Goal: Task Accomplishment & Management: Use online tool/utility

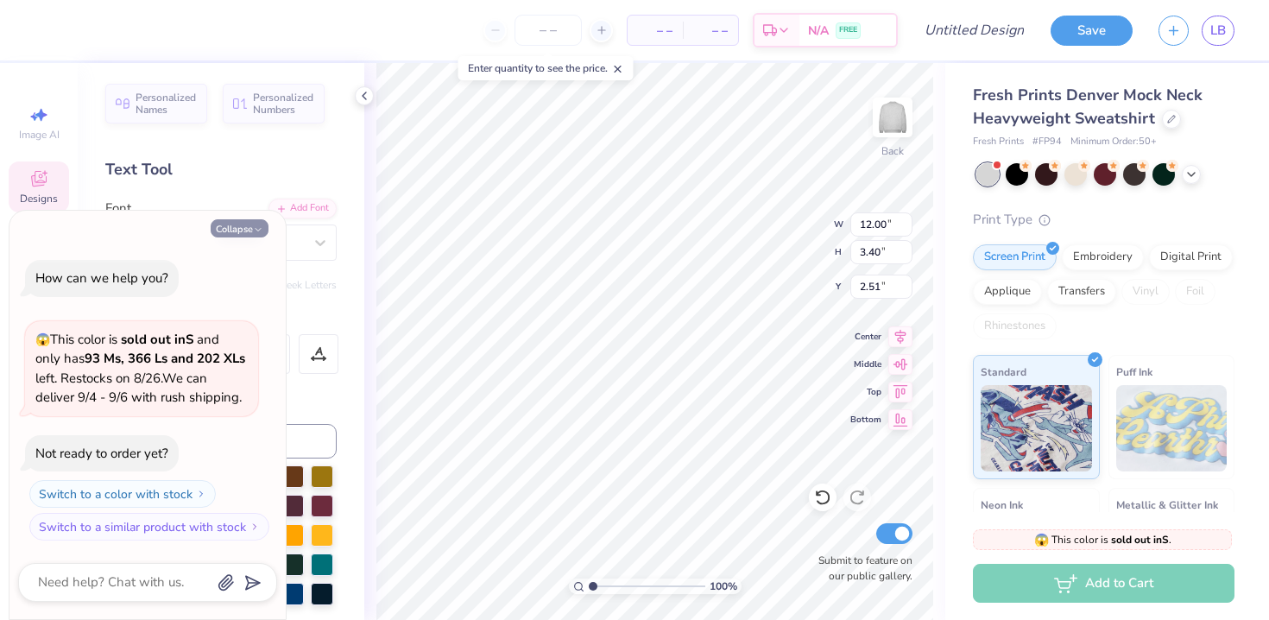
click at [242, 230] on button "Collapse" at bounding box center [240, 228] width 58 height 18
type textarea "x"
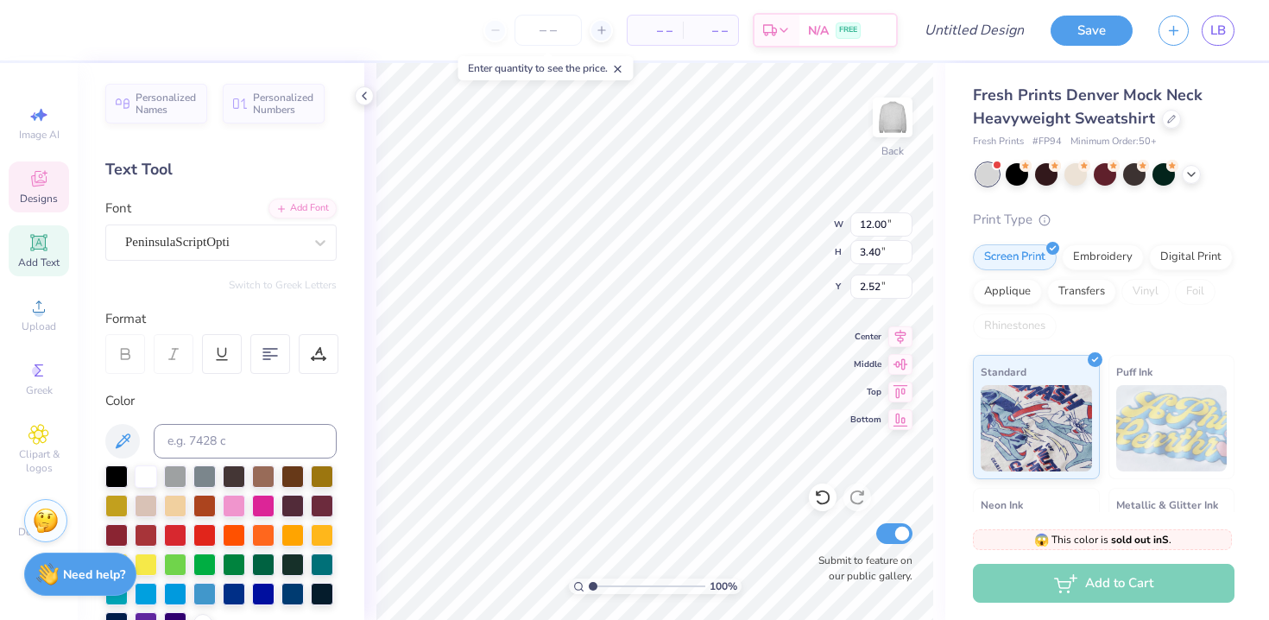
type textarea "Duke Mock Trial"
type input "1.18"
type input "1.37"
type input "5.92"
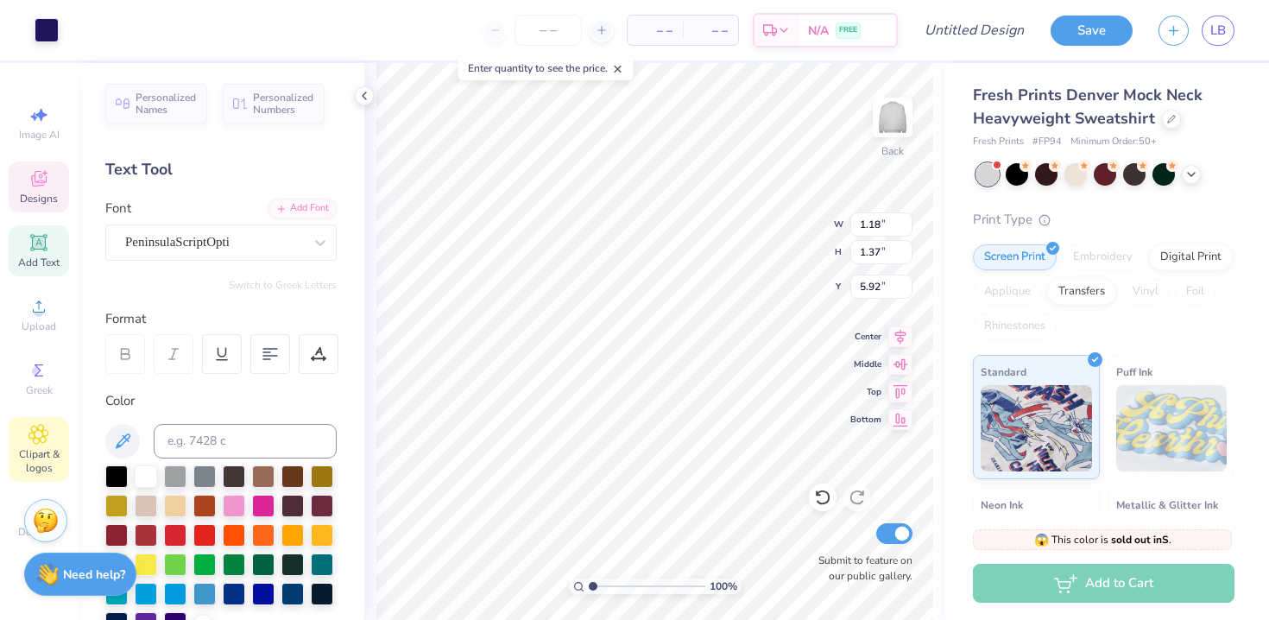
click at [34, 439] on icon at bounding box center [38, 434] width 19 height 19
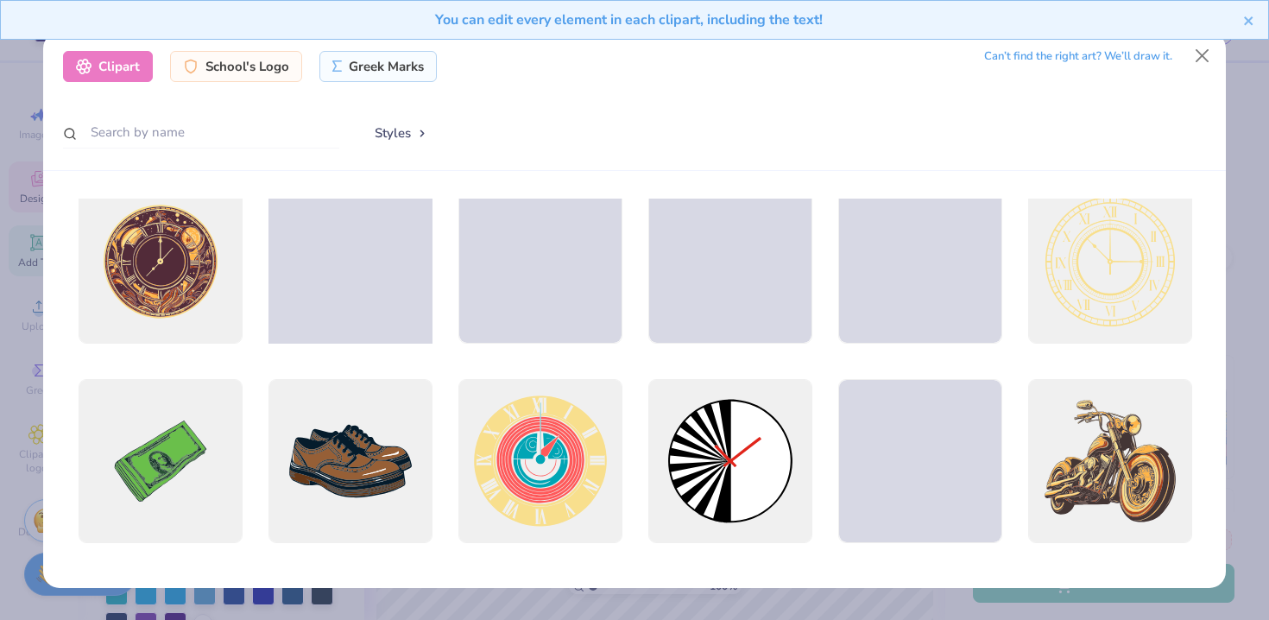
scroll to position [0, 0]
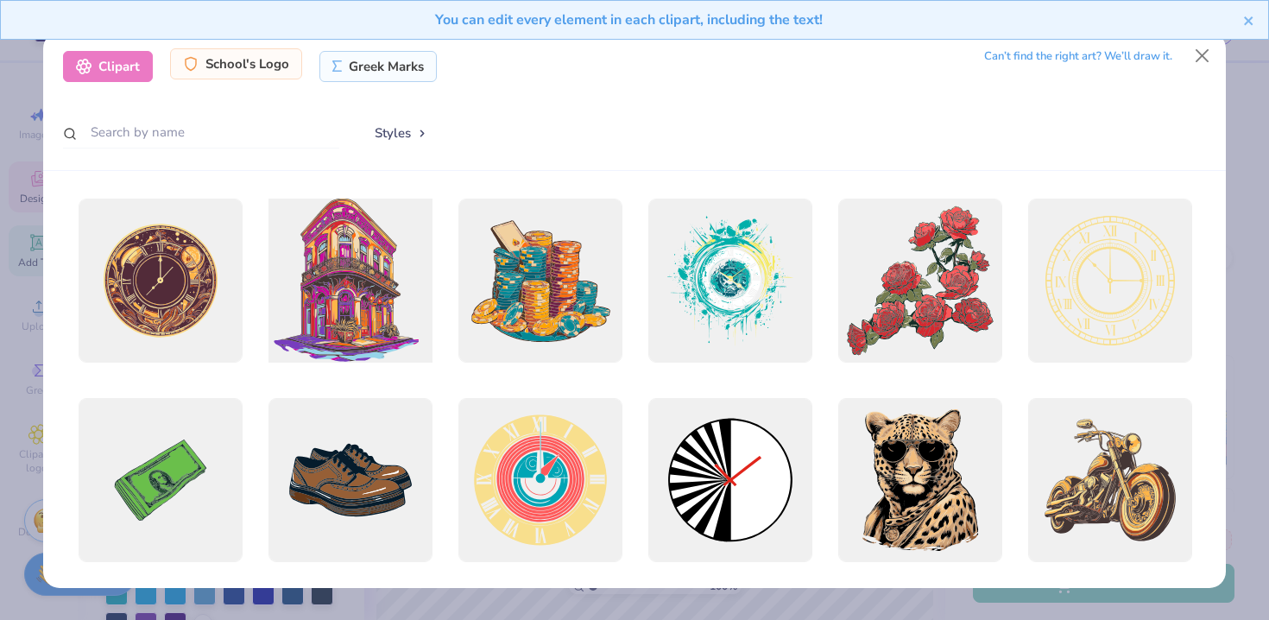
click at [247, 72] on div "School's Logo" at bounding box center [236, 63] width 132 height 31
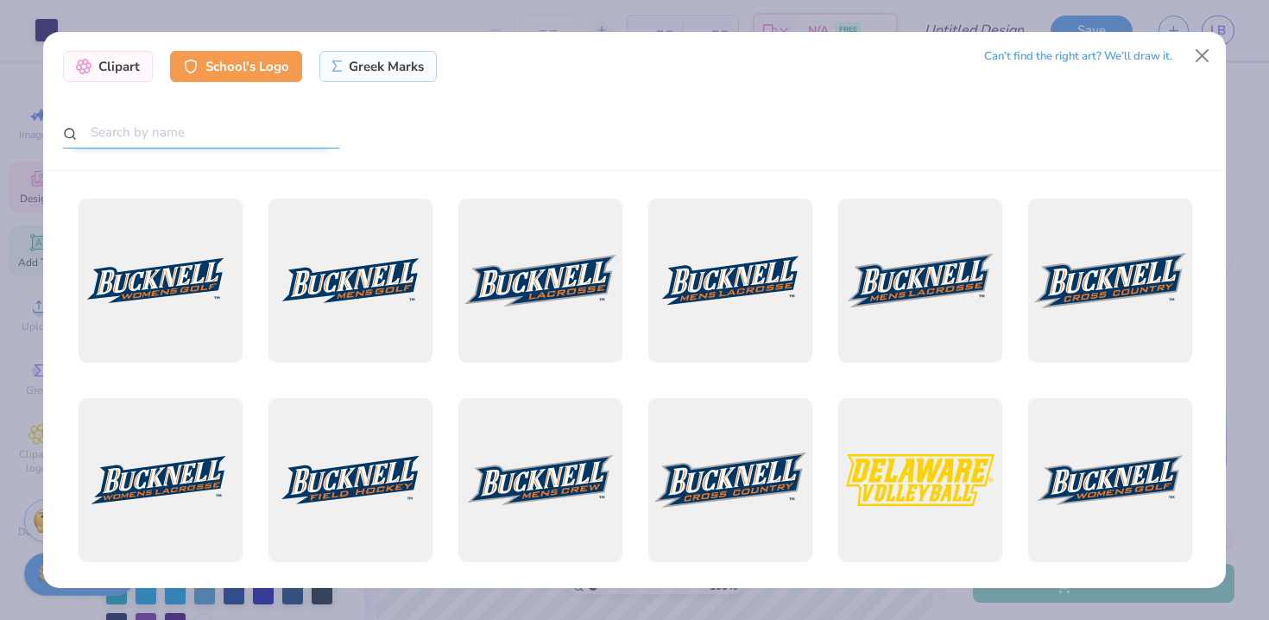
click at [331, 135] on input "text" at bounding box center [201, 133] width 276 height 32
type input "duke"
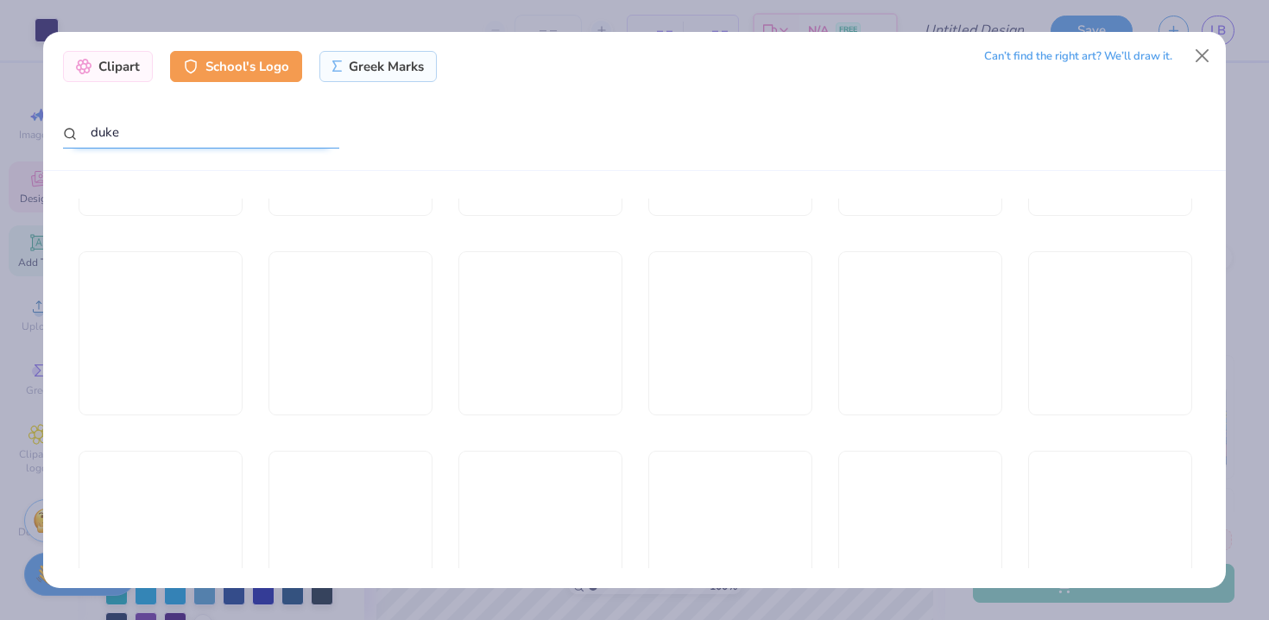
scroll to position [1234, 0]
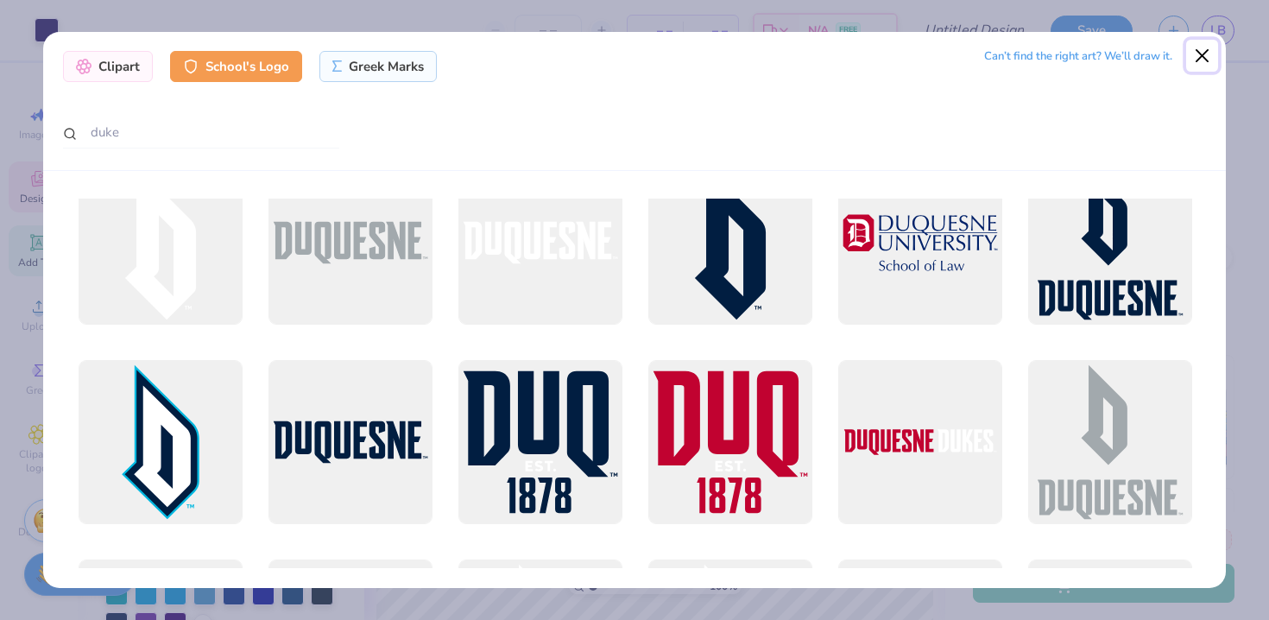
click at [1205, 49] on button "Close" at bounding box center [1202, 56] width 33 height 33
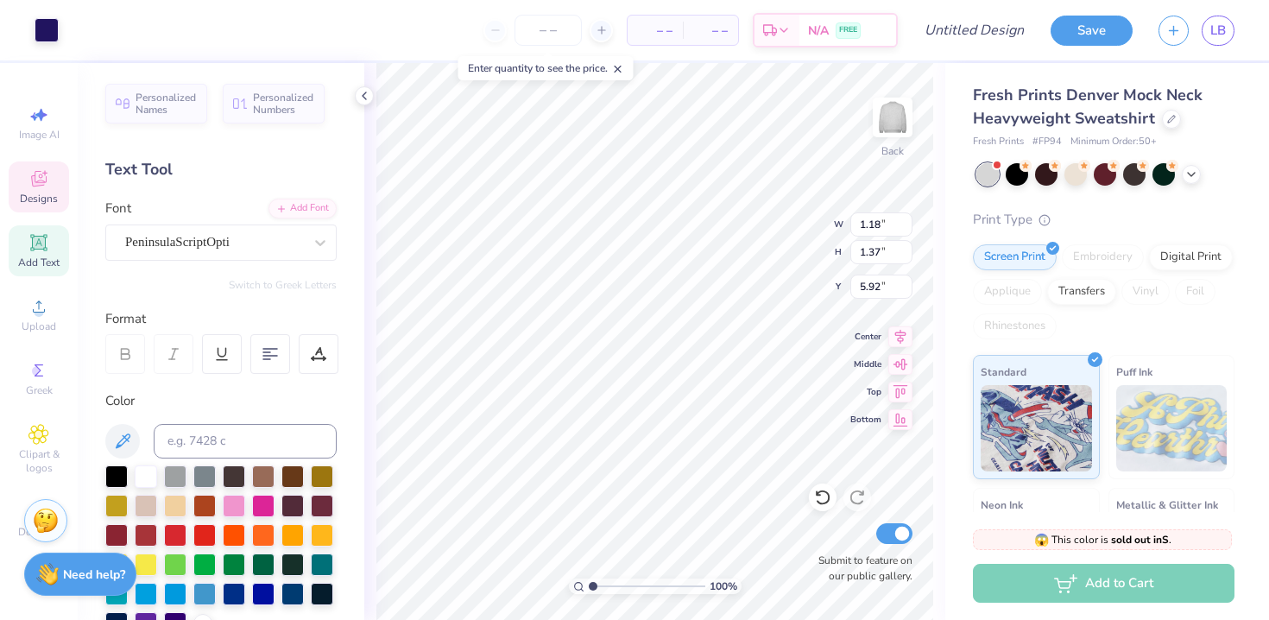
scroll to position [10, 0]
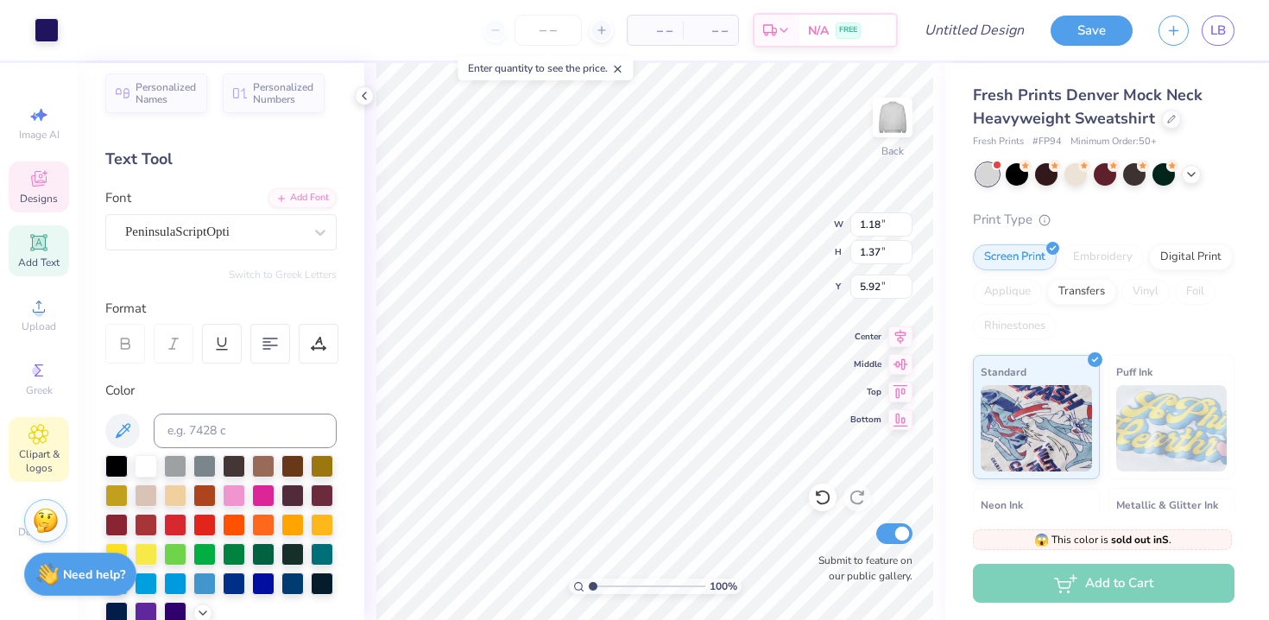
click at [42, 427] on icon at bounding box center [38, 434] width 20 height 21
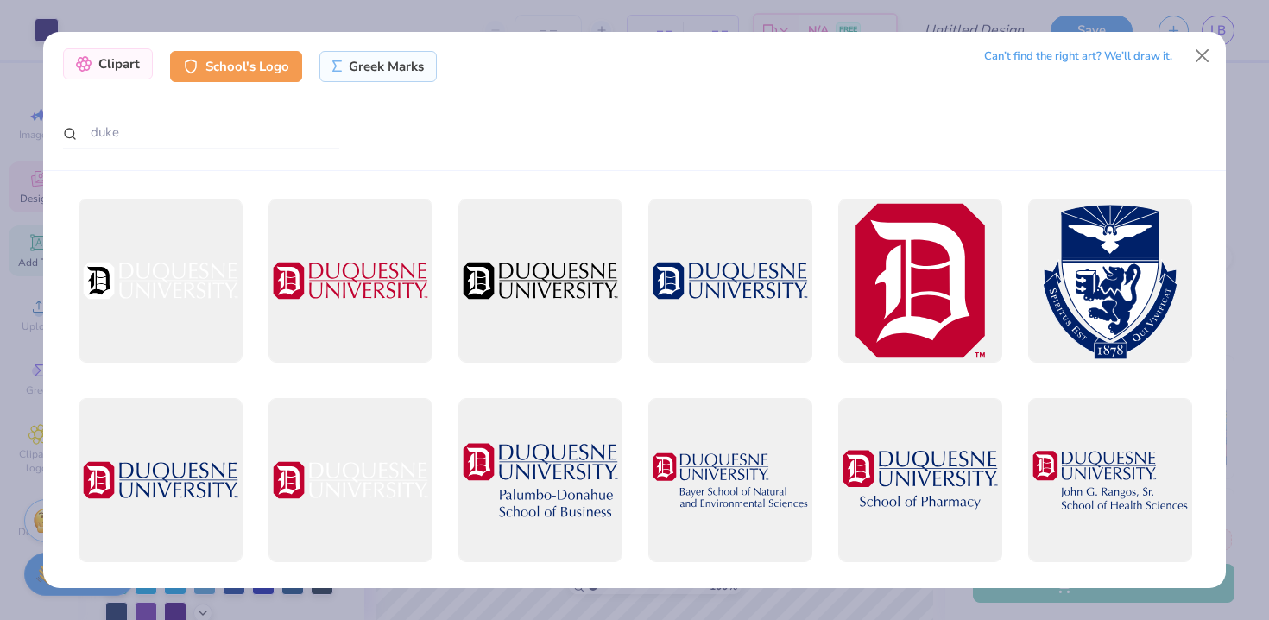
click at [125, 70] on div "Clipart" at bounding box center [108, 63] width 90 height 31
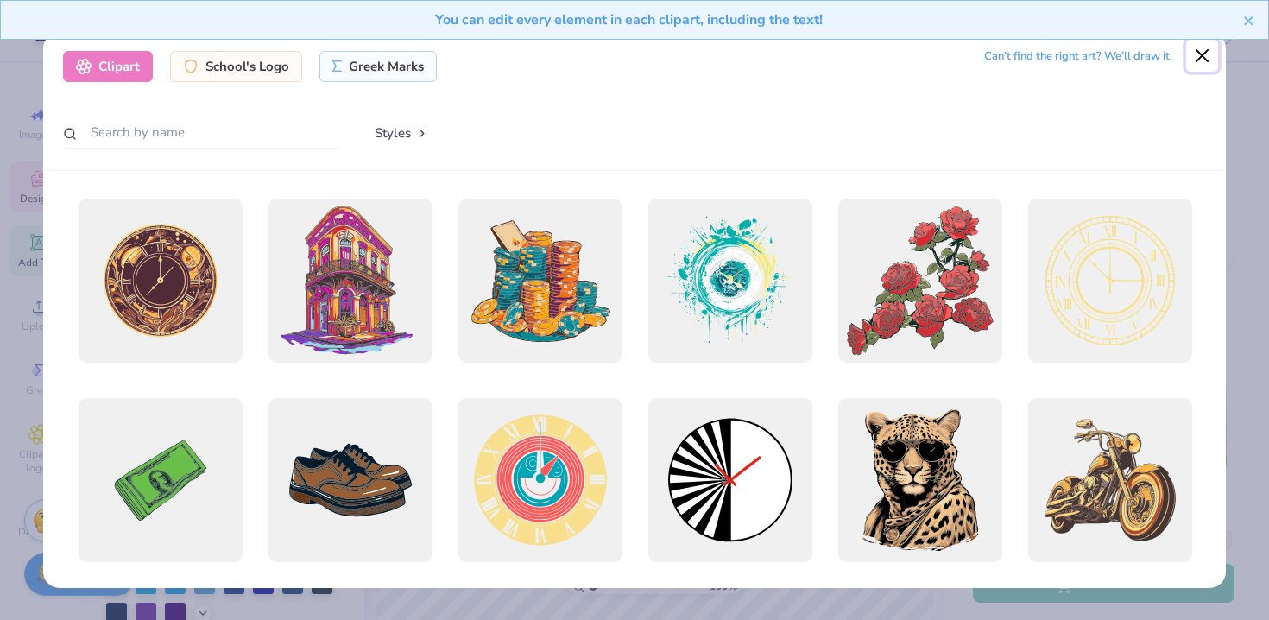
click at [1205, 53] on button "Close" at bounding box center [1202, 56] width 33 height 33
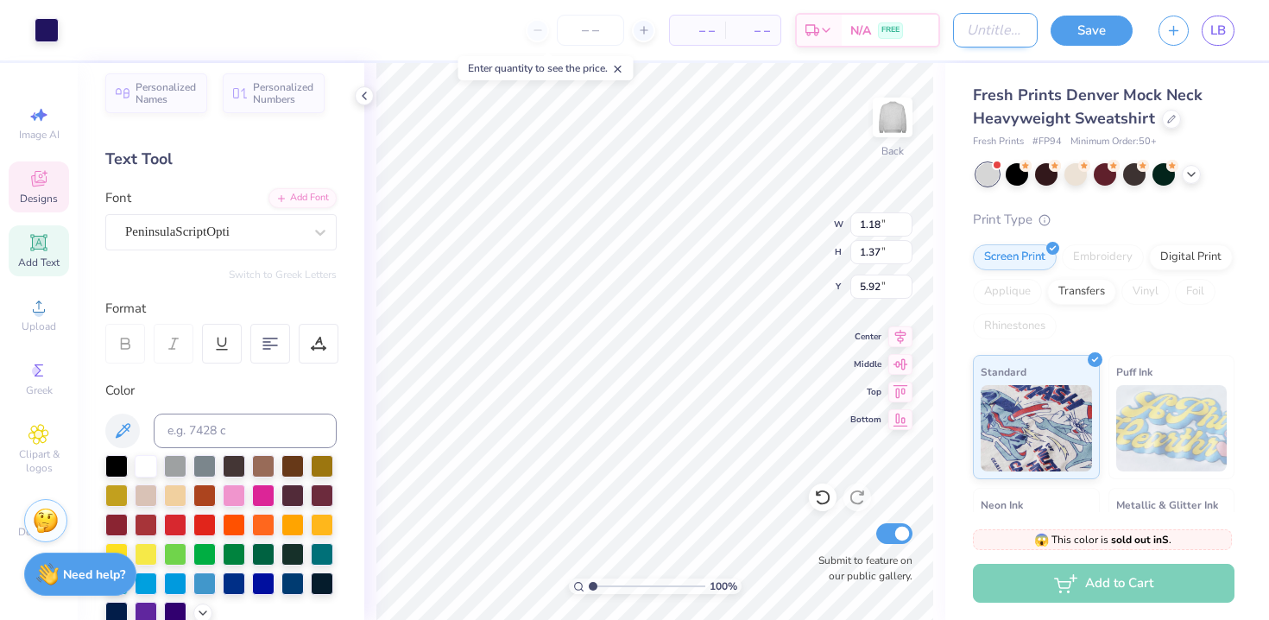
click at [955, 26] on input "Design Title" at bounding box center [995, 30] width 85 height 35
type input "Potential logo sweatshirt"
click at [1073, 36] on button "Save" at bounding box center [1091, 28] width 82 height 30
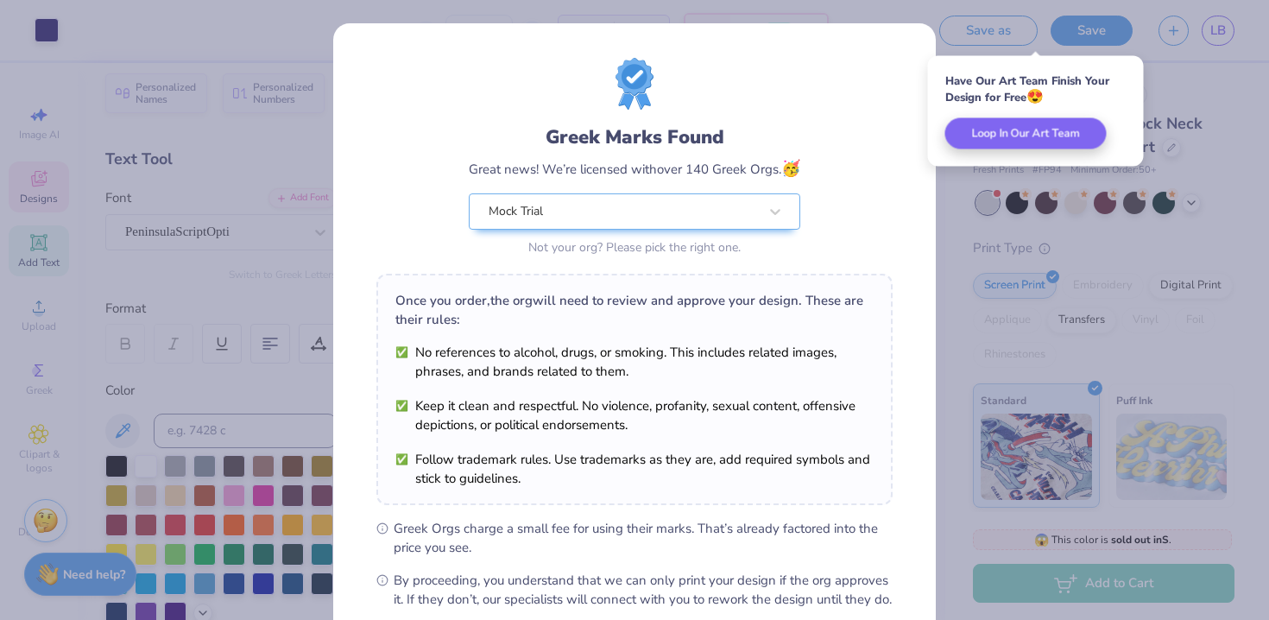
scroll to position [188, 0]
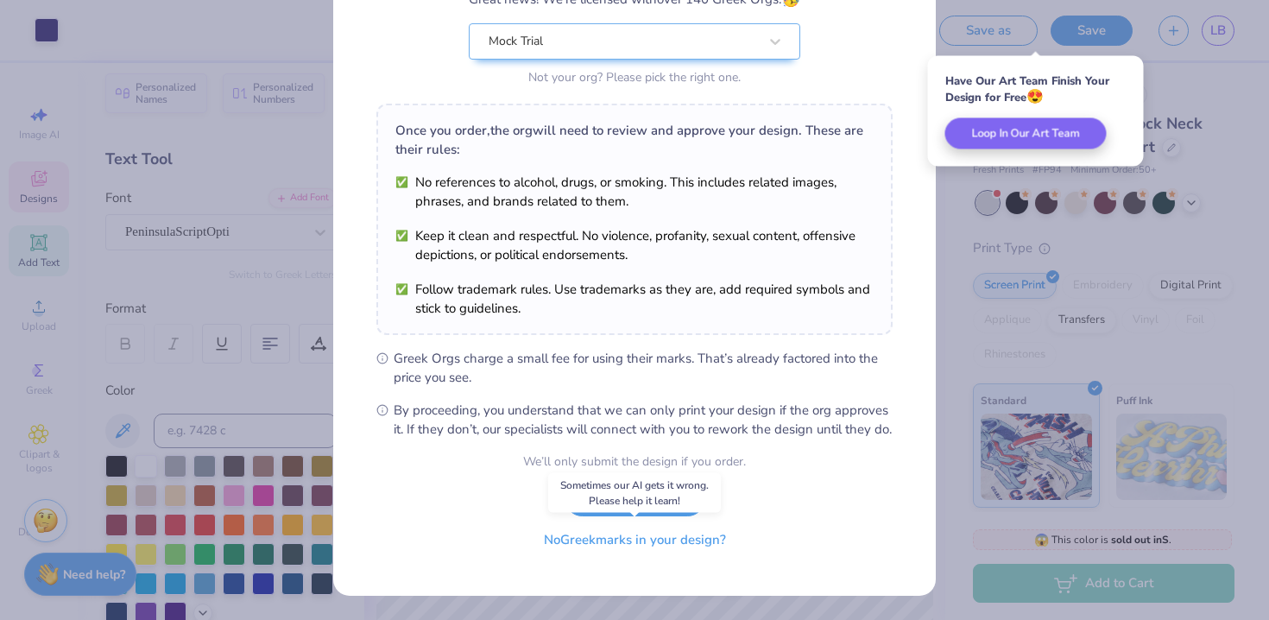
click at [675, 544] on button "No Greek marks in your design?" at bounding box center [634, 539] width 211 height 35
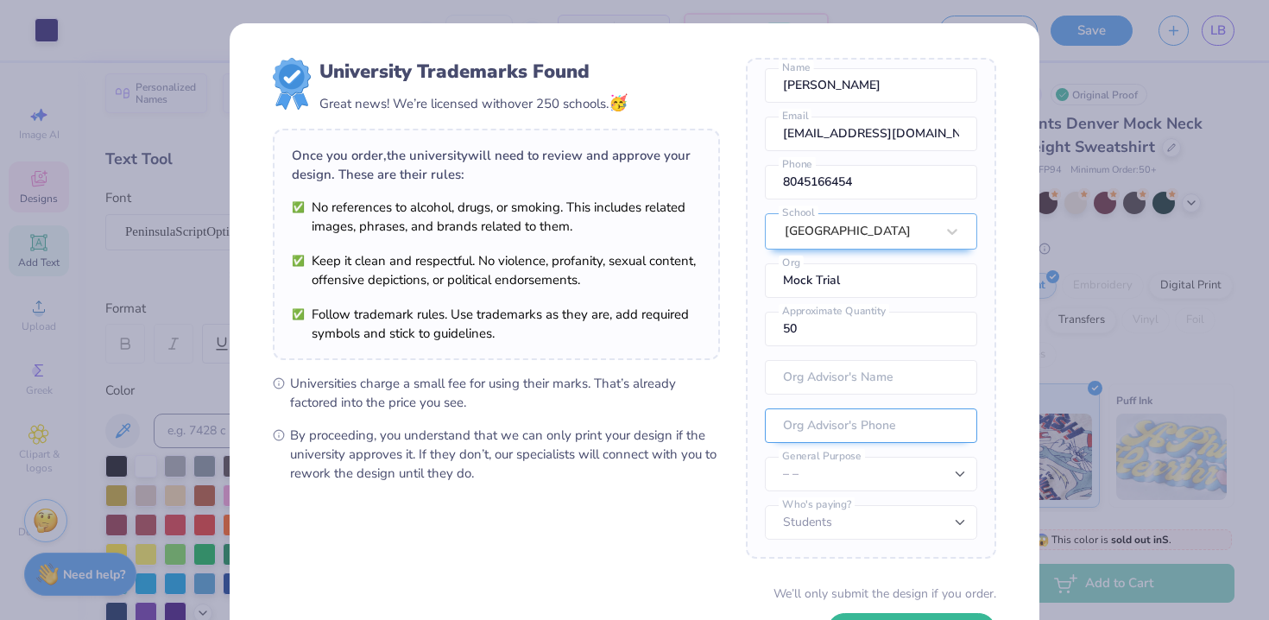
scroll to position [131, 0]
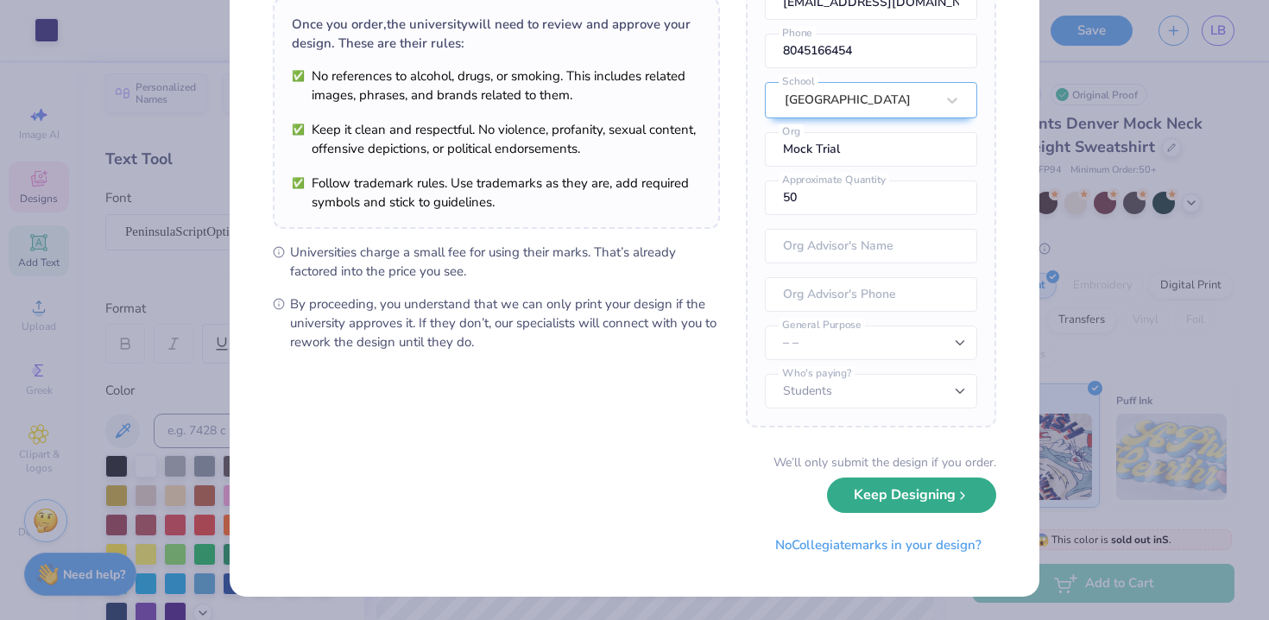
click at [873, 498] on button "Keep Designing" at bounding box center [911, 494] width 169 height 35
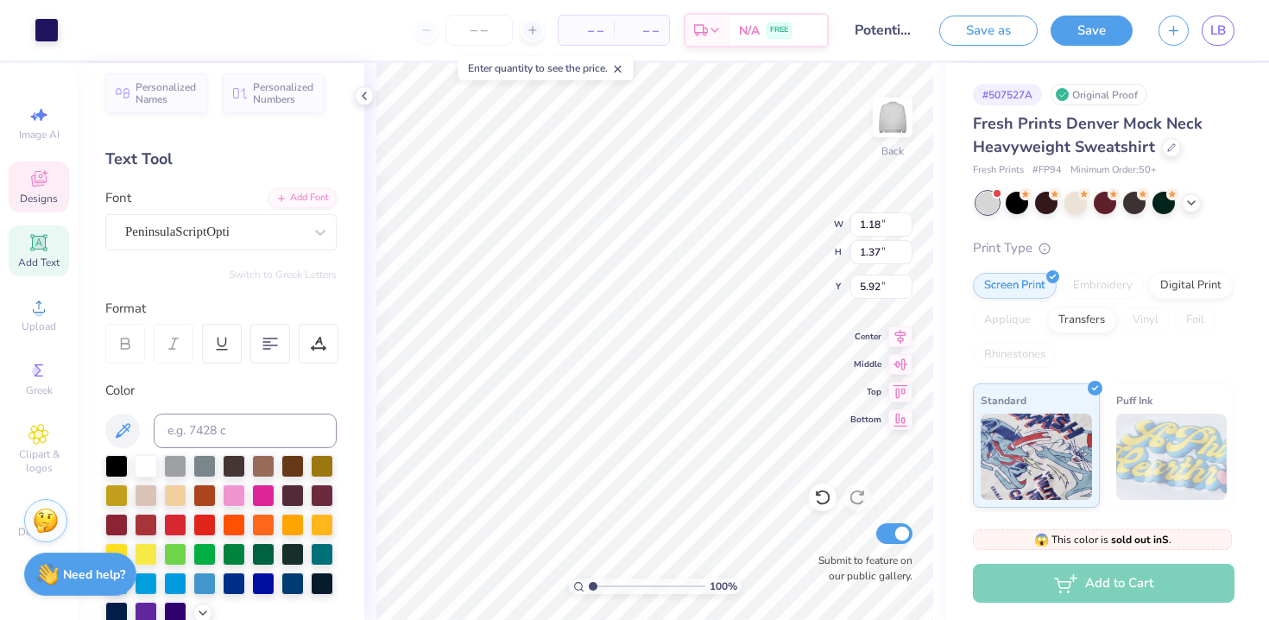
scroll to position [0, 0]
click at [1213, 22] on span "LB" at bounding box center [1218, 31] width 16 height 20
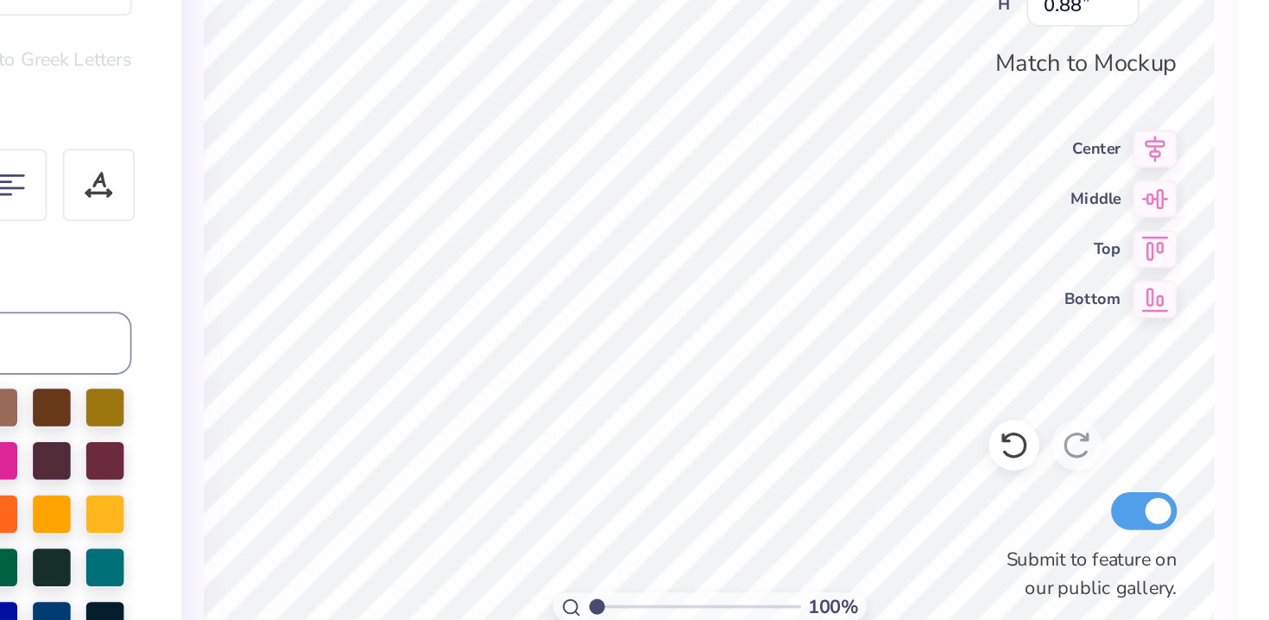
type input "12.50"
type input "3.72"
type input "0.26"
type input "0.88"
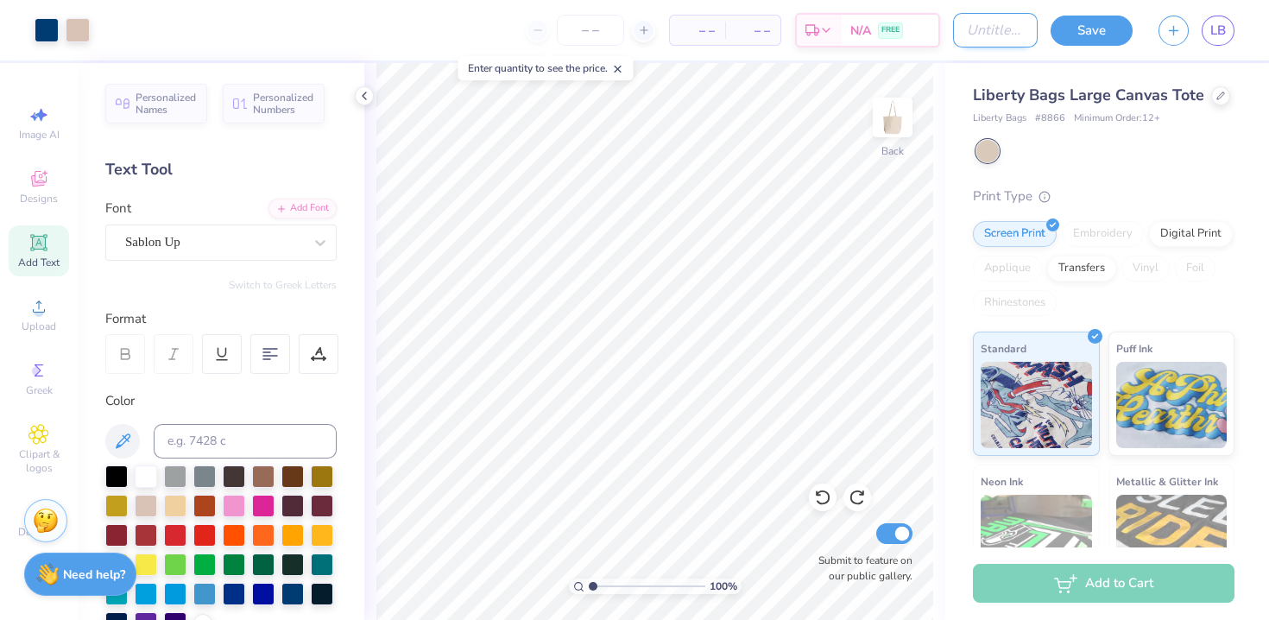
click at [965, 30] on input "Design Title" at bounding box center [995, 30] width 85 height 35
click at [967, 32] on input "Design Title" at bounding box center [995, 30] width 85 height 35
type input "Tote idea"
click at [1090, 21] on button "Save" at bounding box center [1091, 31] width 82 height 30
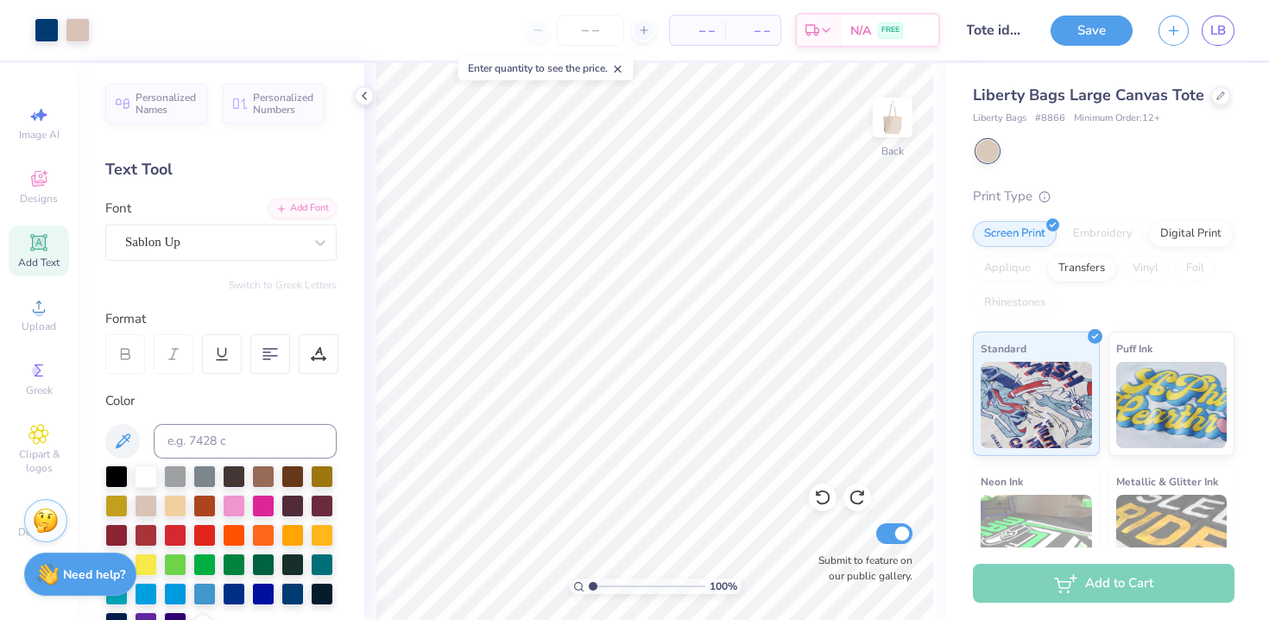
scroll to position [0, 0]
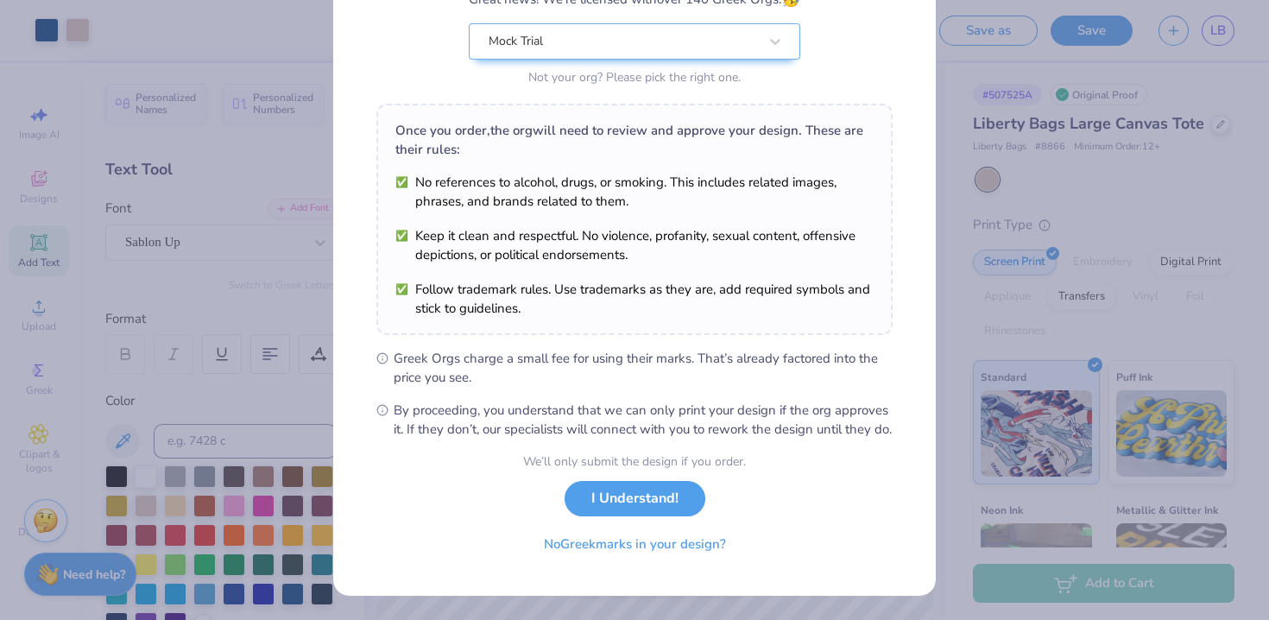
scroll to position [188, 0]
click at [676, 548] on button "No Greek marks in your design?" at bounding box center [634, 539] width 211 height 35
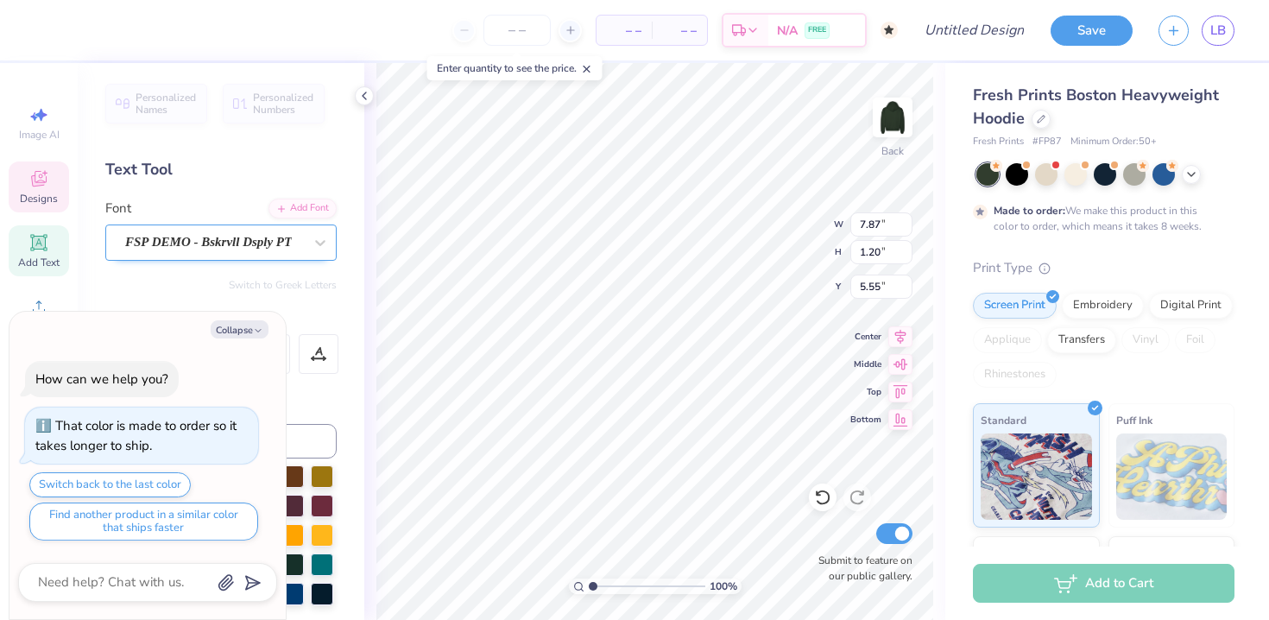
click at [231, 242] on div "FSP DEMO - Bskrvll Dsply PT" at bounding box center [213, 242] width 181 height 27
click at [236, 185] on div "Personalized Names Personalized Numbers Text Tool Add Font Font FSP DEMO - Bskr…" at bounding box center [221, 341] width 287 height 557
click at [246, 325] on button "Collapse" at bounding box center [240, 329] width 58 height 18
type textarea "x"
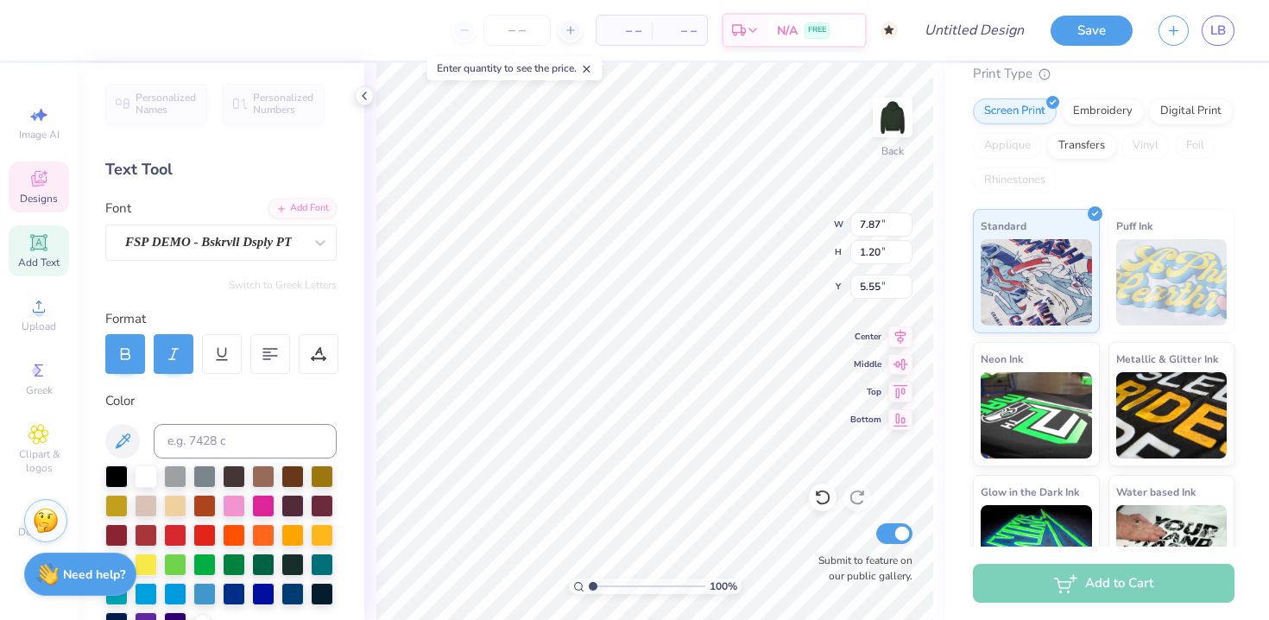
type textarea "P"
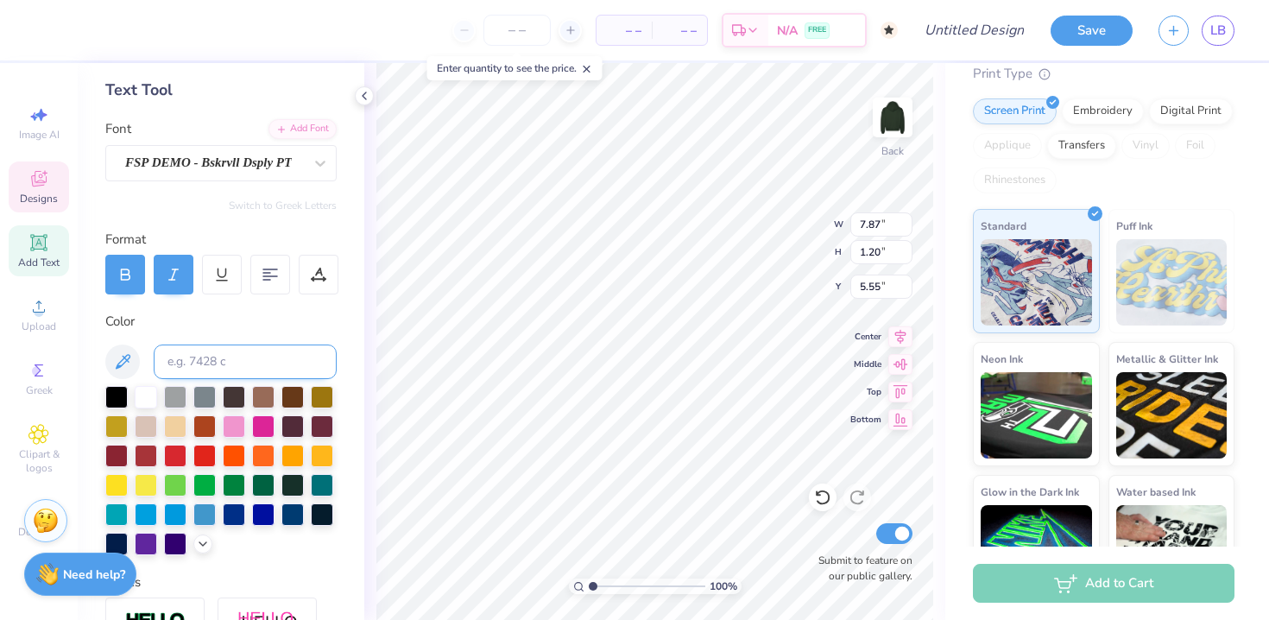
scroll to position [96, 0]
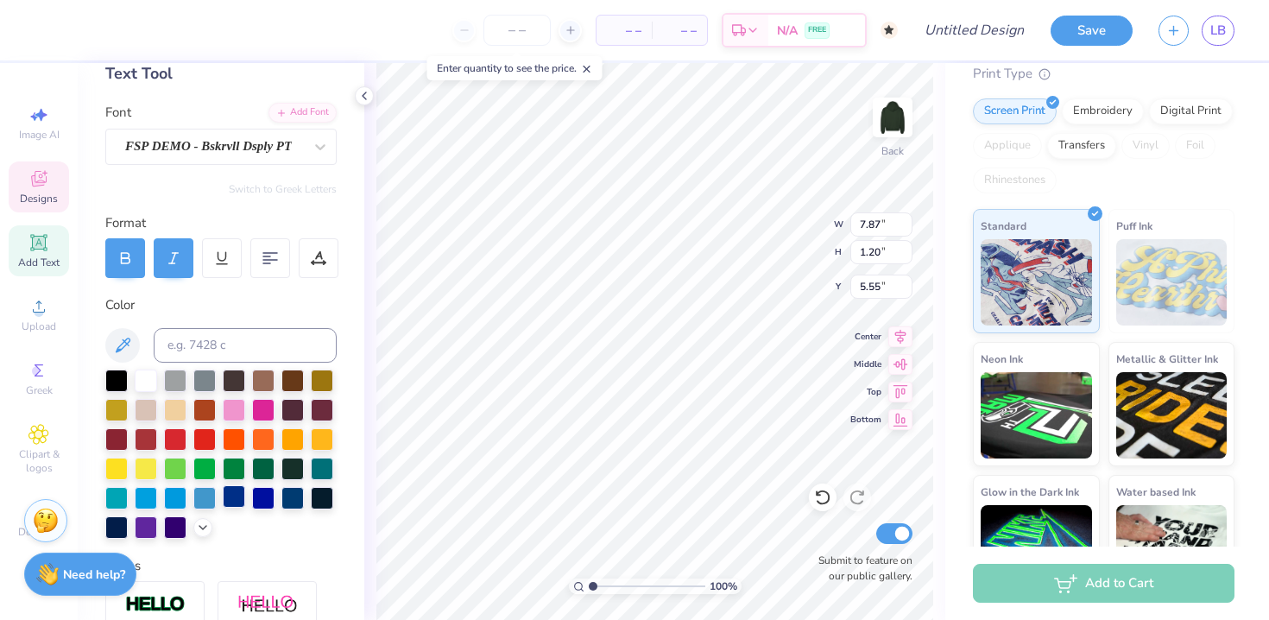
type textarea "Duke Mock Trial"
click at [232, 505] on div at bounding box center [234, 496] width 22 height 22
click at [155, 380] on div at bounding box center [146, 379] width 22 height 22
type textarea "Duke Mock Trial"
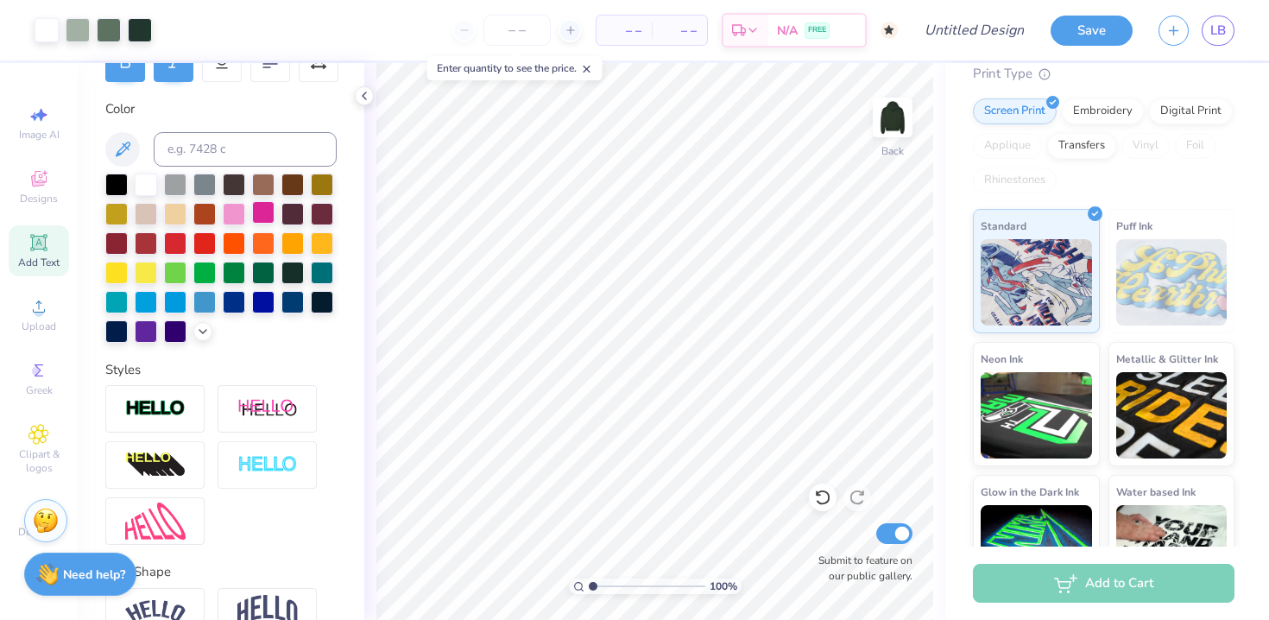
scroll to position [383, 0]
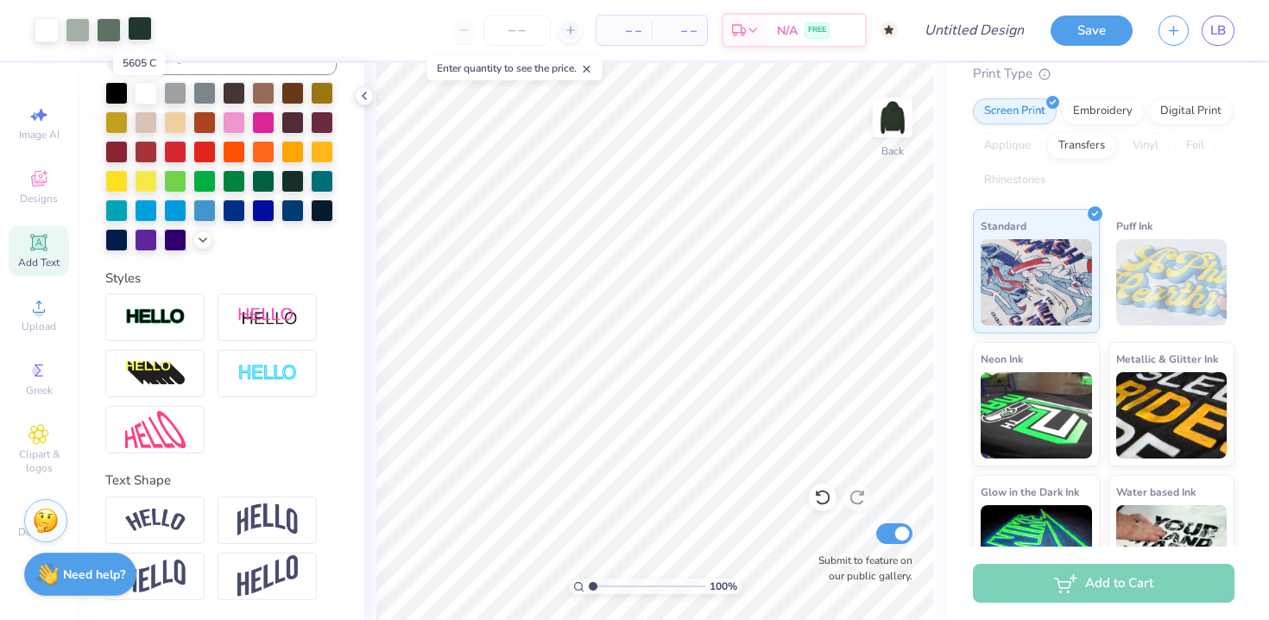
click at [138, 28] on div at bounding box center [140, 28] width 24 height 24
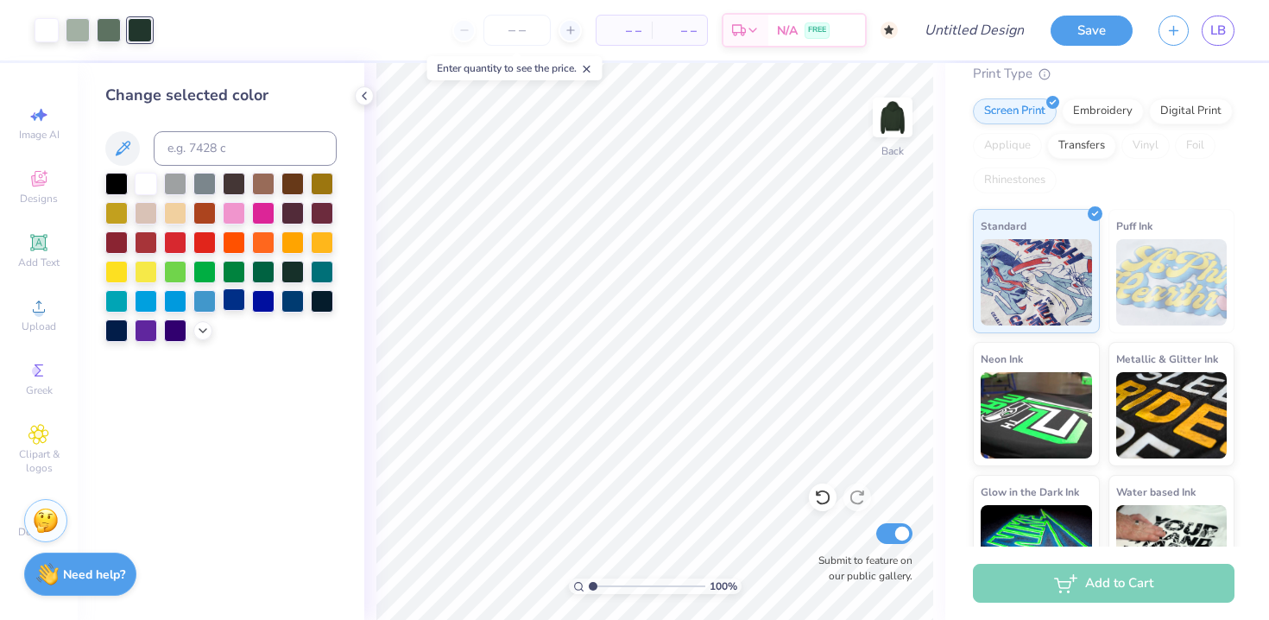
click at [235, 302] on div at bounding box center [234, 299] width 22 height 22
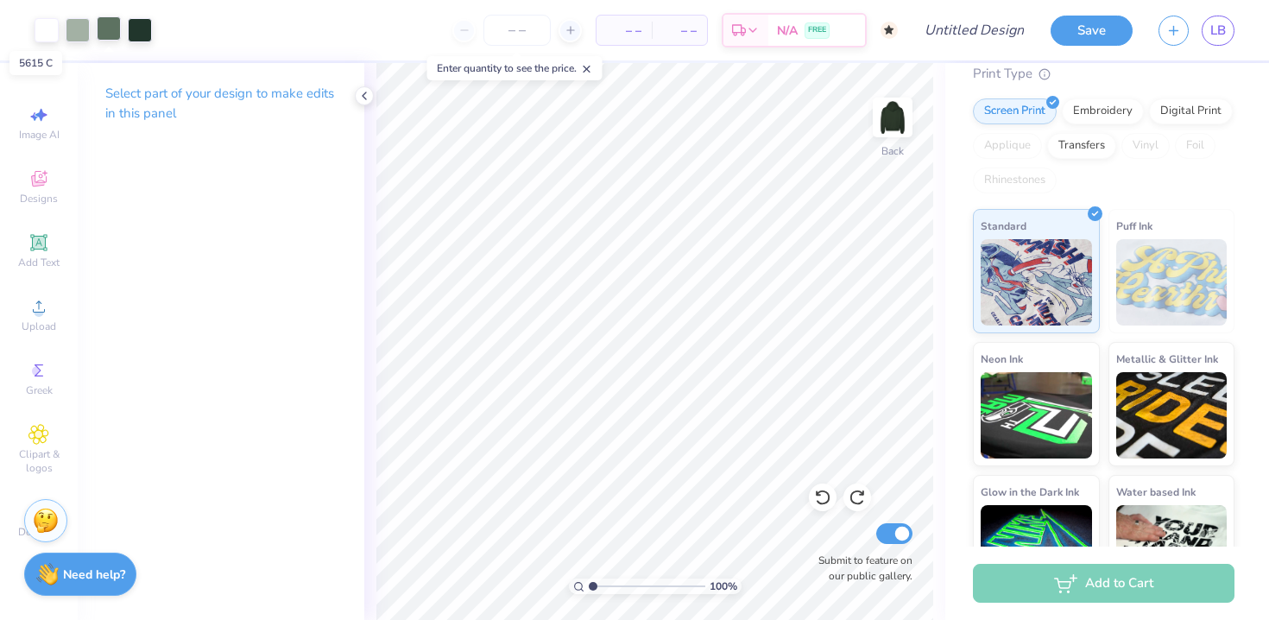
click at [108, 35] on div at bounding box center [109, 28] width 24 height 24
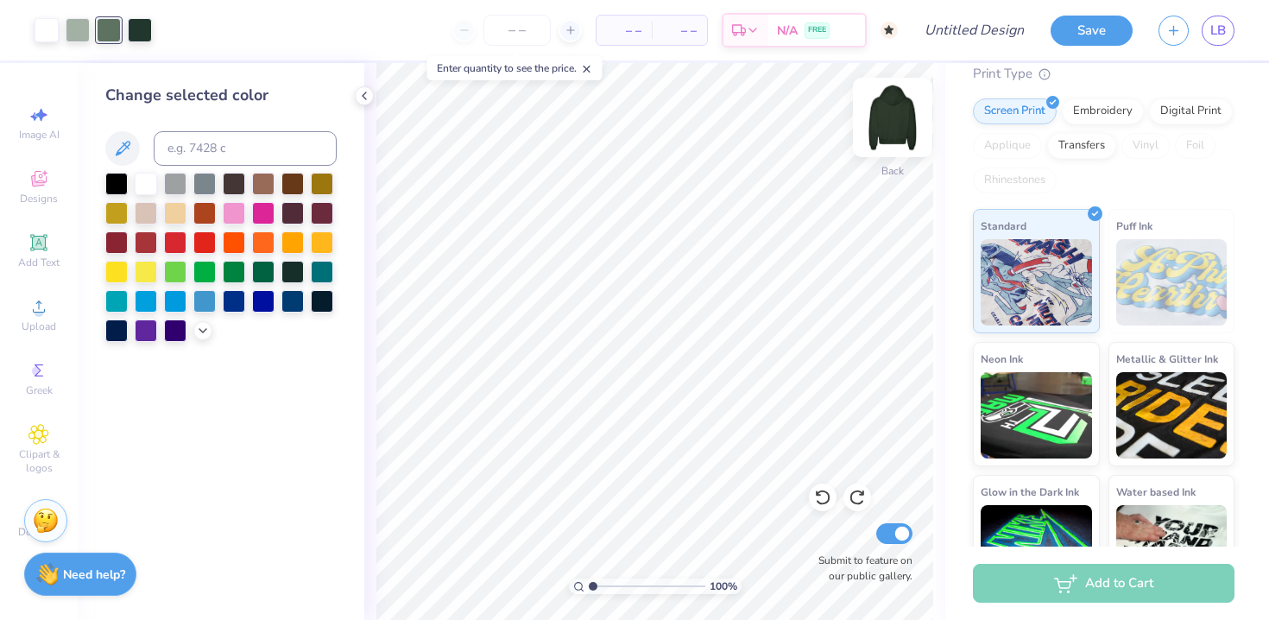
click at [898, 118] on img at bounding box center [892, 117] width 69 height 69
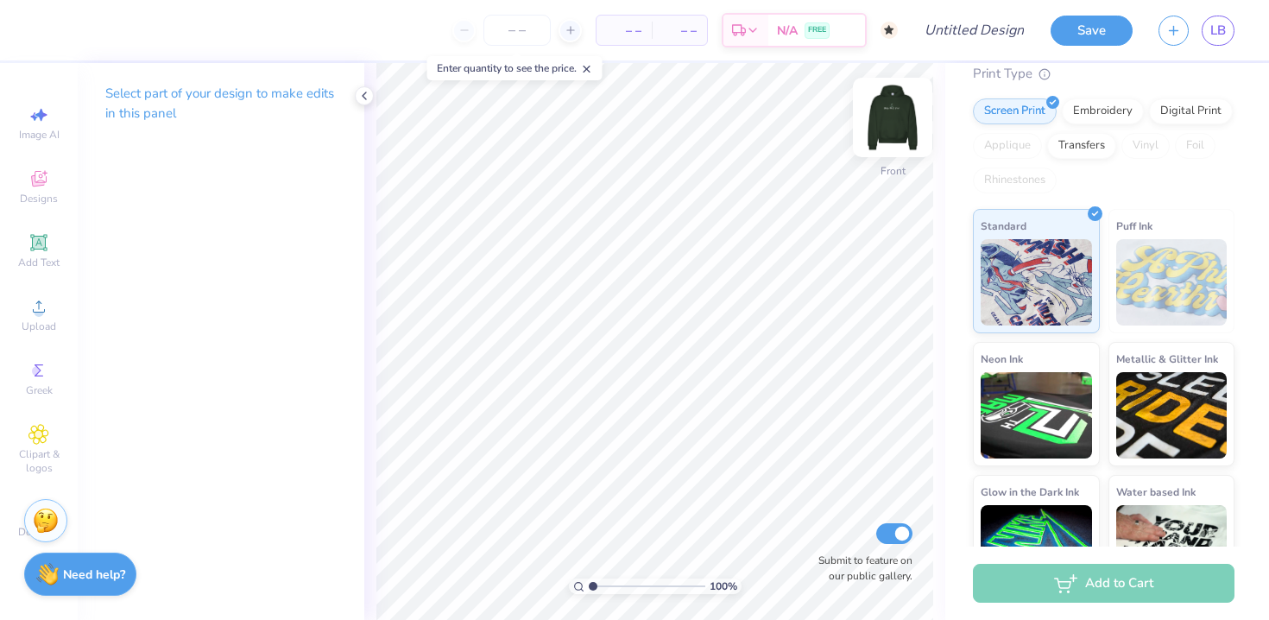
click at [898, 121] on img at bounding box center [892, 117] width 69 height 69
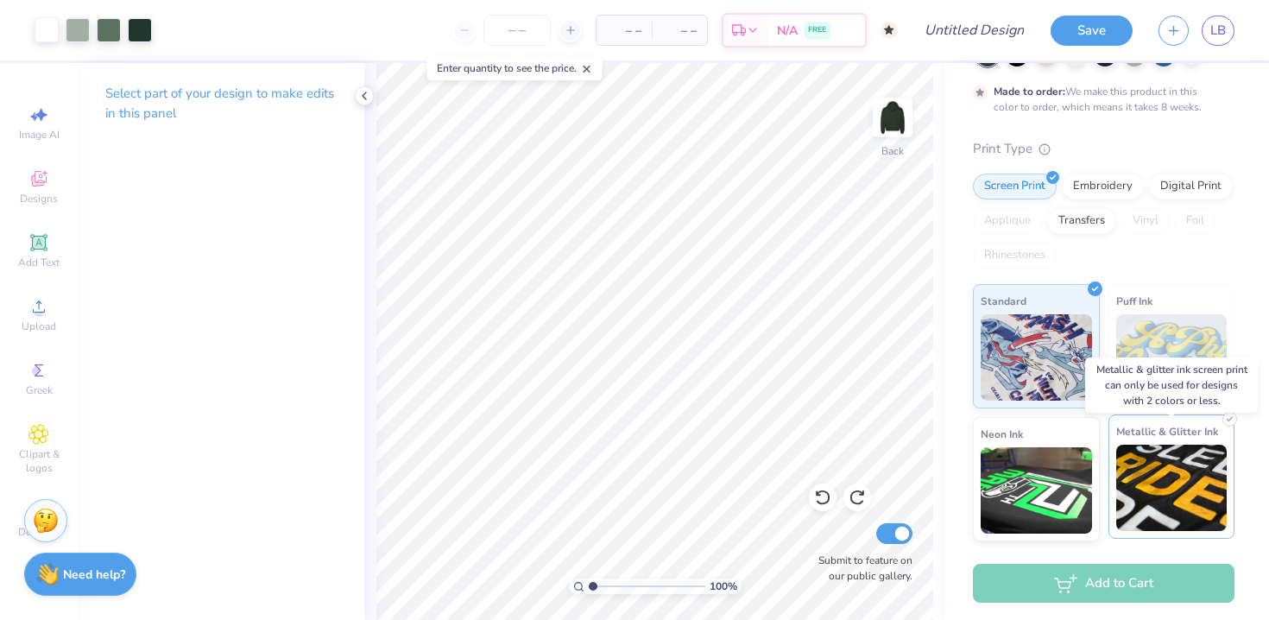
scroll to position [110, 0]
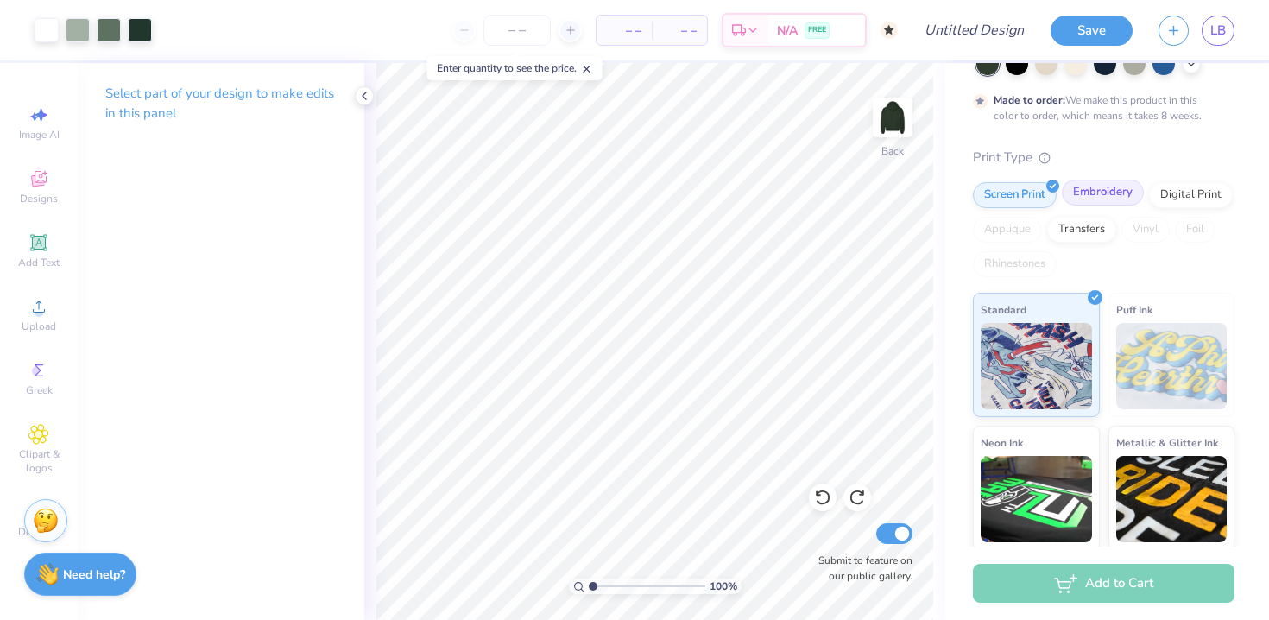
click at [1100, 185] on div "Embroidery" at bounding box center [1103, 193] width 82 height 26
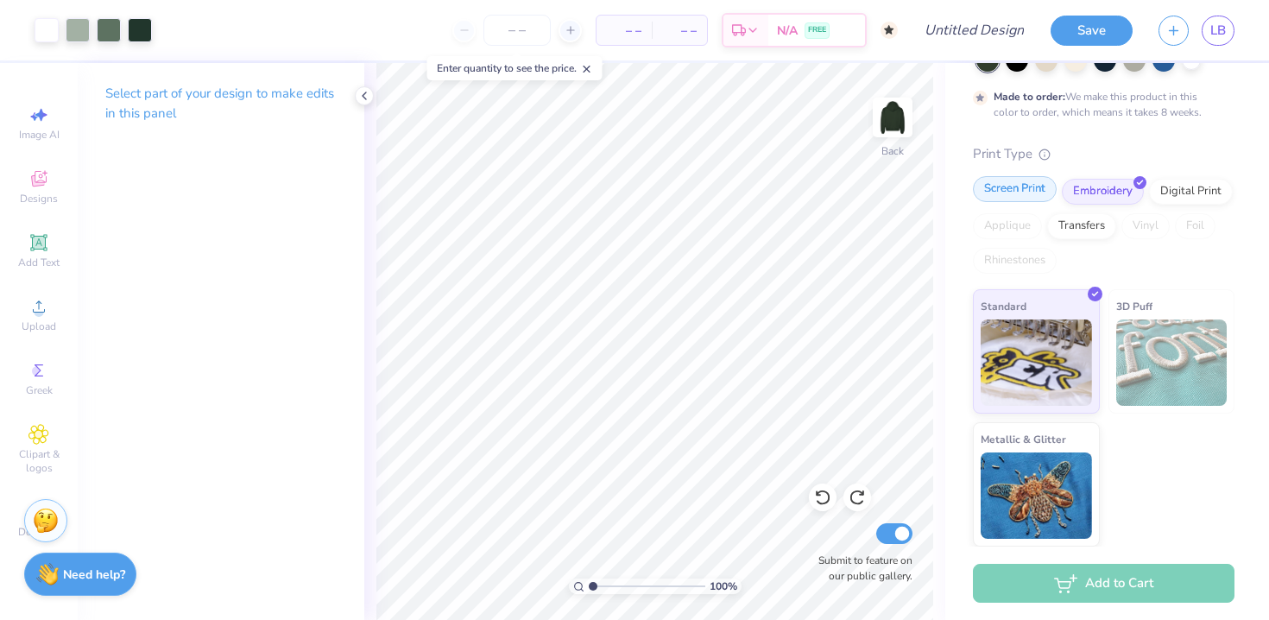
scroll to position [0, 0]
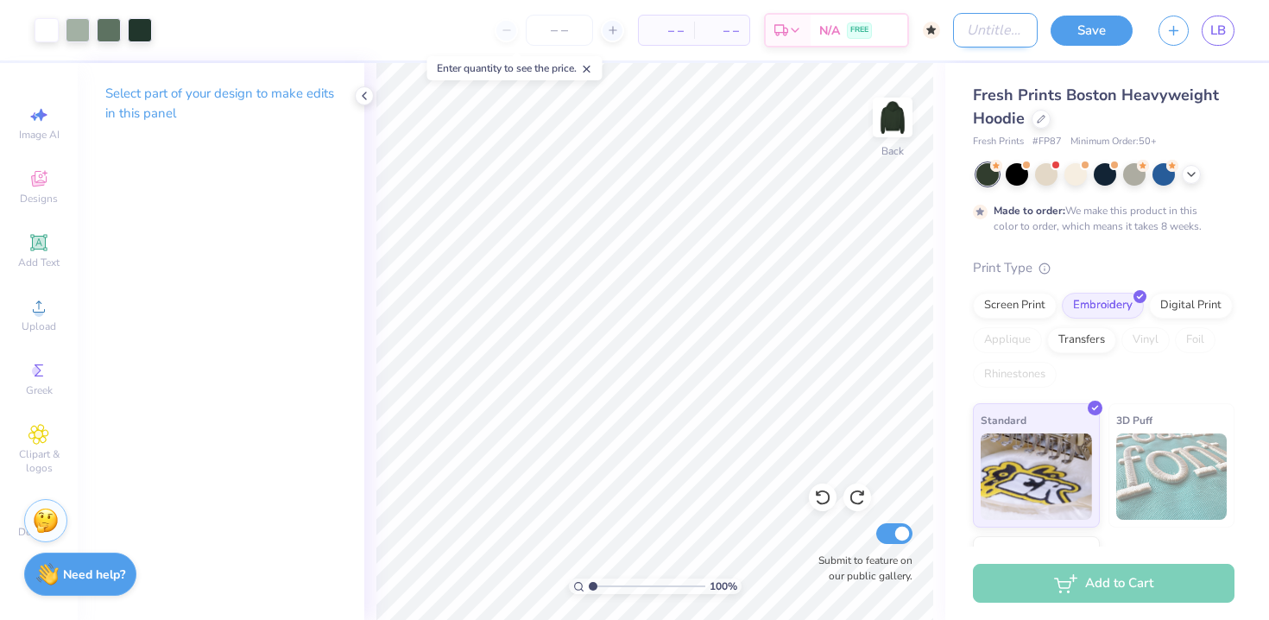
click at [964, 28] on input "Design Title" at bounding box center [995, 30] width 85 height 35
click at [67, 570] on strong "Need help?" at bounding box center [94, 572] width 62 height 16
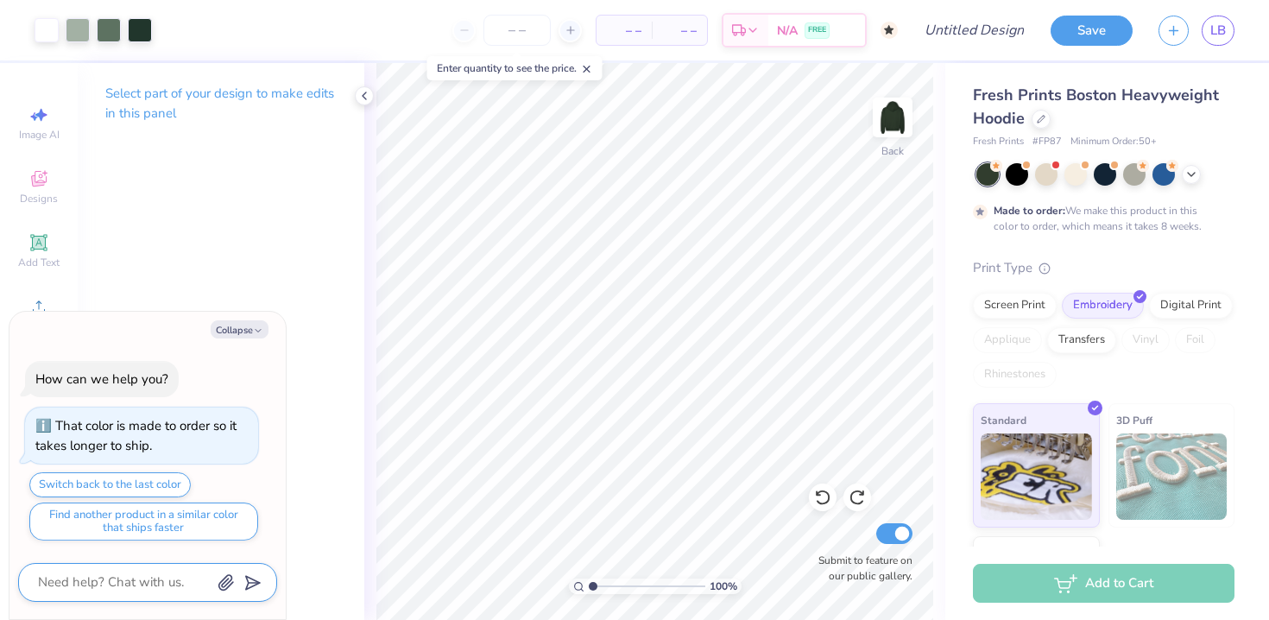
click at [139, 583] on textarea at bounding box center [123, 581] width 175 height 23
type textarea "x"
type textarea "H"
type textarea "x"
type textarea "Ho"
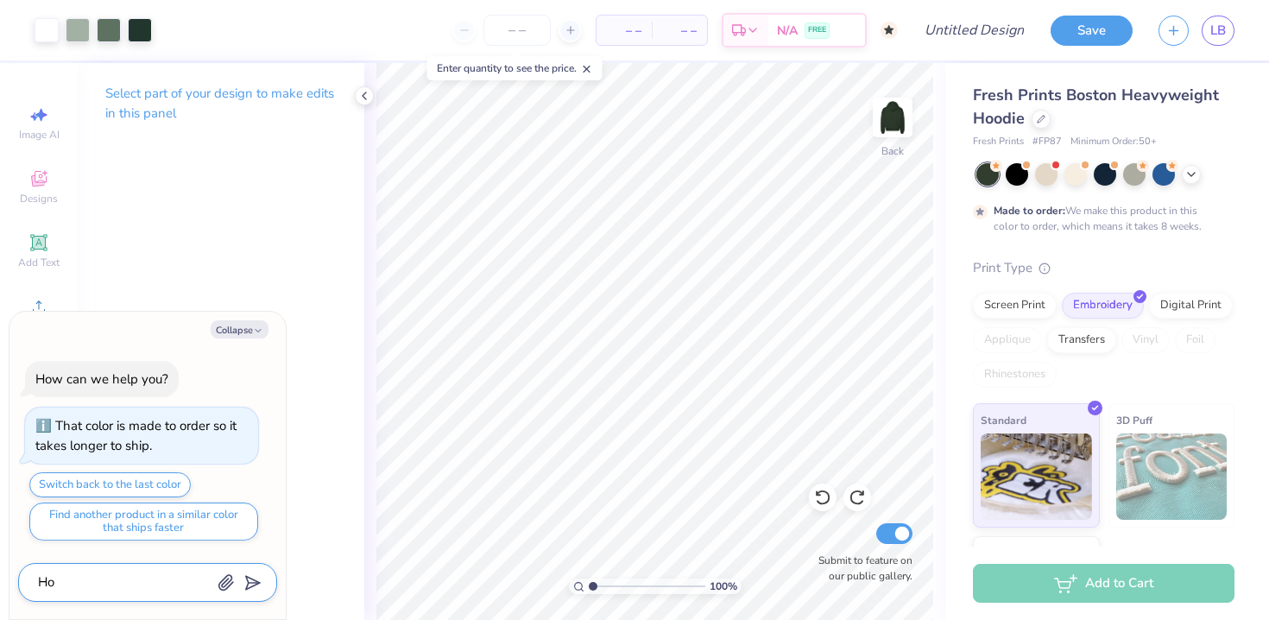
type textarea "x"
type textarea "How"
type textarea "x"
type textarea "How"
type textarea "x"
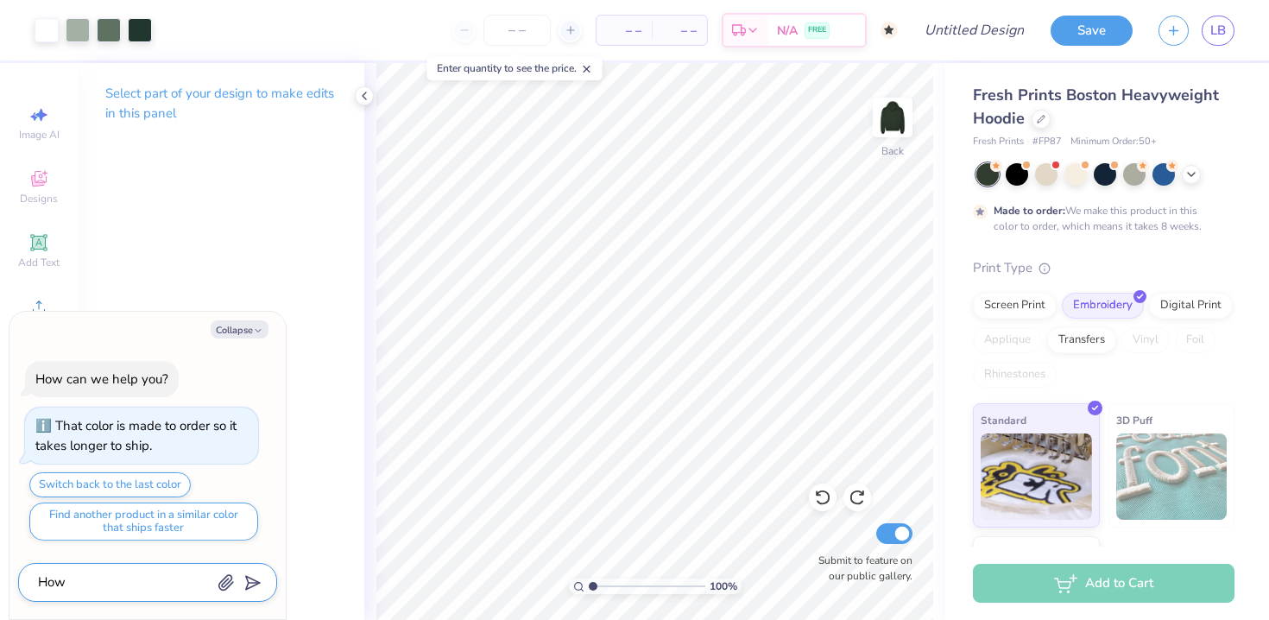
type textarea "How t"
type textarea "x"
type textarea "How to"
type textarea "x"
type textarea "How to"
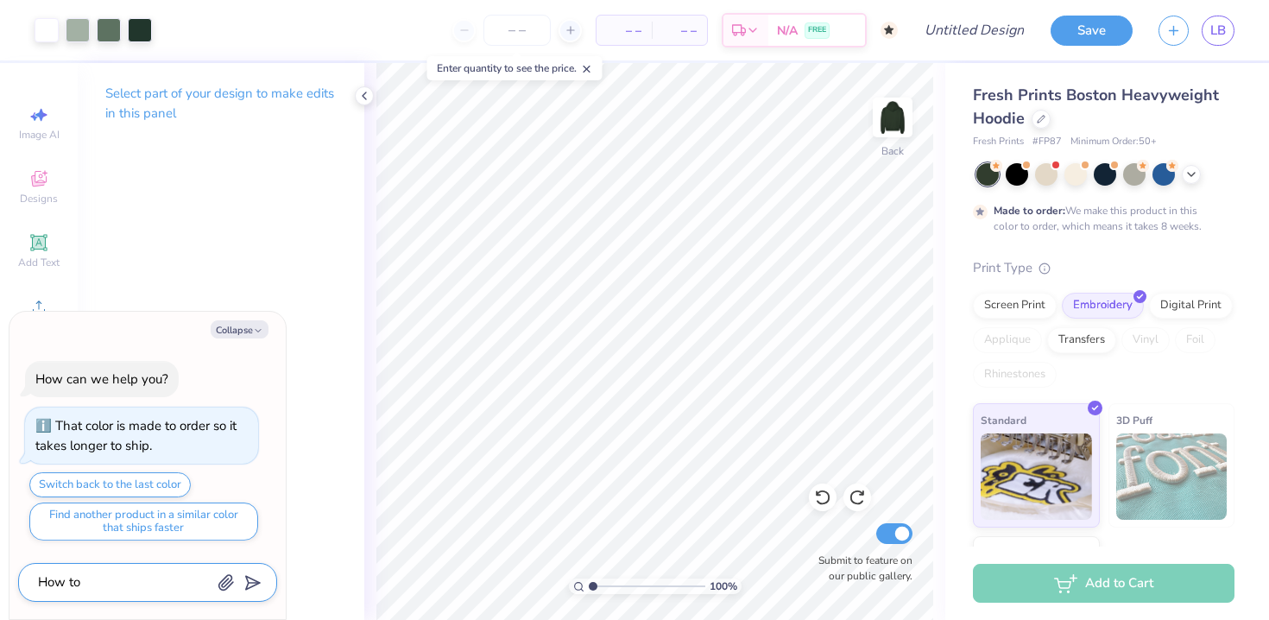
type textarea "x"
type textarea "How to c"
type textarea "x"
type textarea "How to ch"
type textarea "x"
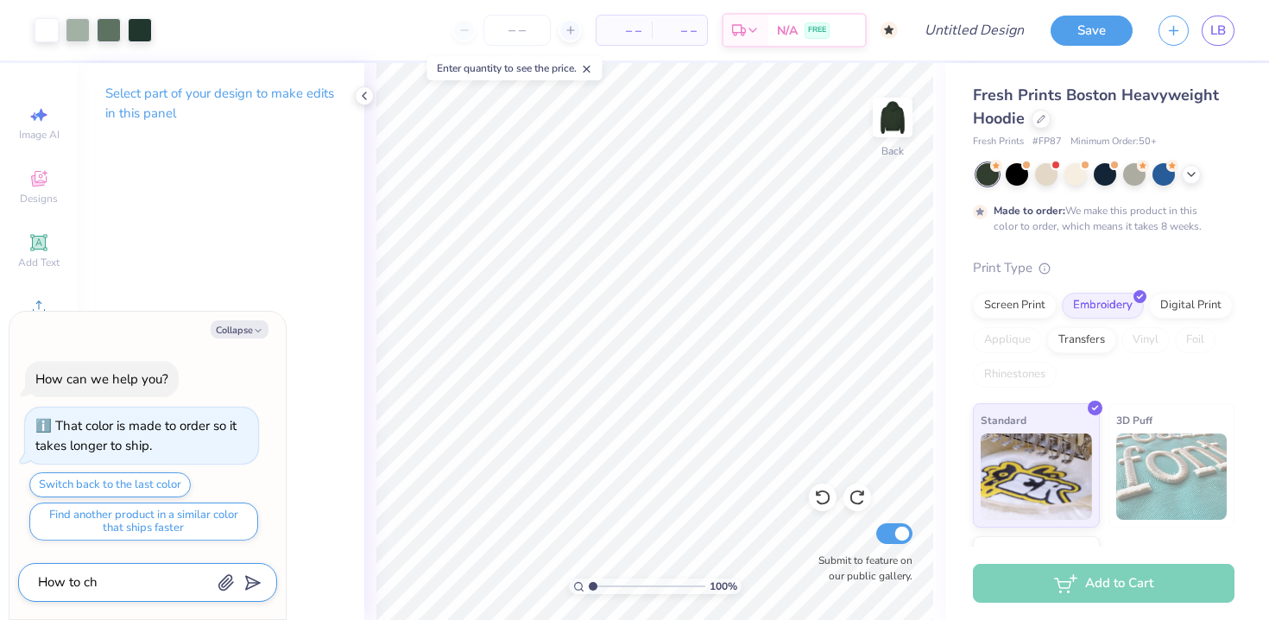
type textarea "How to cha"
type textarea "x"
type textarea "How to chan"
type textarea "x"
type textarea "How to chang"
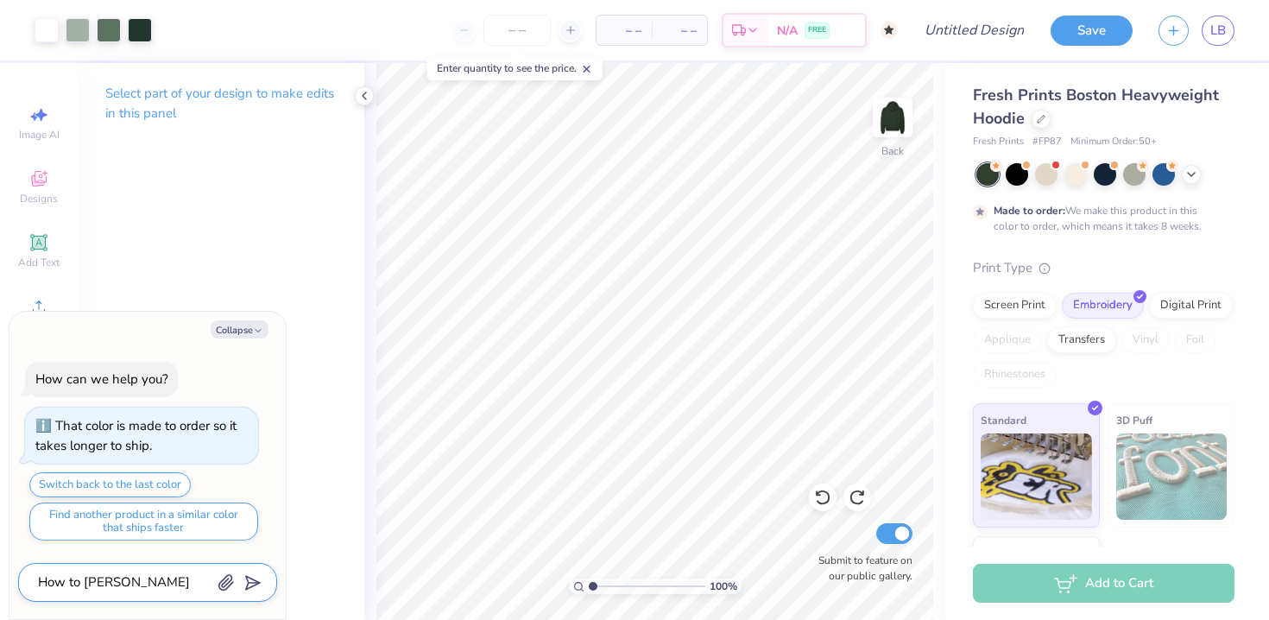
type textarea "x"
type textarea "How to change"
click at [1165, 181] on div at bounding box center [1163, 172] width 22 height 22
click at [234, 324] on button "Collapse" at bounding box center [240, 329] width 58 height 18
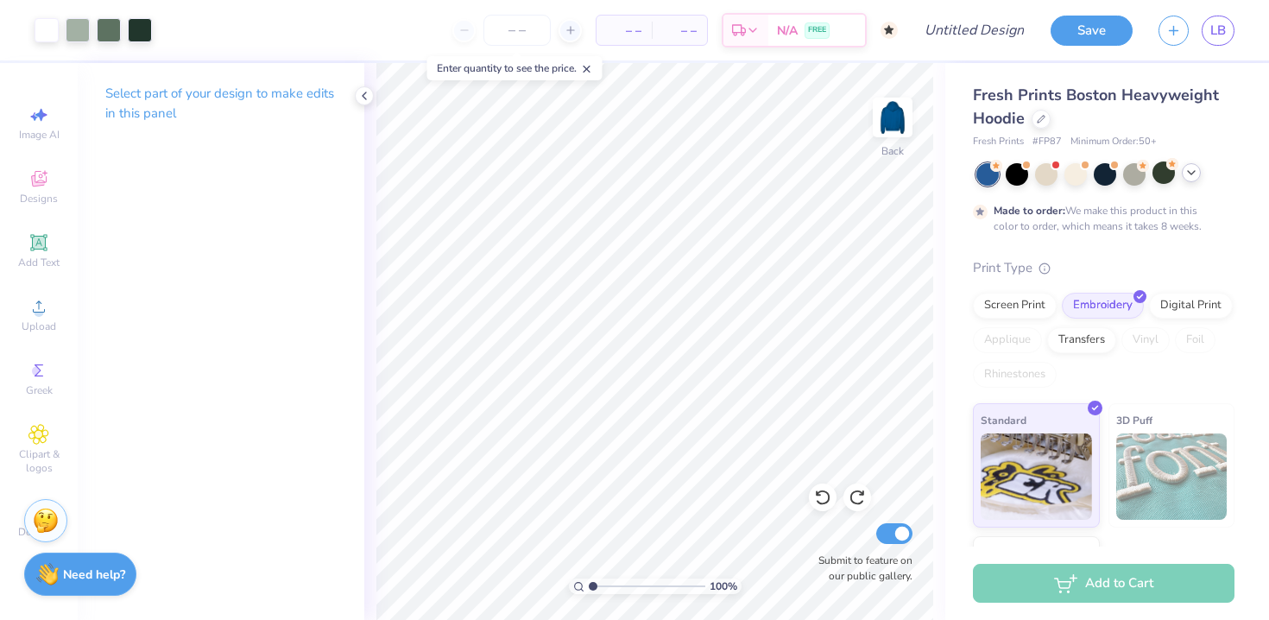
click at [1197, 173] on icon at bounding box center [1191, 173] width 14 height 14
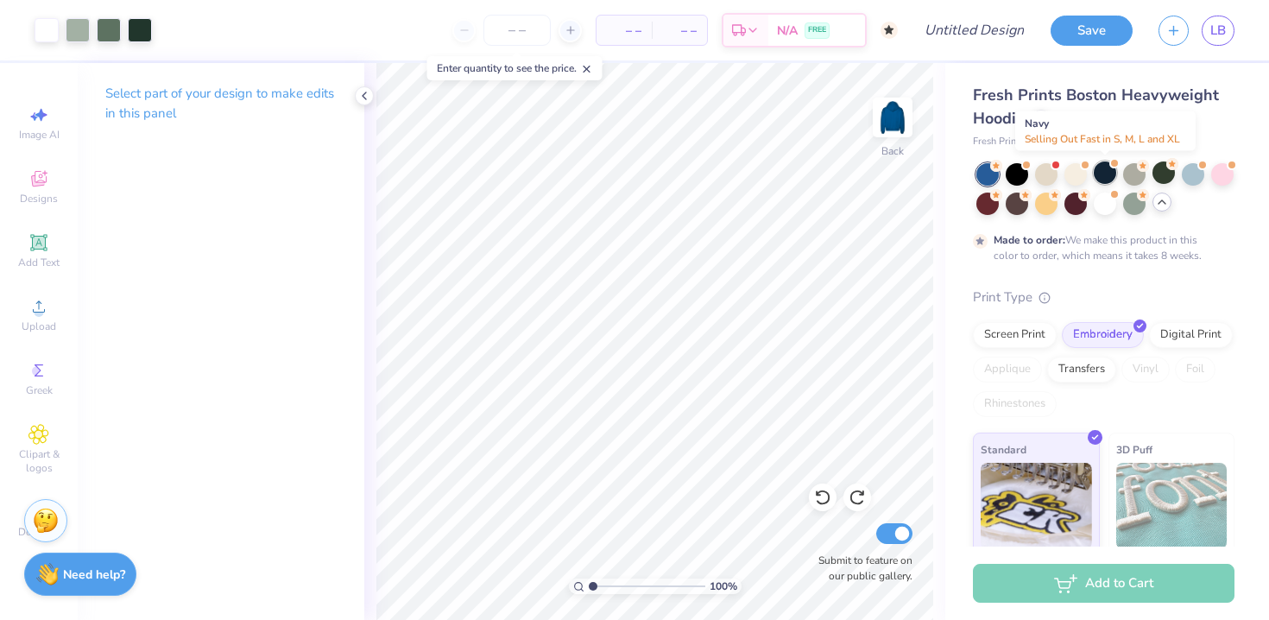
click at [1103, 177] on div at bounding box center [1104, 172] width 22 height 22
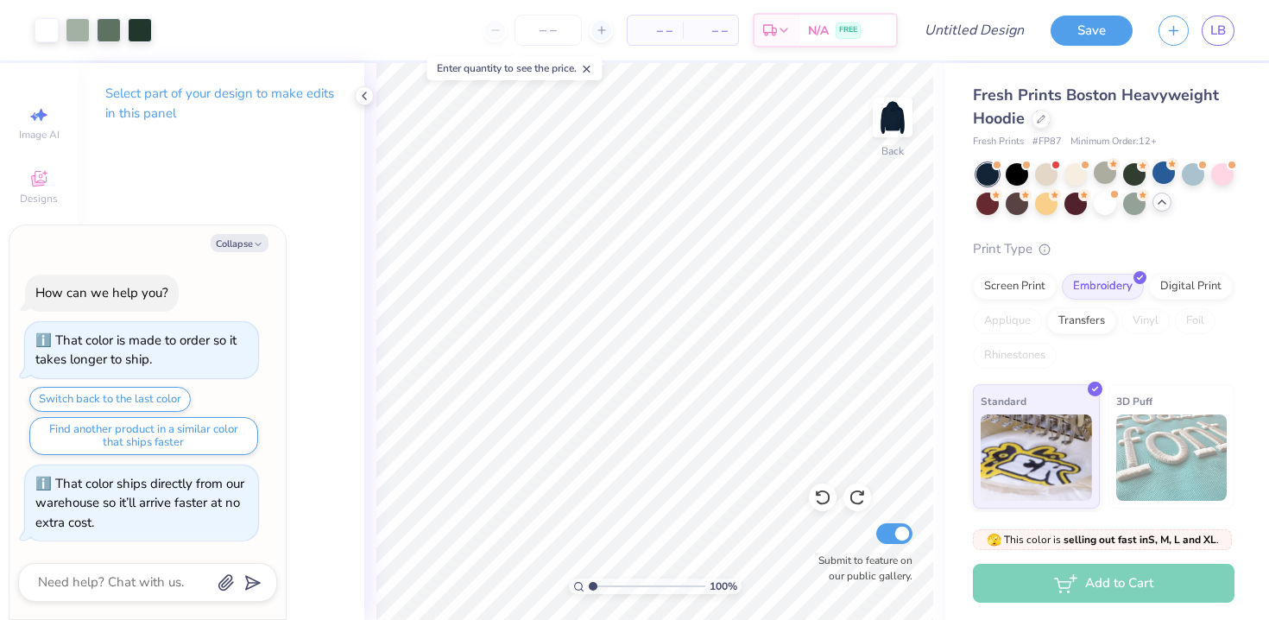
scroll to position [325, 0]
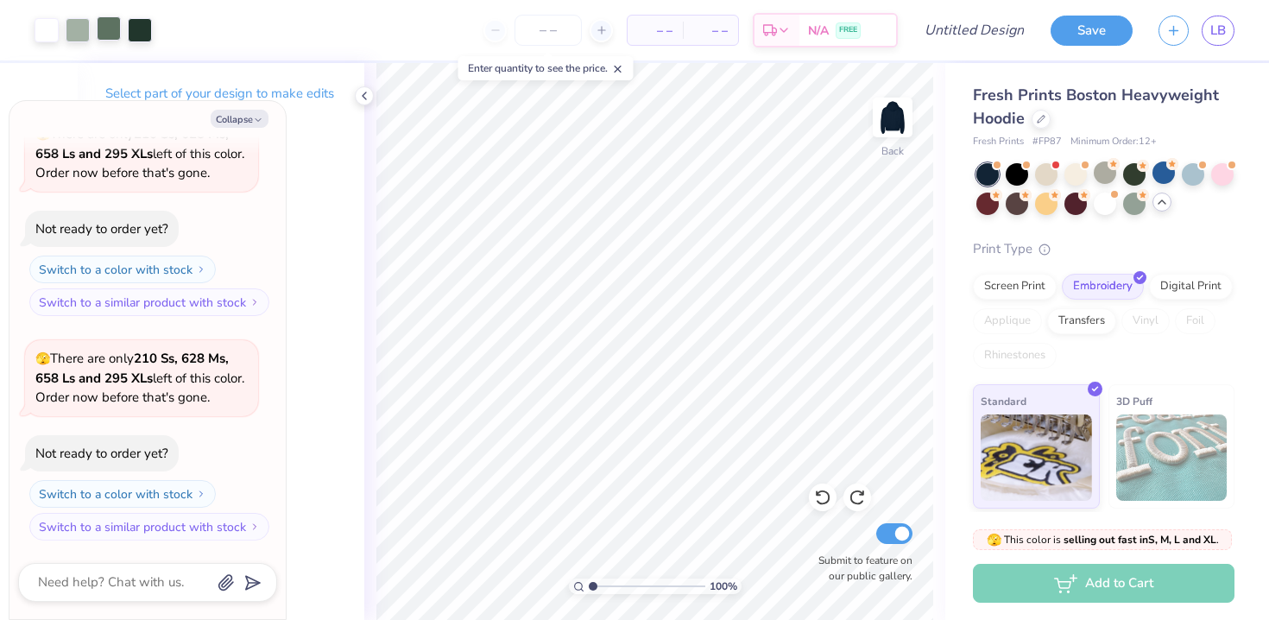
click at [100, 29] on div at bounding box center [109, 28] width 24 height 24
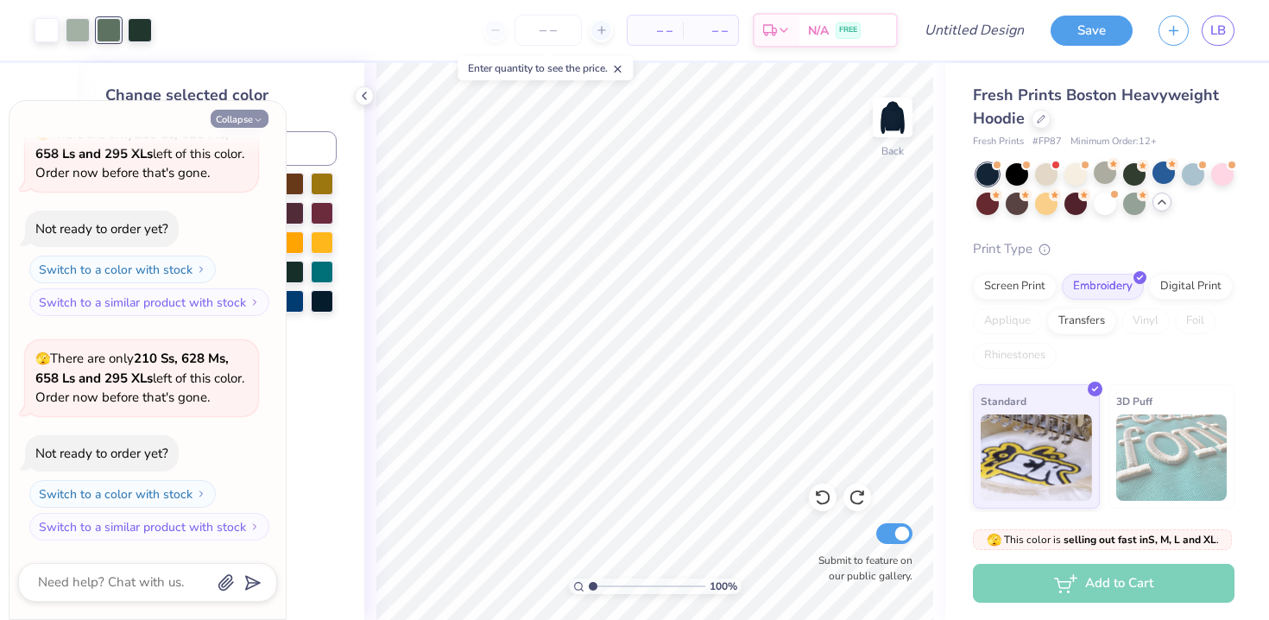
click at [252, 119] on button "Collapse" at bounding box center [240, 119] width 58 height 18
type textarea "x"
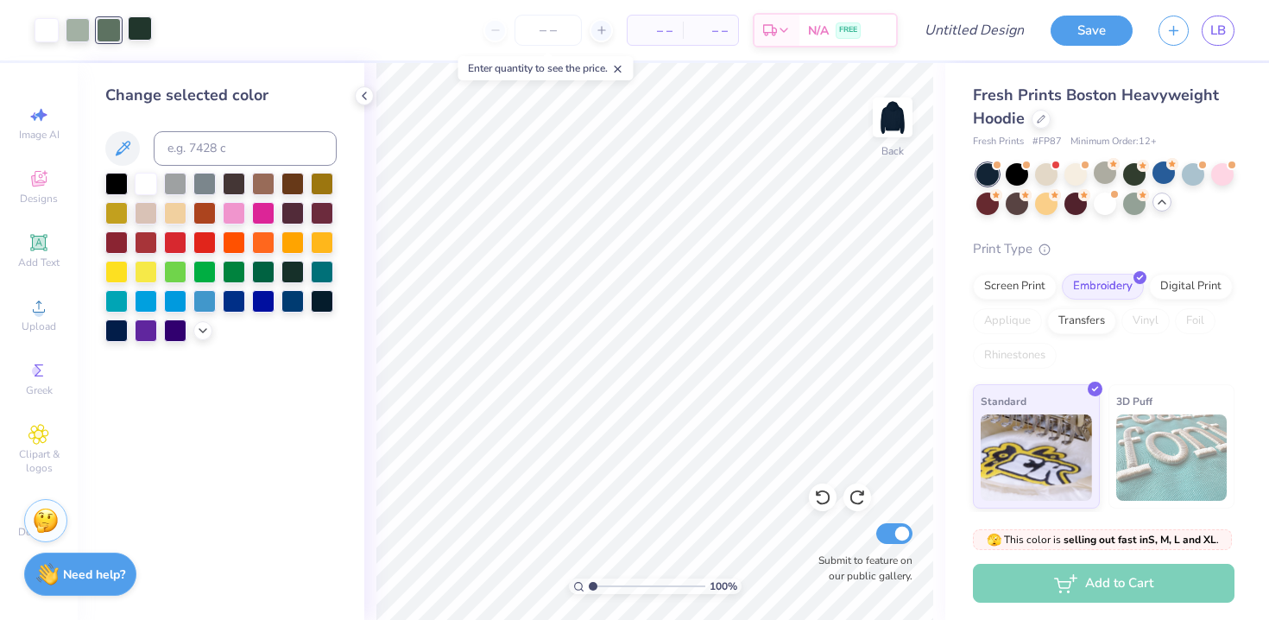
click at [139, 33] on div at bounding box center [140, 28] width 24 height 24
click at [256, 299] on div at bounding box center [263, 299] width 22 height 22
click at [243, 299] on div at bounding box center [234, 299] width 22 height 22
click at [117, 27] on div at bounding box center [109, 28] width 24 height 24
click at [205, 299] on div at bounding box center [204, 299] width 22 height 22
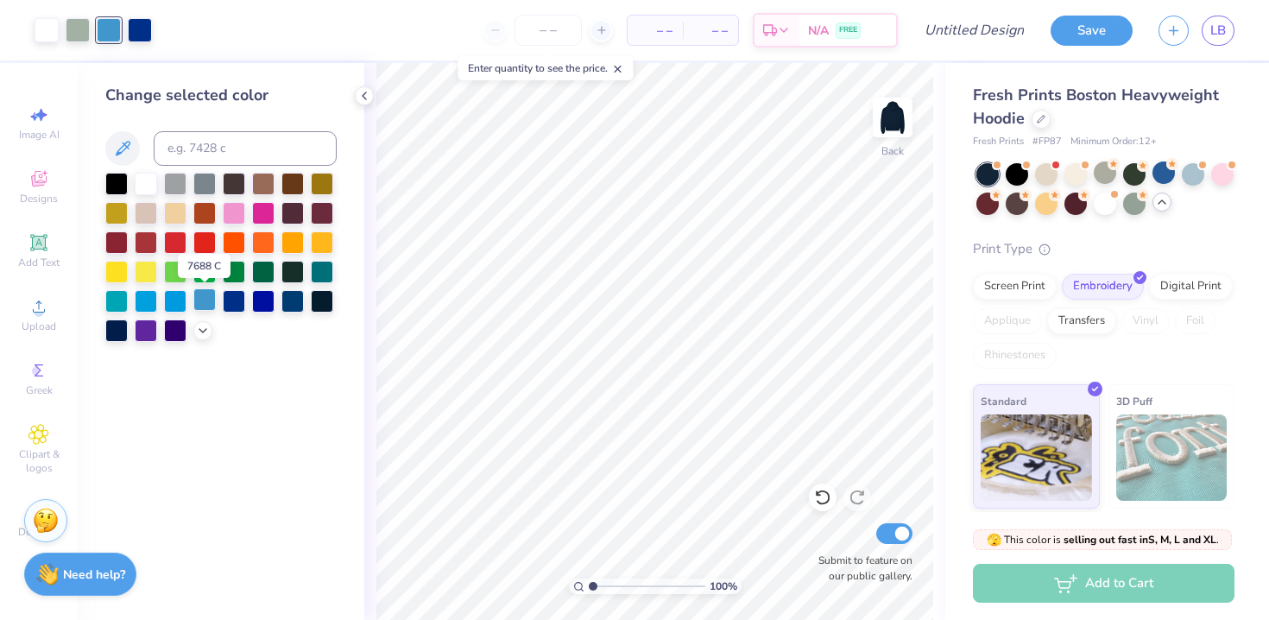
click at [209, 299] on div at bounding box center [204, 299] width 22 height 22
click at [209, 303] on div at bounding box center [204, 299] width 22 height 22
click at [206, 300] on div at bounding box center [204, 299] width 22 height 22
click at [116, 145] on icon at bounding box center [122, 148] width 21 height 21
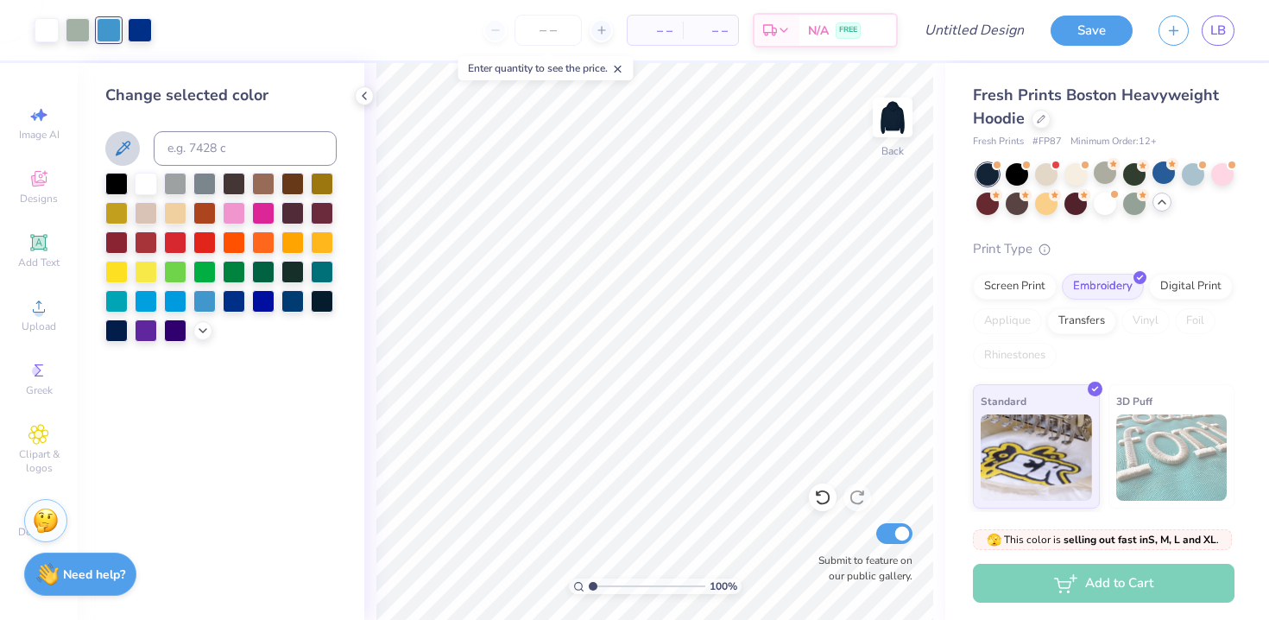
click at [128, 147] on icon at bounding box center [122, 148] width 21 height 21
click at [201, 327] on icon at bounding box center [203, 329] width 14 height 14
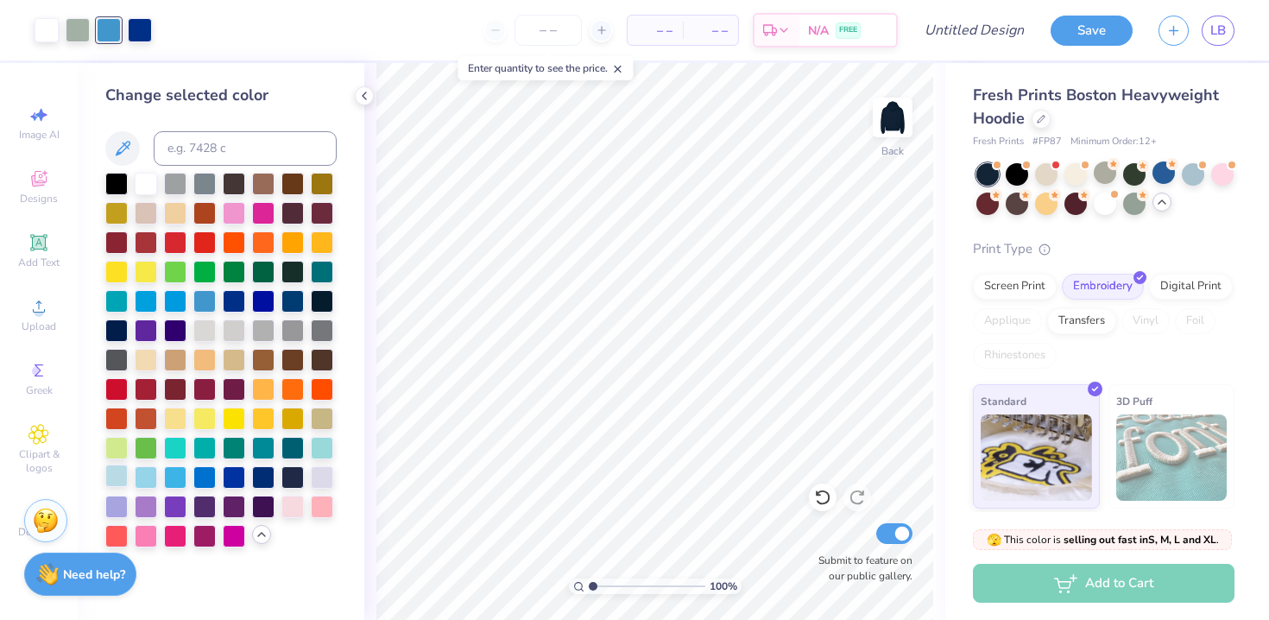
click at [112, 473] on div at bounding box center [116, 475] width 22 height 22
click at [79, 30] on div at bounding box center [78, 28] width 24 height 24
click at [122, 476] on div at bounding box center [116, 475] width 22 height 22
click at [268, 477] on div at bounding box center [263, 475] width 22 height 22
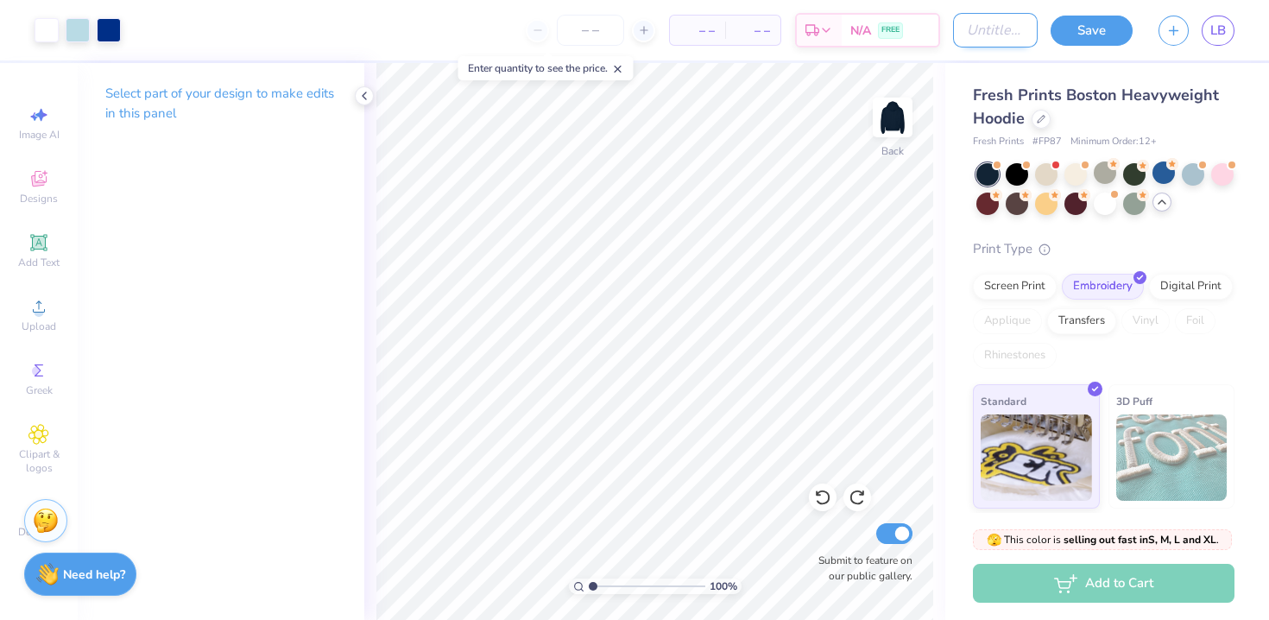
click at [983, 35] on input "Design Title" at bounding box center [995, 30] width 85 height 35
type input "Simple sweatshirt"
click at [1078, 30] on button "Save" at bounding box center [1091, 28] width 82 height 30
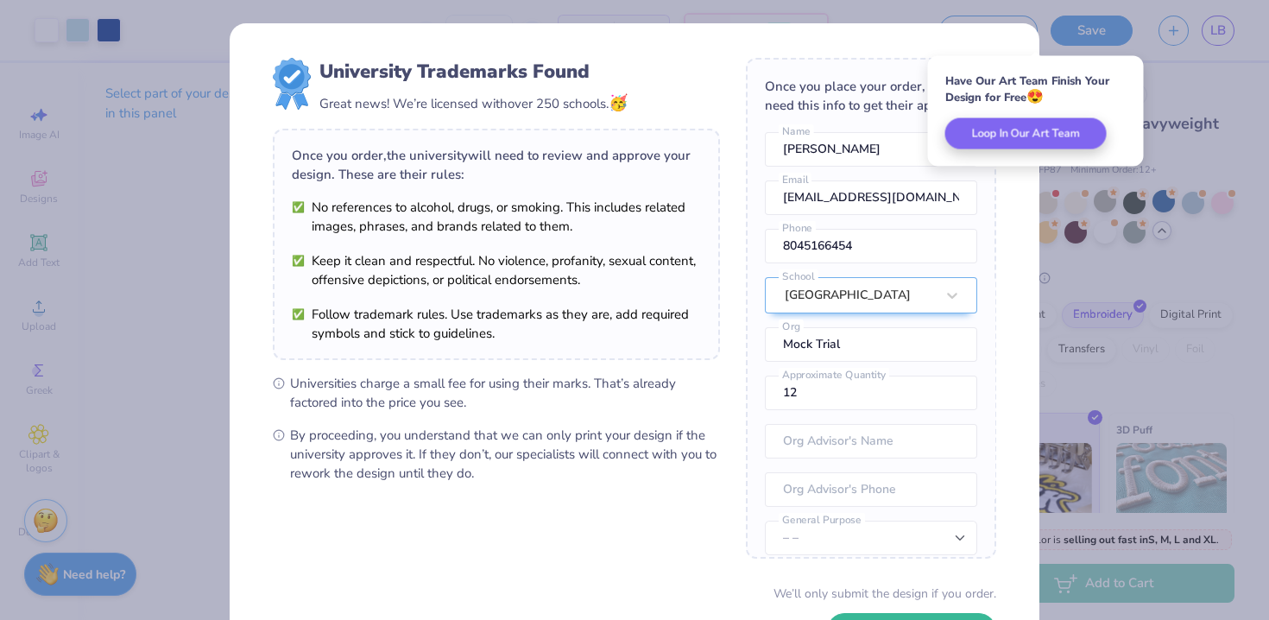
click at [1162, 85] on div "University Trademarks Found Great news! We’re licensed with over 250 schools. 🥳…" at bounding box center [634, 310] width 1269 height 620
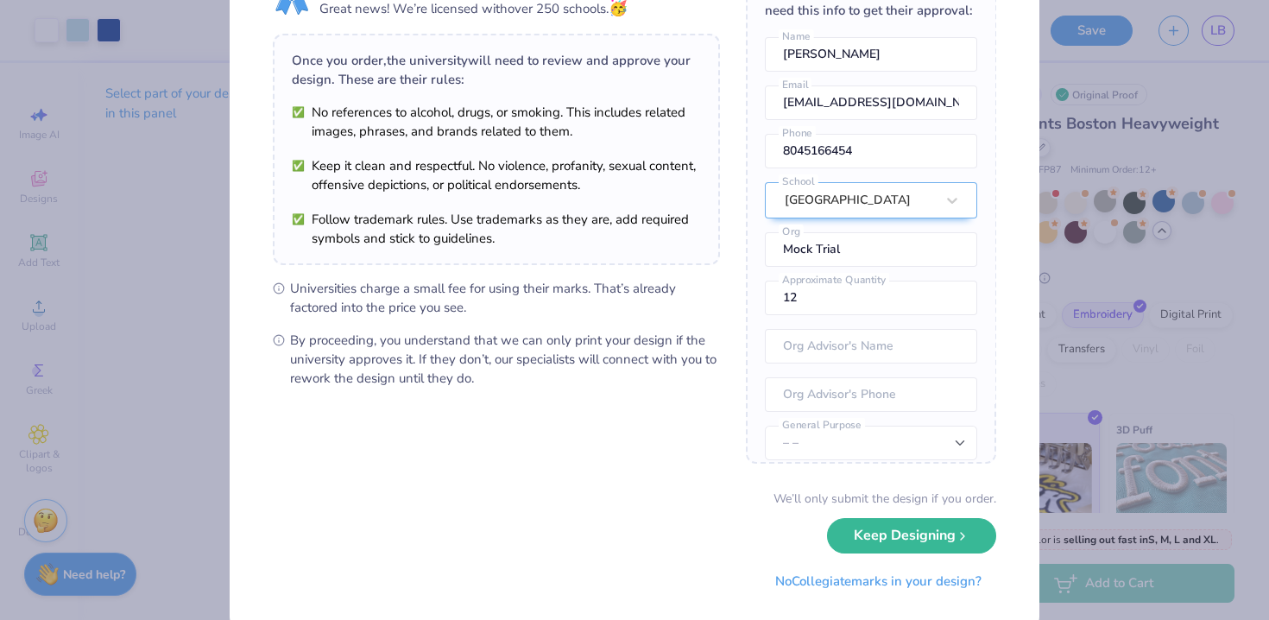
scroll to position [97, 0]
click at [931, 524] on button "Keep Designing" at bounding box center [911, 529] width 169 height 35
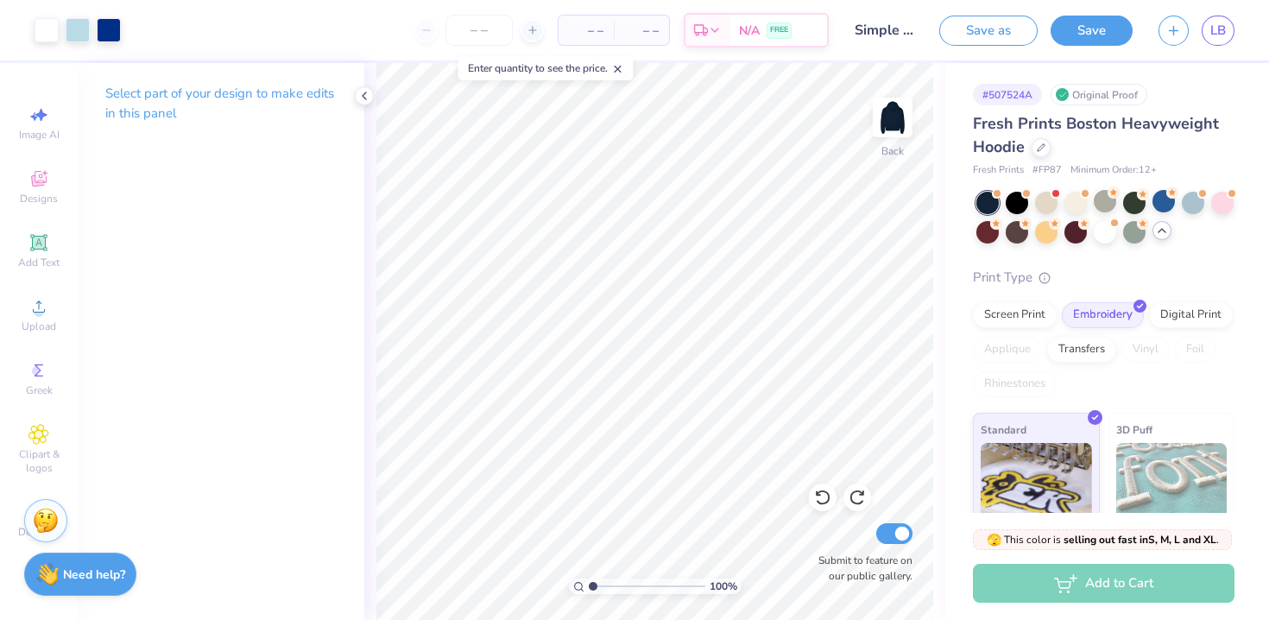
scroll to position [0, 0]
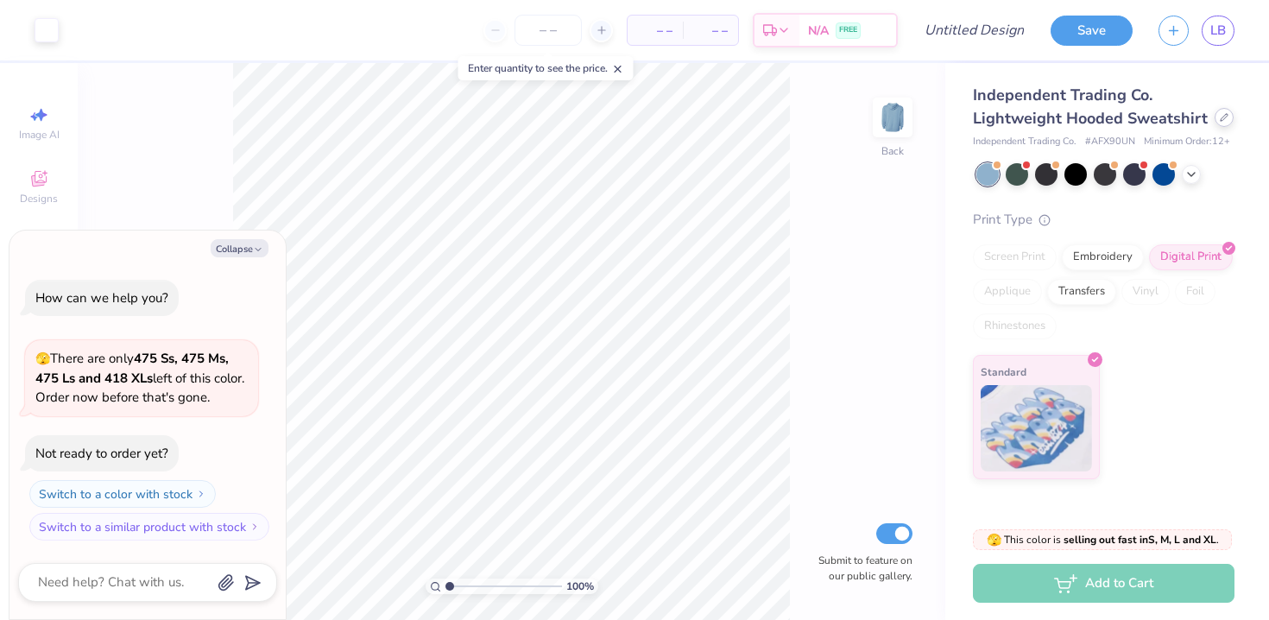
click at [1222, 122] on div at bounding box center [1223, 117] width 19 height 19
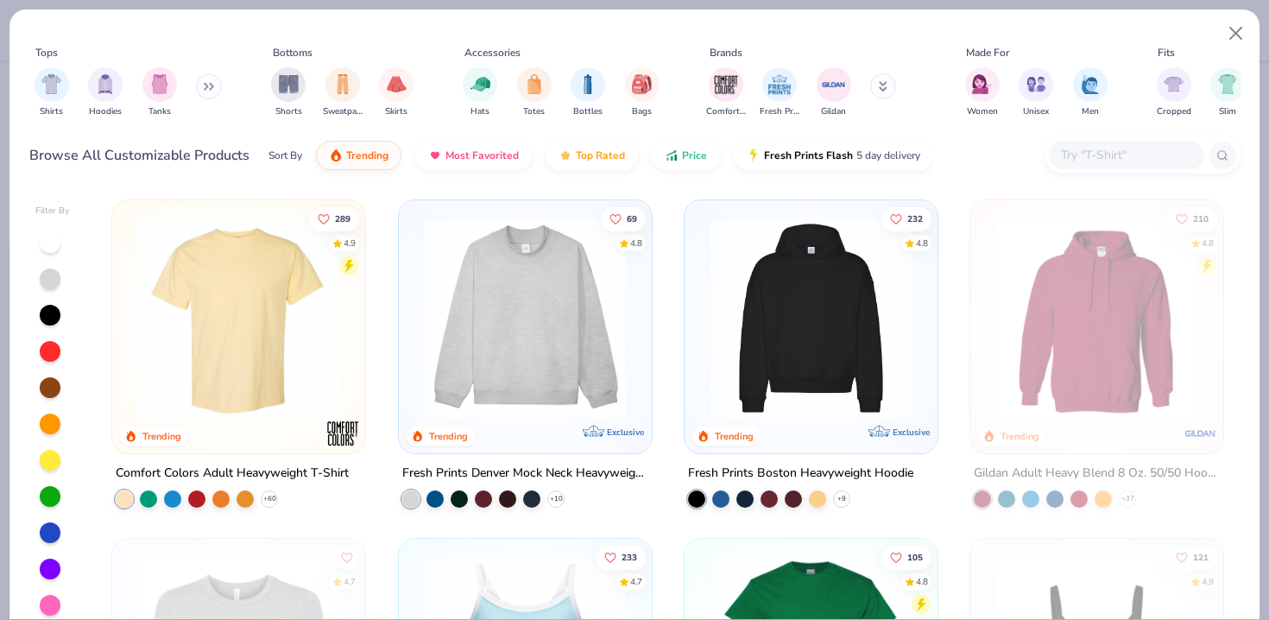
click at [293, 344] on img at bounding box center [238, 317] width 218 height 201
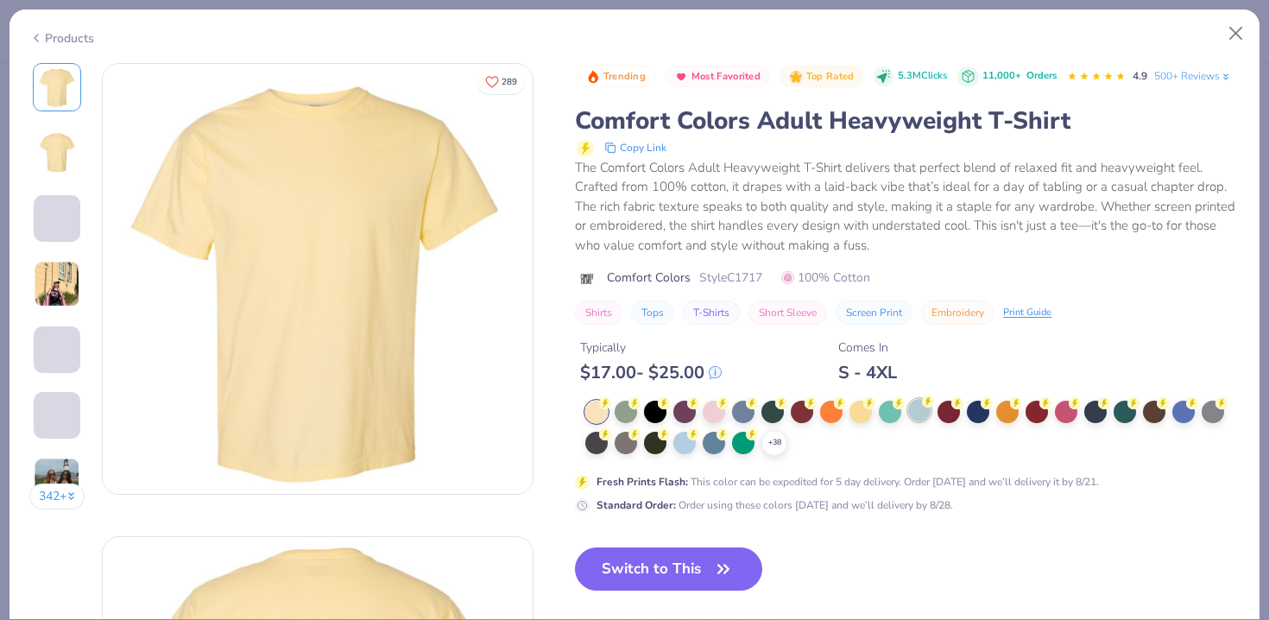
click at [919, 410] on div at bounding box center [919, 410] width 22 height 22
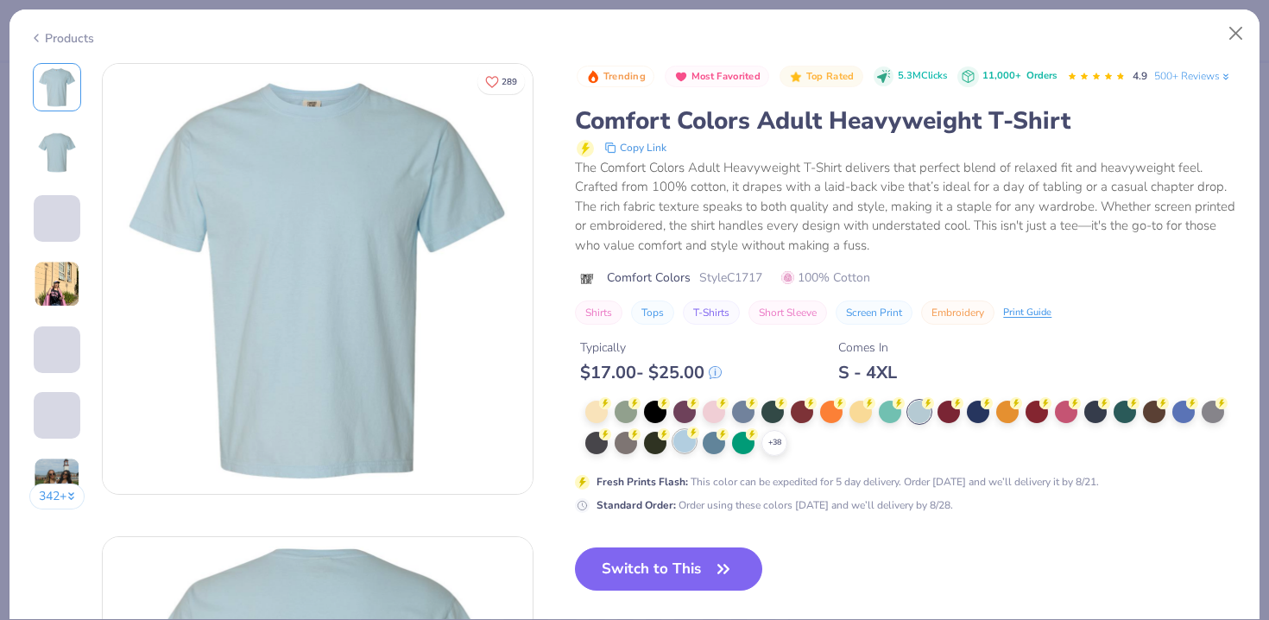
click at [678, 438] on div at bounding box center [684, 441] width 22 height 22
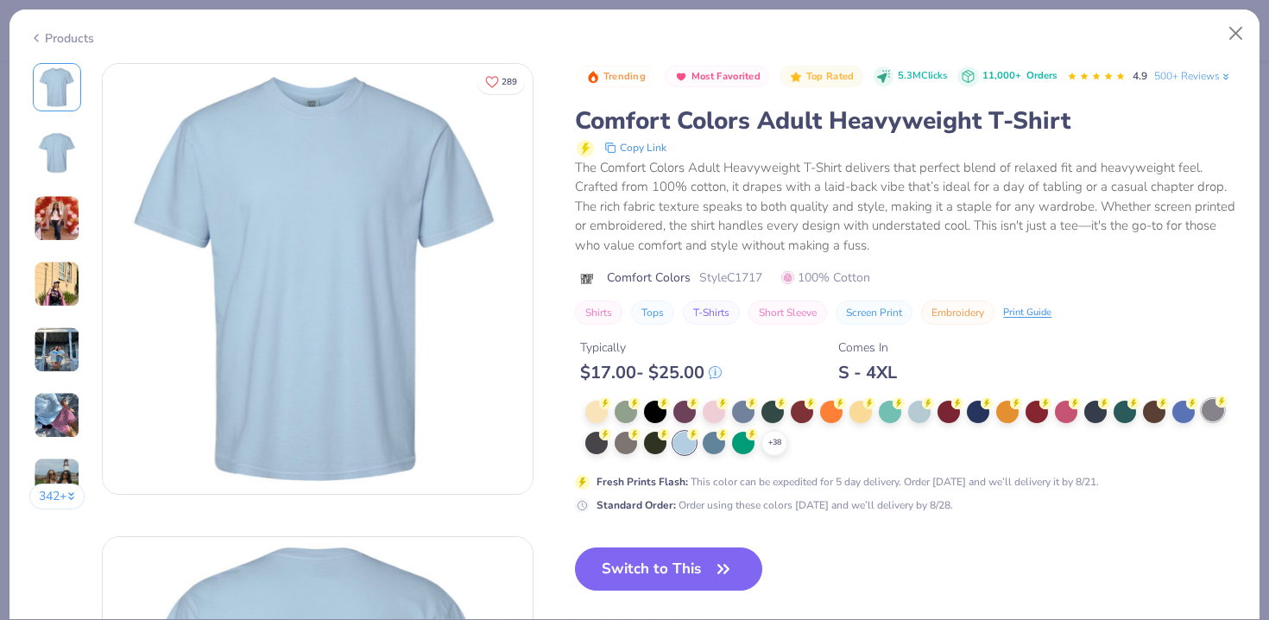
click at [1218, 414] on div at bounding box center [1212, 410] width 22 height 22
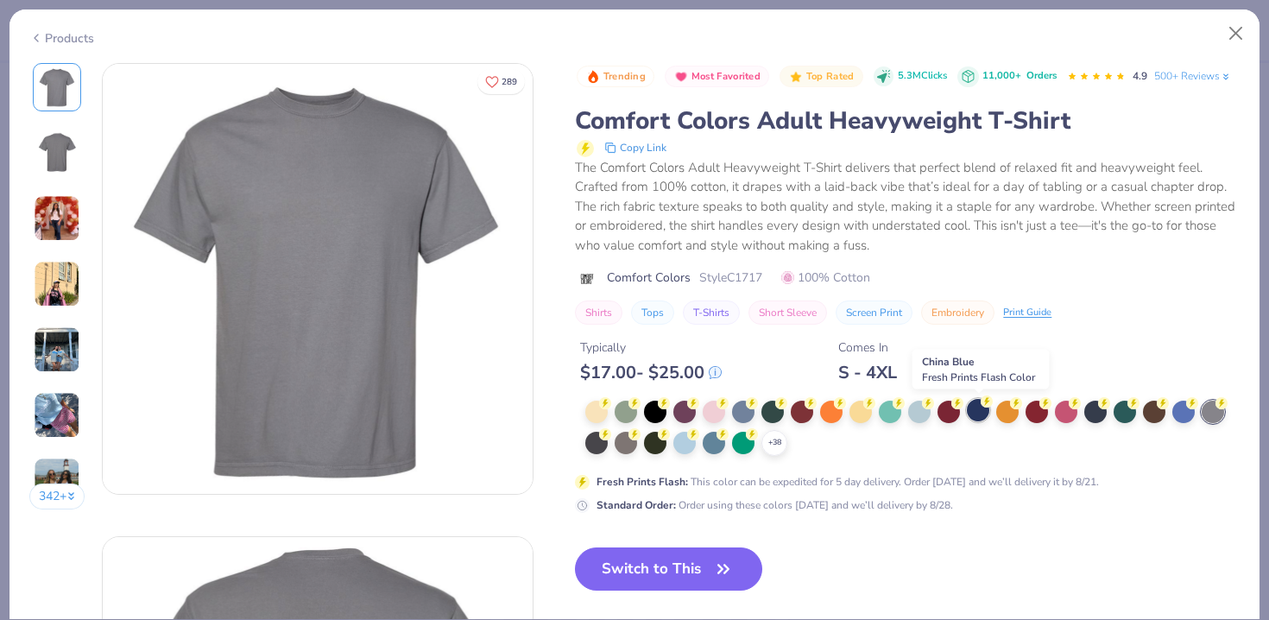
click at [974, 415] on div at bounding box center [978, 410] width 22 height 22
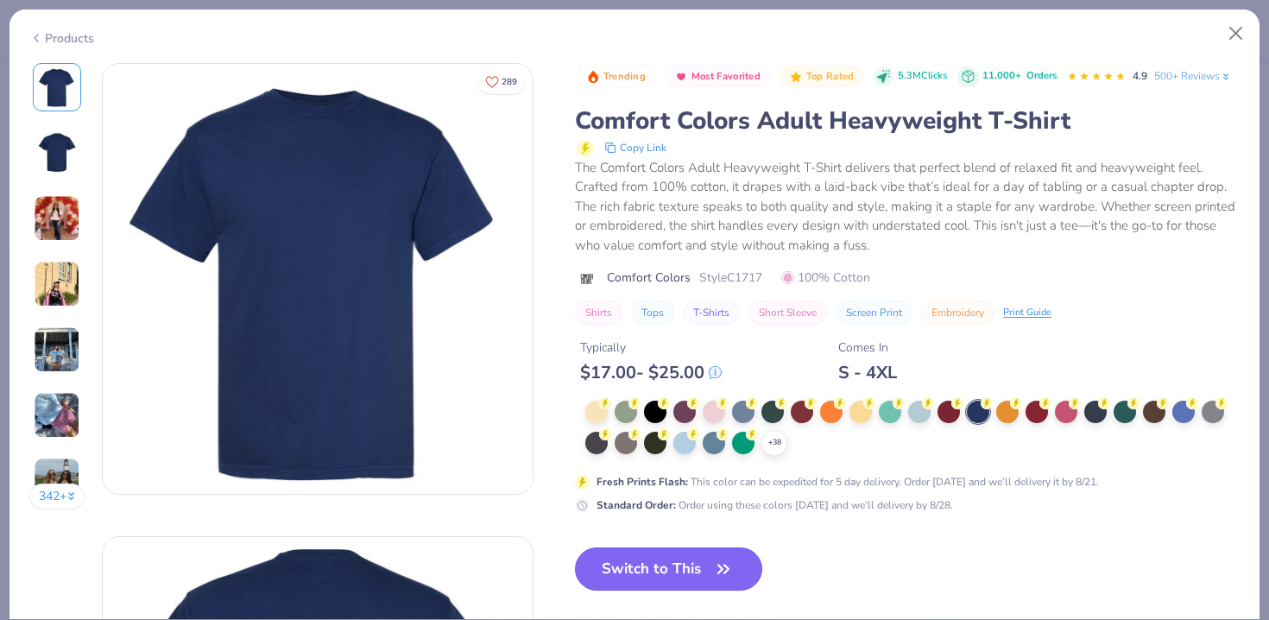
click at [698, 564] on button "Switch to This" at bounding box center [668, 568] width 187 height 43
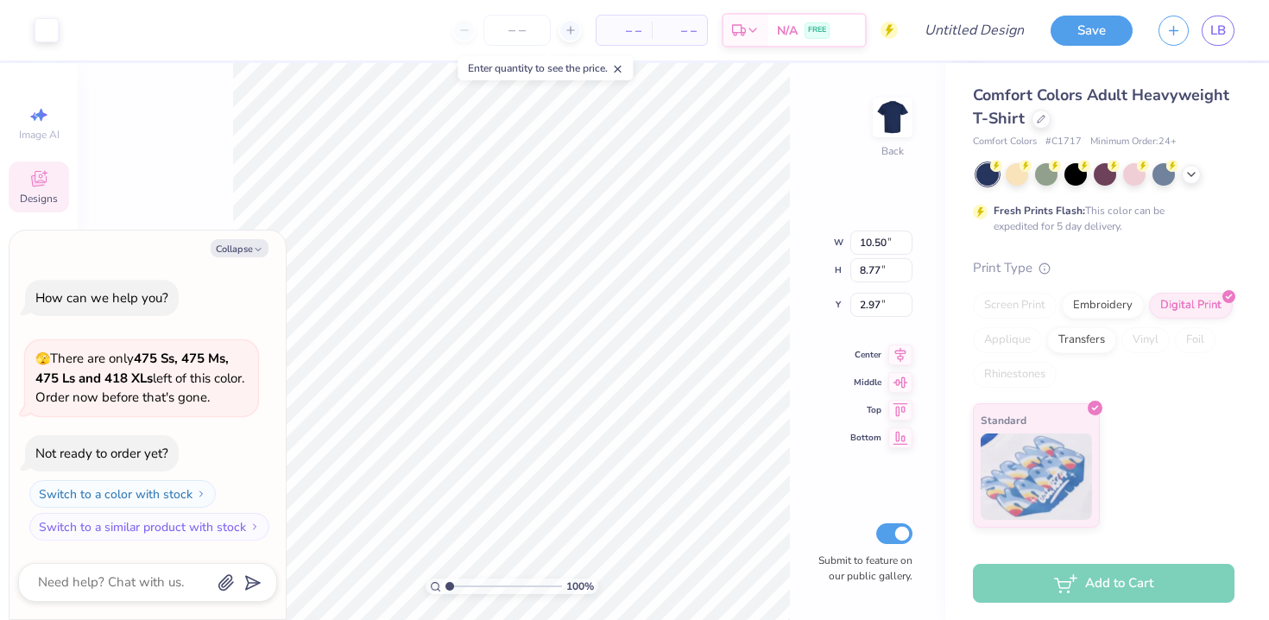
type textarea "x"
type input "3.00"
type textarea "x"
type input "4.10"
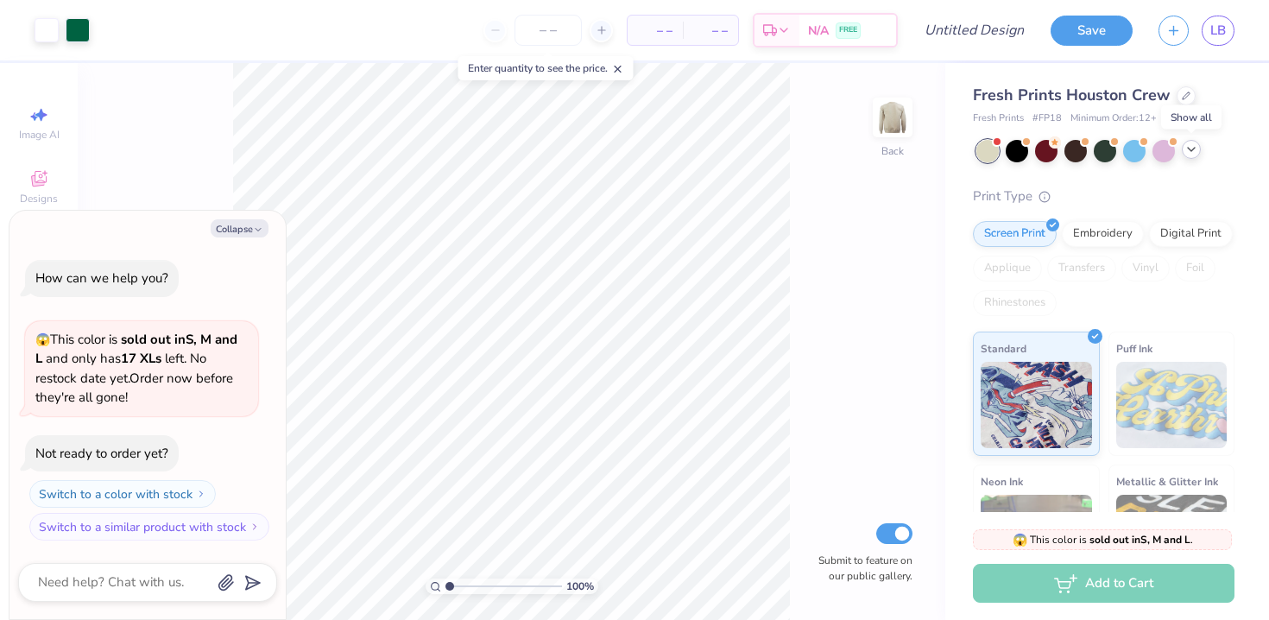
click at [1197, 150] on icon at bounding box center [1191, 149] width 14 height 14
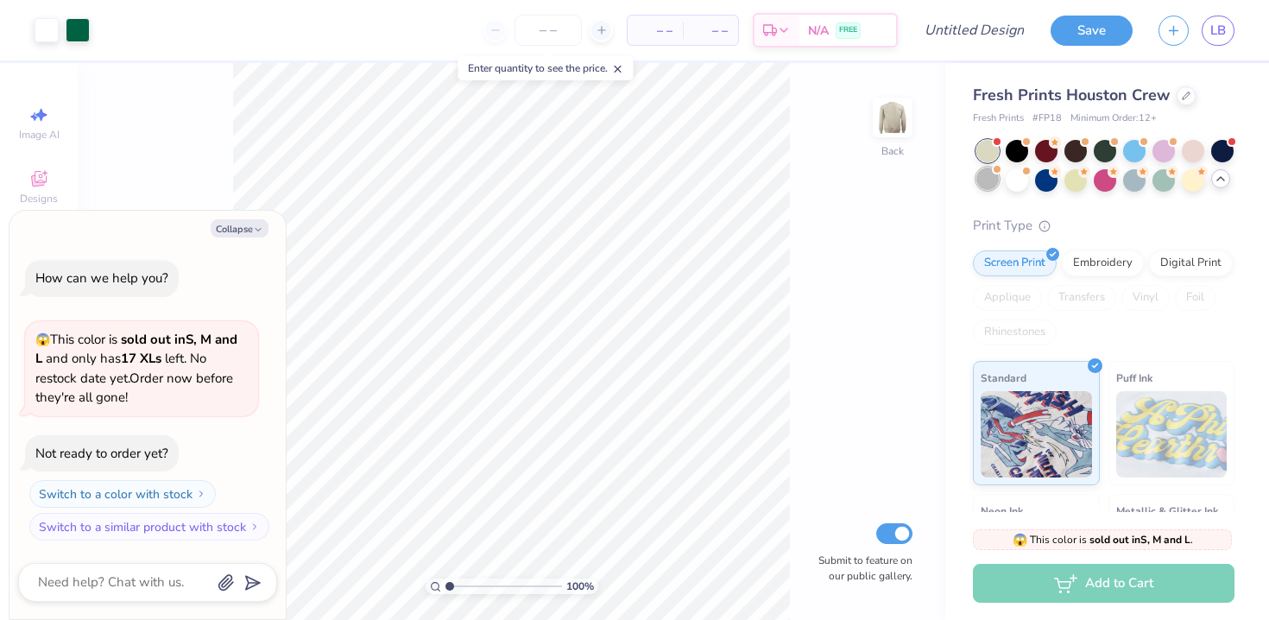
click at [992, 182] on div at bounding box center [987, 178] width 22 height 22
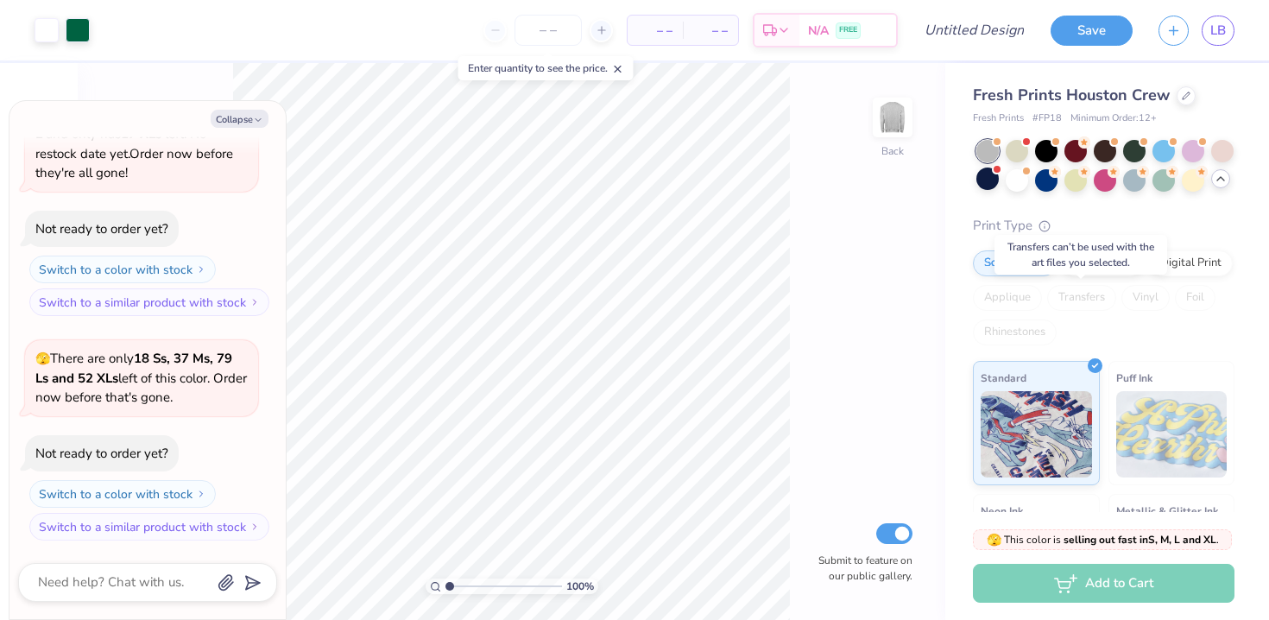
scroll to position [4, 0]
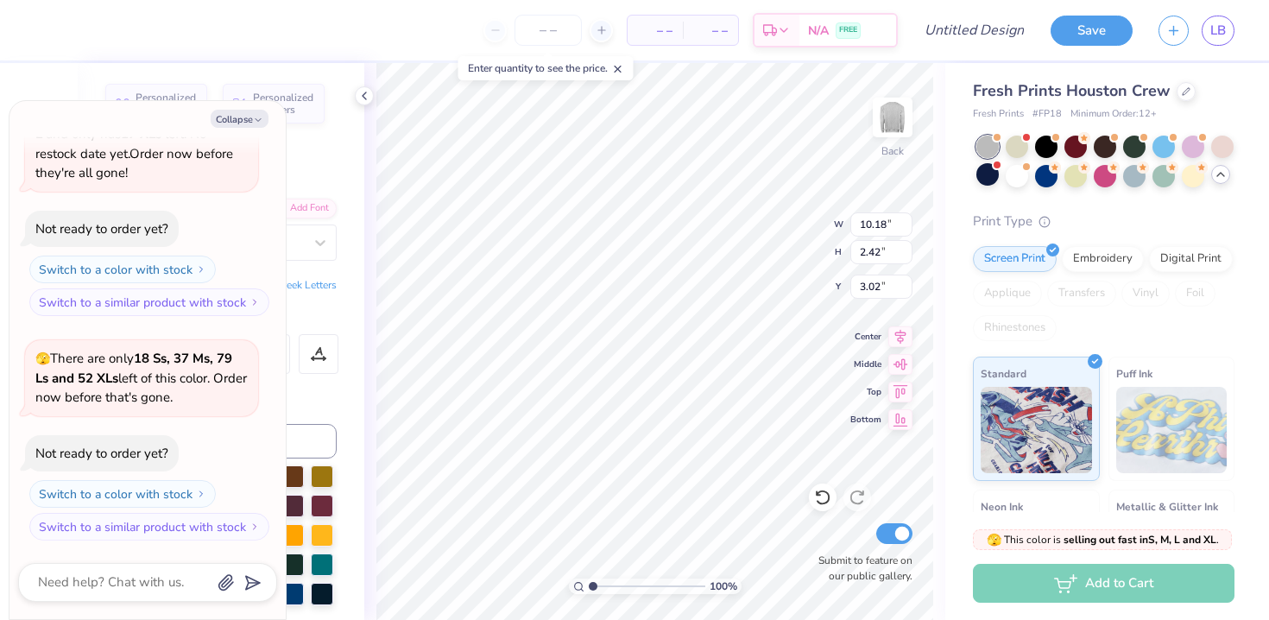
type textarea "x"
type textarea "D"
type textarea "x"
type textarea "Du"
type textarea "x"
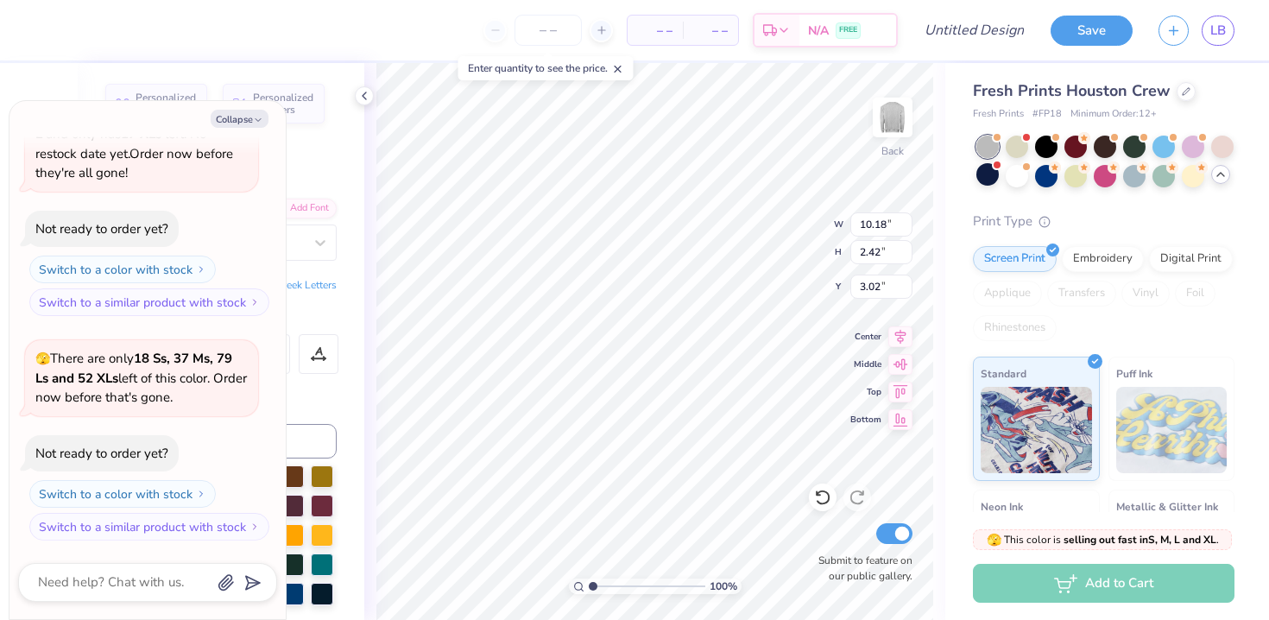
type textarea "Duk"
type textarea "x"
type textarea "Duke"
type textarea "x"
type textarea "Duk"
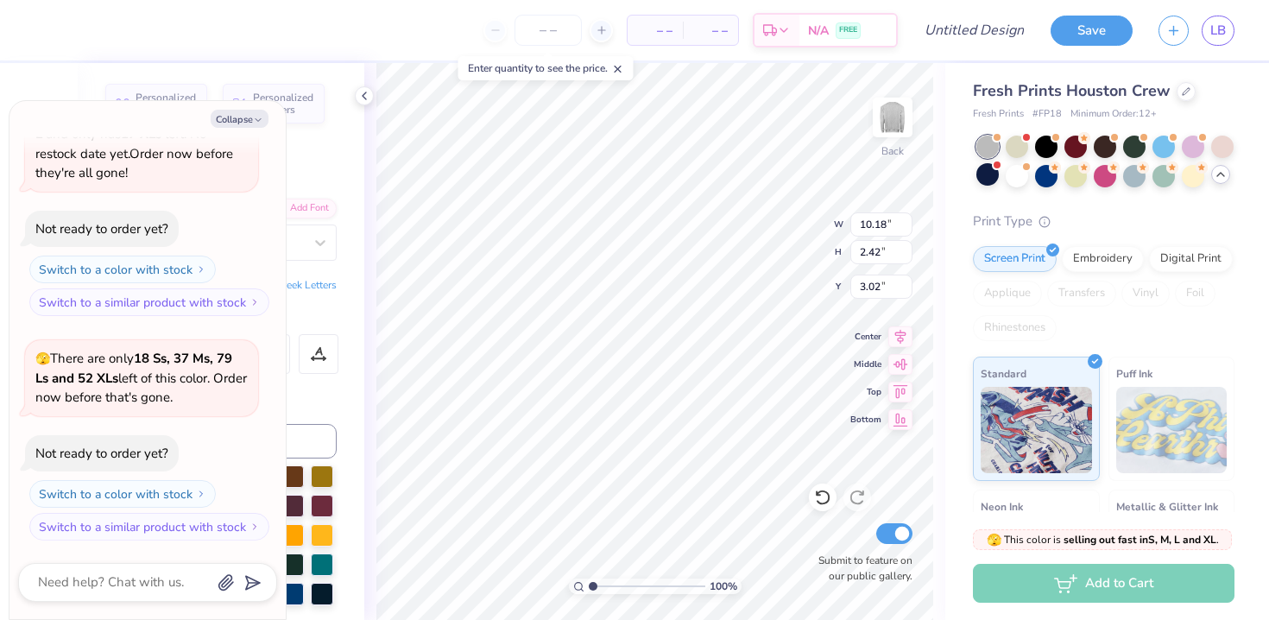
type textarea "x"
type textarea "Du"
type textarea "x"
type textarea "D"
type textarea "x"
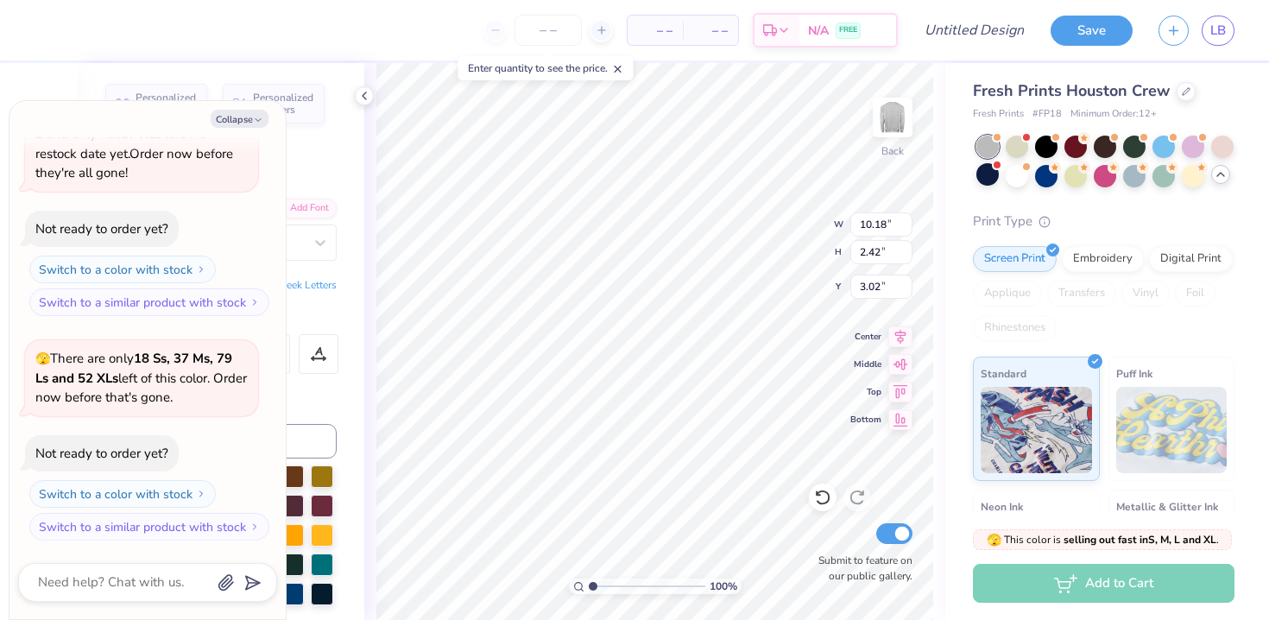
type textarea "DU"
type textarea "x"
type textarea "DUKE"
type textarea "x"
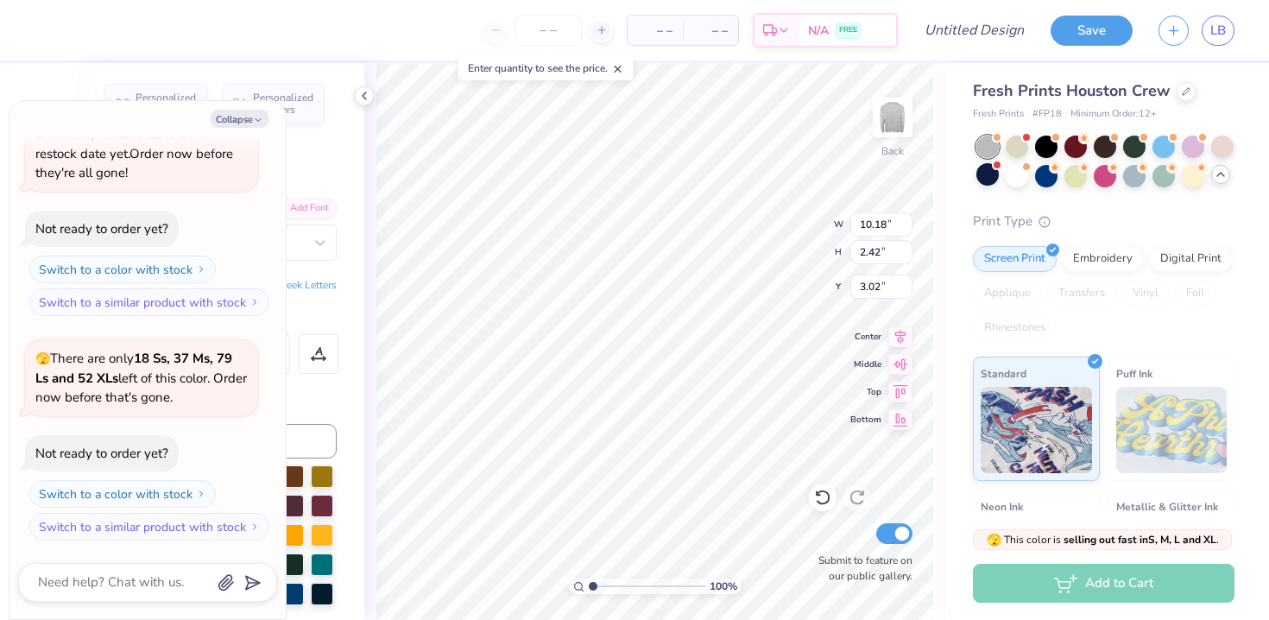
type input "6.20"
type input "0.41"
type input "4.02"
type textarea "x"
type input "10.90"
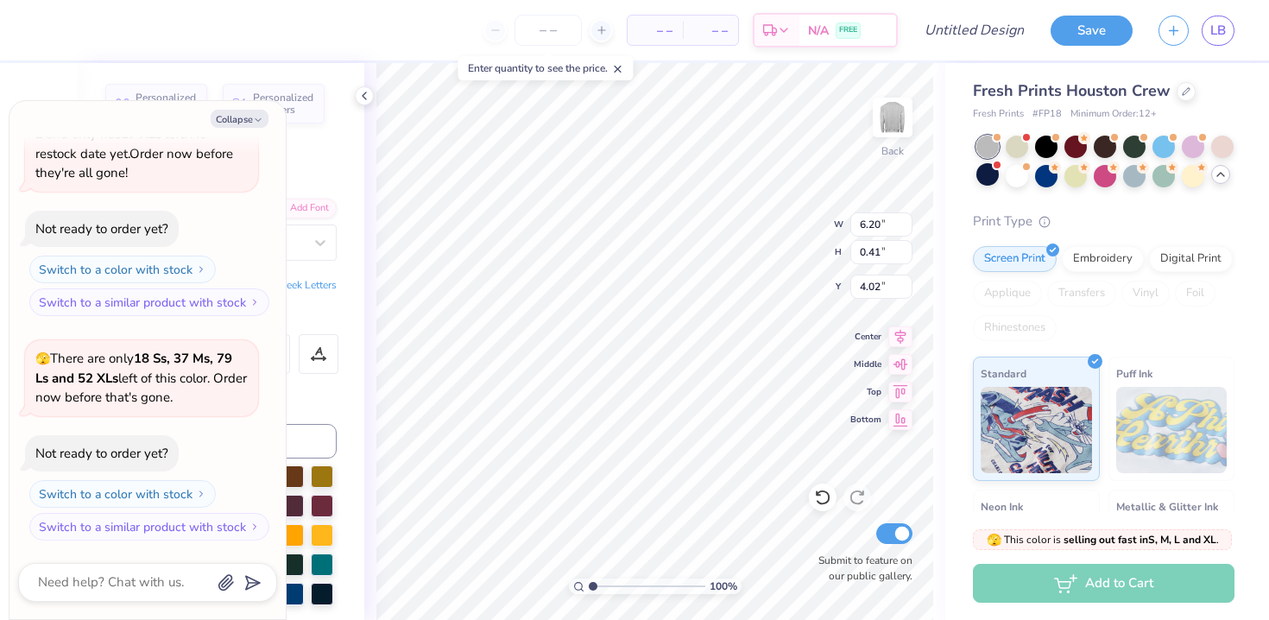
type input "2.09"
type input "4.68"
type textarea "x"
type textarea "Business"
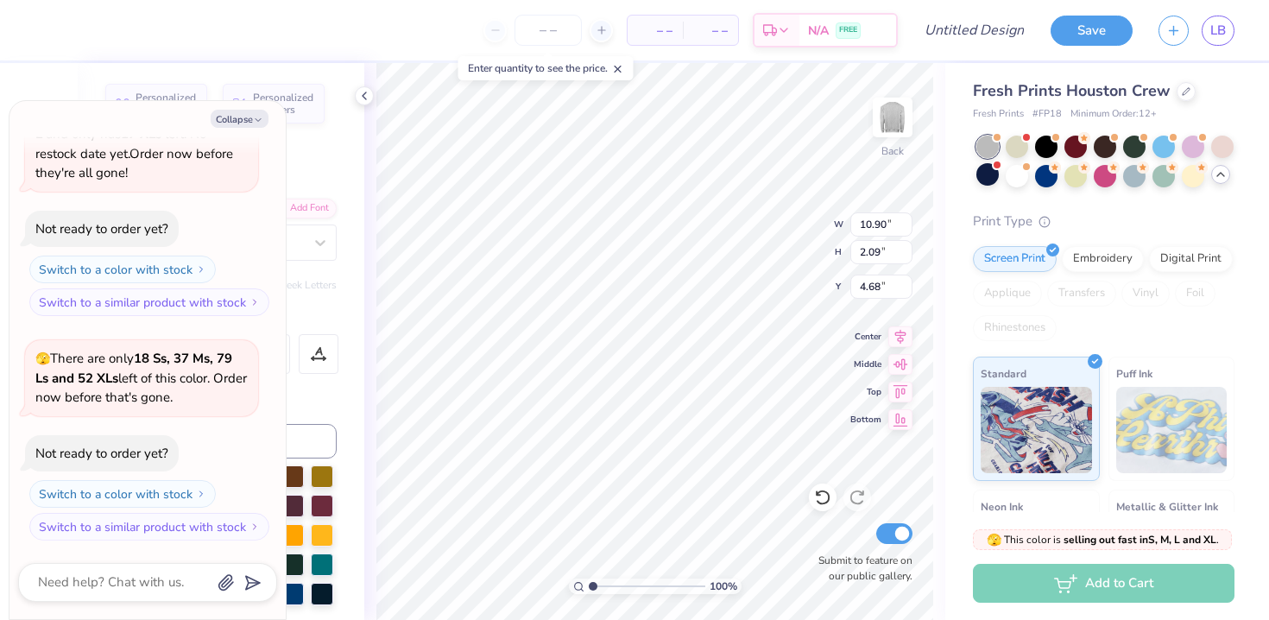
type textarea "x"
type textarea "Business"
type textarea "x"
type textarea "Busines"
type textarea "x"
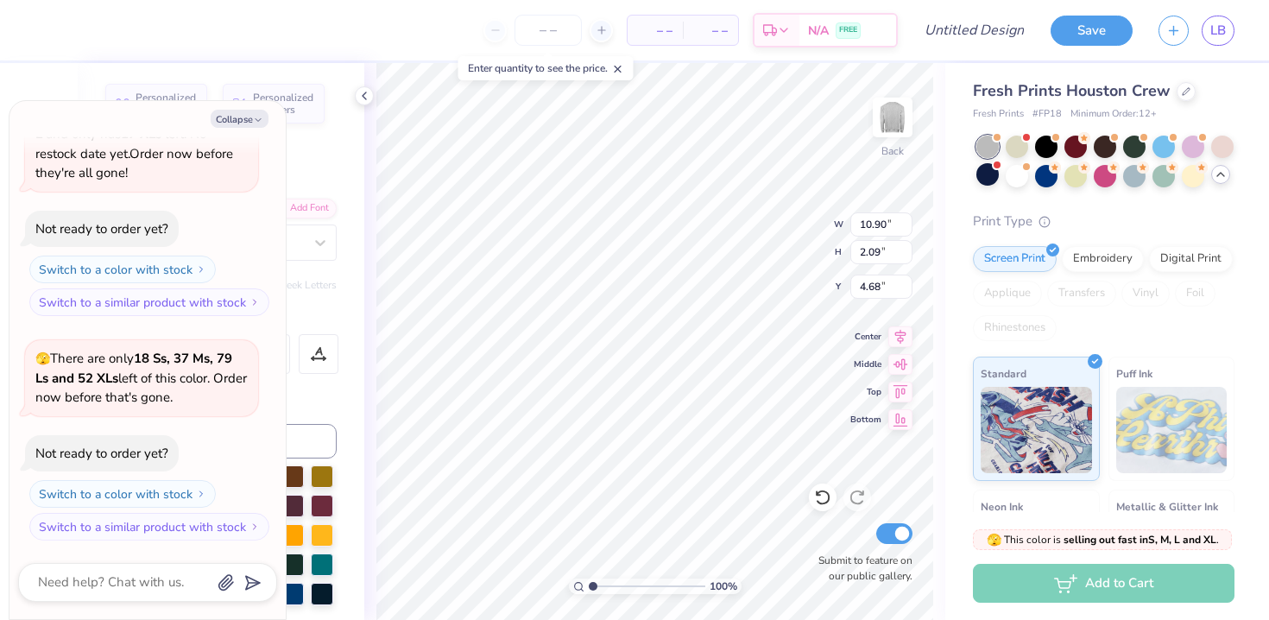
type textarea "Busine"
type textarea "x"
type textarea "Busin"
type textarea "x"
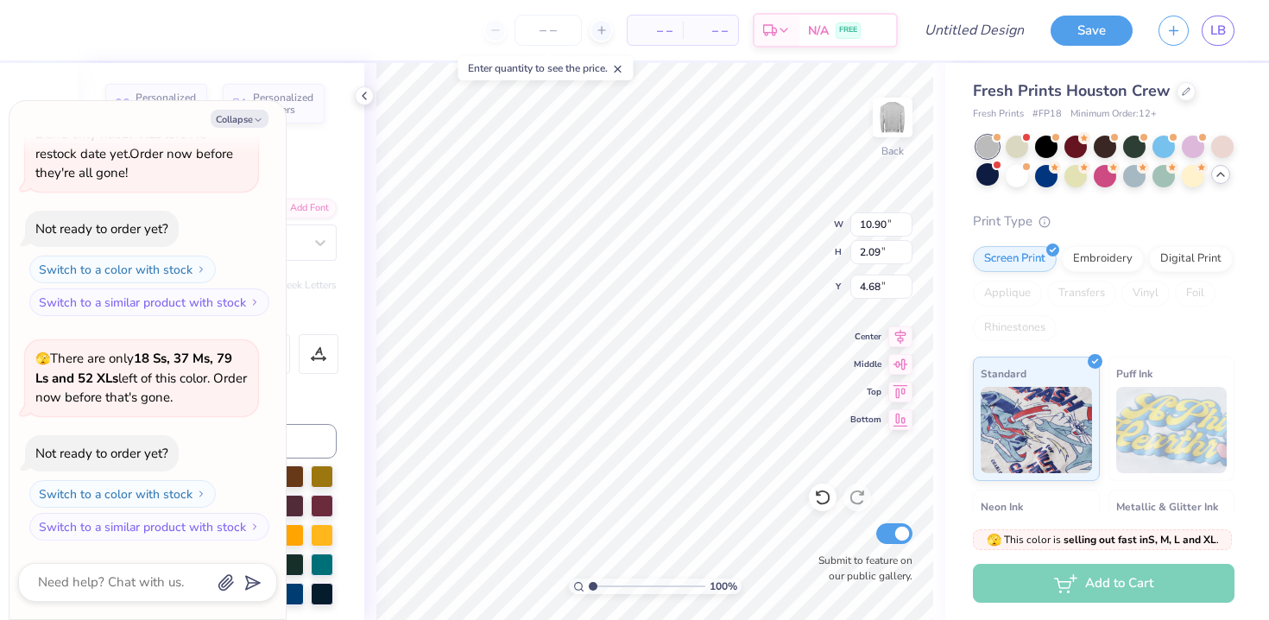
type textarea "Busi"
type textarea "x"
type textarea "Bus"
type textarea "x"
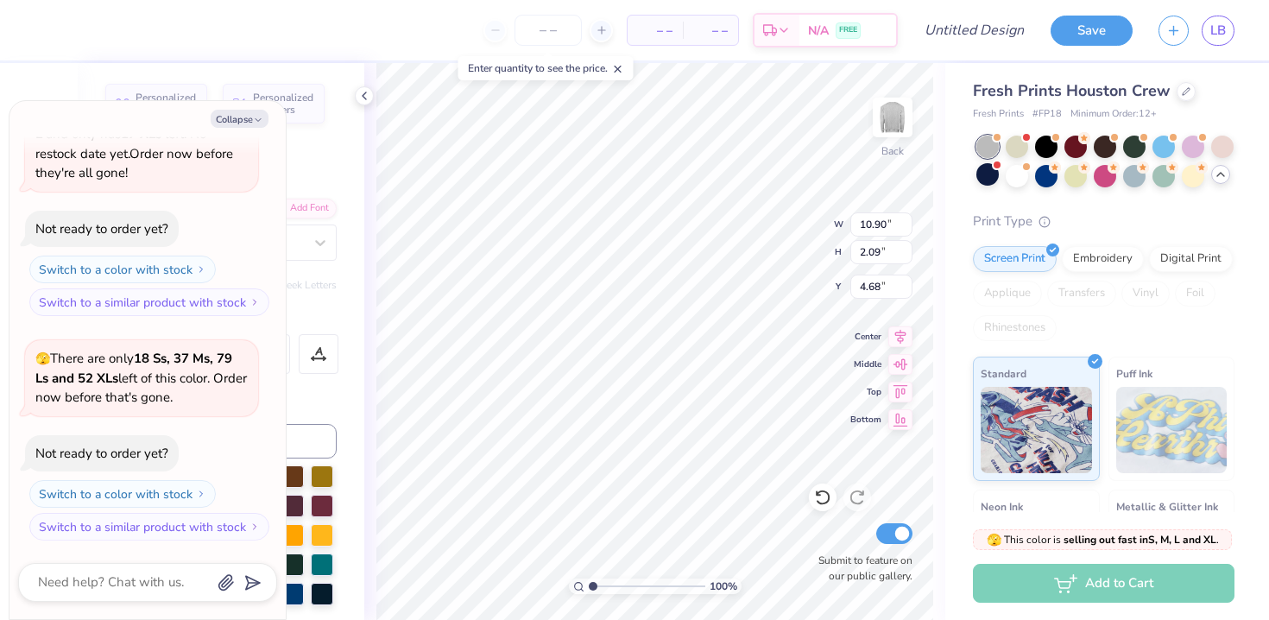
type textarea "Bu"
type textarea "x"
type textarea "B"
type textarea "x"
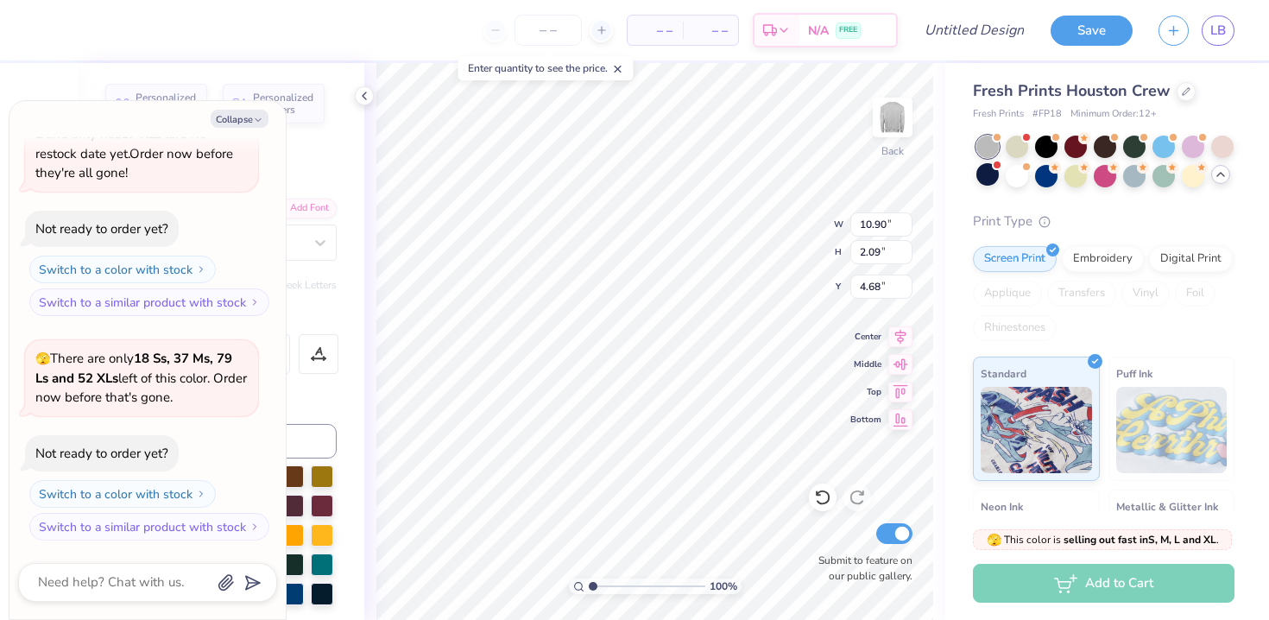
type textarea "M"
type textarea "x"
type textarea "Mo"
type textarea "x"
type textarea "Moc"
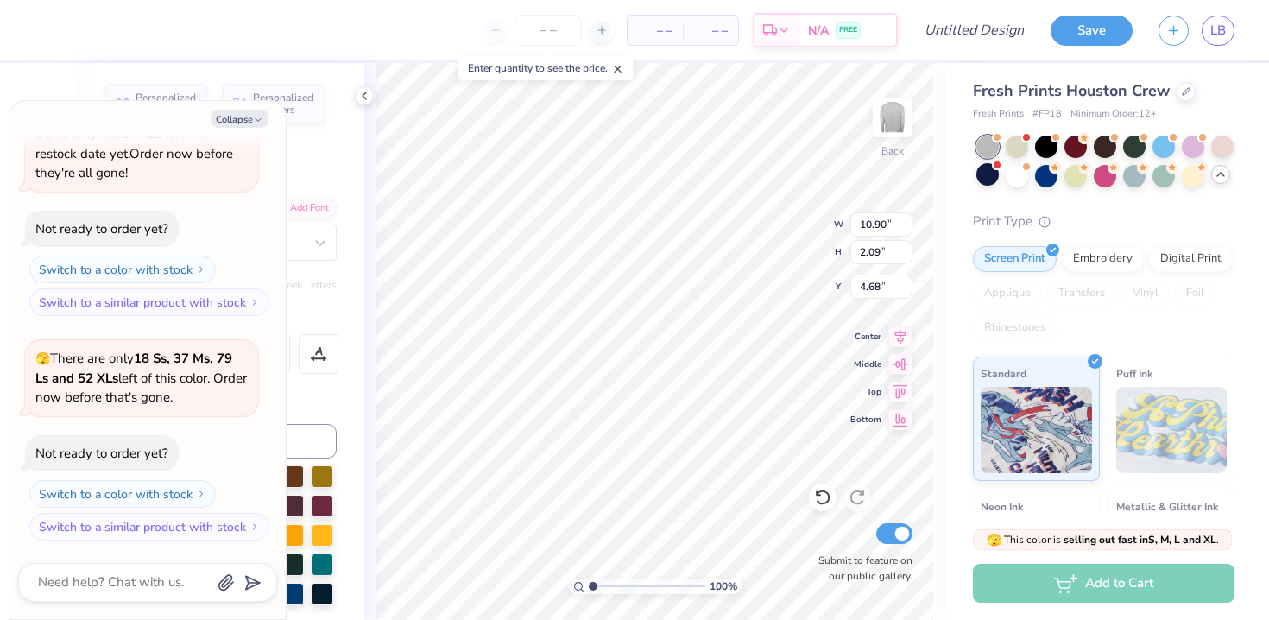
type textarea "x"
type textarea "Mock"
type textarea "x"
type textarea "Mock"
type textarea "x"
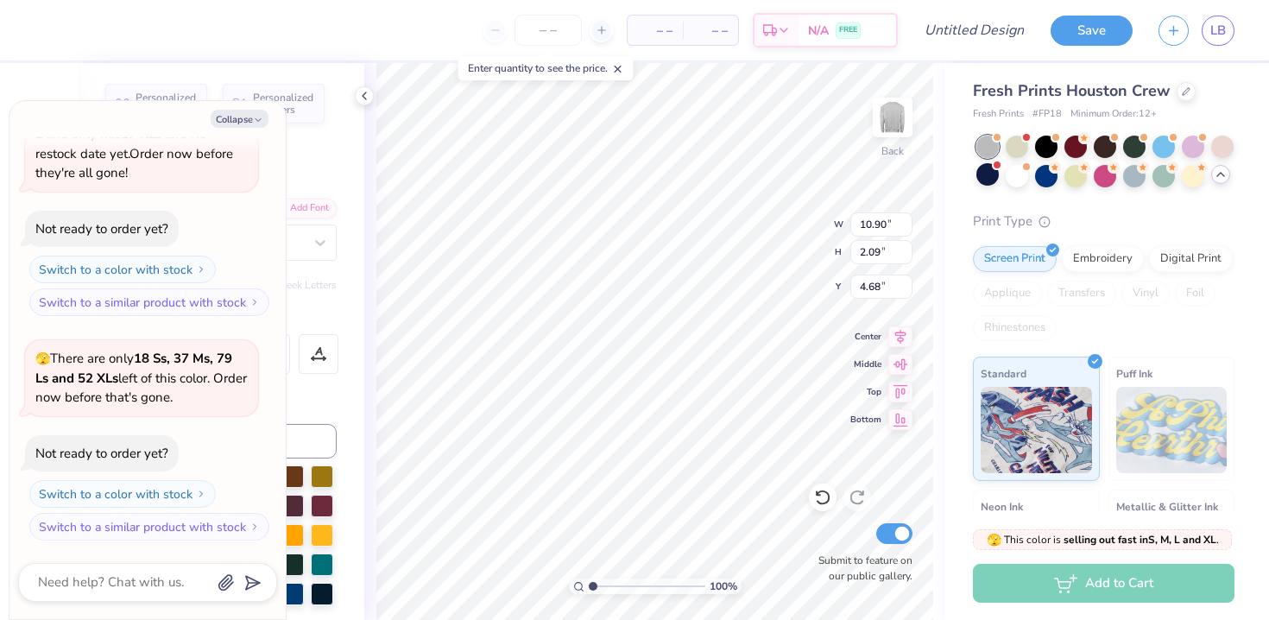
type textarea "Mock U"
type textarea "x"
type textarea "Mock Un"
type textarea "x"
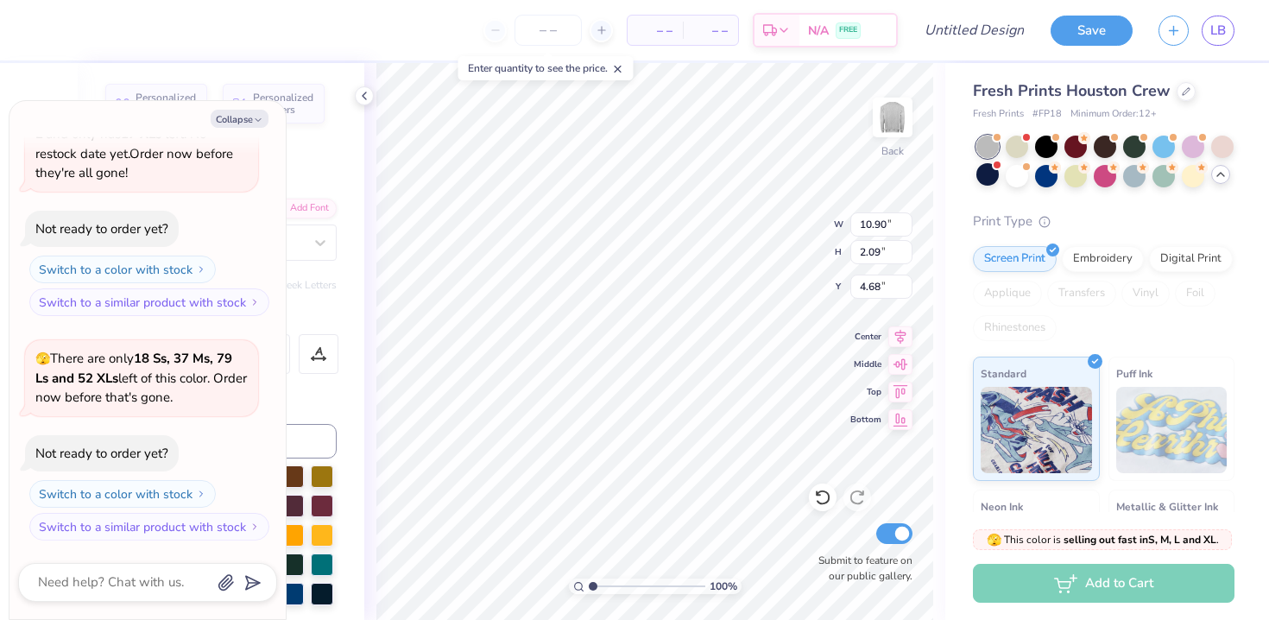
type textarea "Mock U"
type textarea "x"
type textarea "Mock"
type textarea "x"
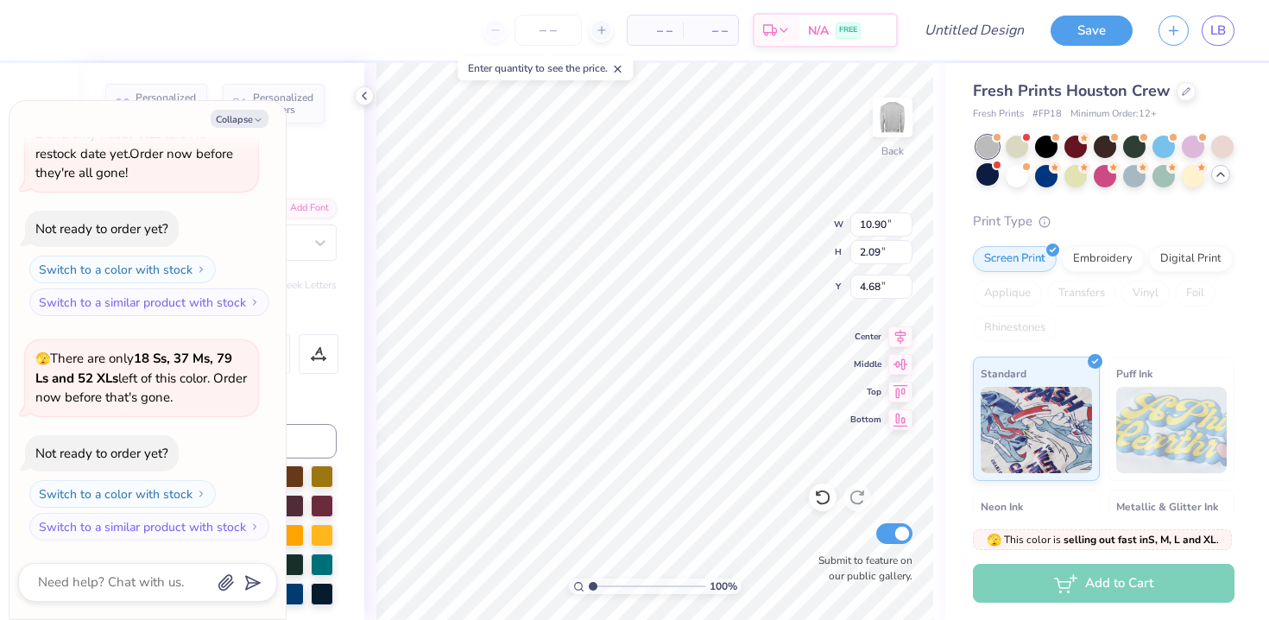
type textarea "Mock T"
type textarea "x"
type textarea "Mock Tri"
type textarea "x"
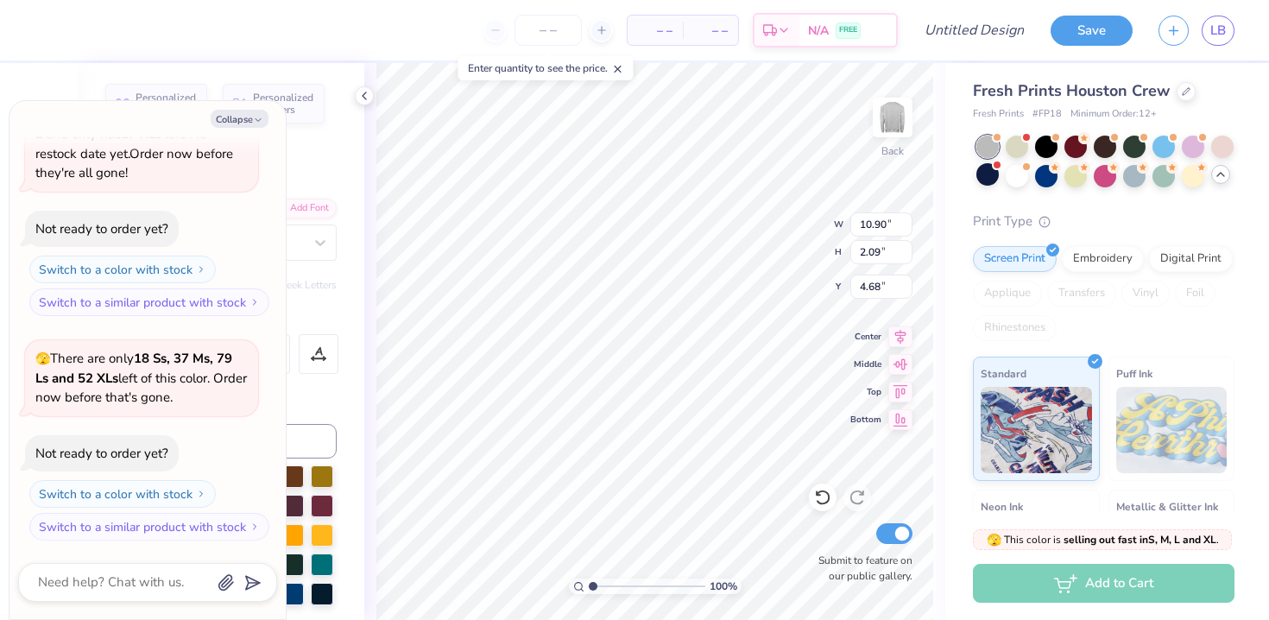
type textarea "Mock Tria"
type textarea "x"
type textarea "Mock Trial"
type textarea "x"
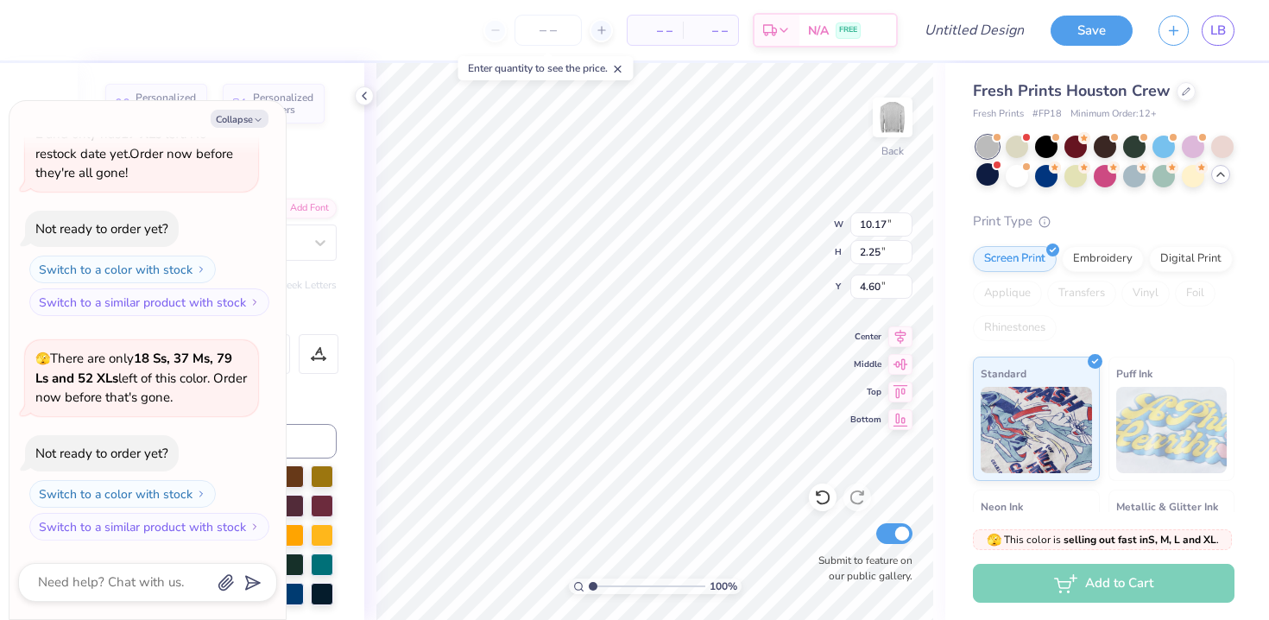
type textarea "Mock Trial"
type textarea "x"
type input "4.44"
click at [855, 497] on icon at bounding box center [856, 496] width 17 height 17
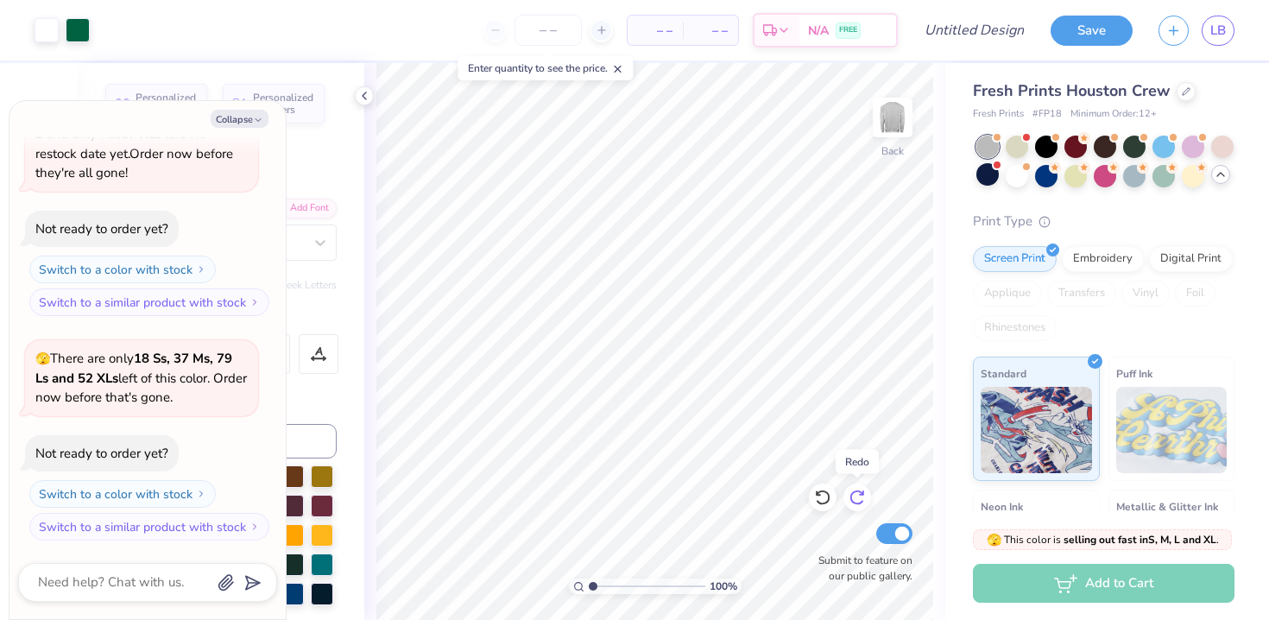
click at [855, 501] on icon at bounding box center [856, 496] width 17 height 17
type textarea "x"
type input "4.44"
type textarea "x"
type input "6.20"
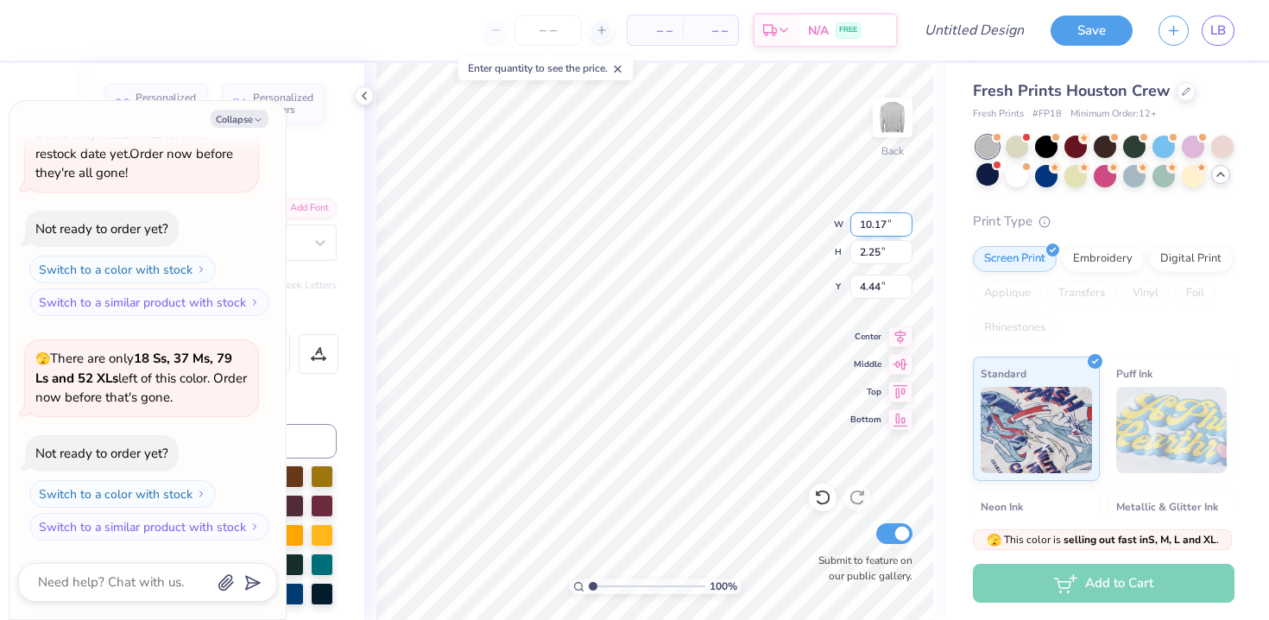
type input "0.41"
type input "4.02"
type textarea "x"
type input "0.86"
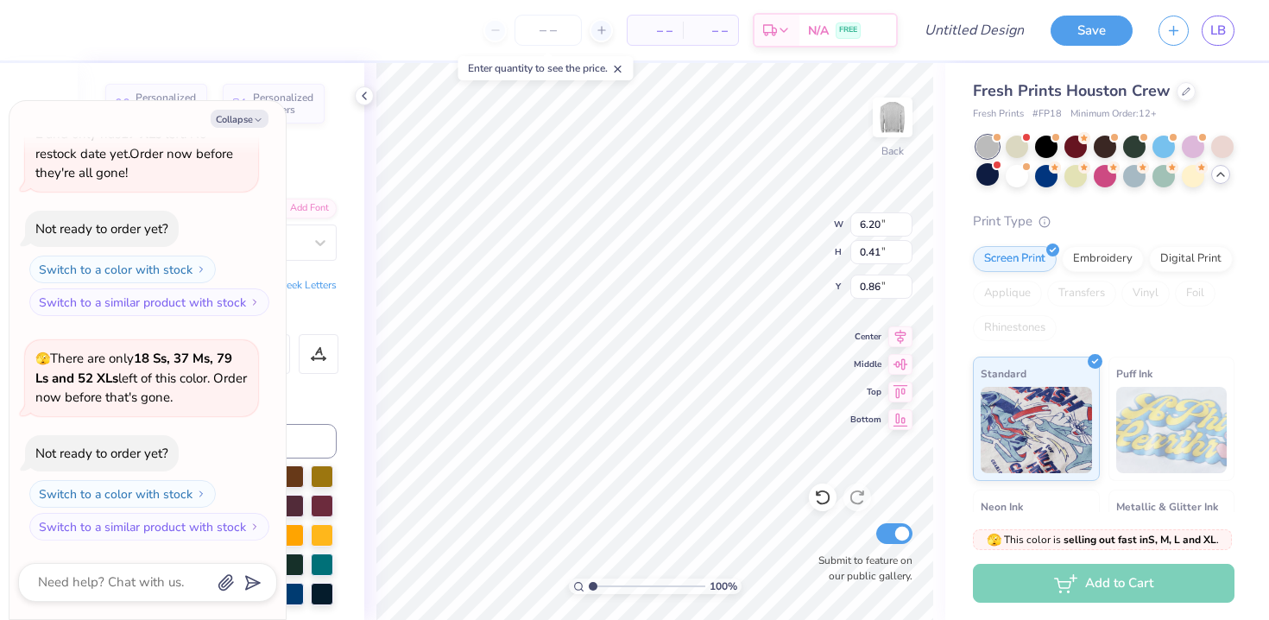
type textarea "x"
type input "4.02"
click at [1043, 176] on div at bounding box center [1046, 174] width 22 height 22
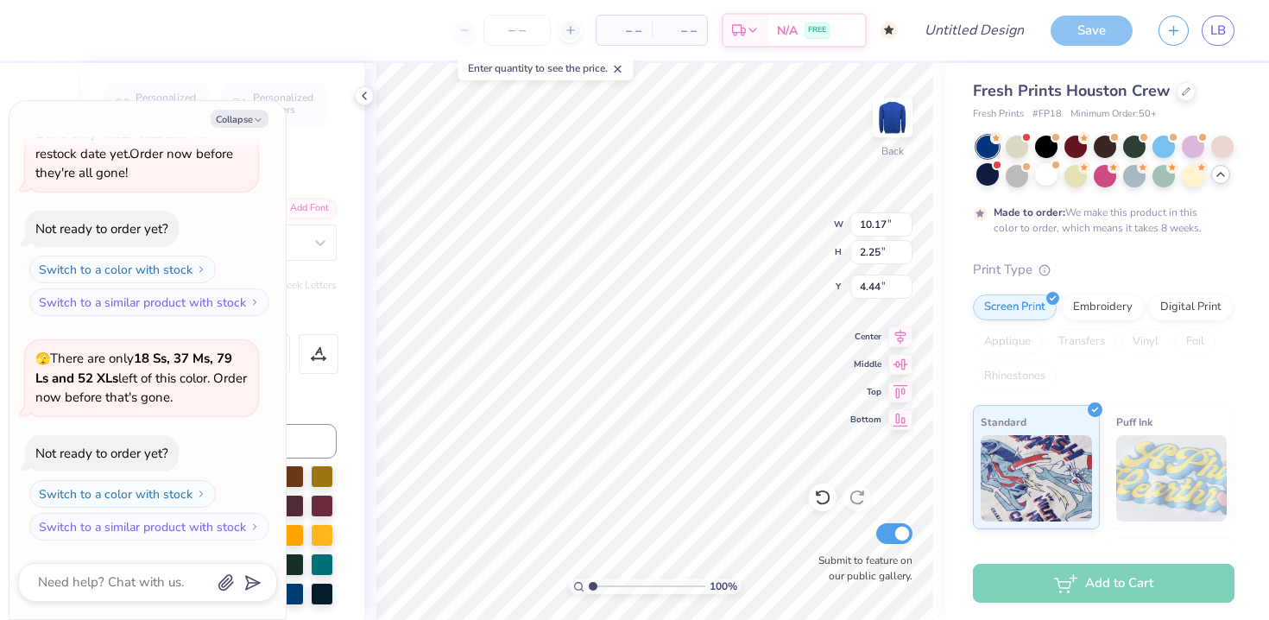
scroll to position [258, 0]
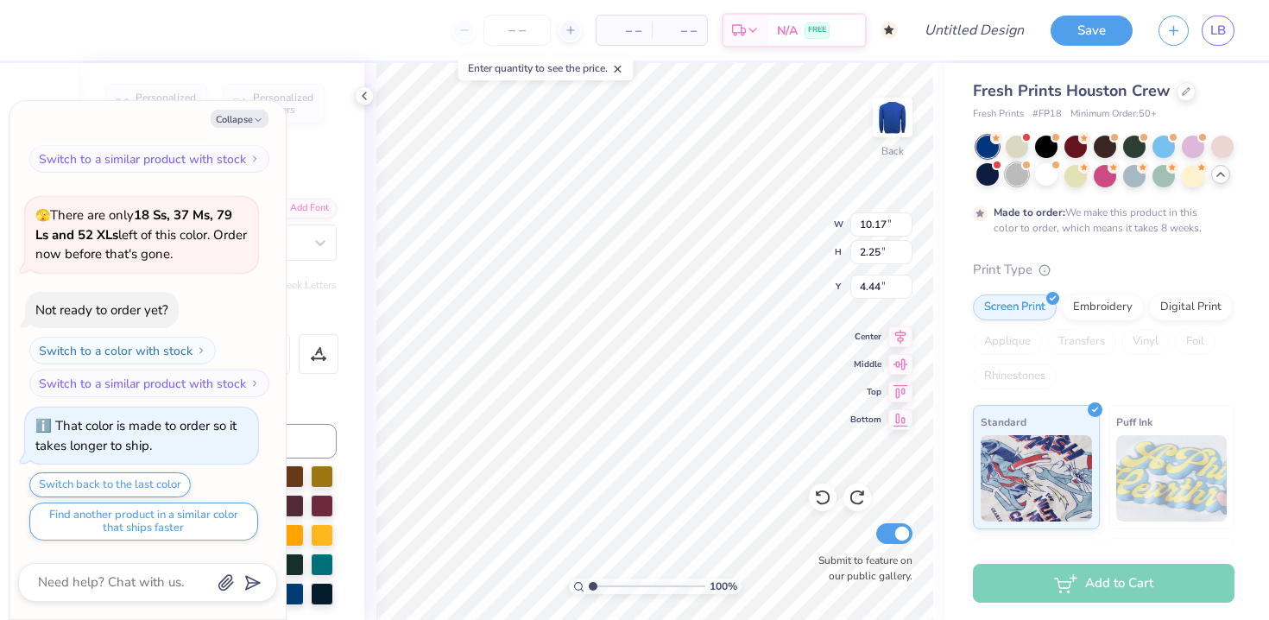
click at [1017, 180] on div at bounding box center [1016, 174] width 22 height 22
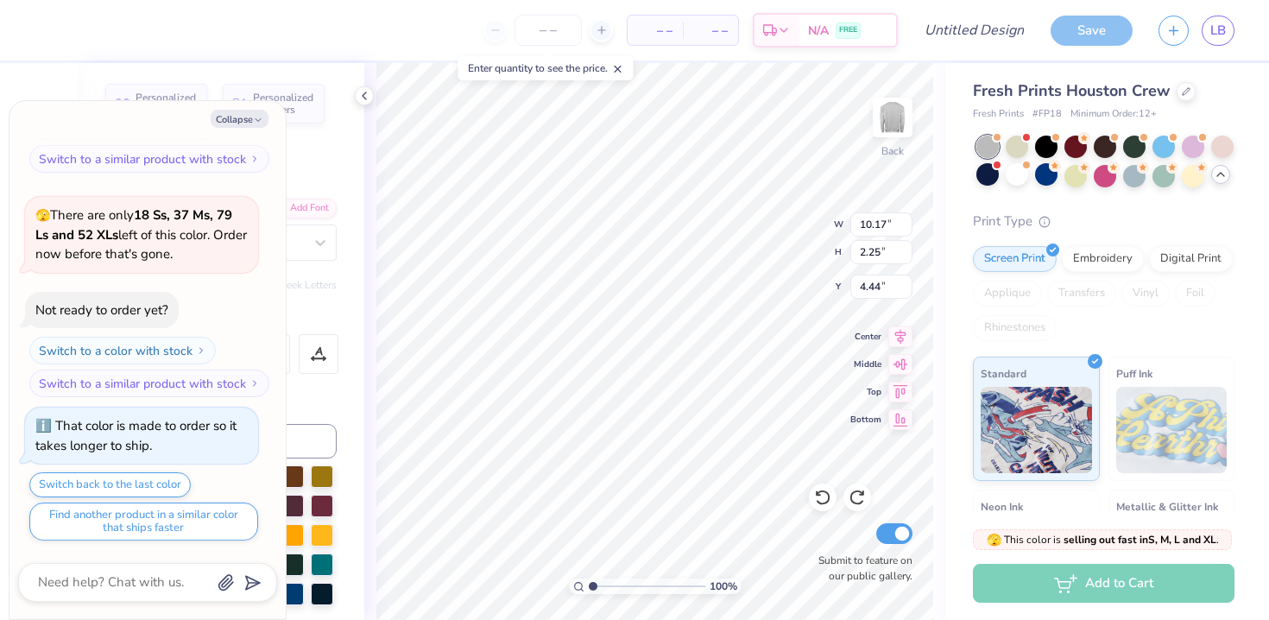
scroll to position [568, 0]
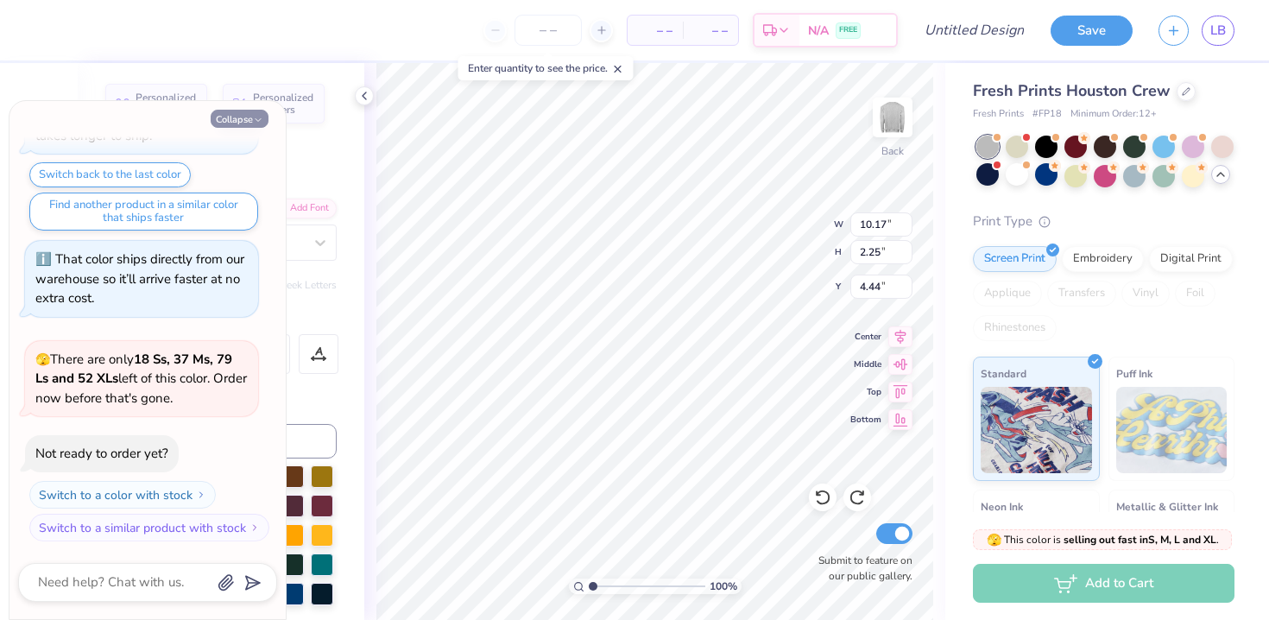
click at [244, 123] on button "Collapse" at bounding box center [240, 119] width 58 height 18
type textarea "x"
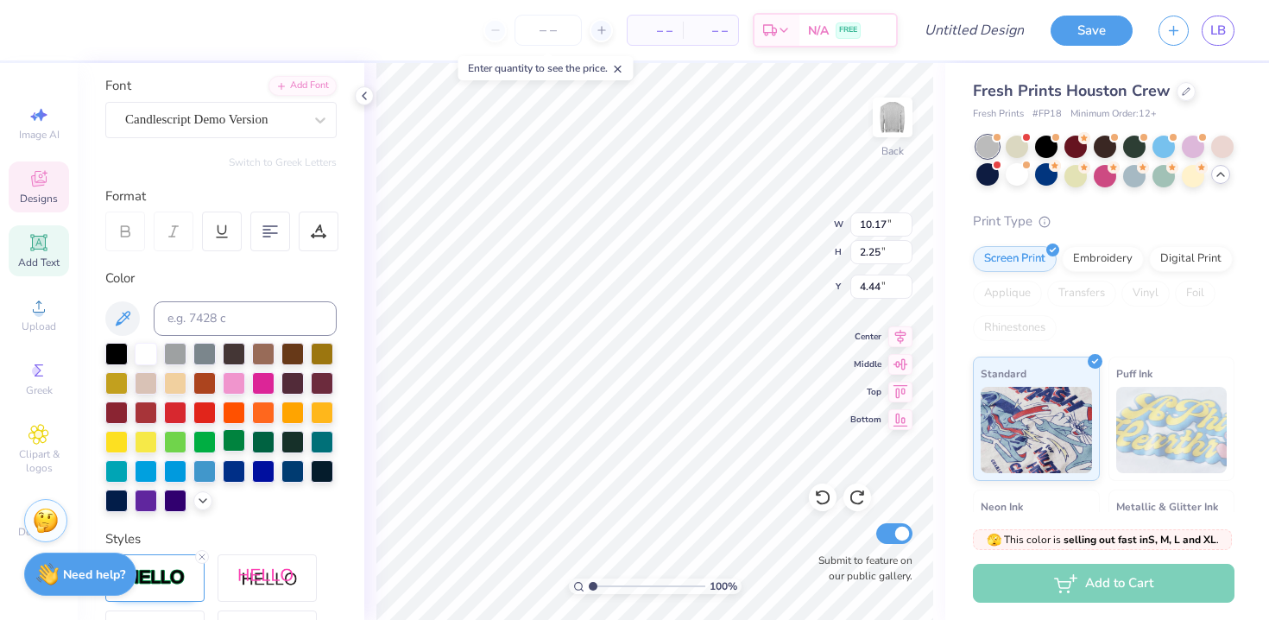
scroll to position [124, 0]
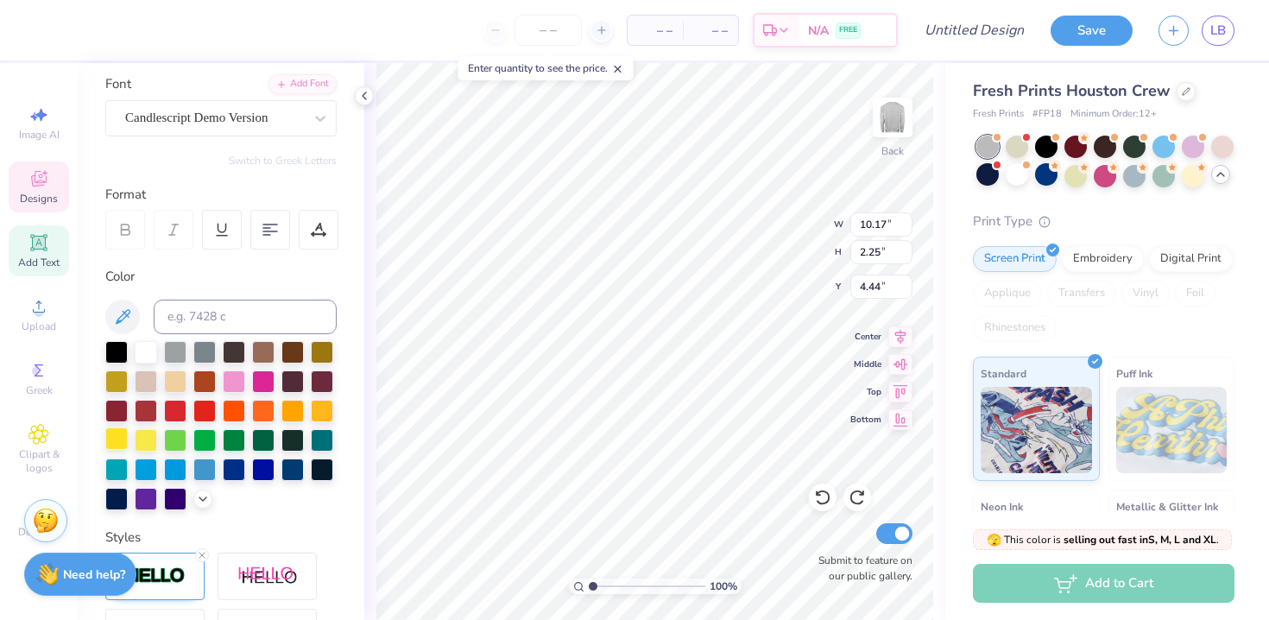
click at [122, 495] on div at bounding box center [116, 499] width 22 height 22
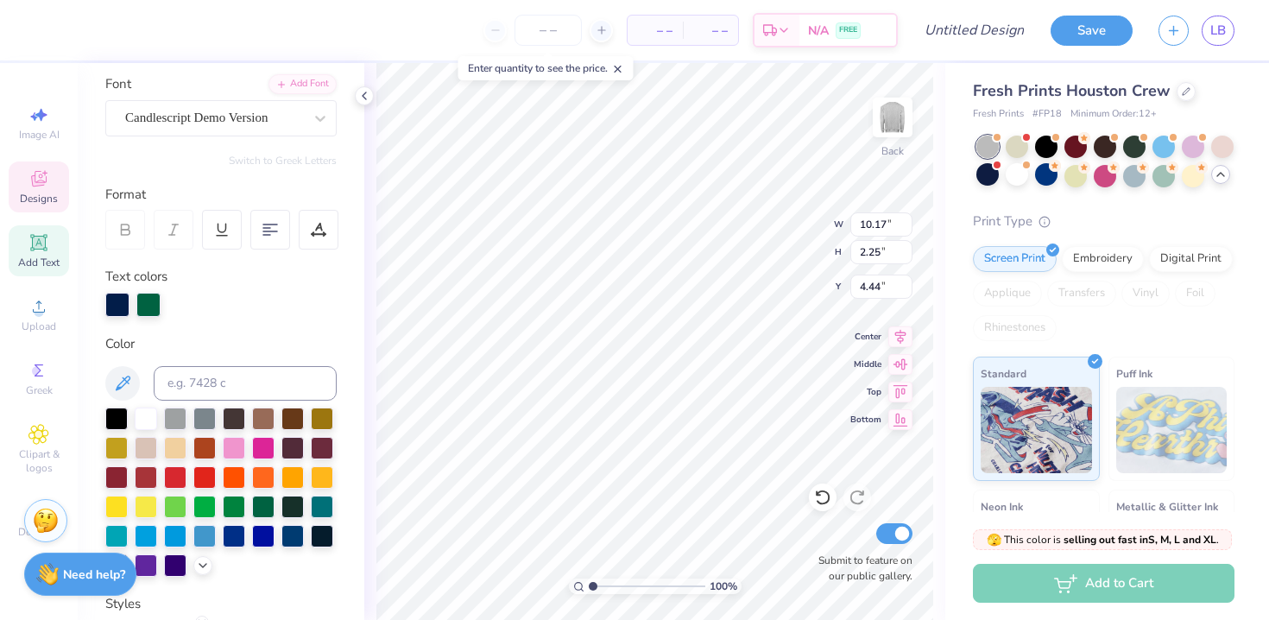
type input "6.20"
type input "0.41"
type input "4.02"
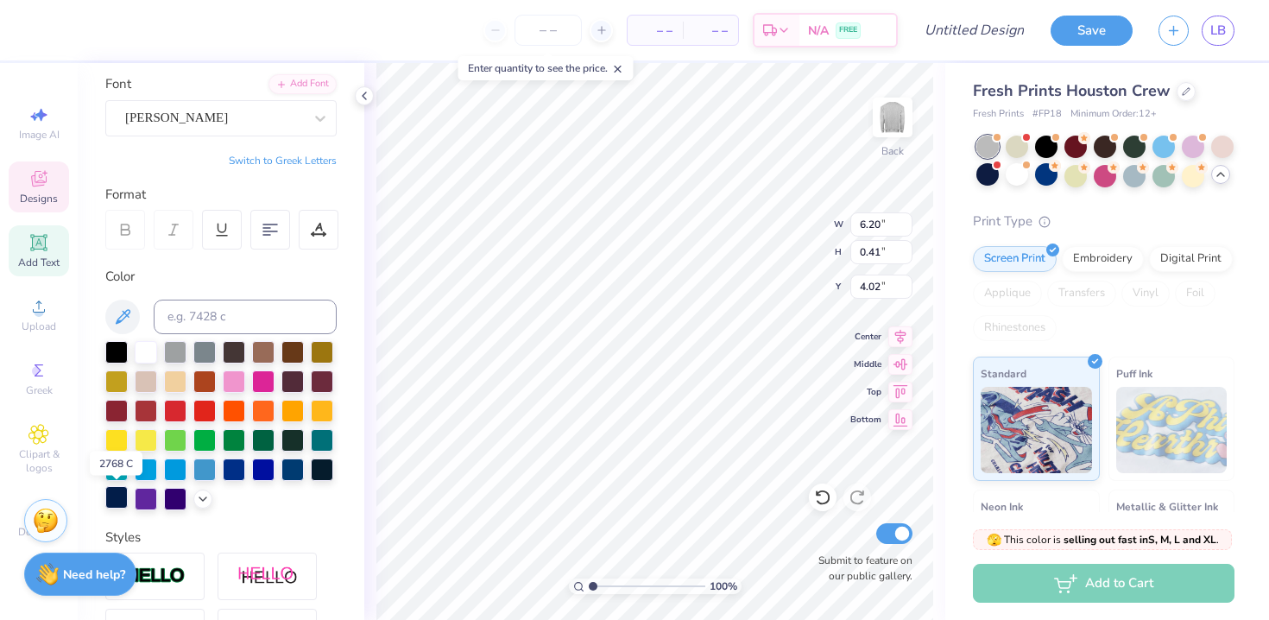
click at [115, 498] on div at bounding box center [116, 497] width 22 height 22
type input "6.19"
type input "0.40"
type input "4.07"
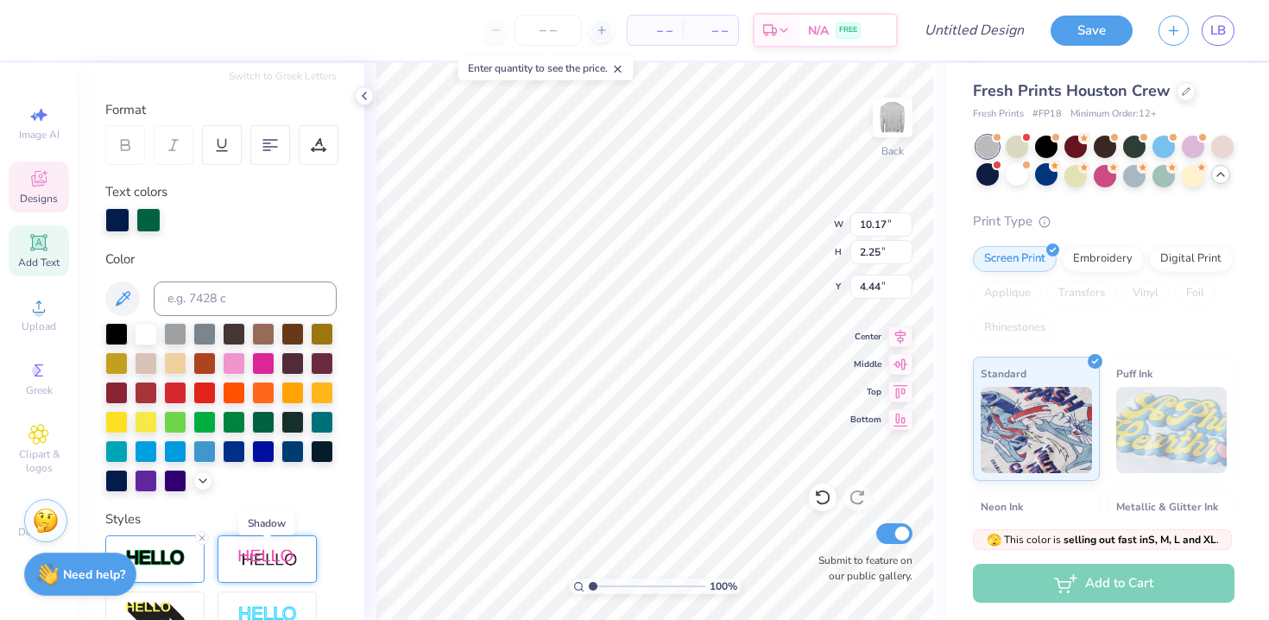
scroll to position [211, 0]
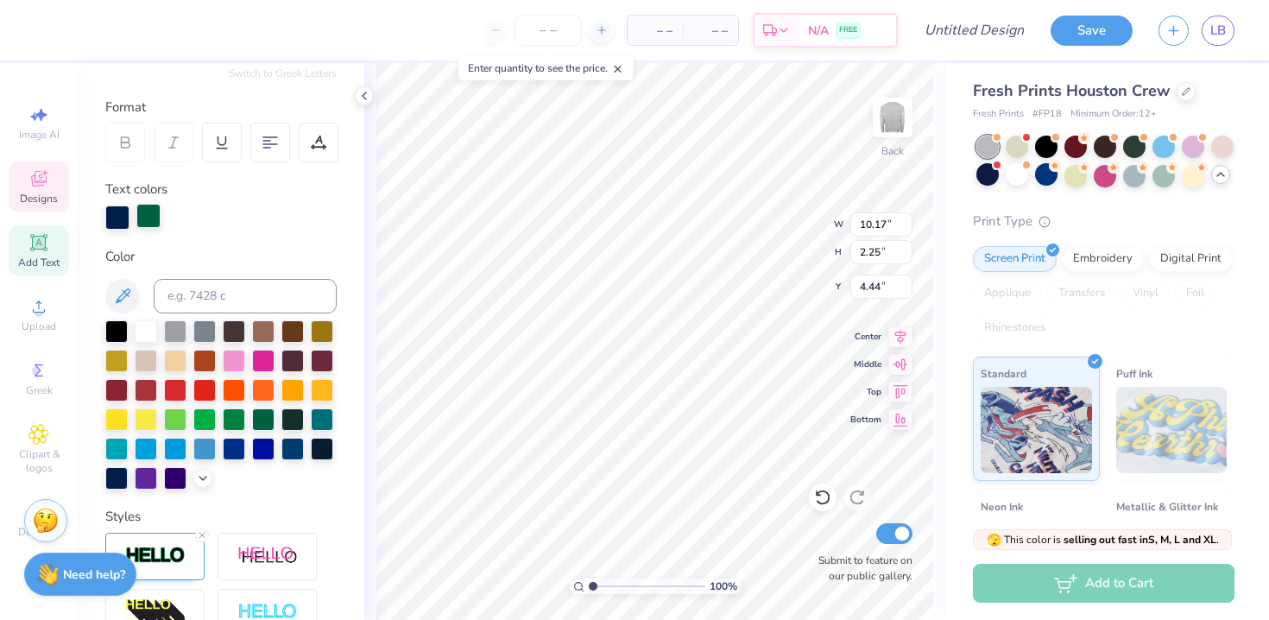
click at [148, 222] on div at bounding box center [148, 216] width 24 height 24
click at [117, 473] on div at bounding box center [116, 476] width 22 height 22
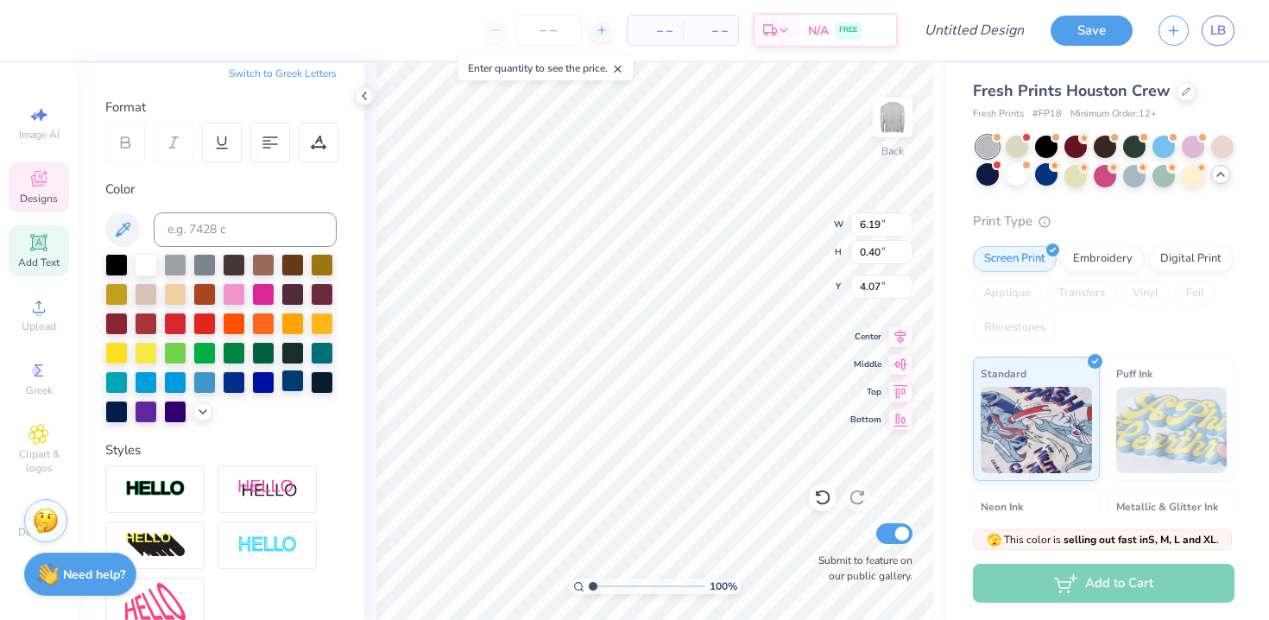
type textarea "UNIVERSITY"
type textarea "EST. 1994"
type input "4.47"
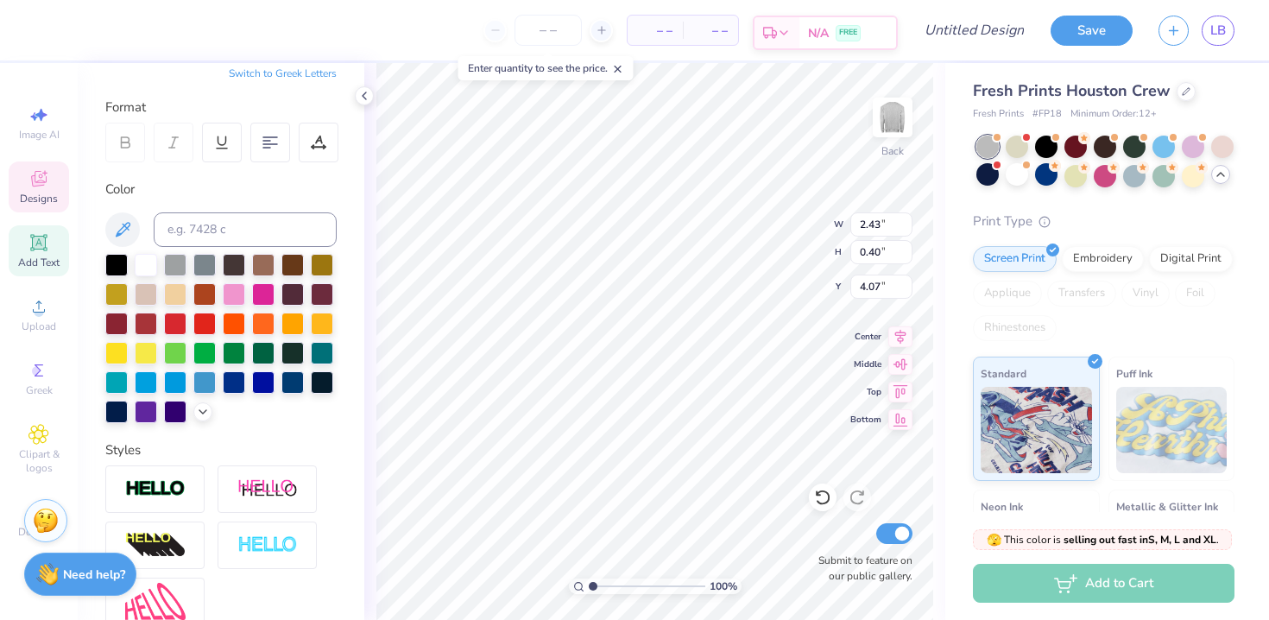
type input "3.83"
type input "2.27"
type input "4.19"
type input "6.44"
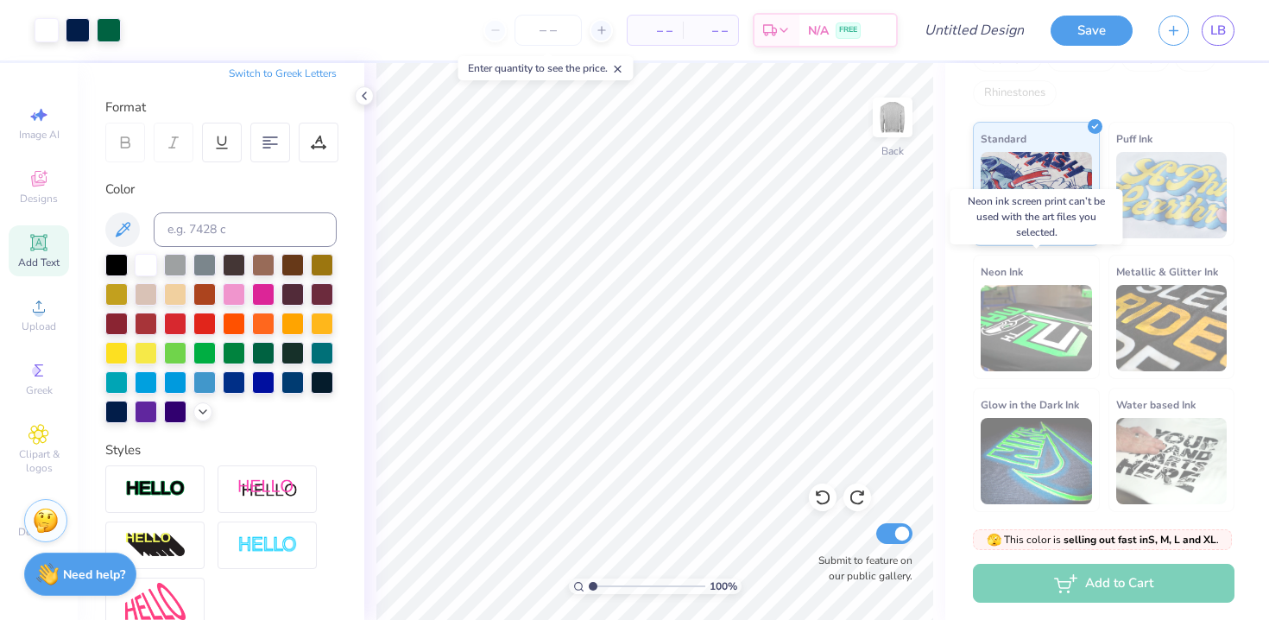
scroll to position [0, 0]
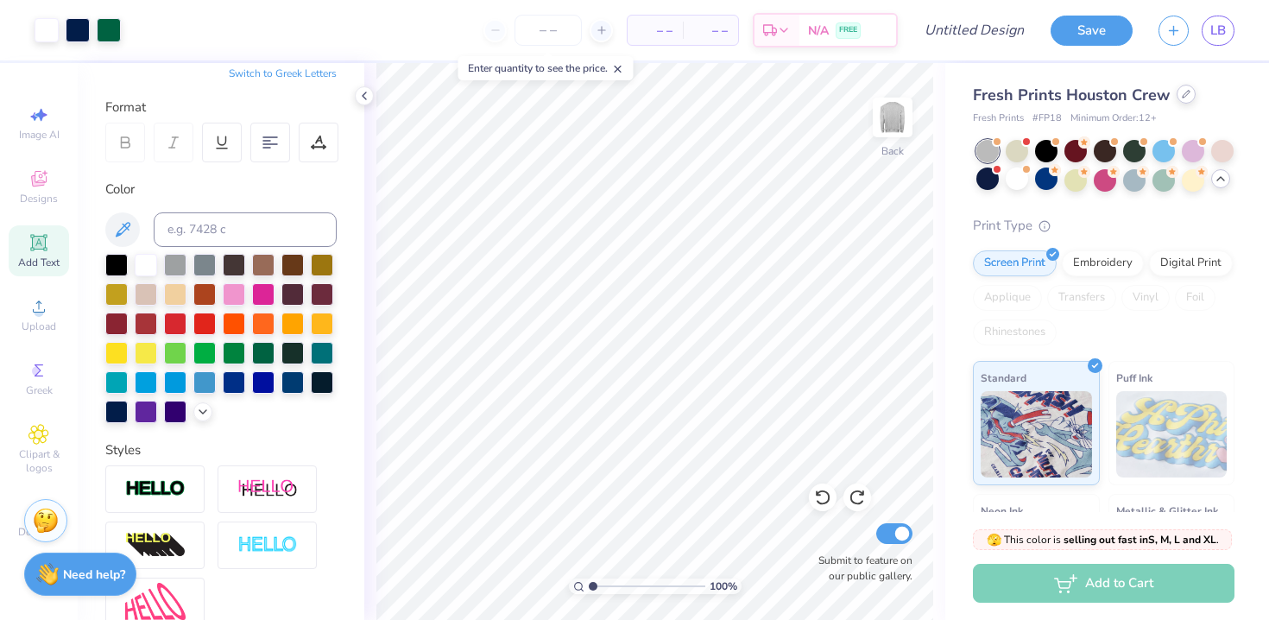
click at [1182, 98] on icon at bounding box center [1186, 94] width 9 height 9
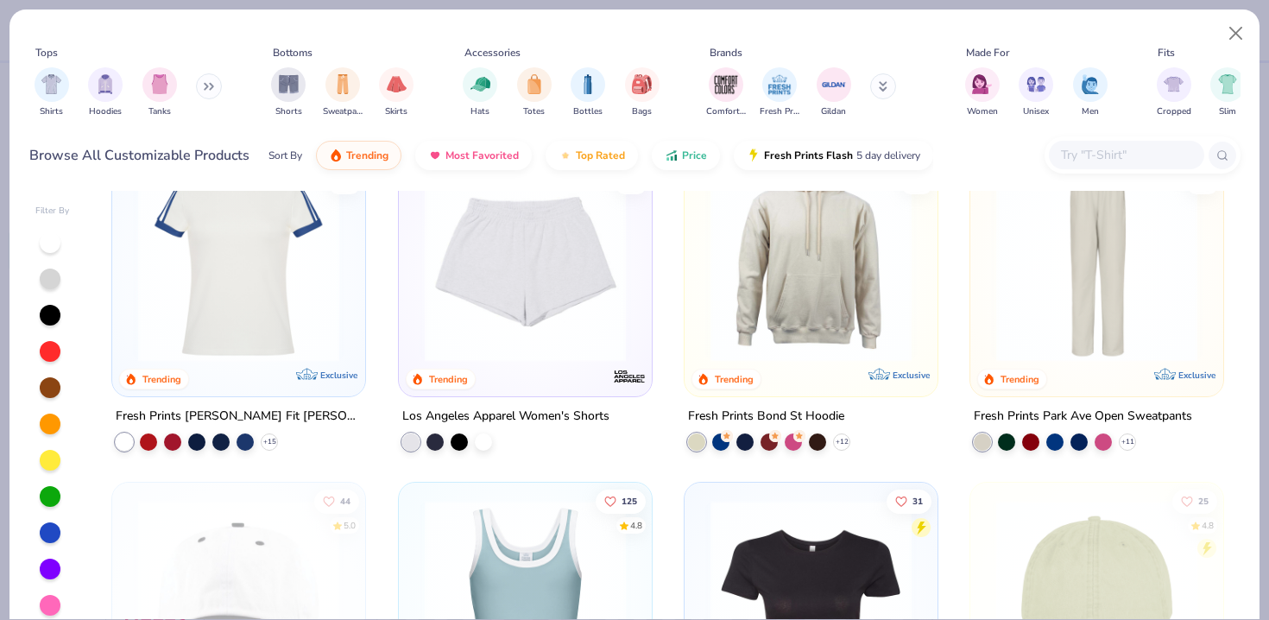
scroll to position [1751, 0]
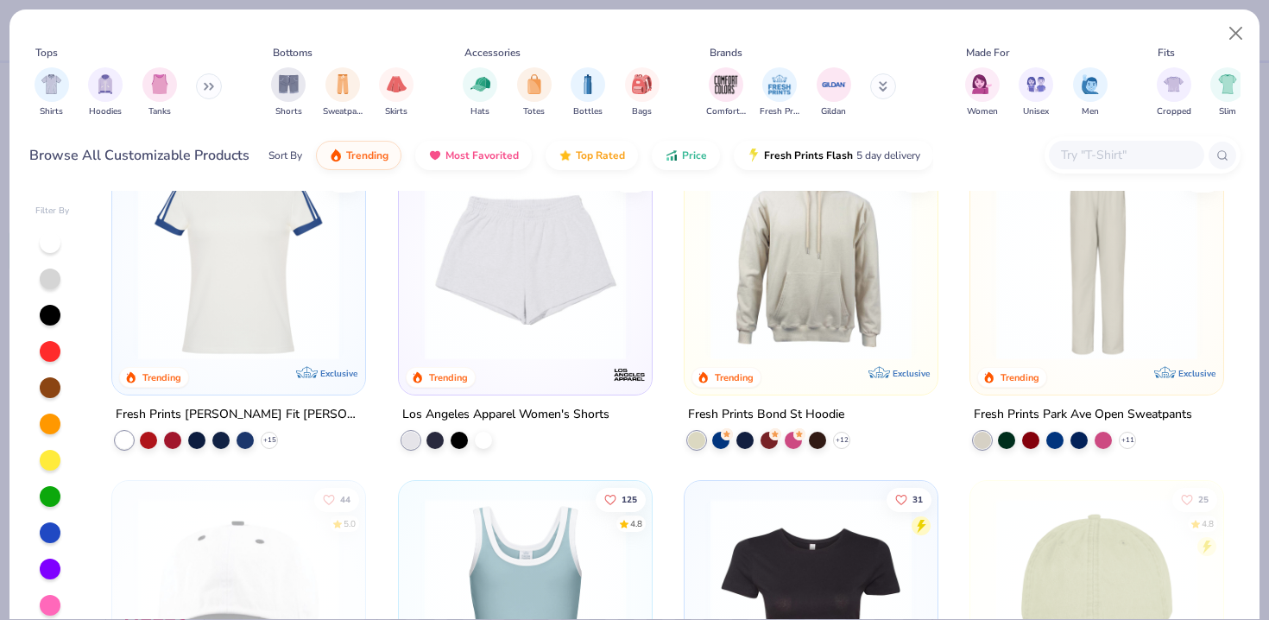
click at [207, 84] on icon at bounding box center [209, 86] width 10 height 9
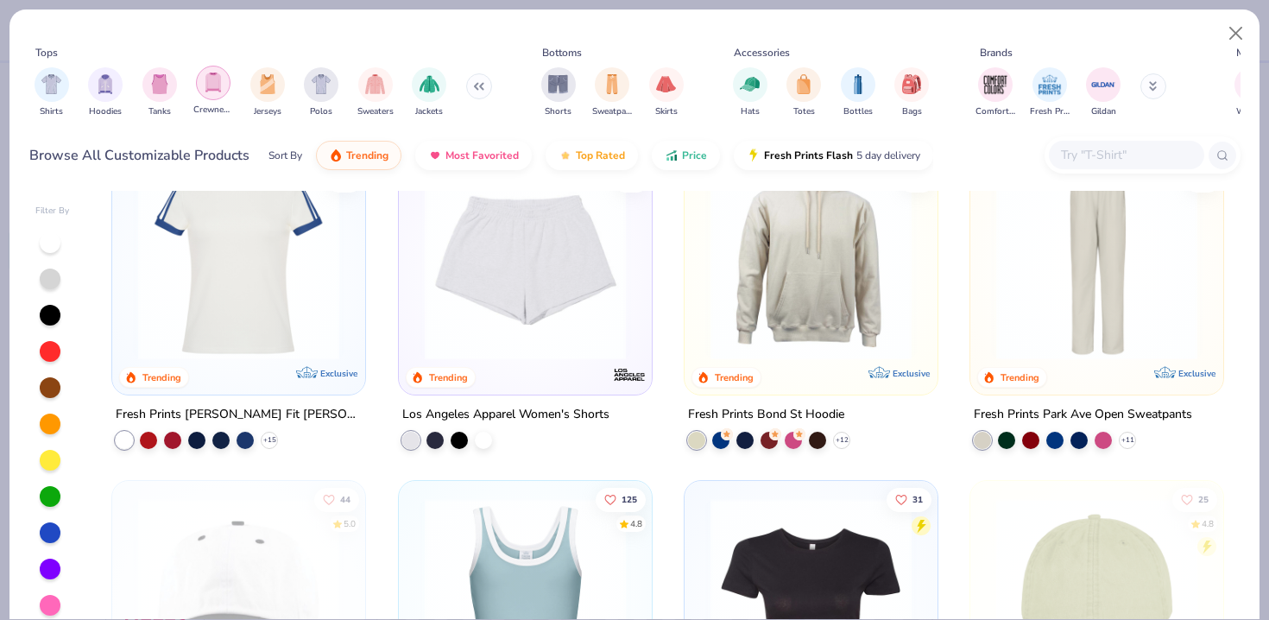
click at [218, 86] on img "filter for Crewnecks" at bounding box center [213, 82] width 19 height 20
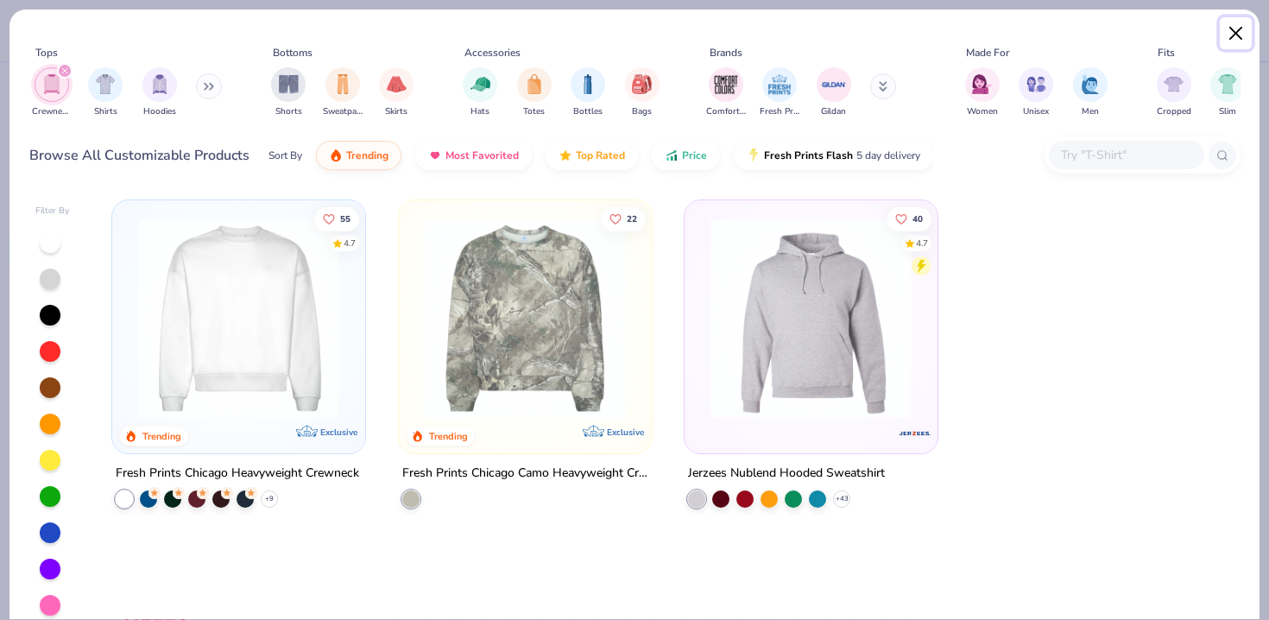
click at [1239, 34] on button "Close" at bounding box center [1235, 33] width 33 height 33
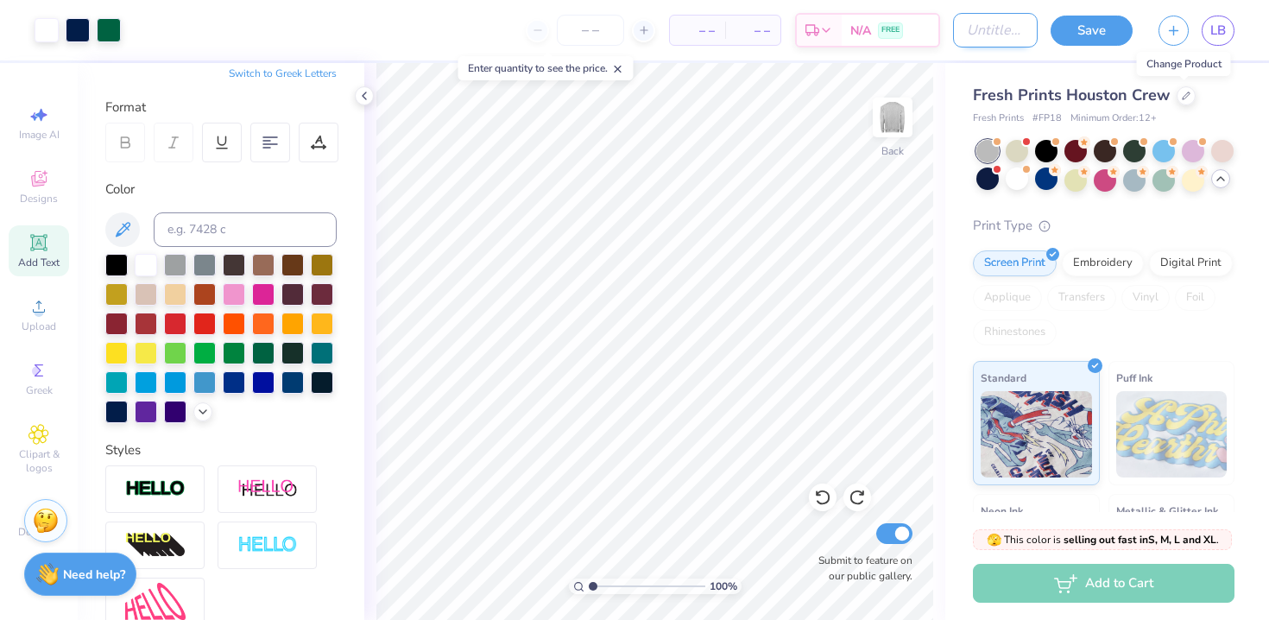
click at [977, 34] on input "Design Title" at bounding box center [995, 30] width 85 height 35
type input "Cursive crewneck"
click at [1061, 36] on button "Save" at bounding box center [1091, 31] width 82 height 30
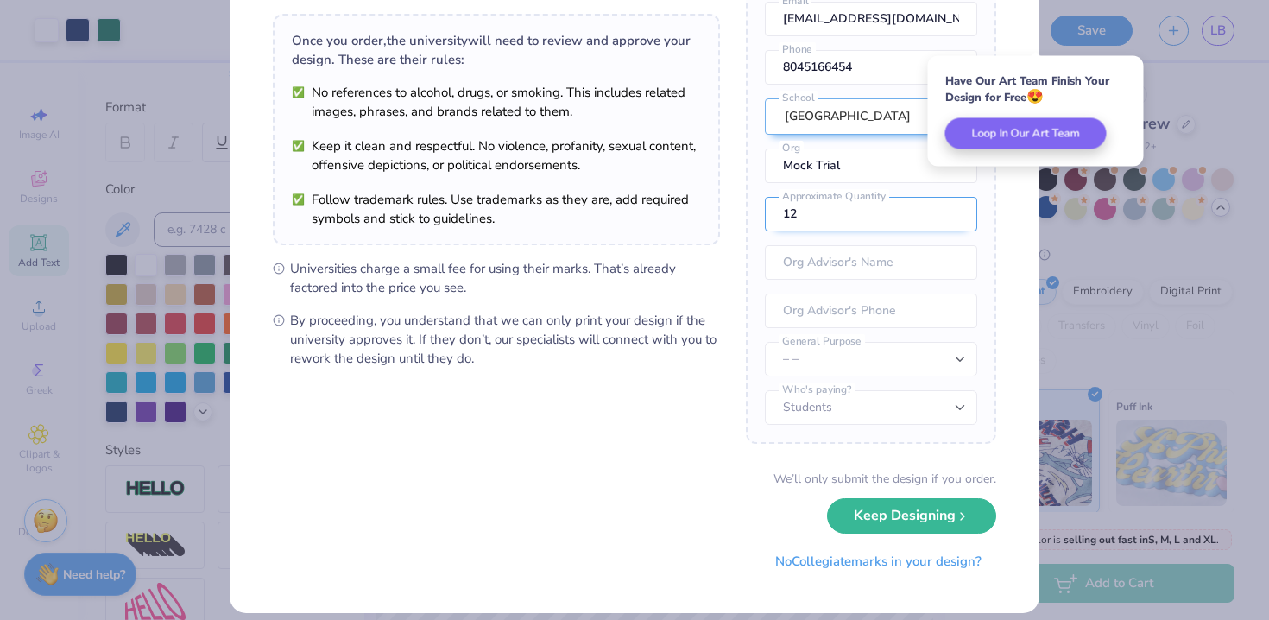
scroll to position [131, 0]
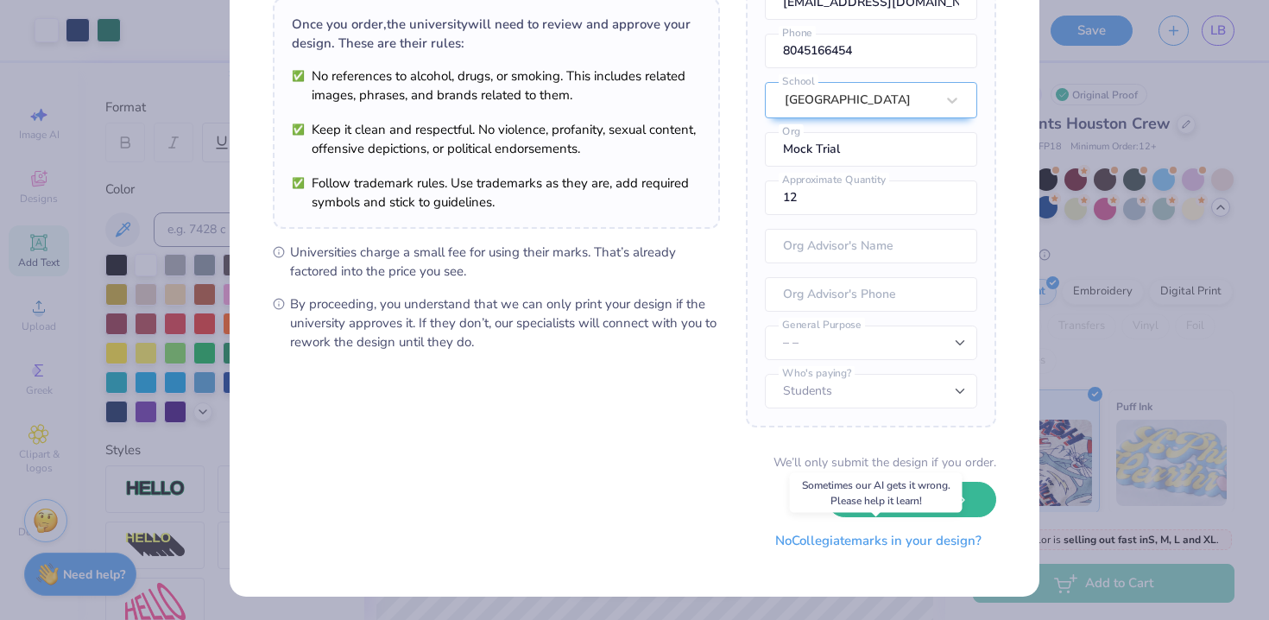
click at [906, 554] on button "No Collegiate marks in your design?" at bounding box center [878, 540] width 236 height 35
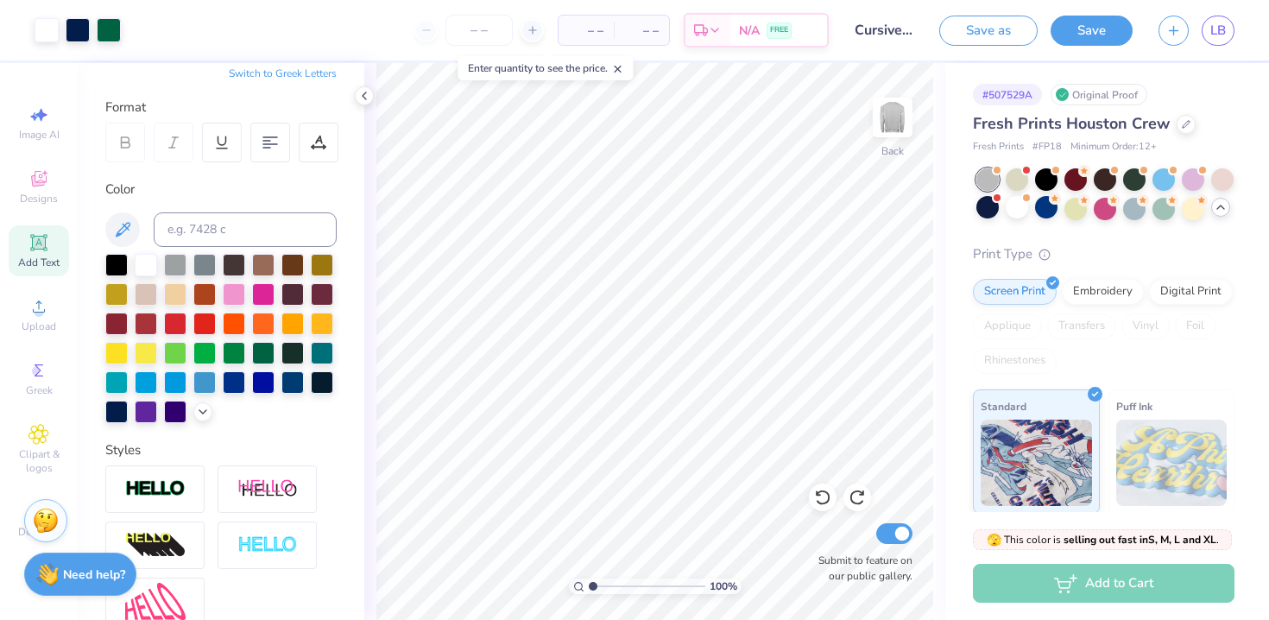
scroll to position [0, 0]
click at [1066, 33] on button "Save" at bounding box center [1091, 28] width 82 height 30
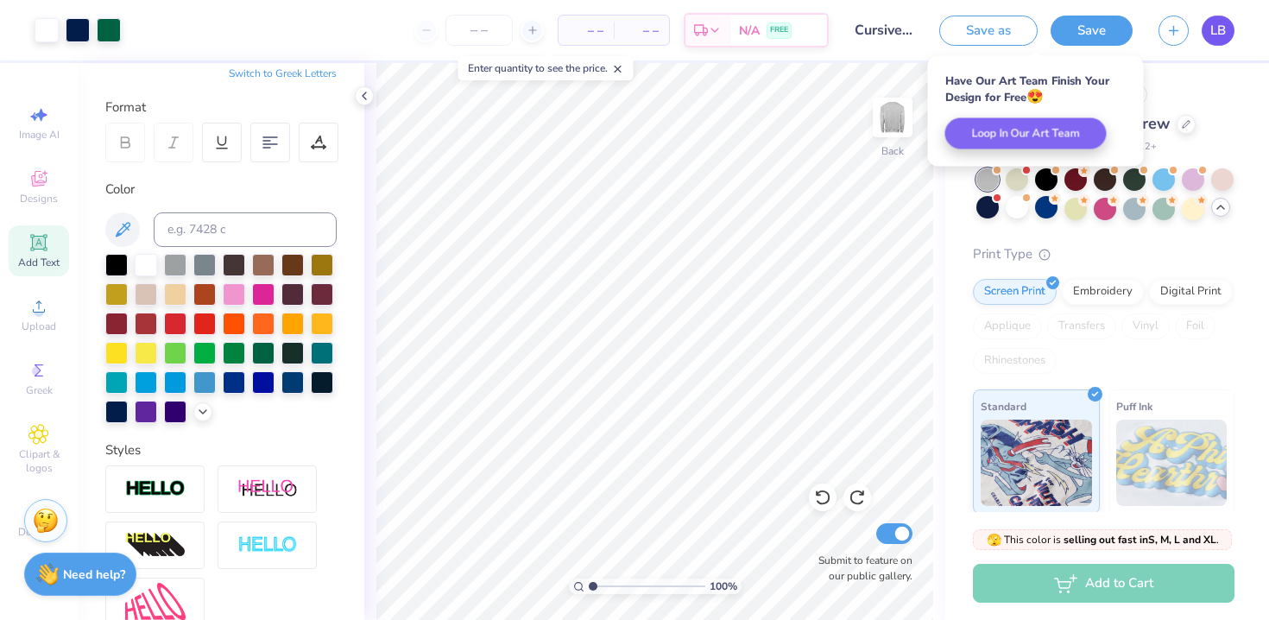
click at [1214, 37] on span "LB" at bounding box center [1218, 31] width 16 height 20
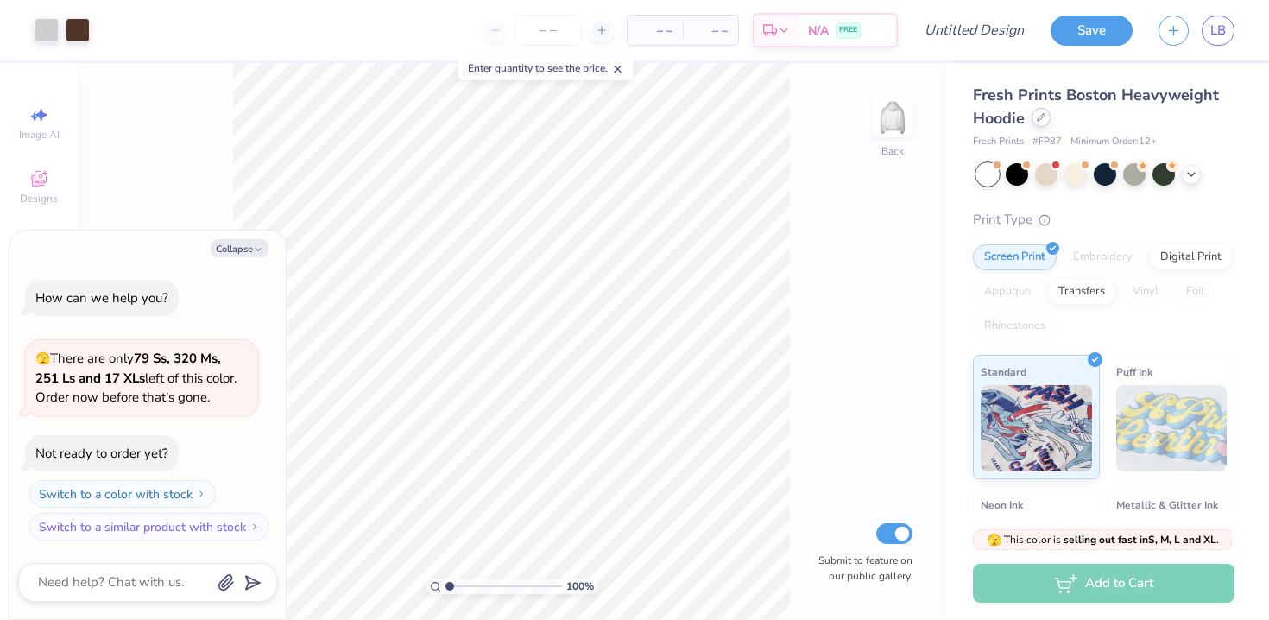
click at [1043, 117] on icon at bounding box center [1041, 117] width 9 height 9
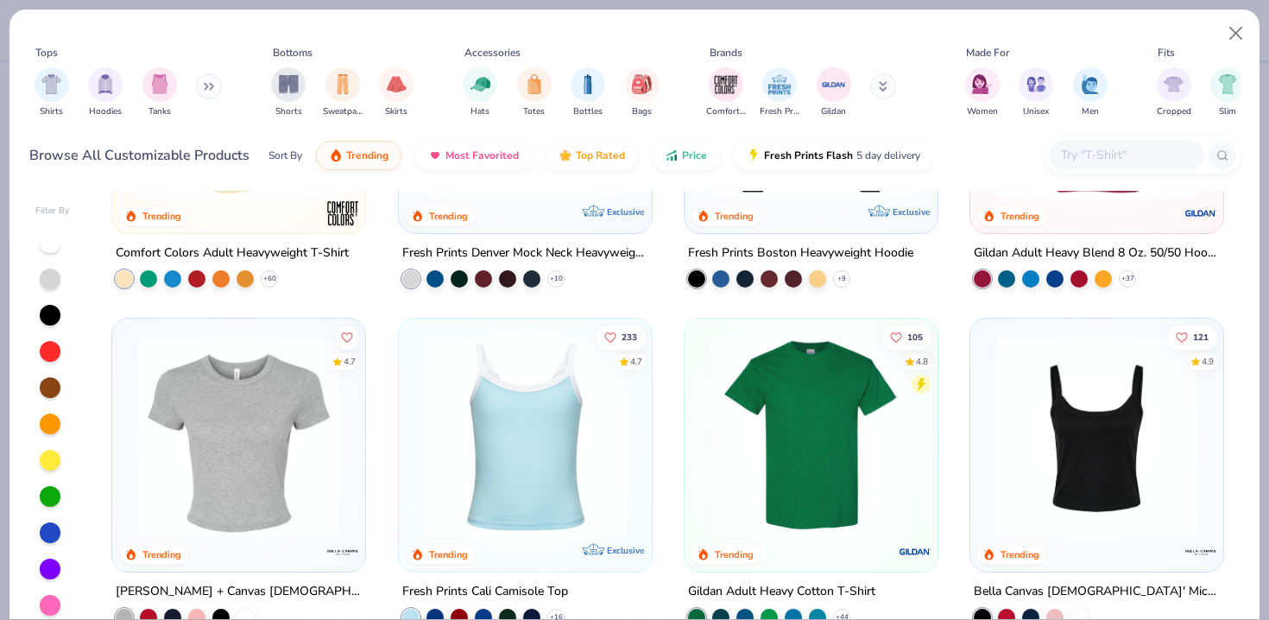
scroll to position [22, 0]
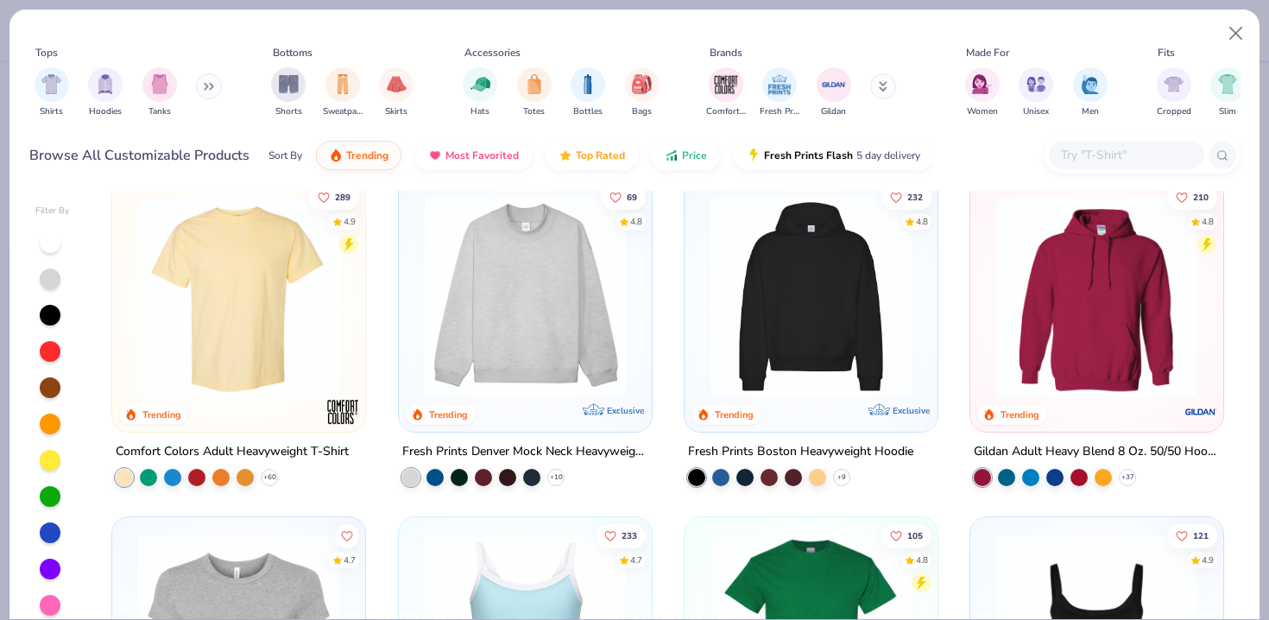
click at [822, 332] on img at bounding box center [811, 296] width 218 height 201
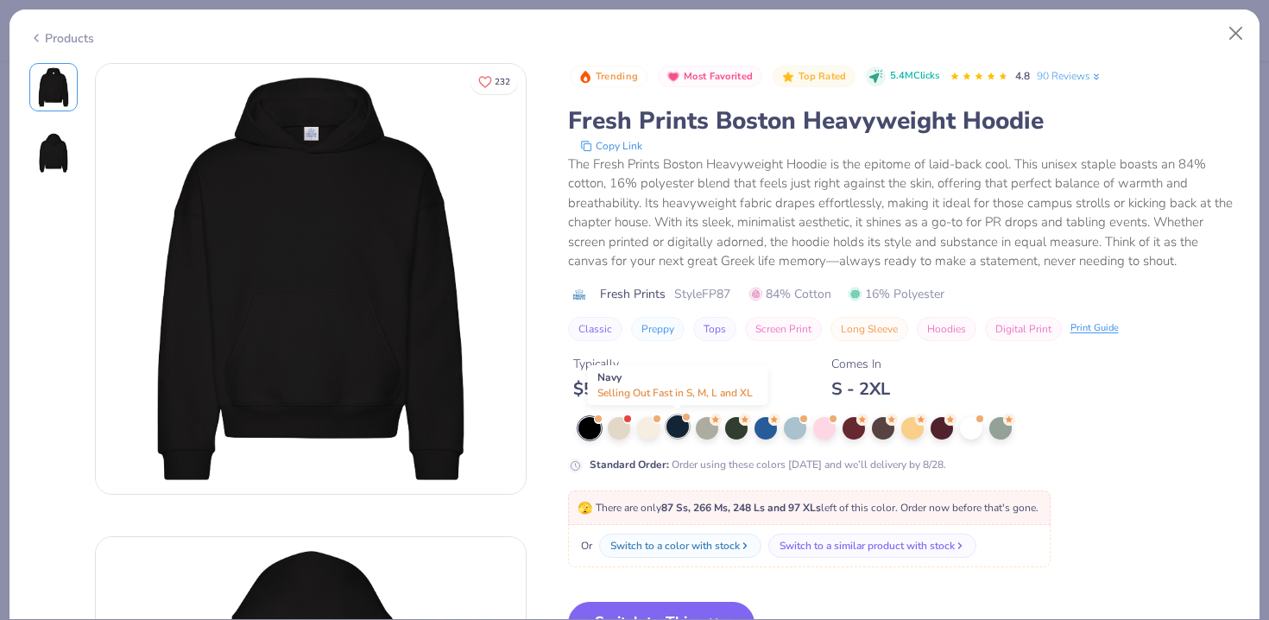
click at [684, 432] on div at bounding box center [677, 426] width 22 height 22
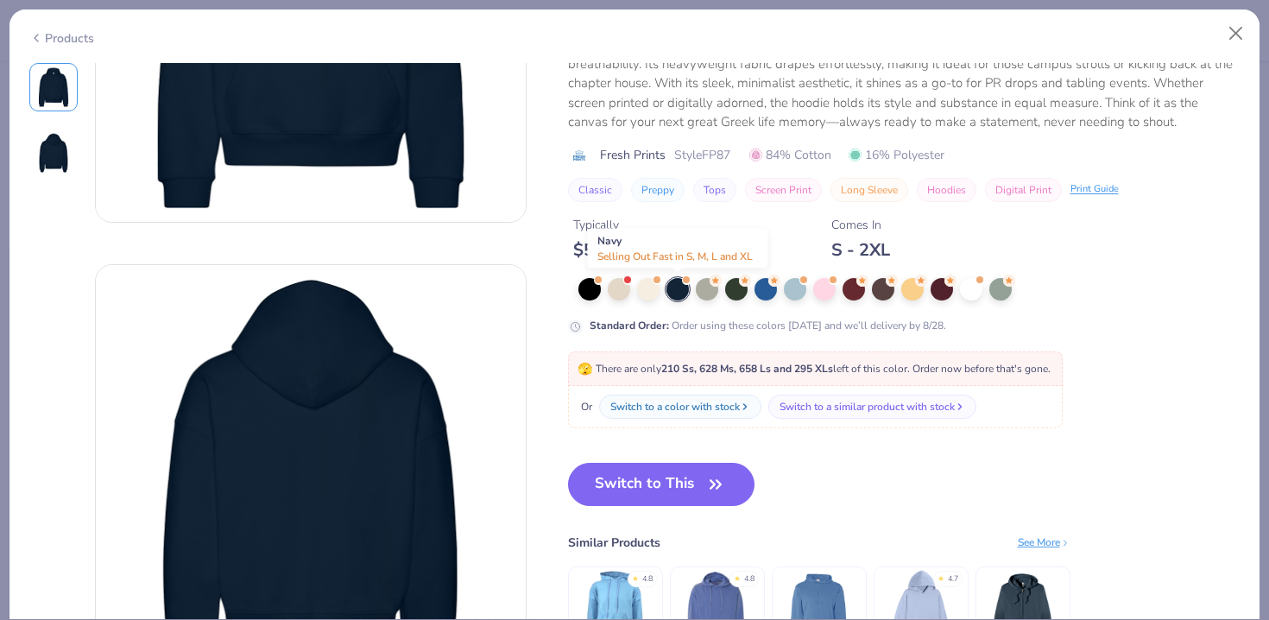
scroll to position [271, 0]
click at [672, 483] on button "Switch to This" at bounding box center [661, 484] width 187 height 43
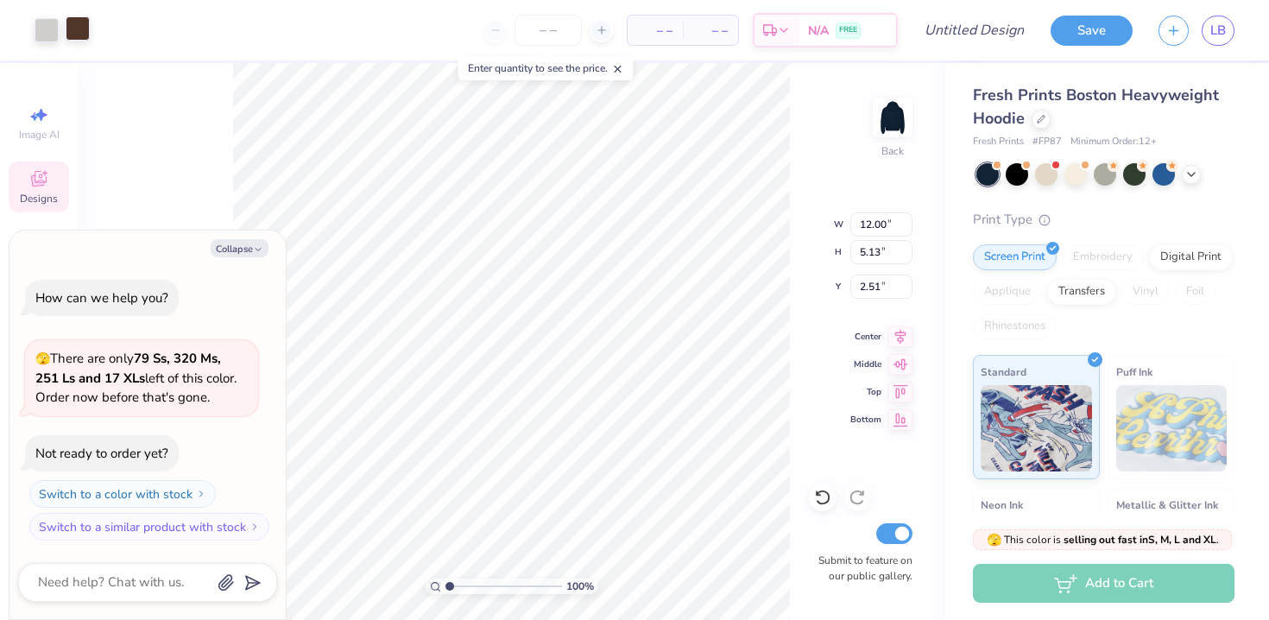
click at [72, 29] on div at bounding box center [78, 28] width 24 height 24
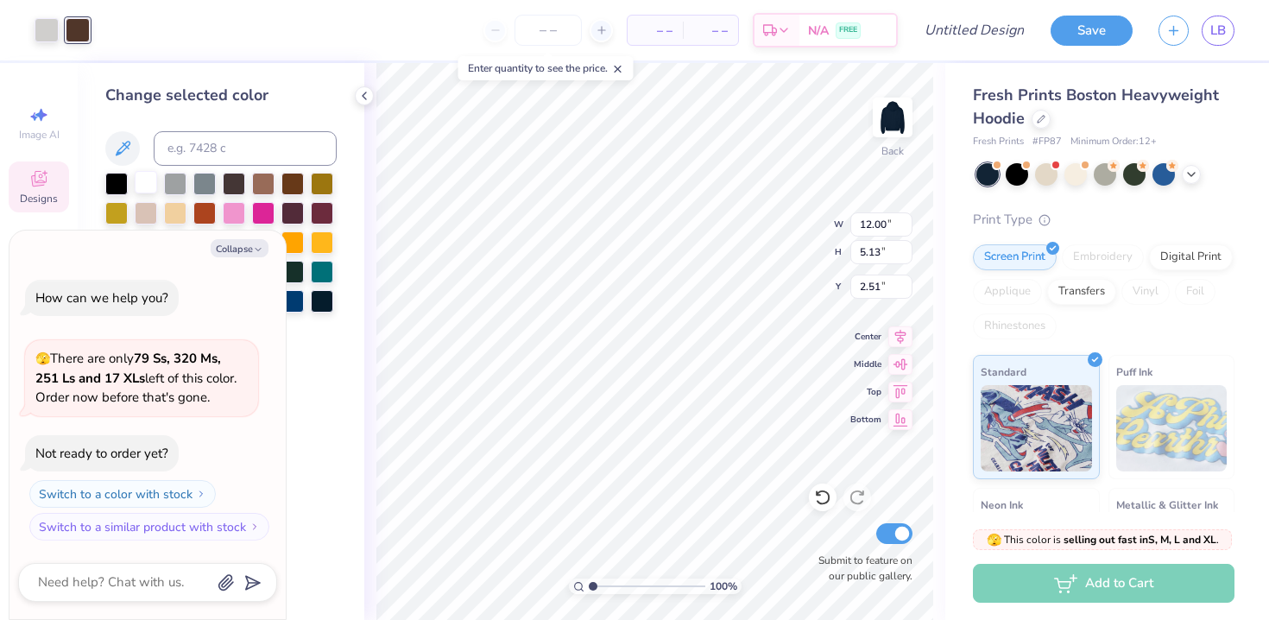
click at [148, 180] on div at bounding box center [146, 182] width 22 height 22
click at [255, 248] on icon "button" at bounding box center [258, 249] width 10 height 10
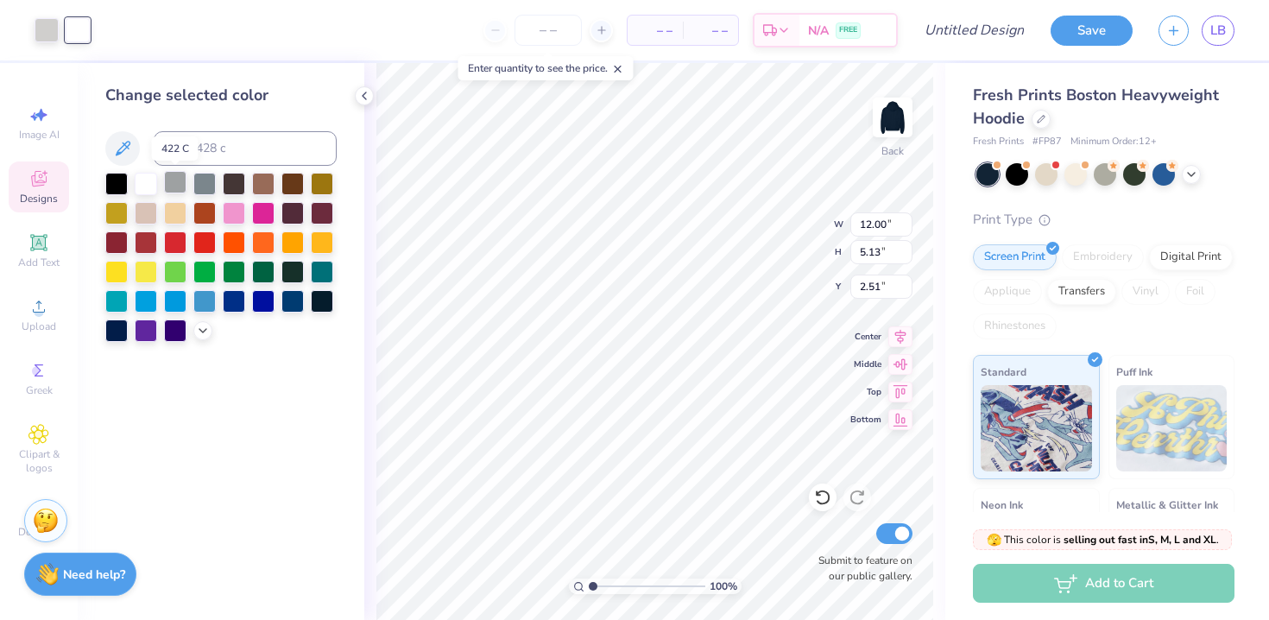
click at [173, 184] on div at bounding box center [175, 182] width 22 height 22
click at [194, 181] on div at bounding box center [204, 182] width 22 height 22
click at [176, 184] on div at bounding box center [175, 182] width 22 height 22
click at [114, 323] on div at bounding box center [116, 329] width 22 height 22
click at [1193, 178] on icon at bounding box center [1191, 173] width 14 height 14
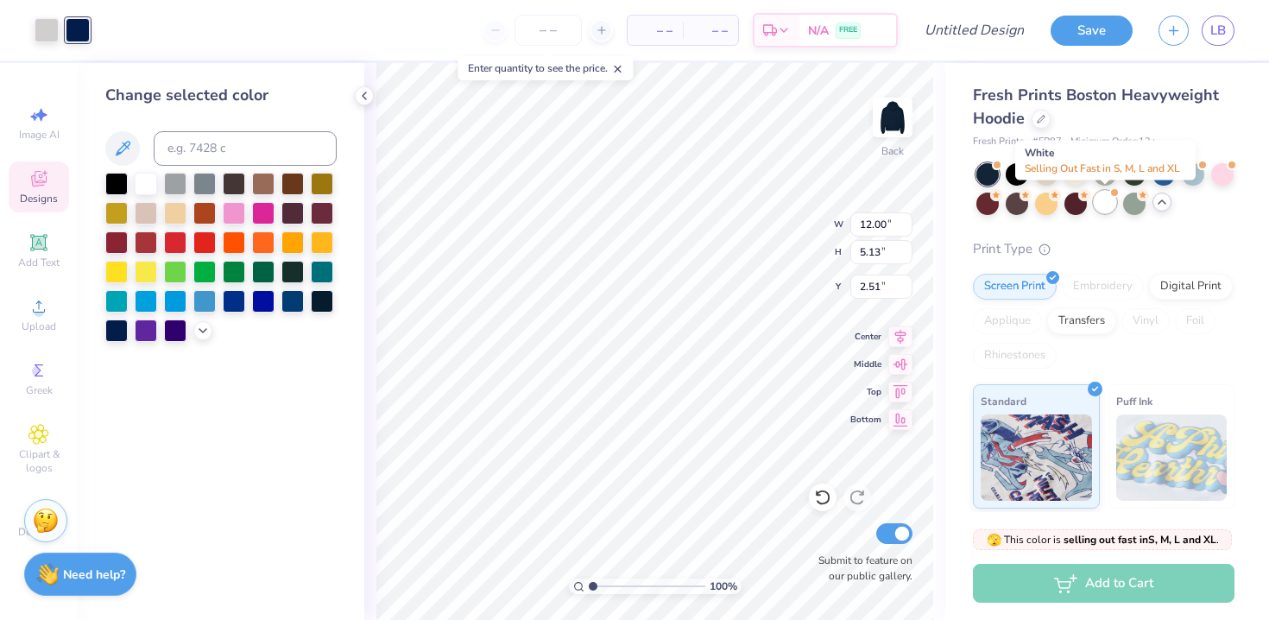
click at [1103, 205] on div at bounding box center [1104, 202] width 22 height 22
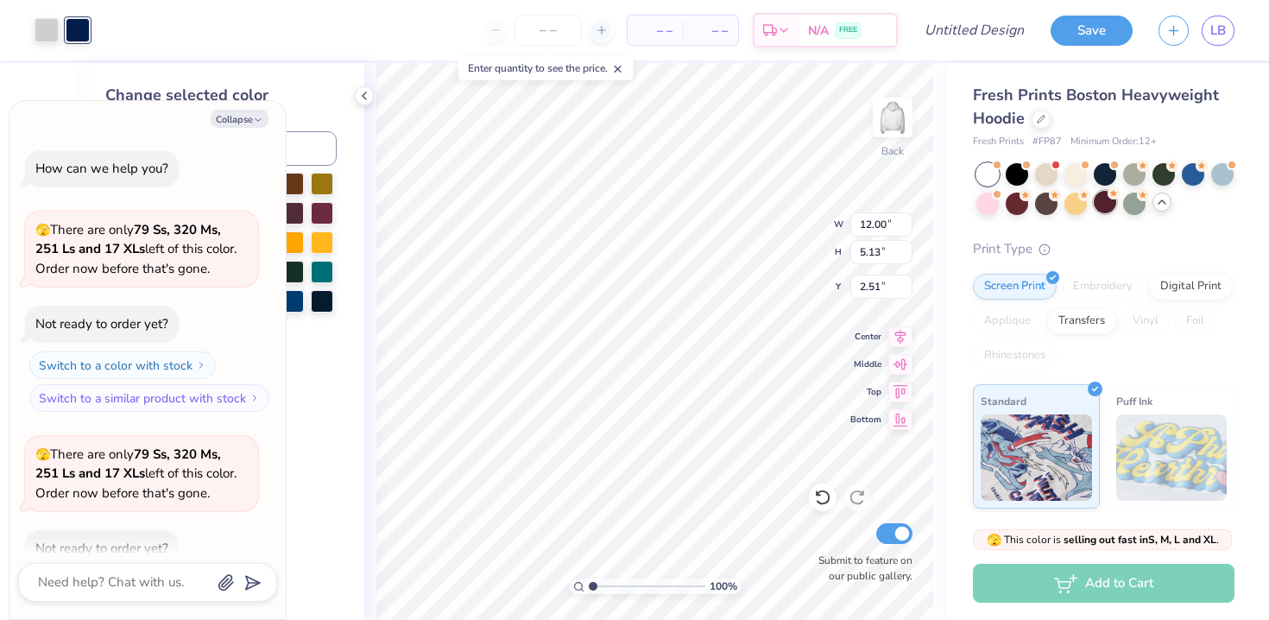
scroll to position [95, 0]
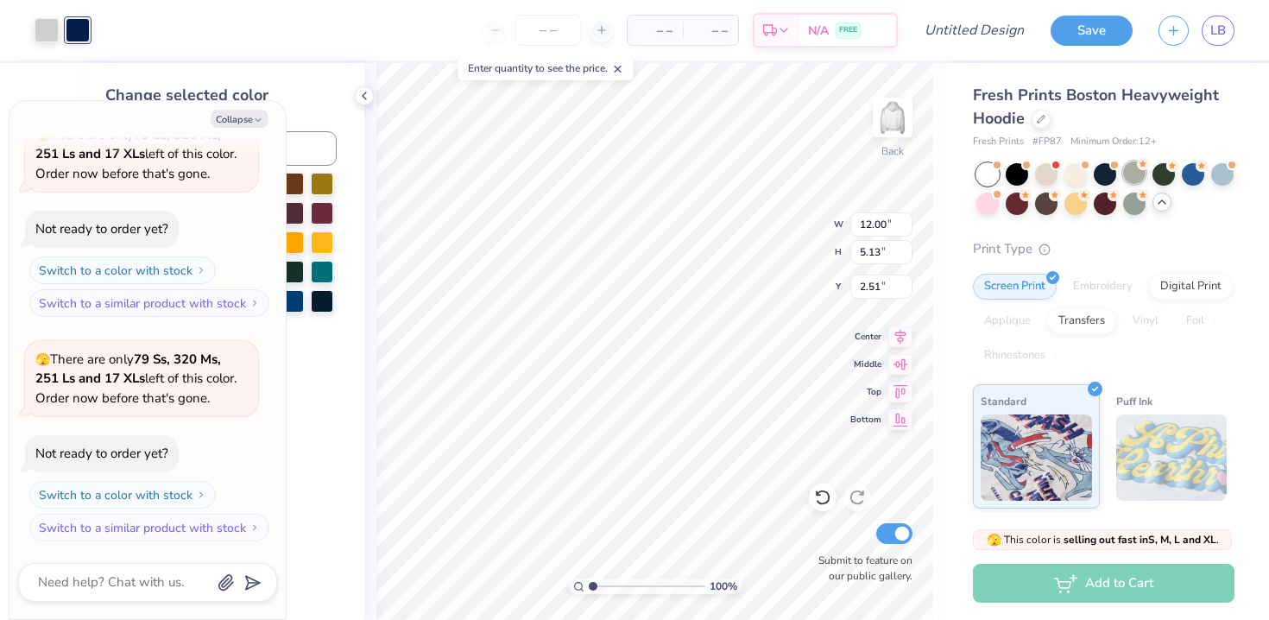
click at [1133, 172] on div at bounding box center [1134, 172] width 22 height 22
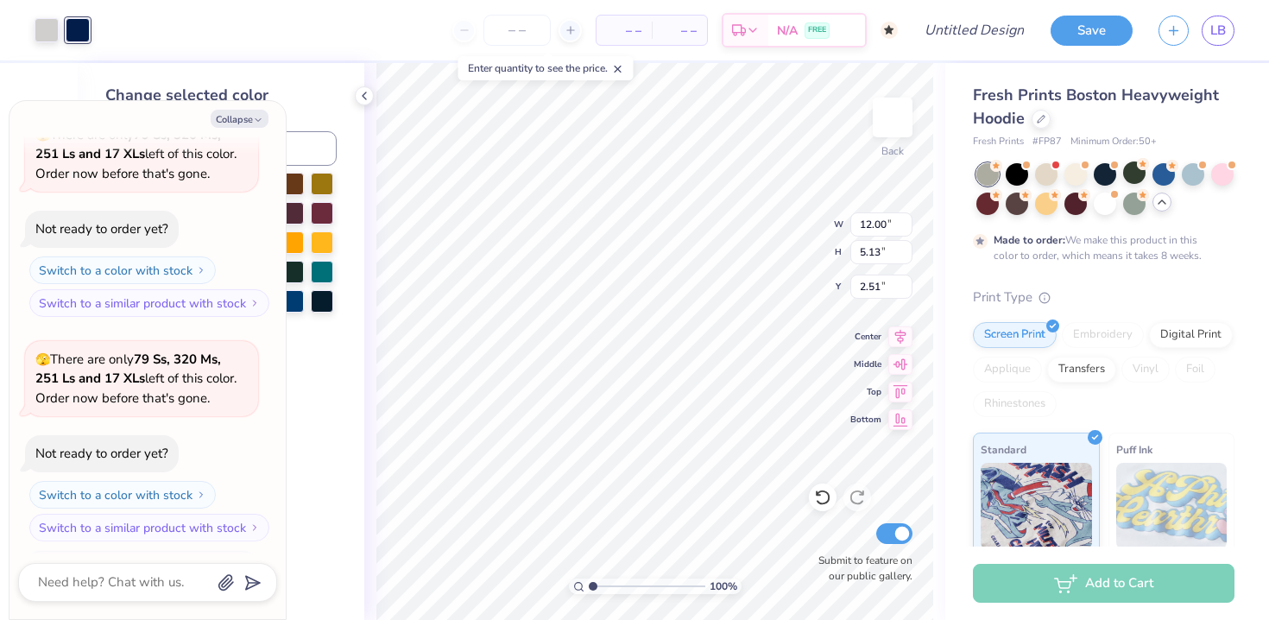
scroll to position [238, 0]
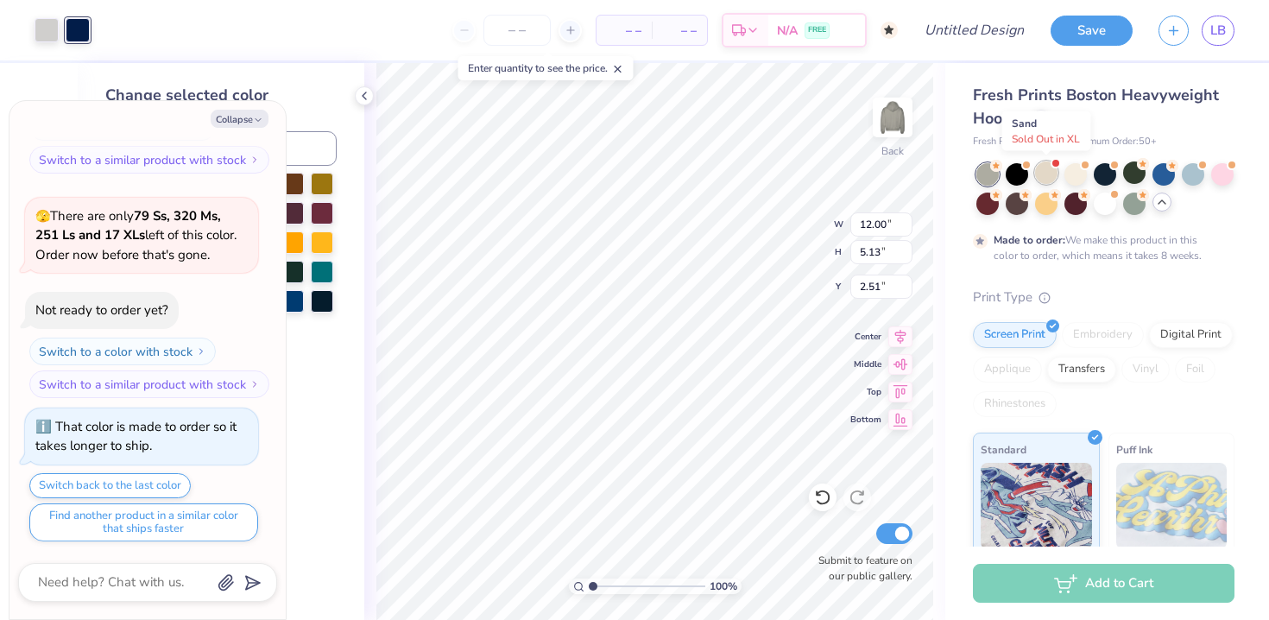
click at [1050, 174] on div at bounding box center [1046, 172] width 22 height 22
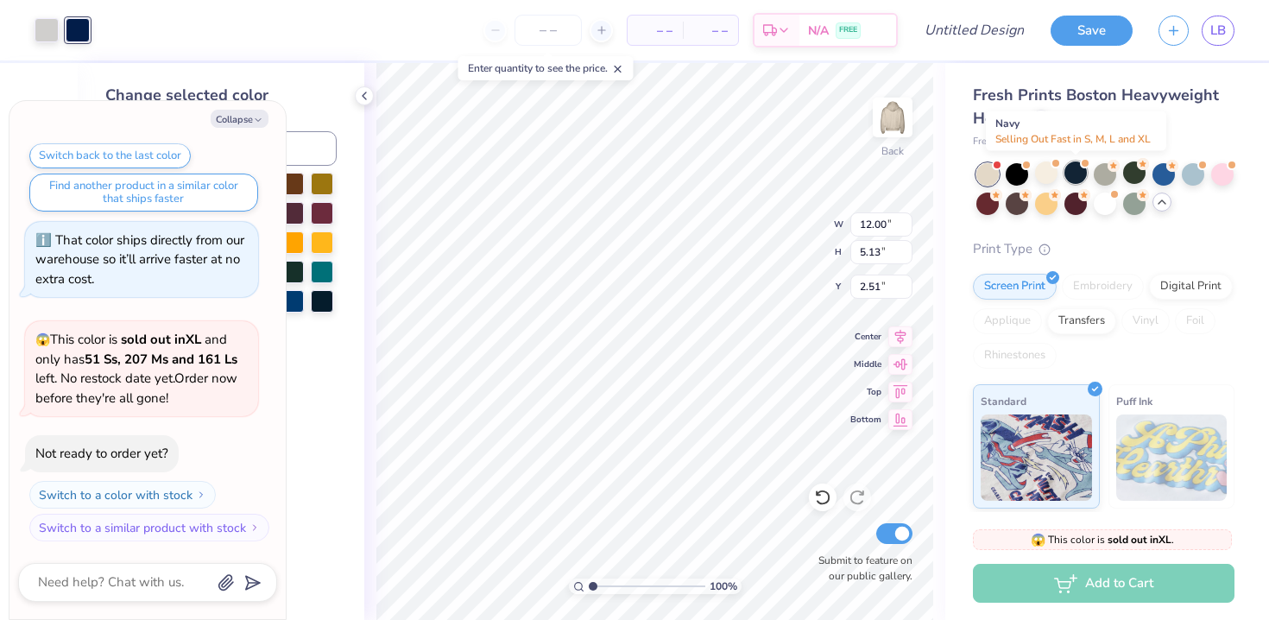
click at [1070, 176] on div at bounding box center [1075, 172] width 22 height 22
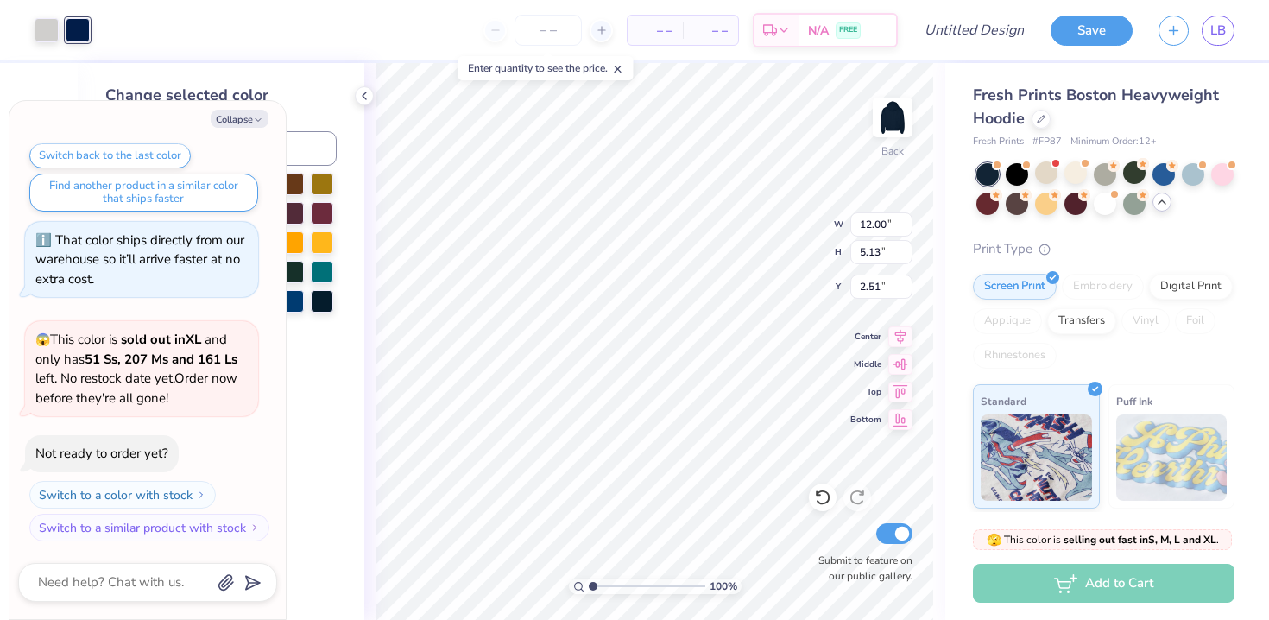
scroll to position [792, 0]
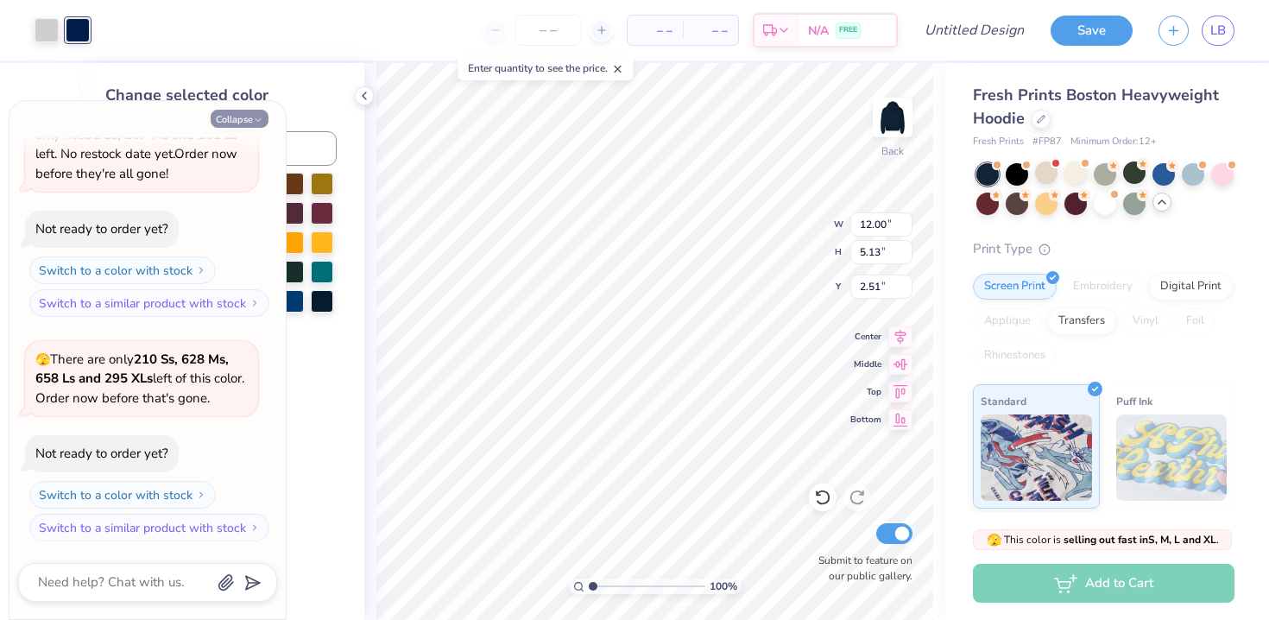
click at [246, 123] on button "Collapse" at bounding box center [240, 119] width 58 height 18
type textarea "x"
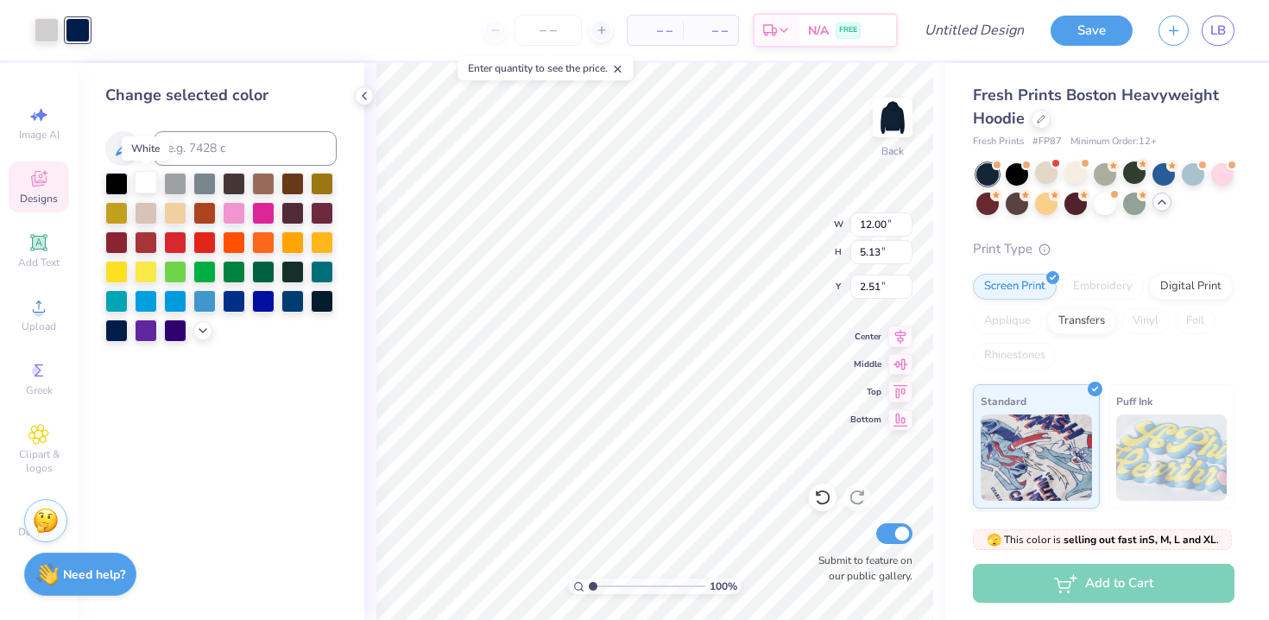
click at [143, 183] on div at bounding box center [146, 182] width 22 height 22
type input "1.81"
type input "4.10"
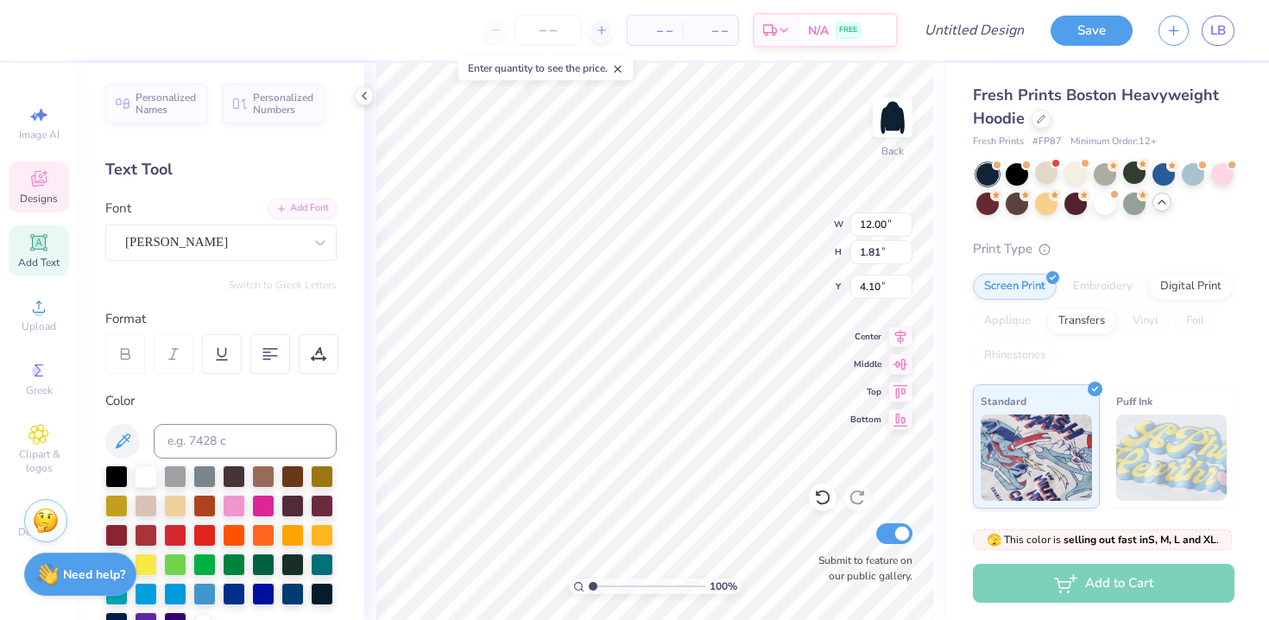
scroll to position [0, 0]
type textarea "P"
type textarea "[PERSON_NAME] TRIAL"
type input "8.16"
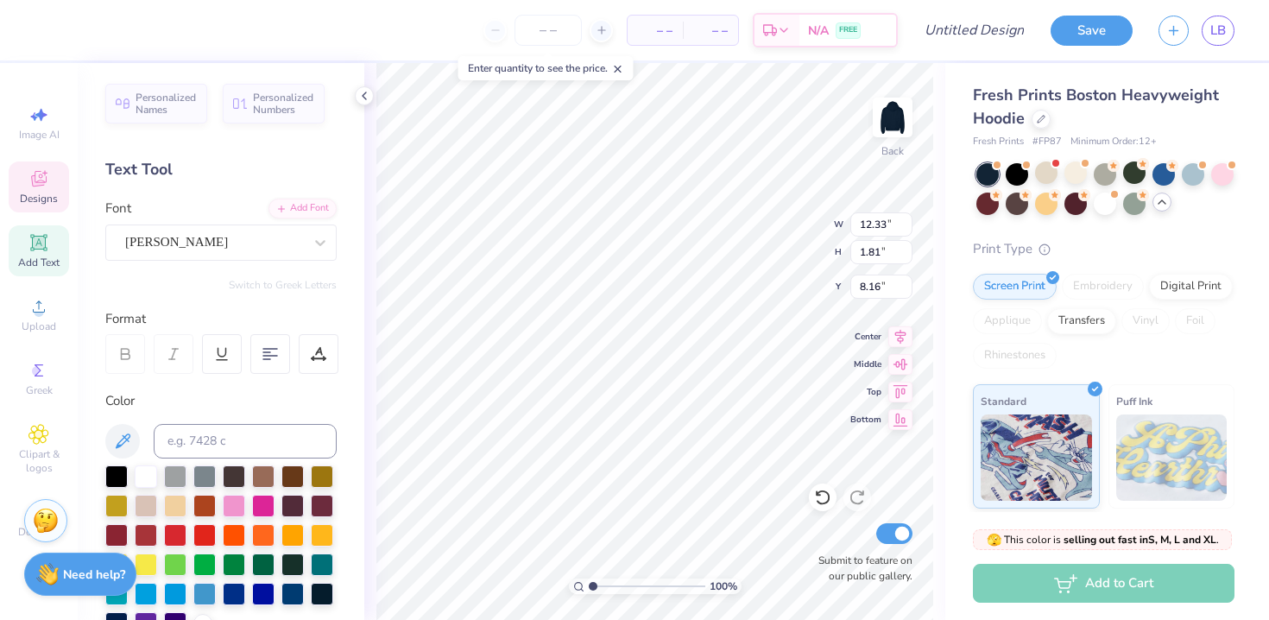
type input "7.70"
type input "1.13"
type input "8.10"
type input "8.32"
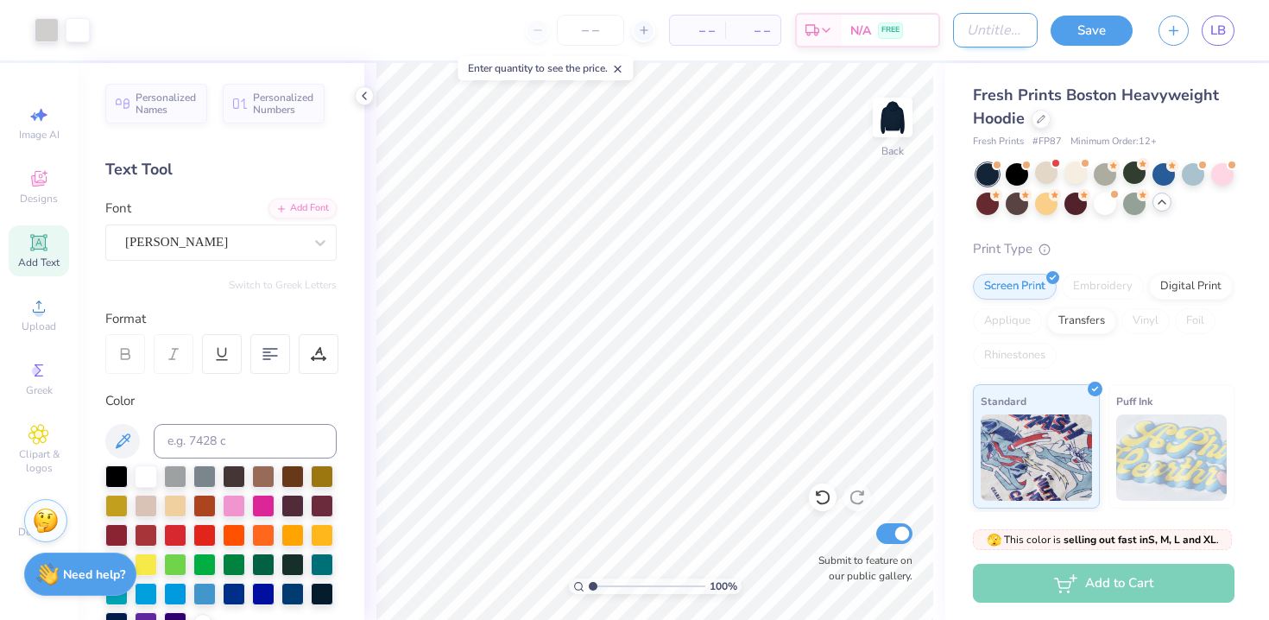
click at [965, 28] on input "Design Title" at bounding box center [995, 30] width 85 height 35
type input "Scales"
click at [1061, 29] on button "Save" at bounding box center [1091, 28] width 82 height 30
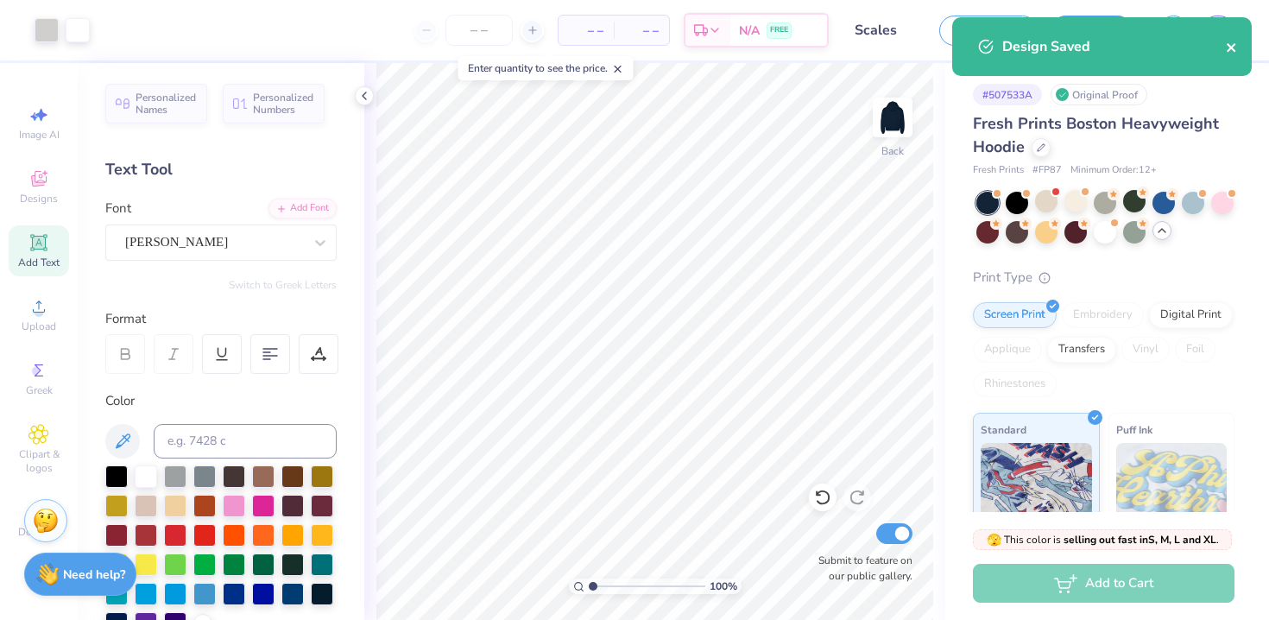
click at [1235, 54] on button "close" at bounding box center [1232, 46] width 12 height 21
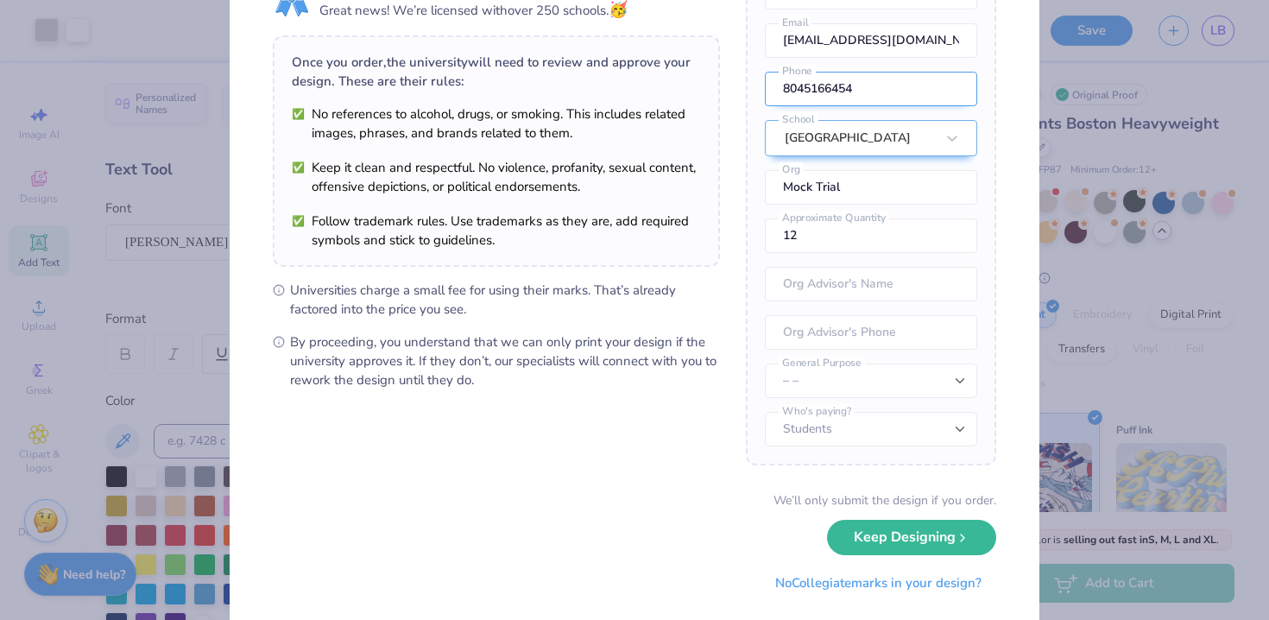
scroll to position [131, 0]
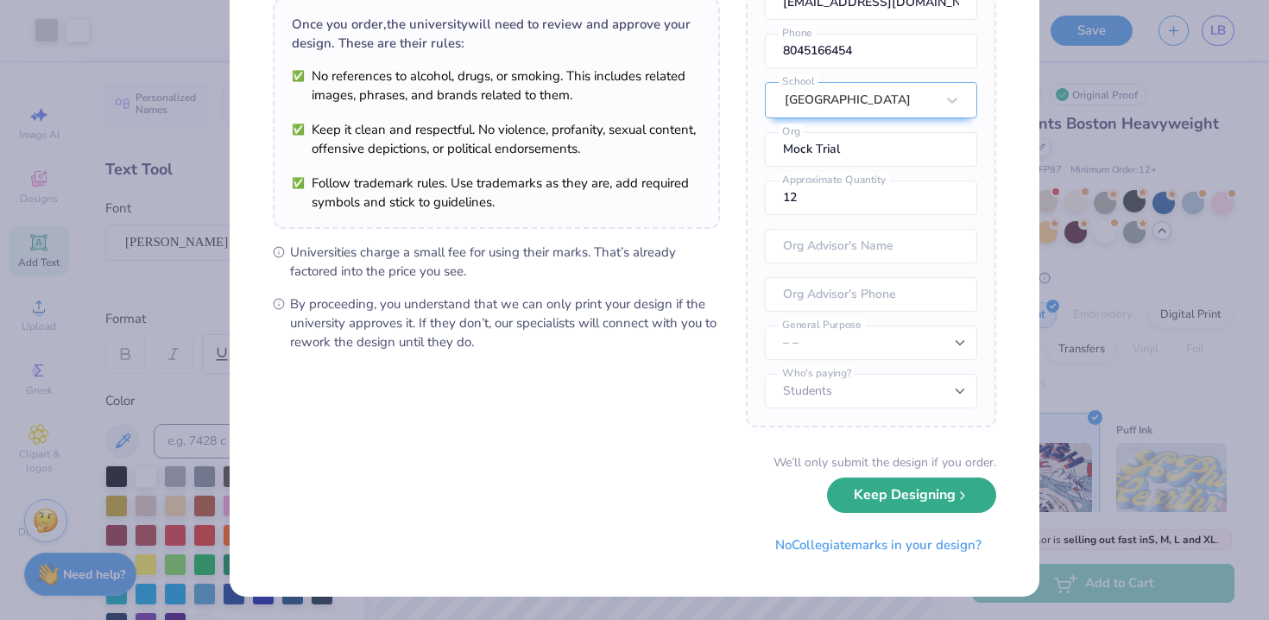
click at [879, 510] on button "Keep Designing" at bounding box center [911, 494] width 169 height 35
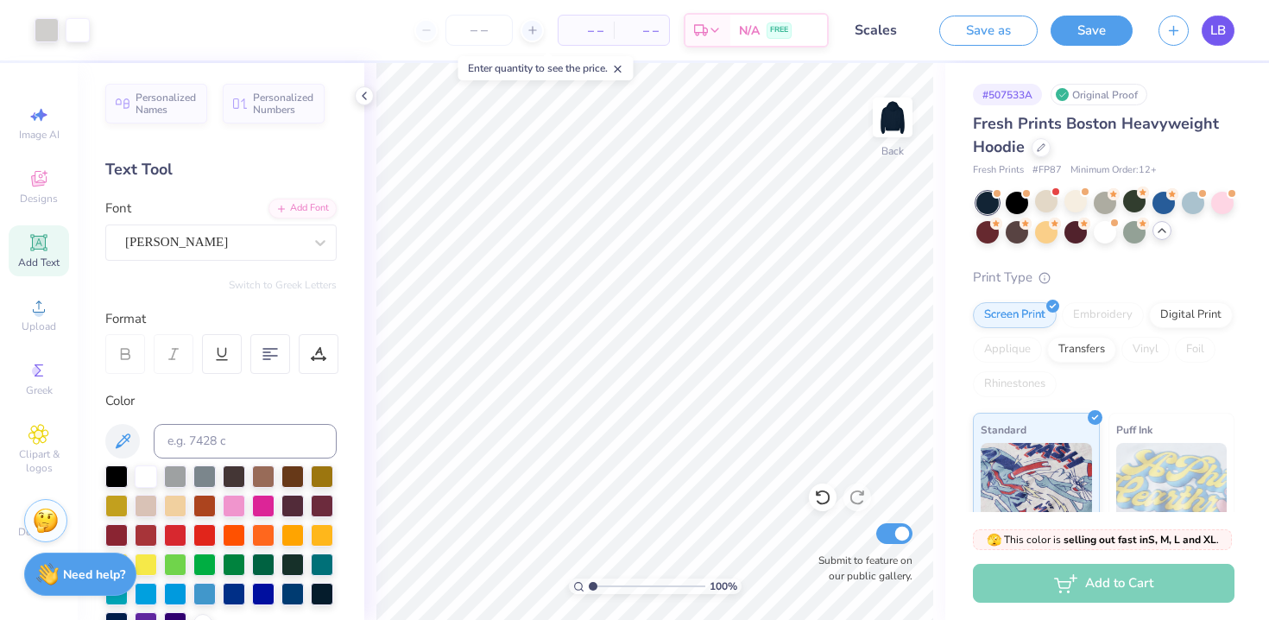
click at [1212, 31] on span "LB" at bounding box center [1218, 31] width 16 height 20
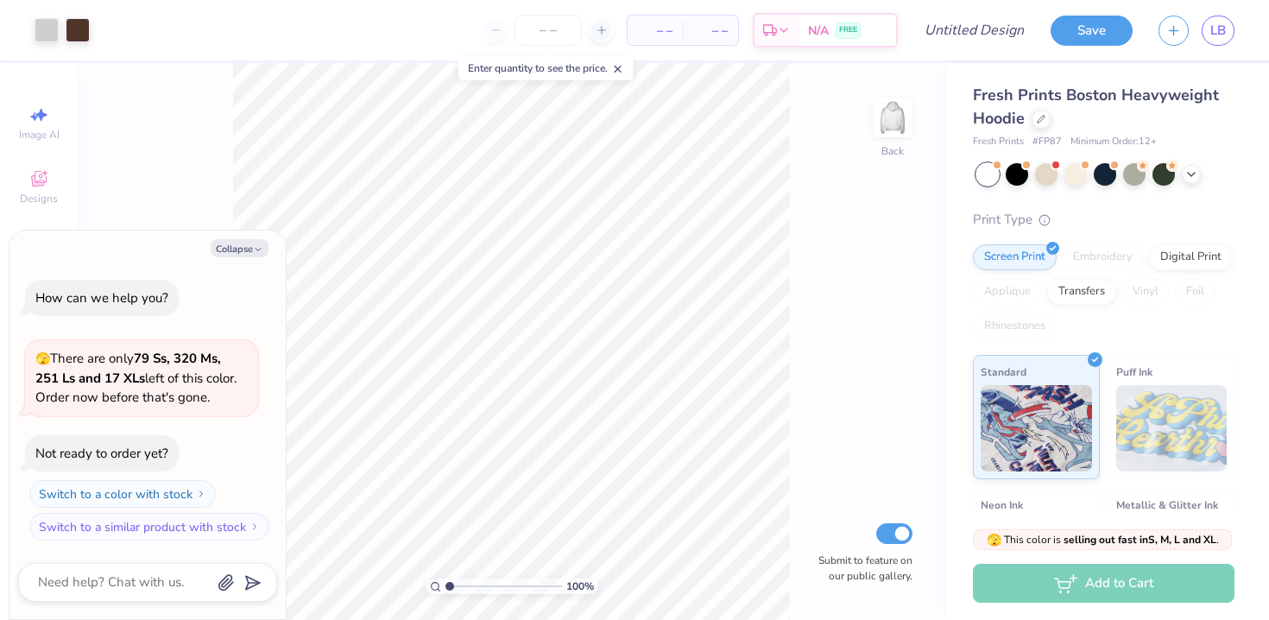
click at [1071, 145] on span "Minimum Order: 12 +" at bounding box center [1113, 142] width 86 height 15
click at [1045, 119] on div at bounding box center [1040, 117] width 19 height 19
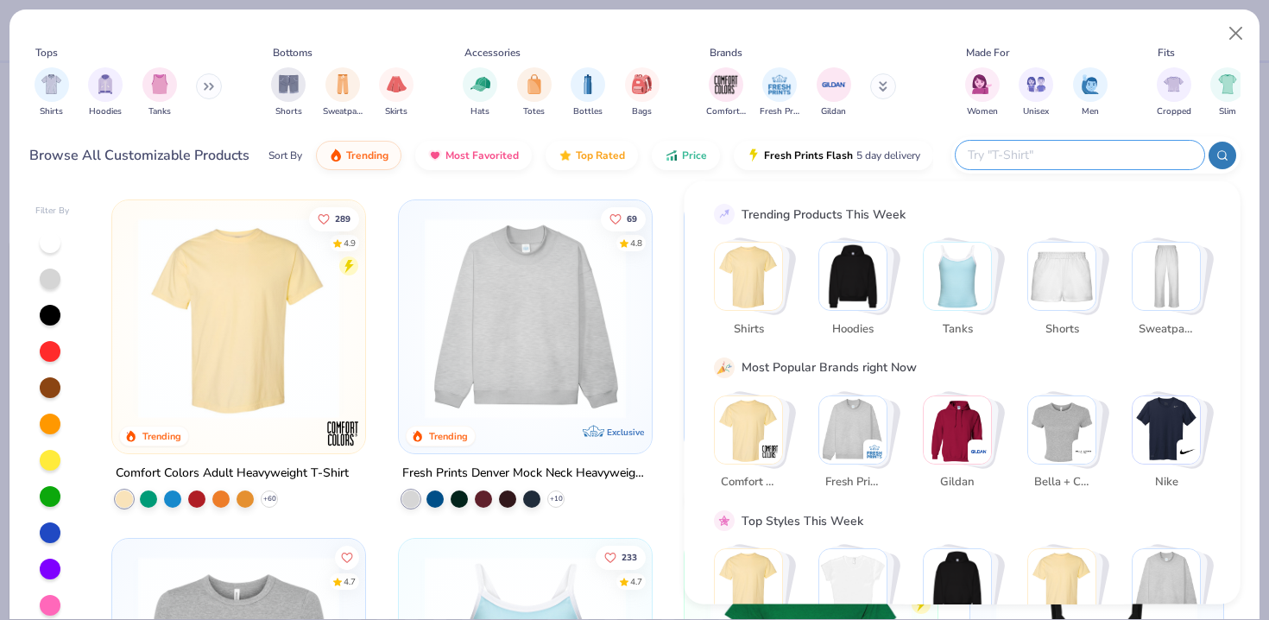
click at [1096, 148] on input "text" at bounding box center [1079, 155] width 226 height 20
click at [486, 79] on img "filter for Hats" at bounding box center [480, 82] width 20 height 20
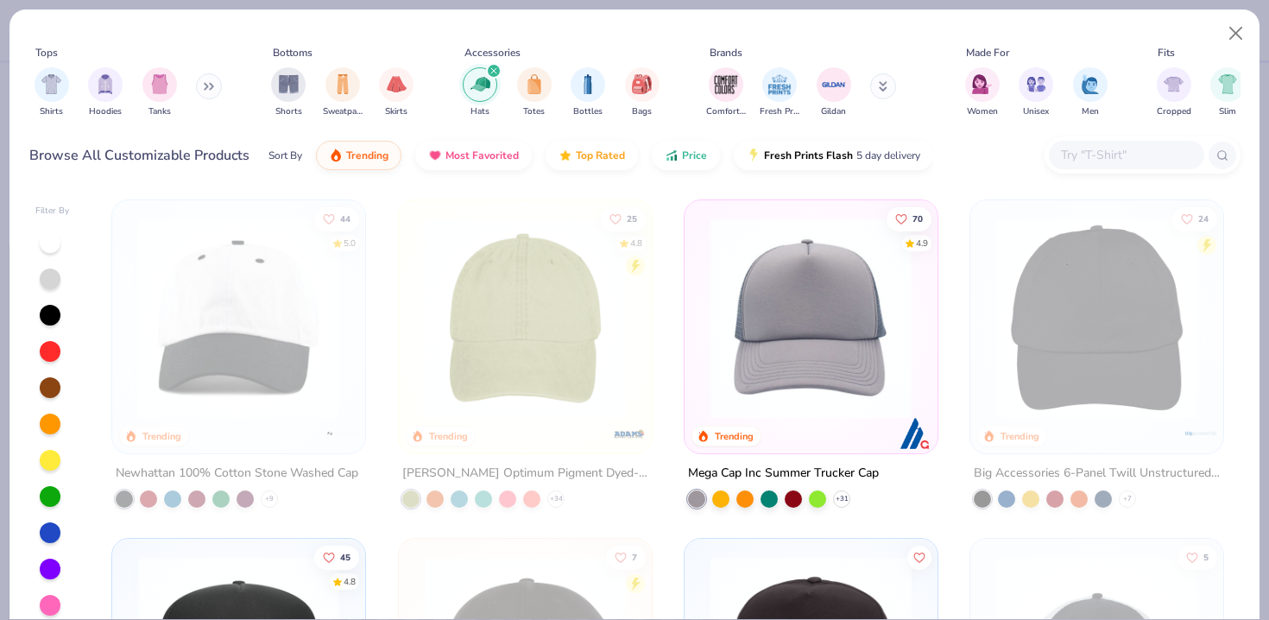
scroll to position [1, 0]
click at [539, 292] on img at bounding box center [525, 317] width 218 height 201
click at [457, 128] on div "Tops Shirts Hoodies Tanks Bottoms Shorts Sweatpants Skirts Accessories Hats Tot…" at bounding box center [634, 85] width 1211 height 92
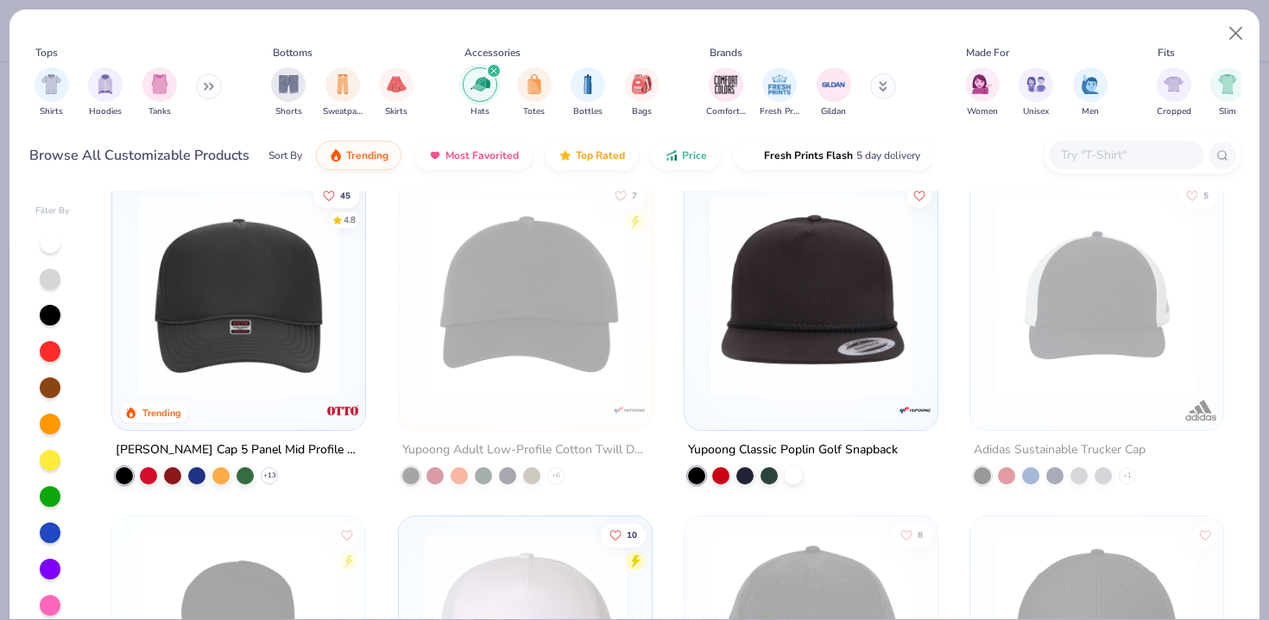
scroll to position [362, 0]
click at [1237, 38] on button "Close" at bounding box center [1235, 33] width 33 height 33
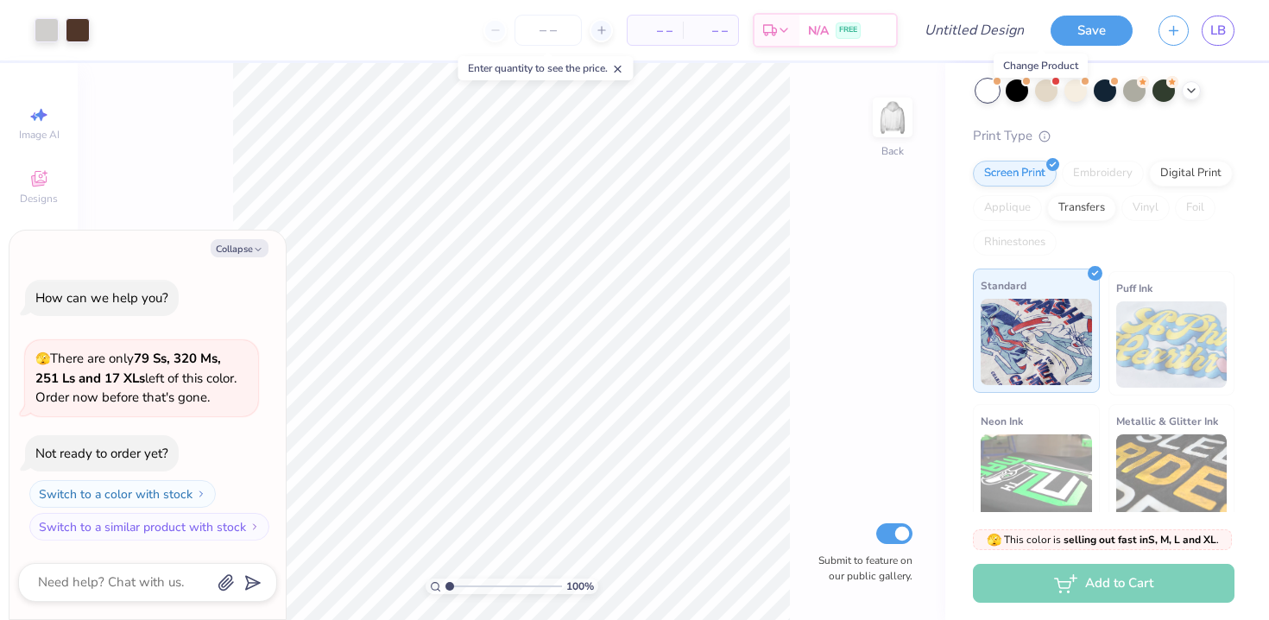
scroll to position [85, 0]
click at [1049, 174] on div "Screen Print" at bounding box center [1015, 169] width 84 height 26
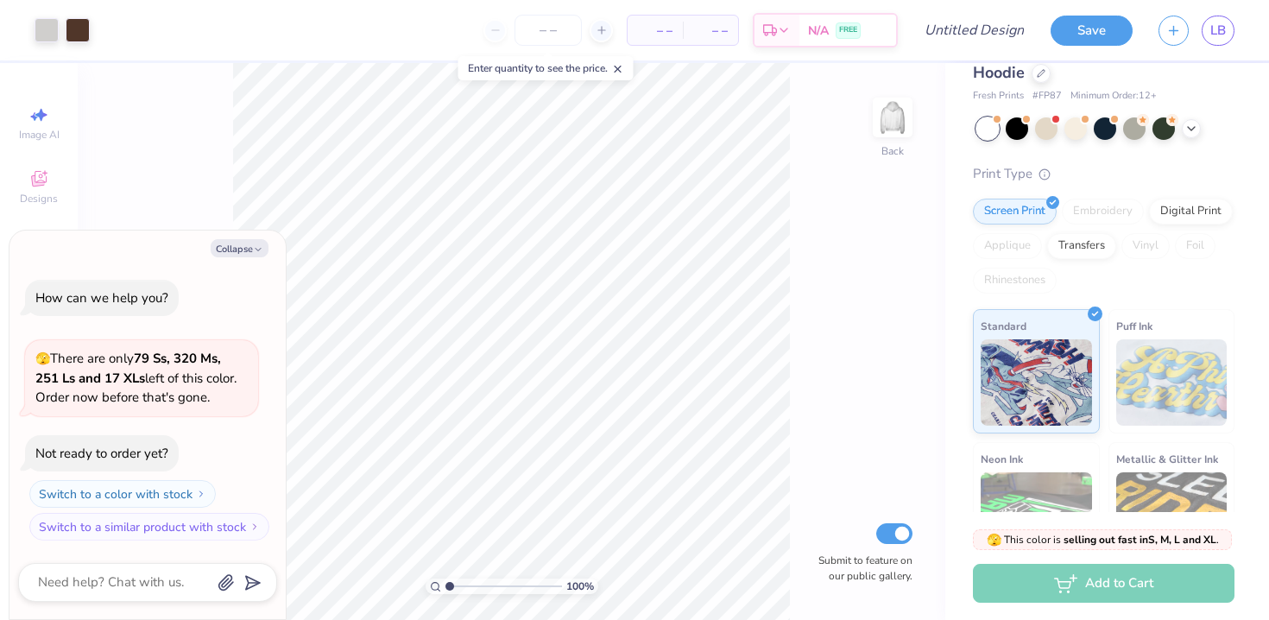
scroll to position [0, 0]
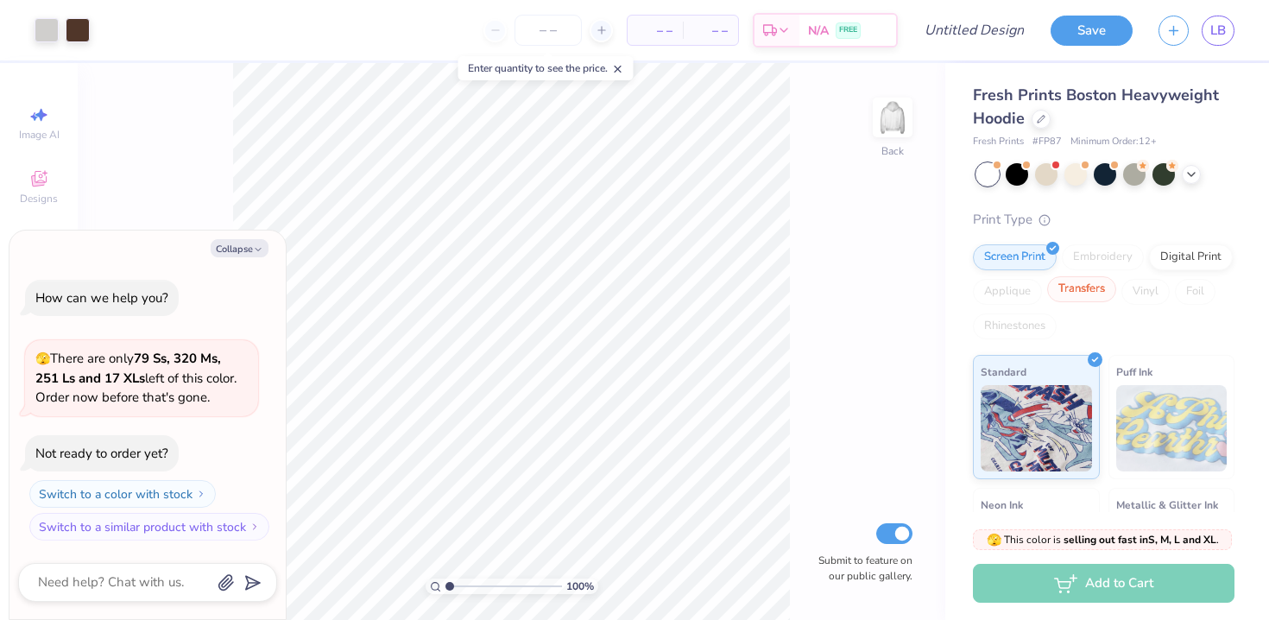
click at [1075, 295] on div "Transfers" at bounding box center [1081, 289] width 69 height 26
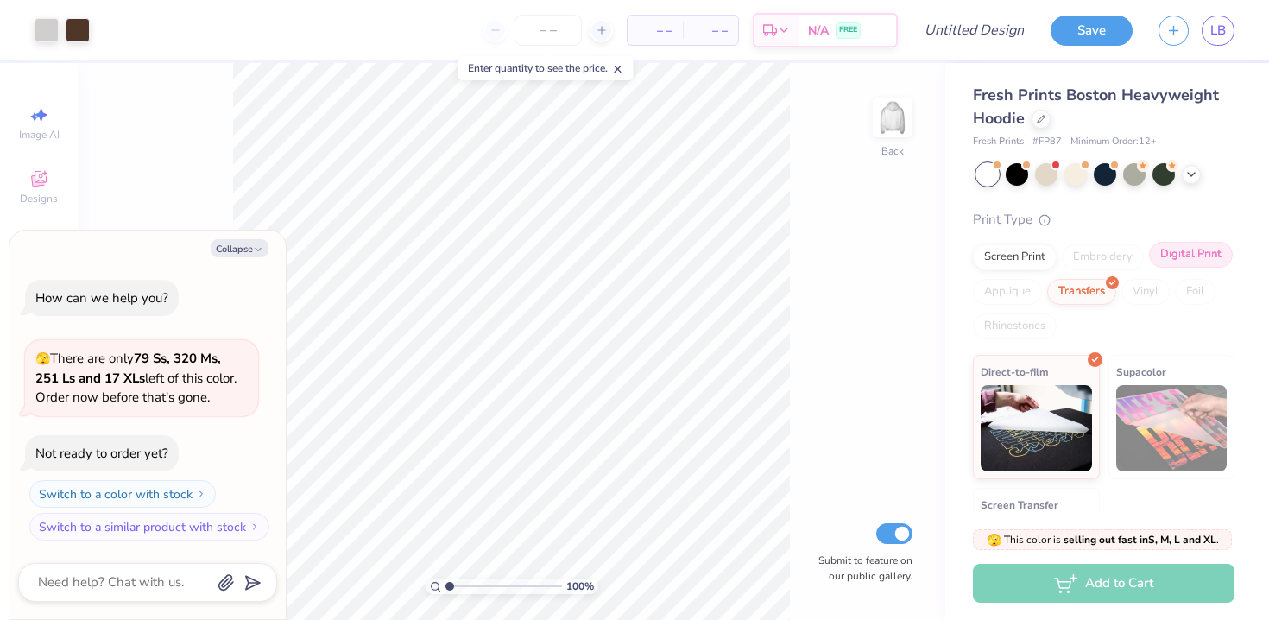
click at [1169, 260] on div "Digital Print" at bounding box center [1191, 255] width 84 height 26
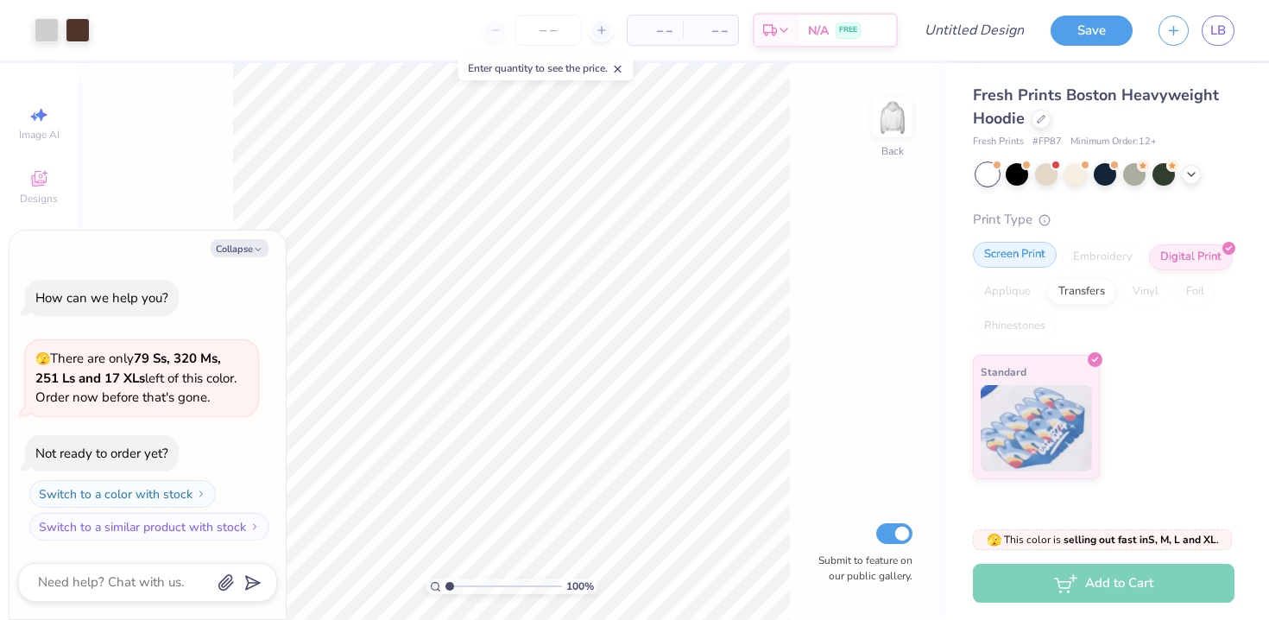
click at [1010, 259] on div "Screen Print" at bounding box center [1015, 255] width 84 height 26
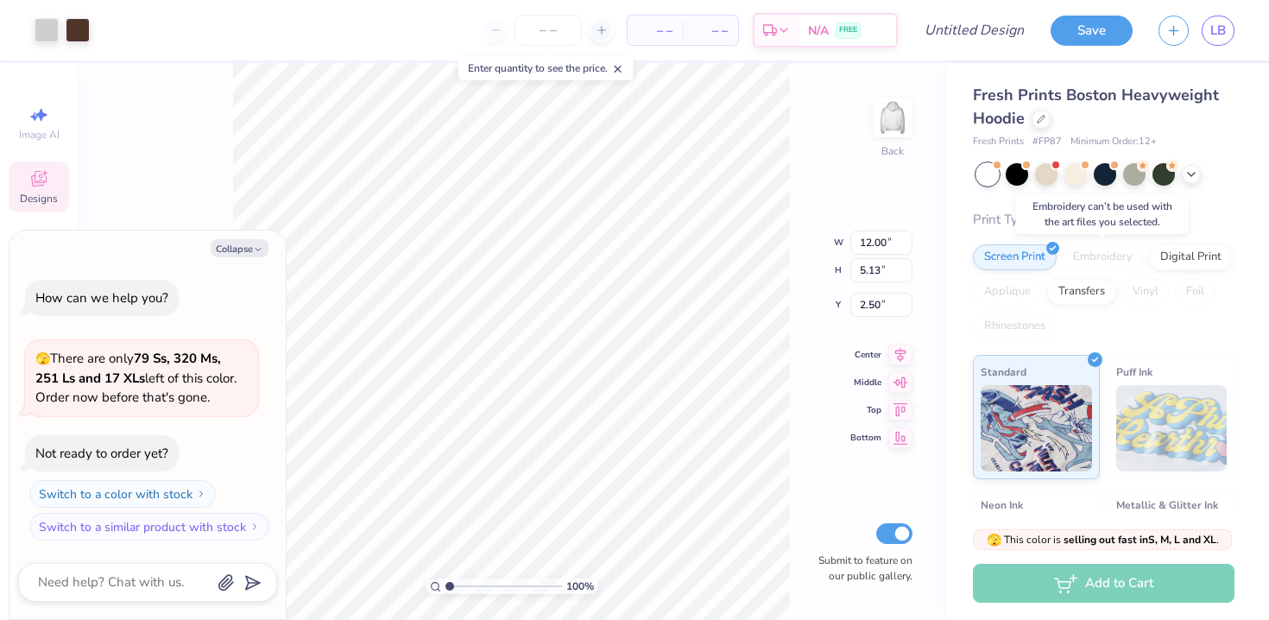
click at [1096, 253] on div "Embroidery" at bounding box center [1103, 257] width 82 height 26
click at [1042, 118] on icon at bounding box center [1041, 117] width 9 height 9
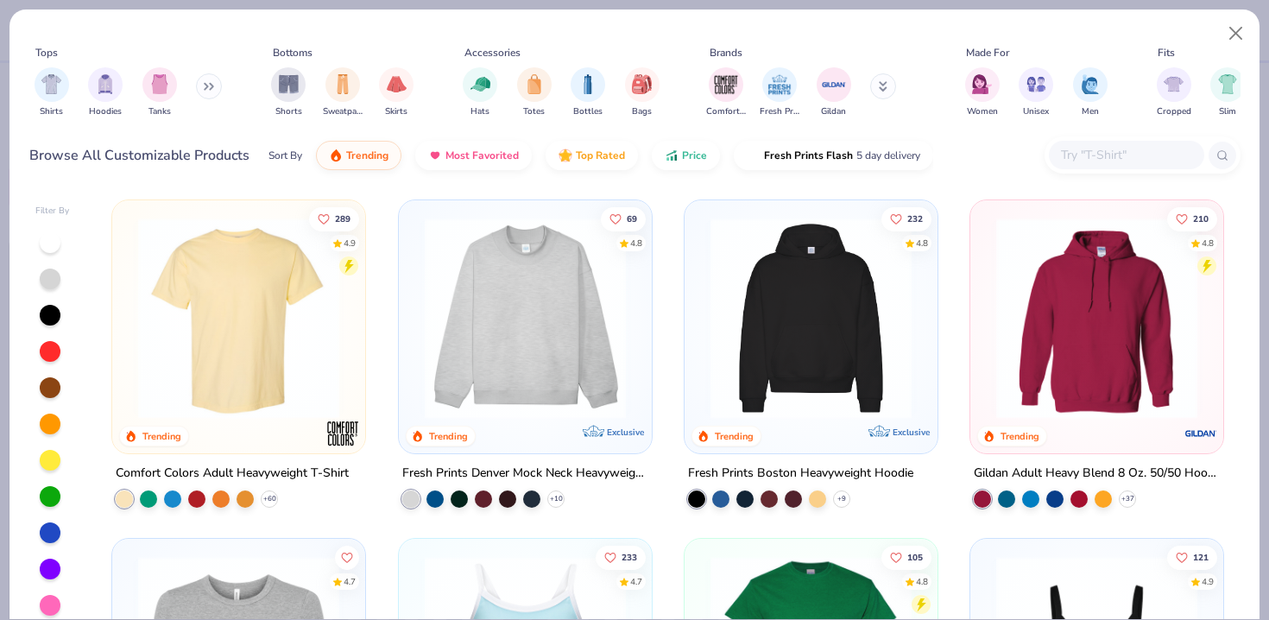
scroll to position [11, 0]
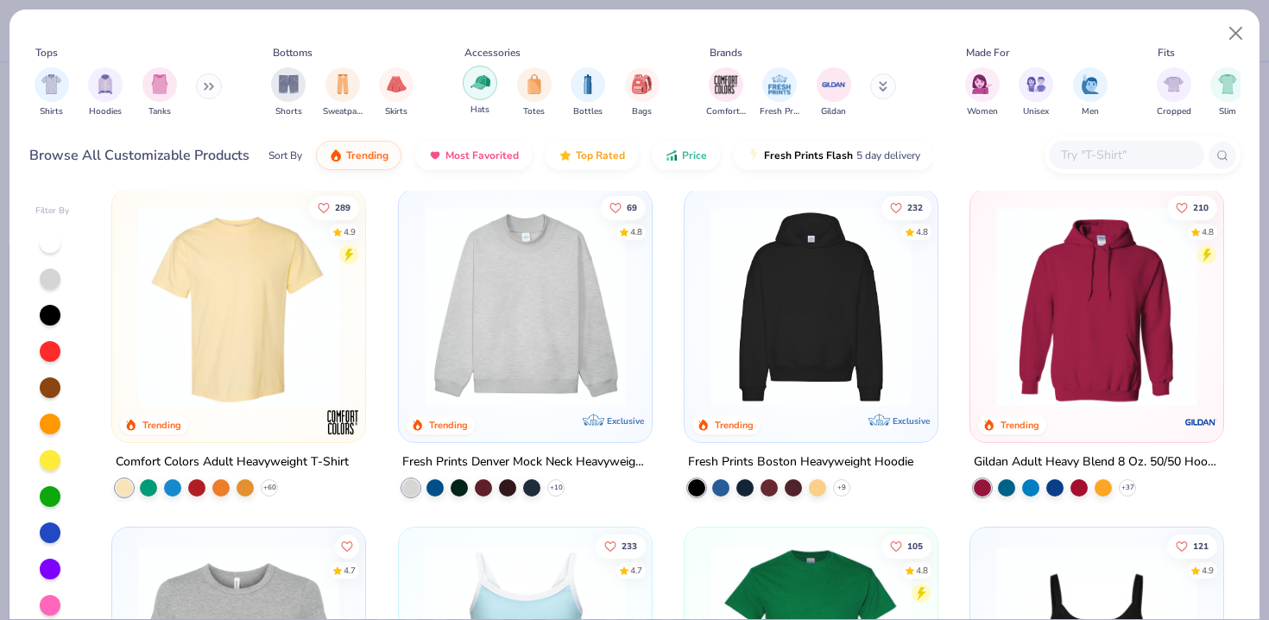
click at [487, 74] on img "filter for Hats" at bounding box center [480, 82] width 20 height 20
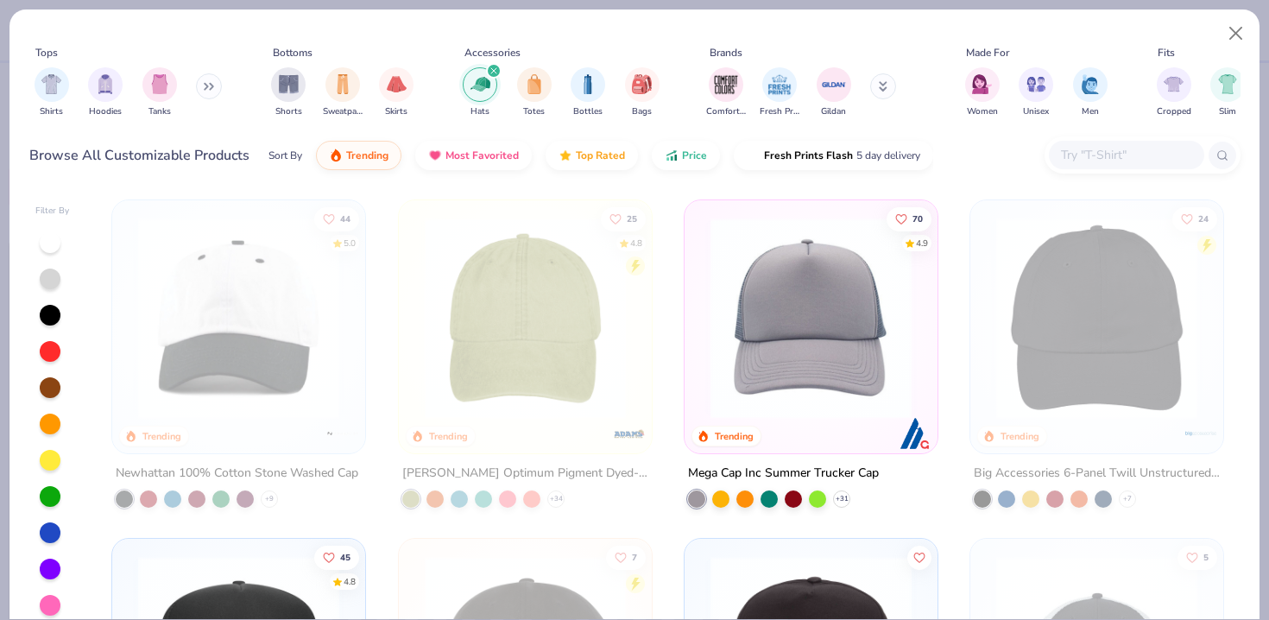
click at [545, 280] on img at bounding box center [525, 317] width 218 height 201
click at [521, 254] on img at bounding box center [525, 317] width 218 height 201
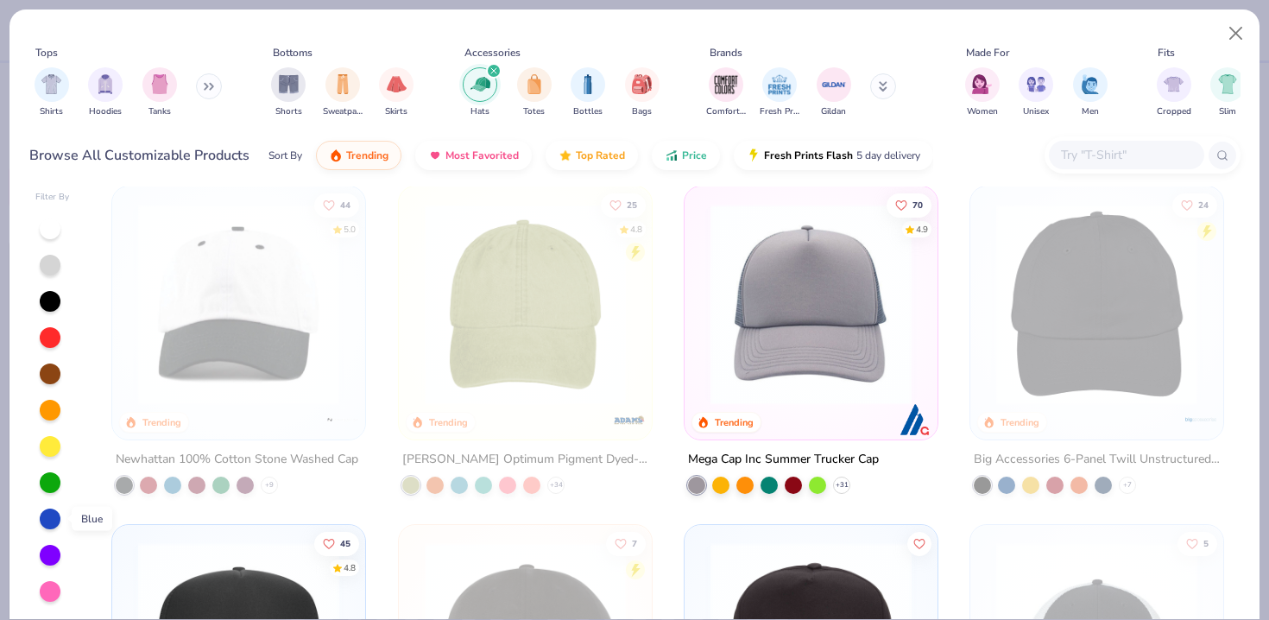
click at [52, 511] on div at bounding box center [50, 518] width 21 height 21
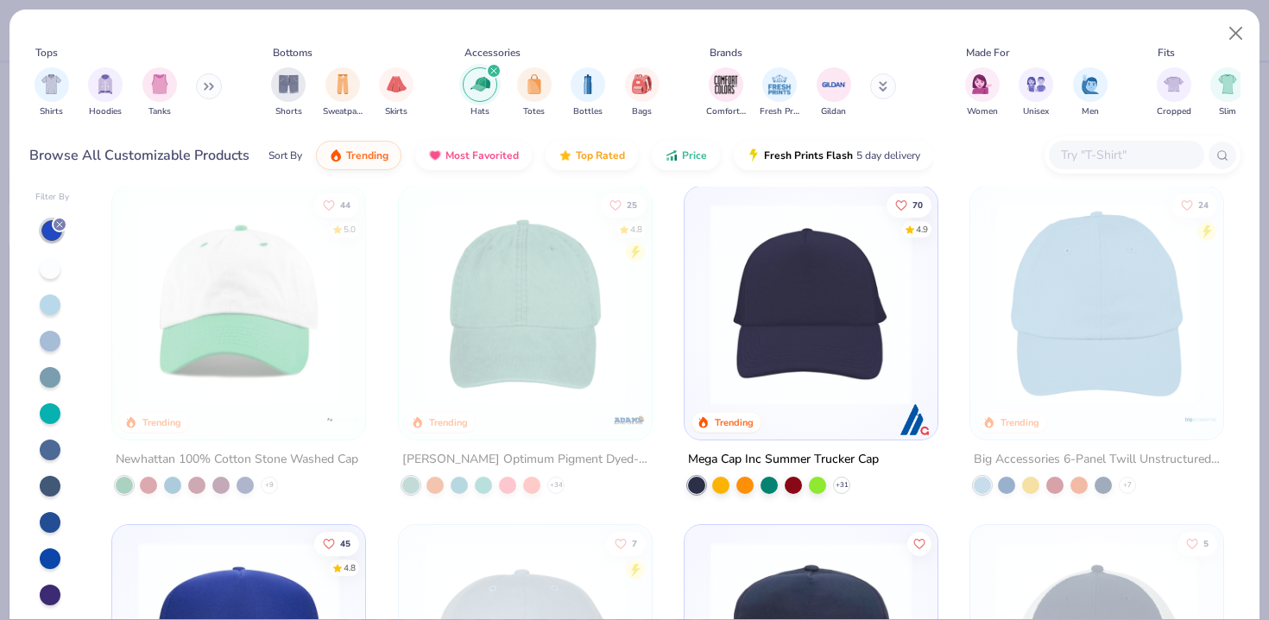
click at [851, 311] on img at bounding box center [811, 304] width 218 height 201
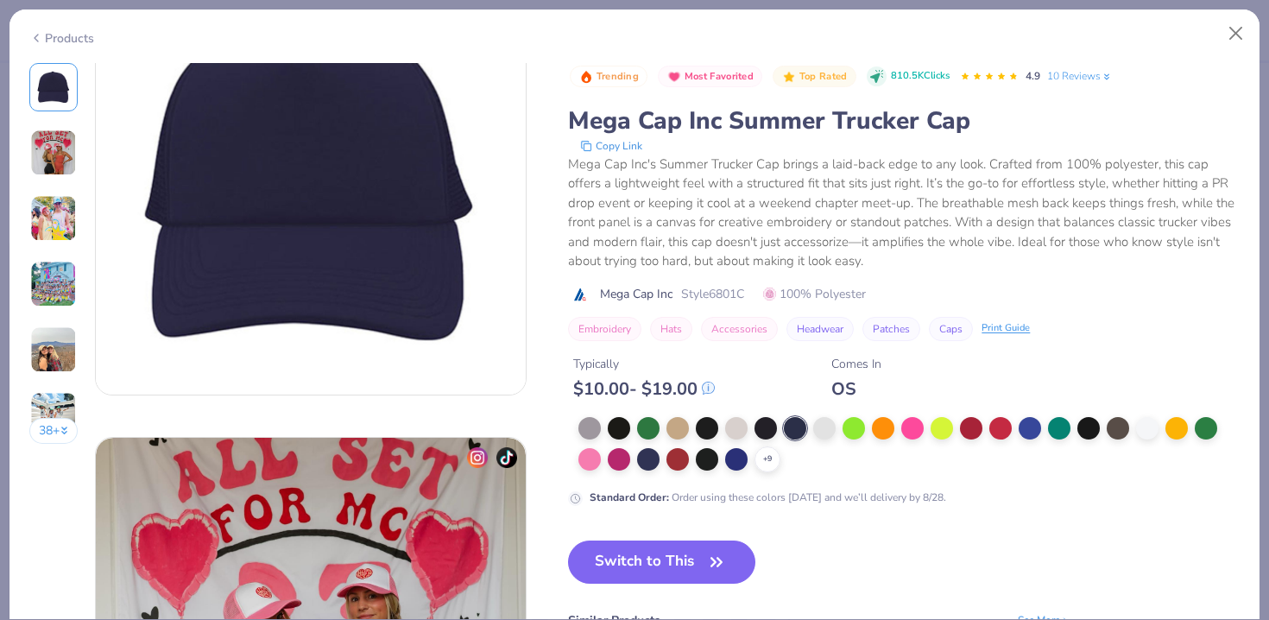
scroll to position [101, 0]
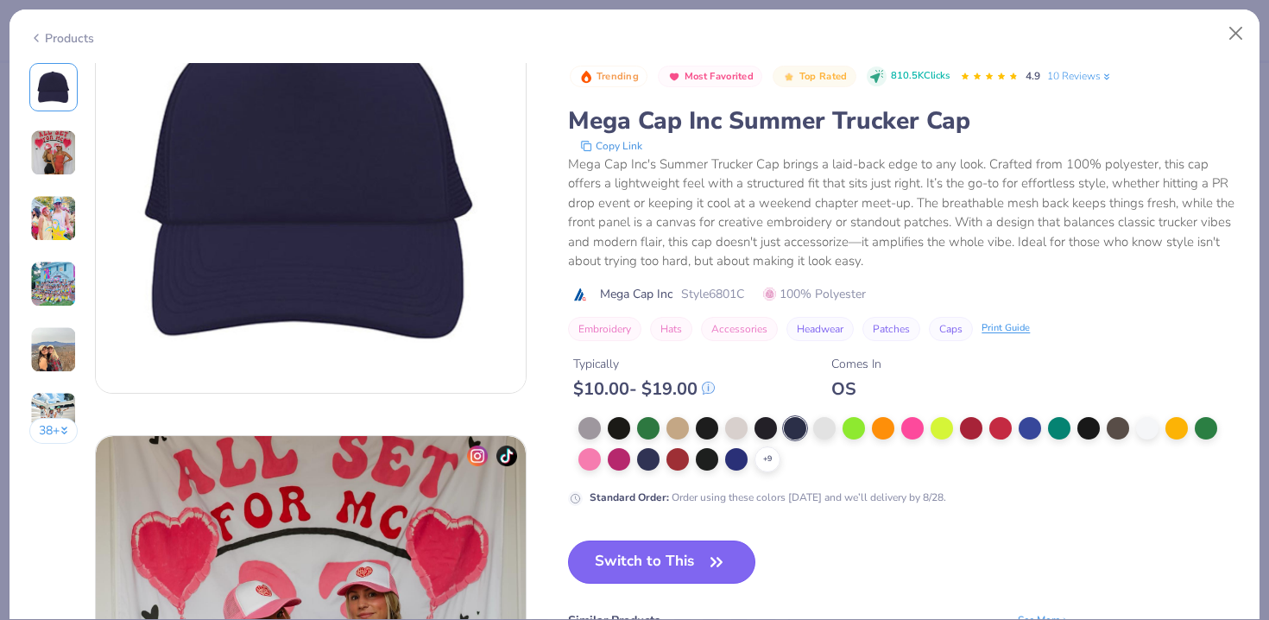
click at [704, 559] on span "button" at bounding box center [716, 562] width 24 height 24
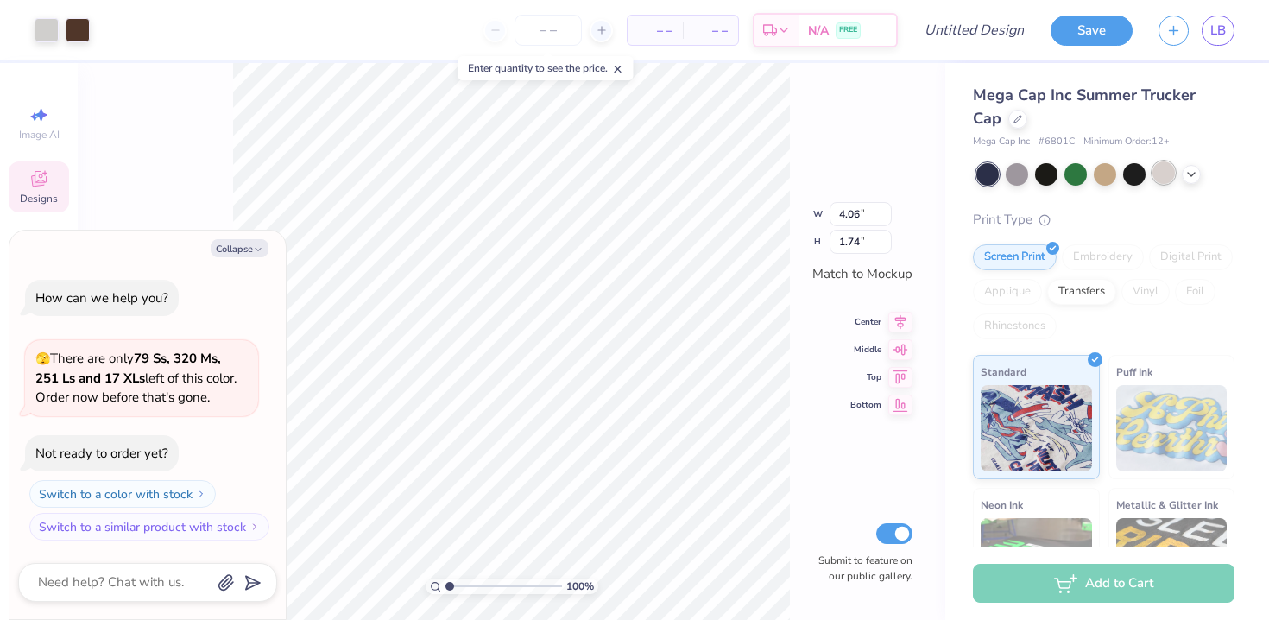
click at [1169, 175] on div at bounding box center [1163, 172] width 22 height 22
click at [1137, 174] on div at bounding box center [1134, 172] width 22 height 22
click at [1160, 178] on div at bounding box center [1163, 172] width 22 height 22
click at [1192, 174] on icon at bounding box center [1191, 173] width 14 height 14
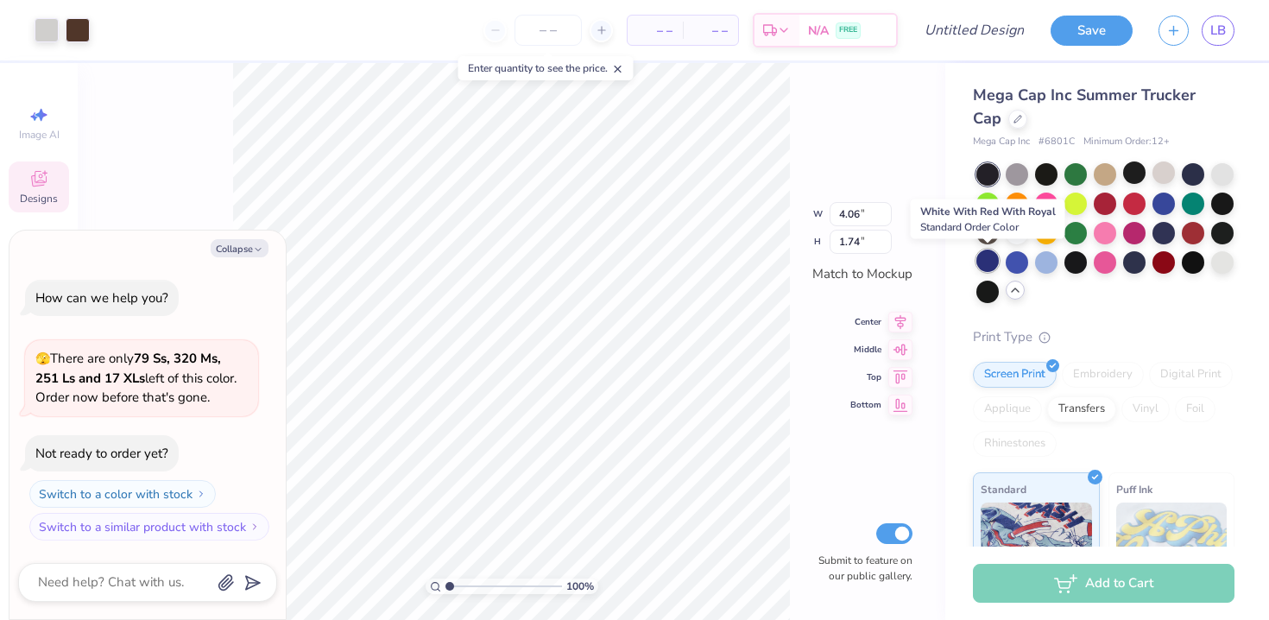
click at [993, 261] on div at bounding box center [987, 260] width 22 height 22
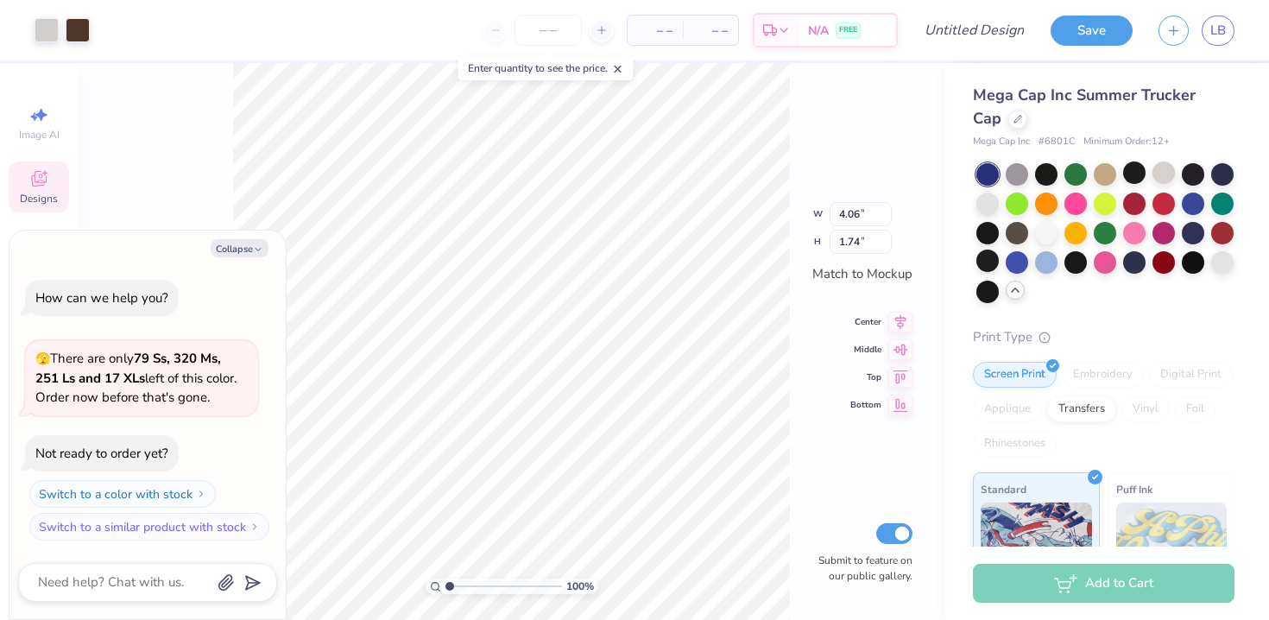
click at [979, 174] on div at bounding box center [987, 174] width 22 height 22
click at [1198, 231] on div at bounding box center [1193, 231] width 22 height 22
click at [1007, 263] on div at bounding box center [1016, 260] width 22 height 22
click at [980, 263] on div at bounding box center [987, 260] width 22 height 22
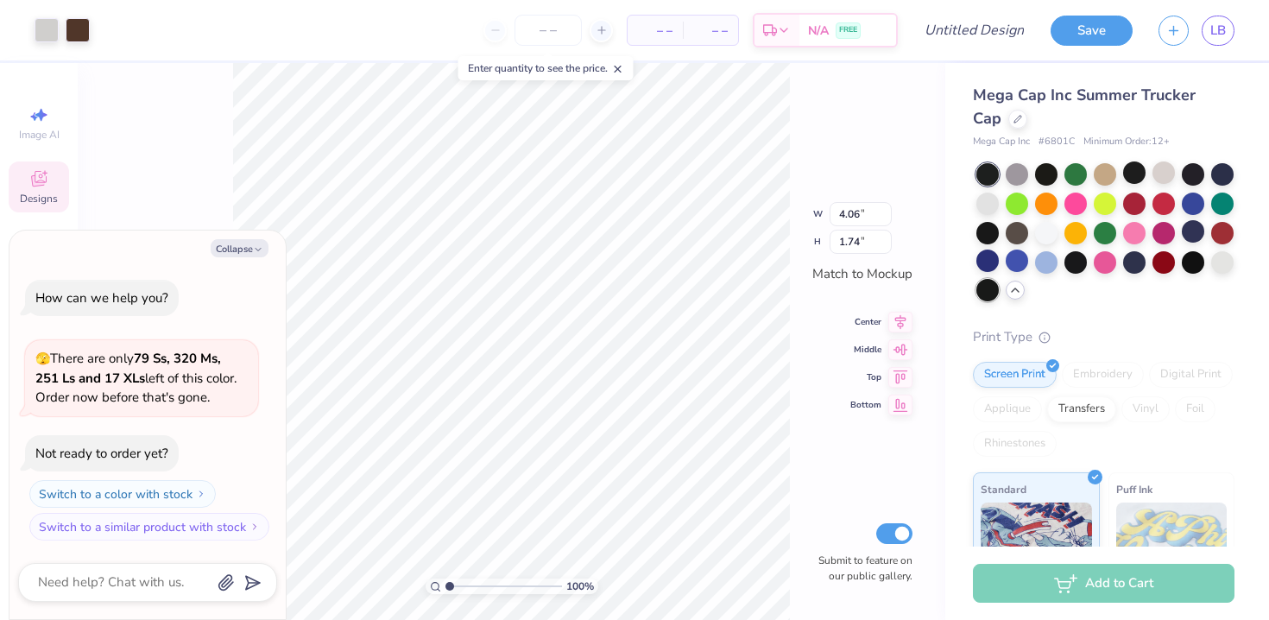
click at [976, 295] on div at bounding box center [987, 290] width 22 height 22
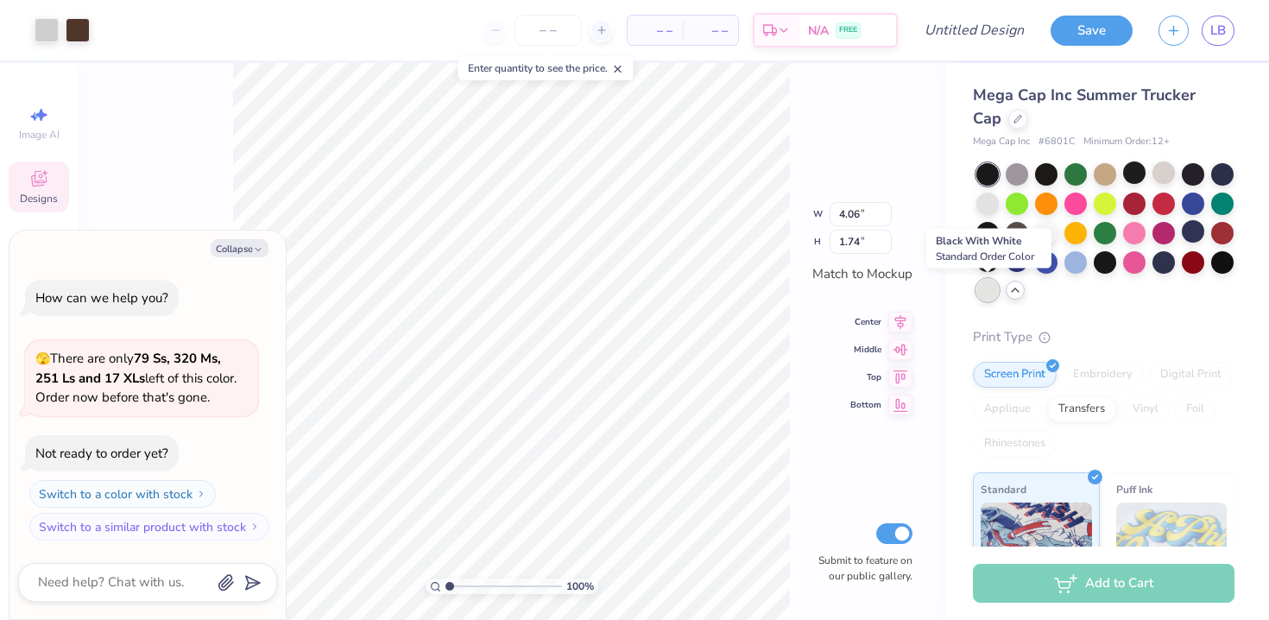
click at [985, 295] on div at bounding box center [987, 290] width 22 height 22
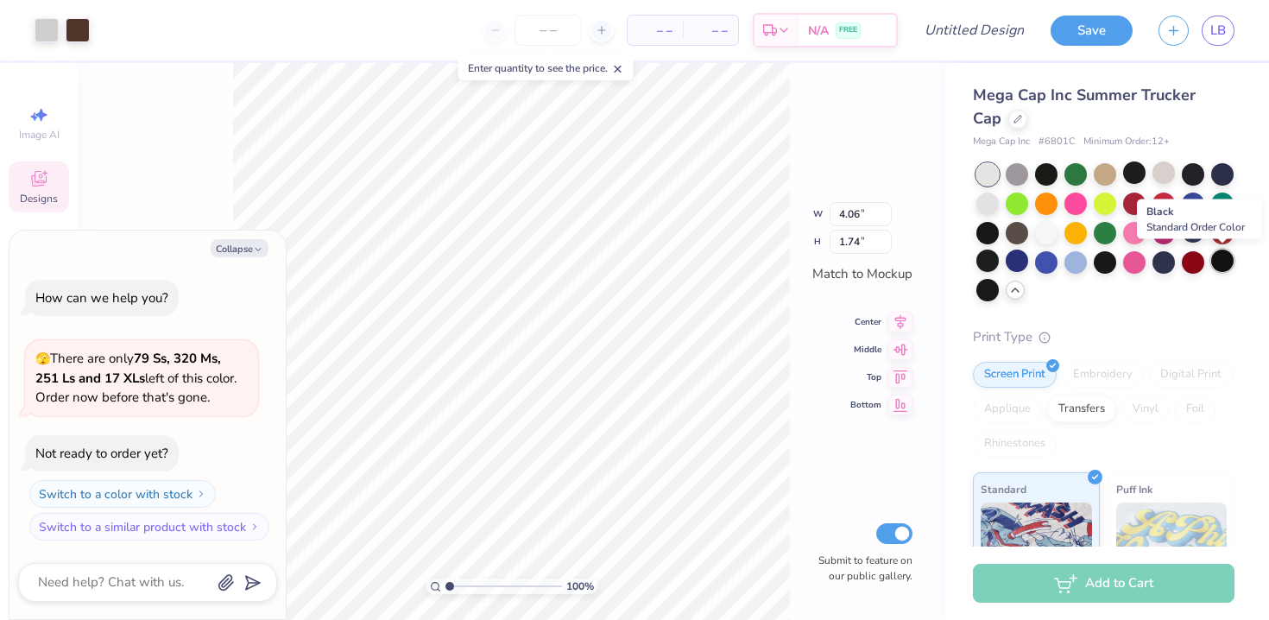
click at [1224, 263] on div at bounding box center [1222, 260] width 22 height 22
click at [1196, 200] on div at bounding box center [1193, 202] width 22 height 22
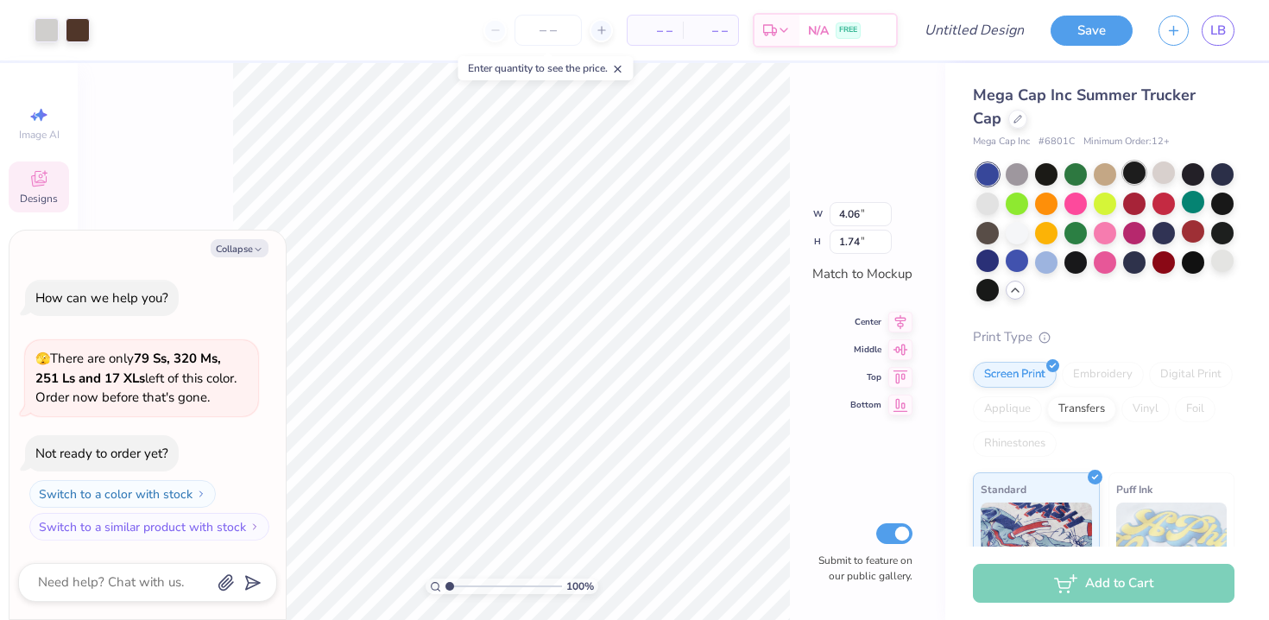
click at [1129, 179] on div at bounding box center [1134, 172] width 22 height 22
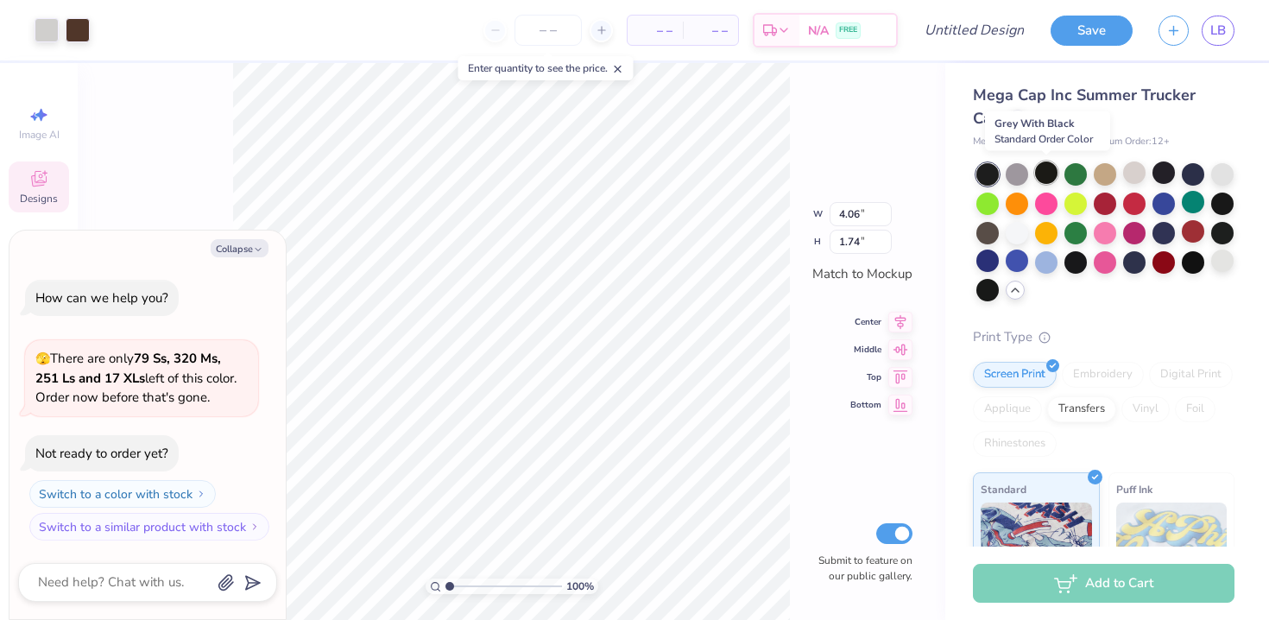
click at [1042, 175] on div at bounding box center [1046, 172] width 22 height 22
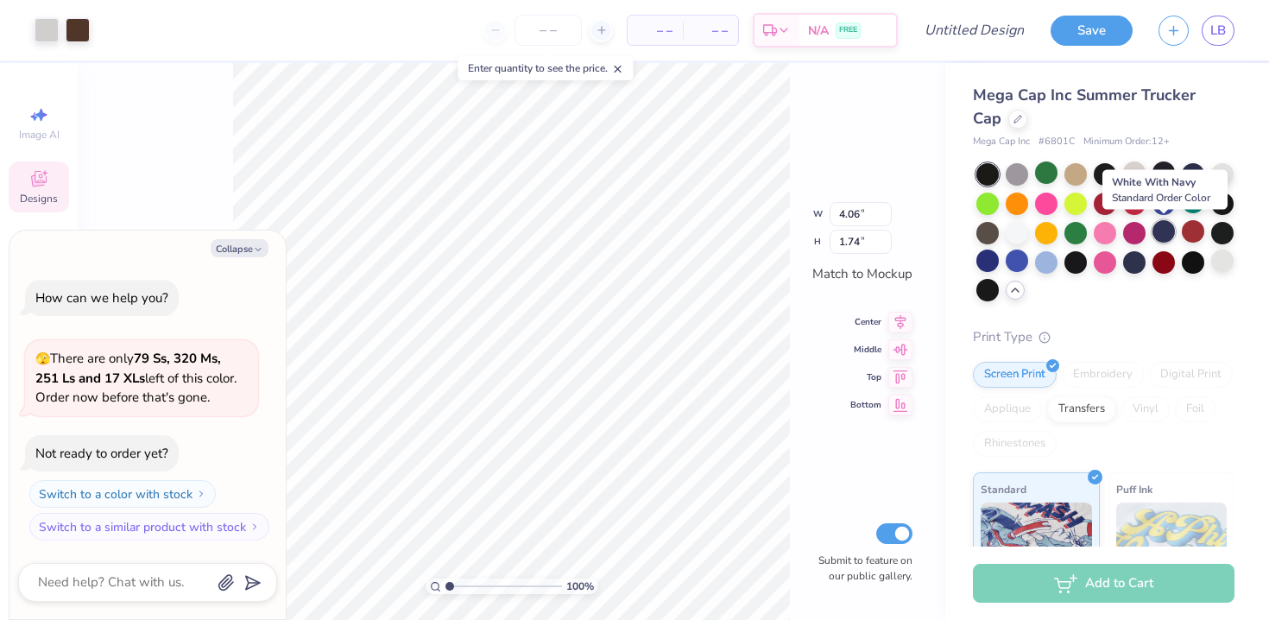
click at [1168, 235] on div at bounding box center [1163, 231] width 22 height 22
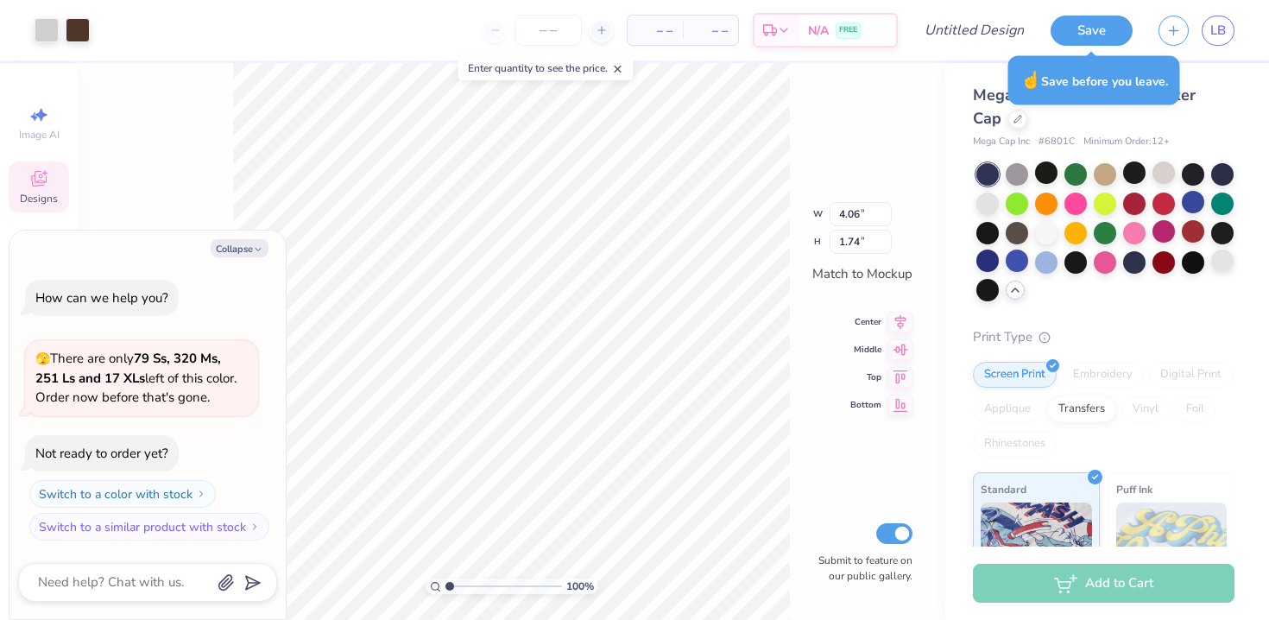
click at [986, 129] on div "Mega Cap Inc Summer Trucker Cap" at bounding box center [1104, 107] width 262 height 47
click at [985, 127] on div "Mega Cap Inc Summer Trucker Cap" at bounding box center [1104, 107] width 262 height 47
click at [982, 127] on div "Mega Cap Inc Summer Trucker Cap" at bounding box center [1104, 107] width 262 height 47
click at [1013, 120] on icon at bounding box center [1017, 117] width 9 height 9
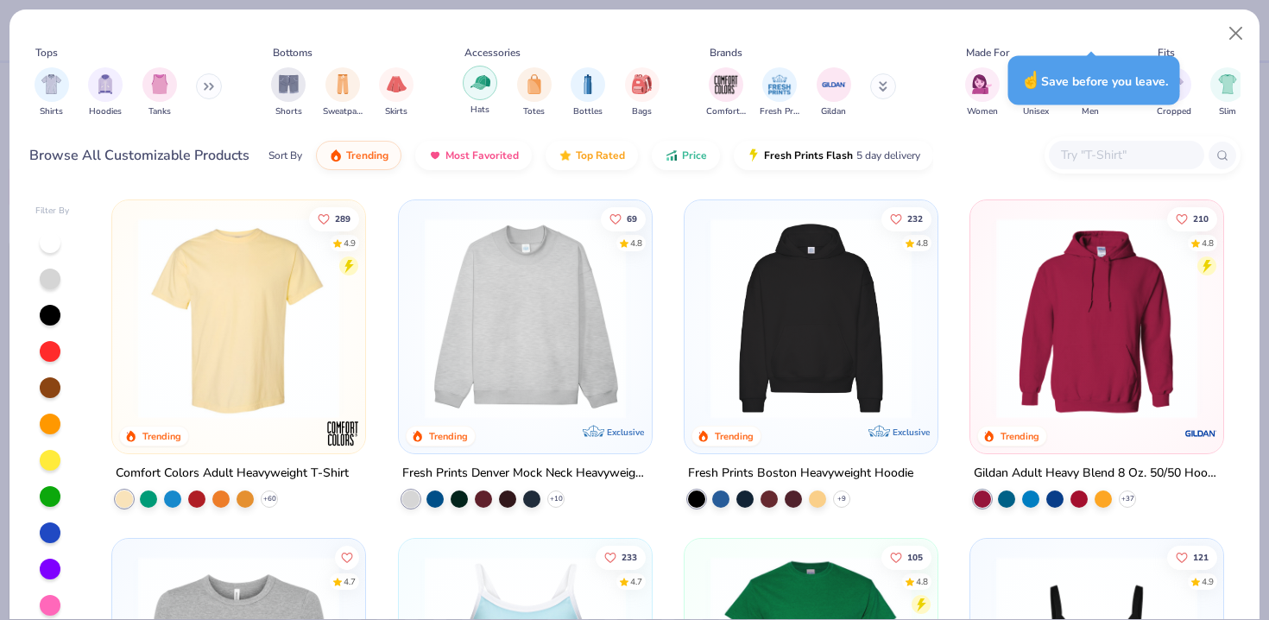
click at [474, 95] on div "filter for Hats" at bounding box center [480, 83] width 35 height 35
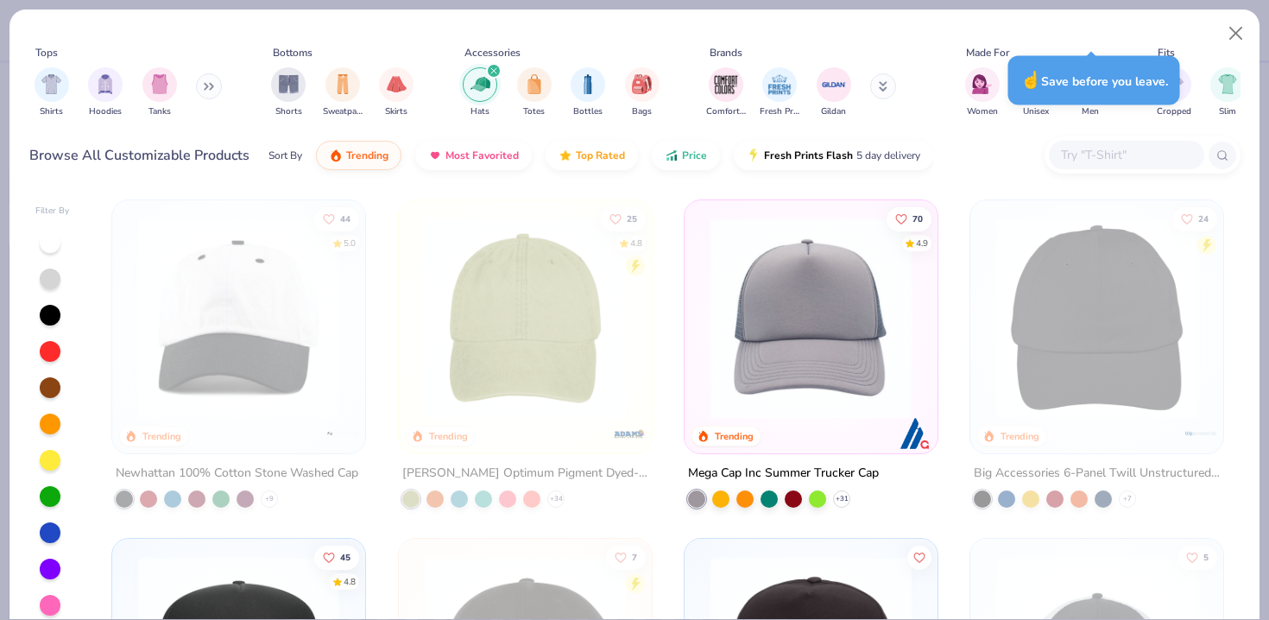
click at [53, 534] on div at bounding box center [50, 532] width 21 height 21
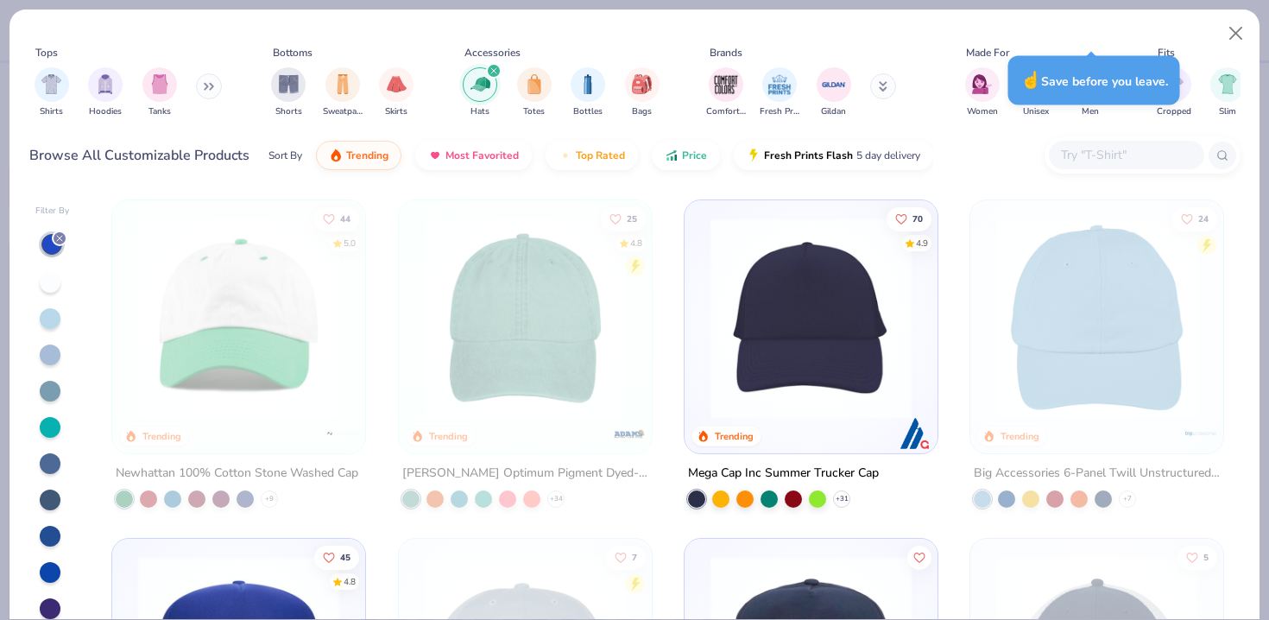
click at [791, 300] on img at bounding box center [811, 317] width 218 height 201
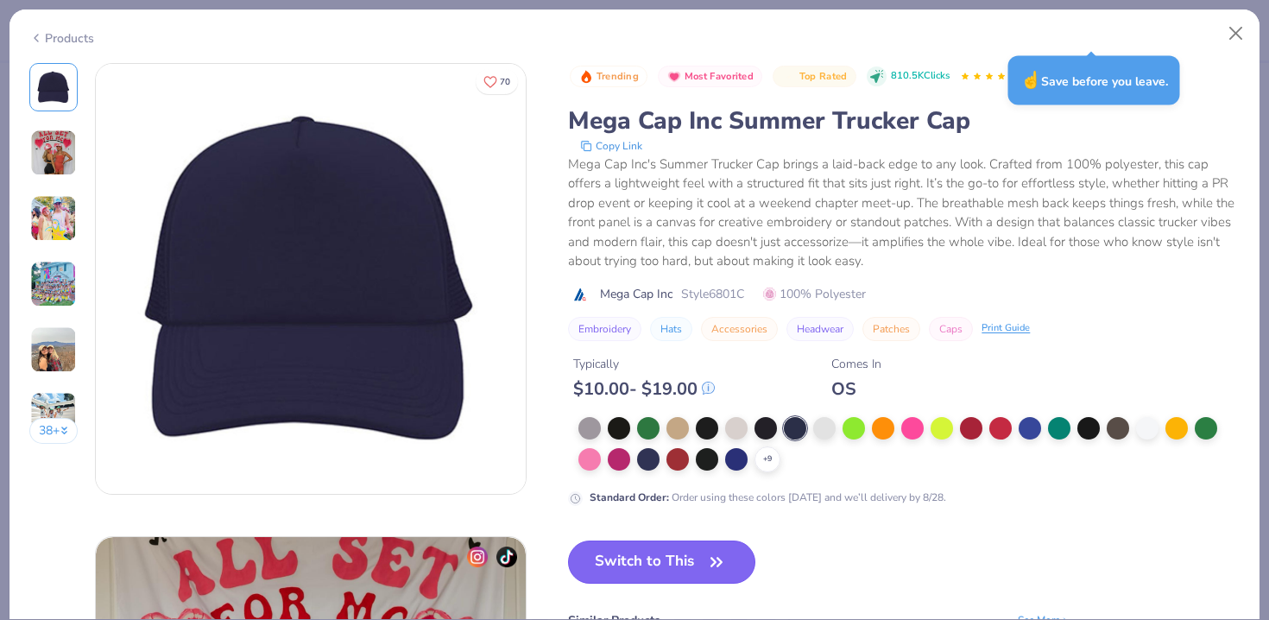
click at [662, 559] on button "Switch to This" at bounding box center [661, 561] width 187 height 43
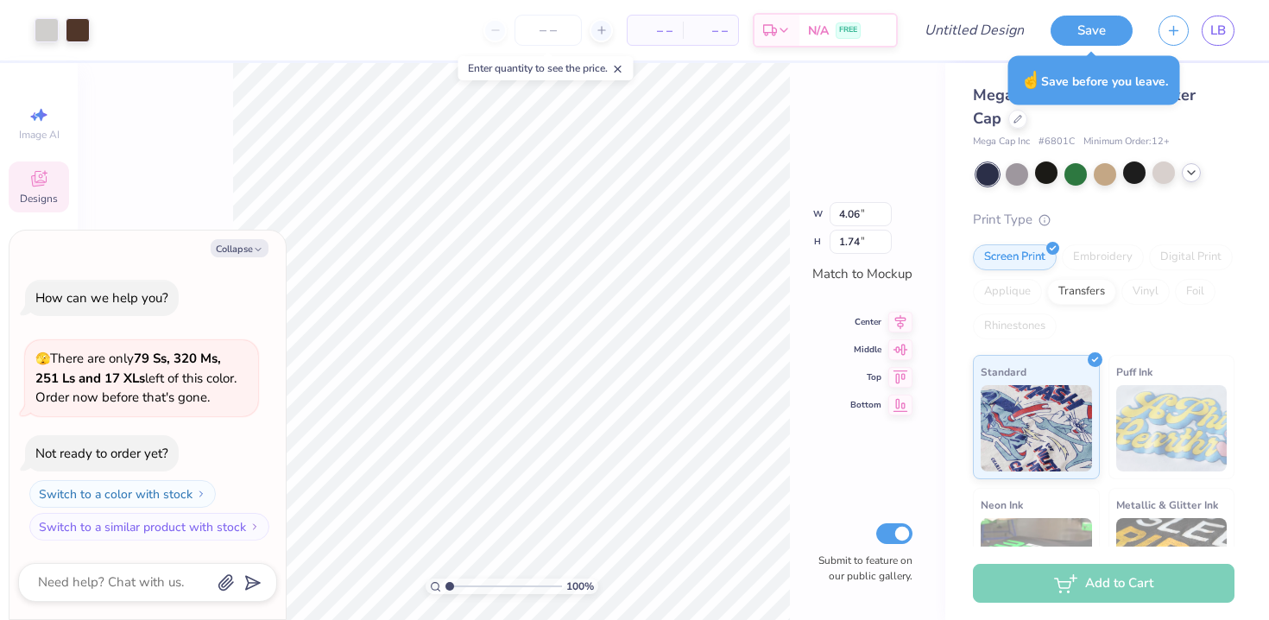
type textarea "x"
type input "0.61"
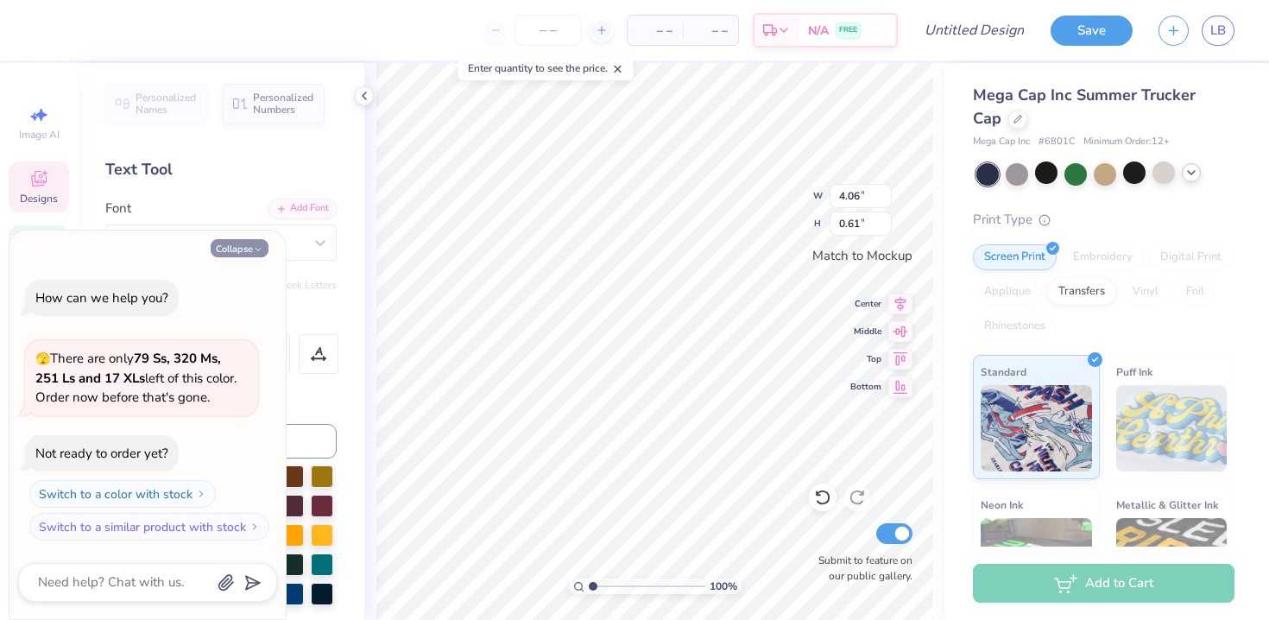
click at [243, 249] on button "Collapse" at bounding box center [240, 248] width 58 height 18
type textarea "x"
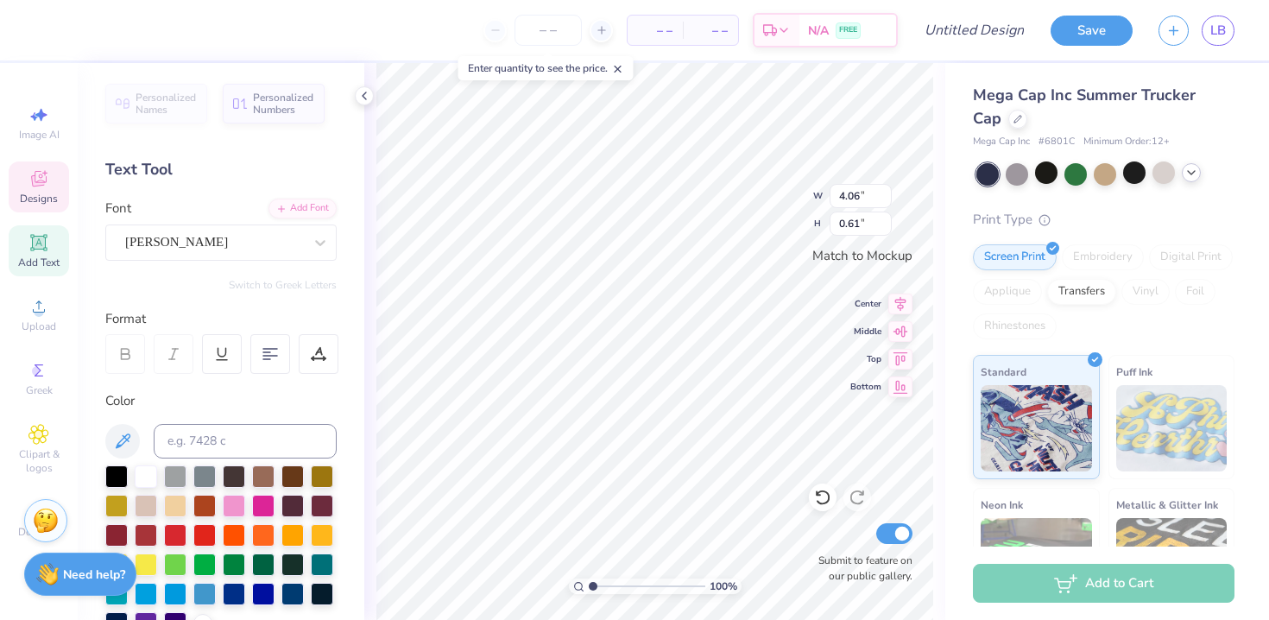
scroll to position [0, 6]
type textarea "DUKE MOCK TRIAL"
click at [143, 470] on div at bounding box center [146, 474] width 22 height 22
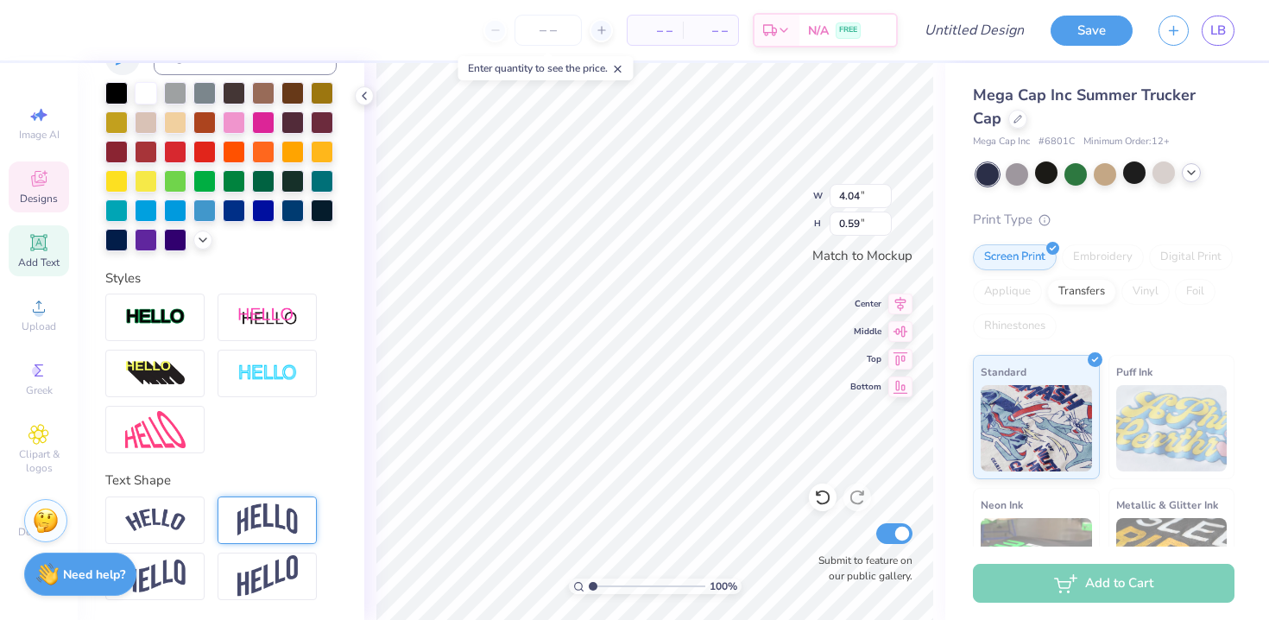
drag, startPoint x: 185, startPoint y: 518, endPoint x: 226, endPoint y: 496, distance: 46.7
click at [185, 518] on img at bounding box center [155, 519] width 60 height 23
type input "0.99"
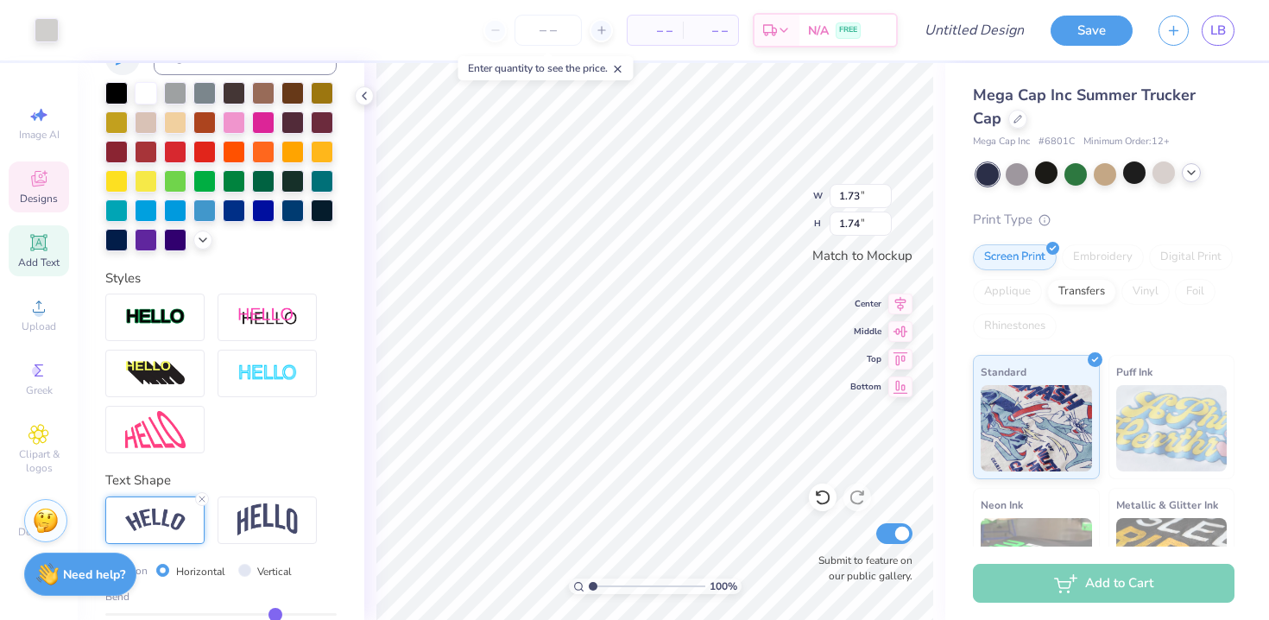
type input "4.04"
type input "0.99"
type input "4.04"
type input "0.99"
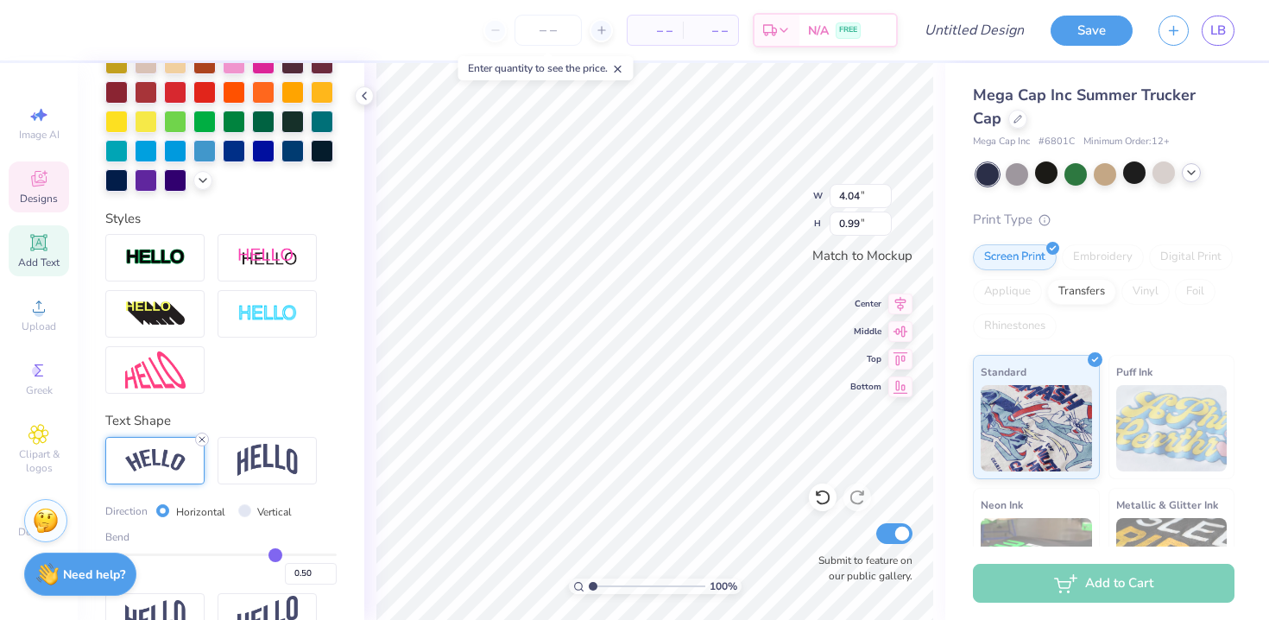
click at [202, 434] on icon at bounding box center [202, 439] width 10 height 10
type input "3.42"
type input "0.50"
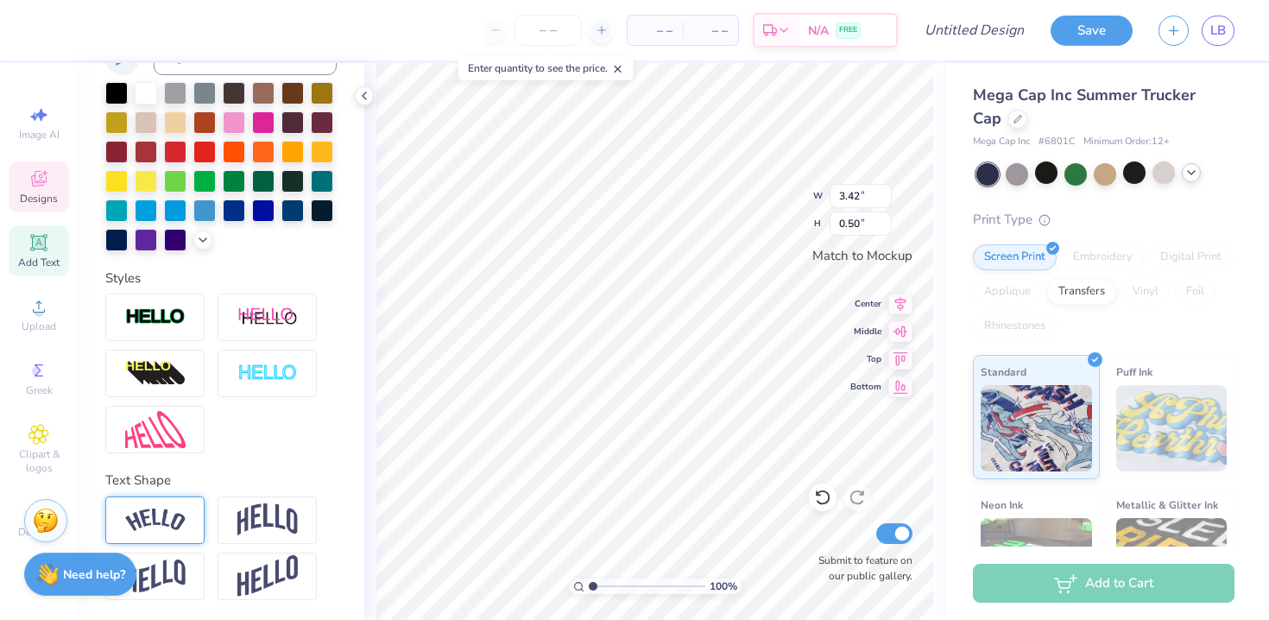
click at [199, 508] on div at bounding box center [154, 519] width 99 height 47
type input "4.04"
type input "0.99"
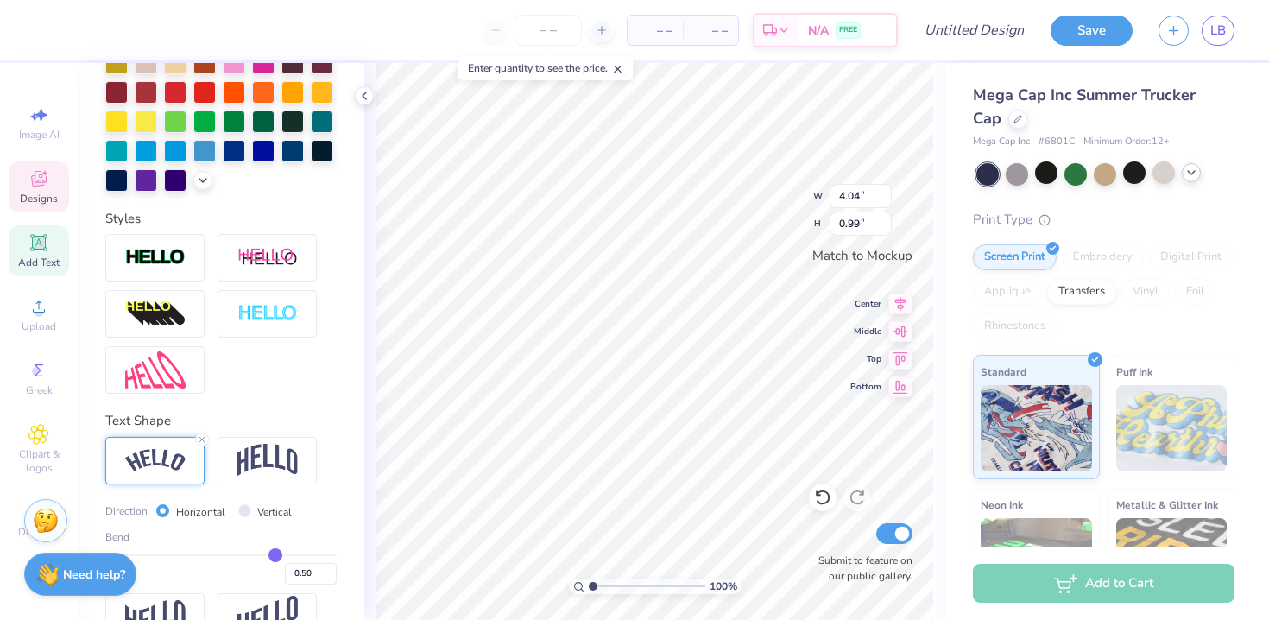
click at [977, 47] on div "Design Title" at bounding box center [974, 30] width 127 height 60
click at [977, 32] on input "Design Title" at bounding box center [995, 30] width 85 height 35
type input "H"
type input "hat draft"
click at [1095, 19] on button "Save" at bounding box center [1091, 28] width 82 height 30
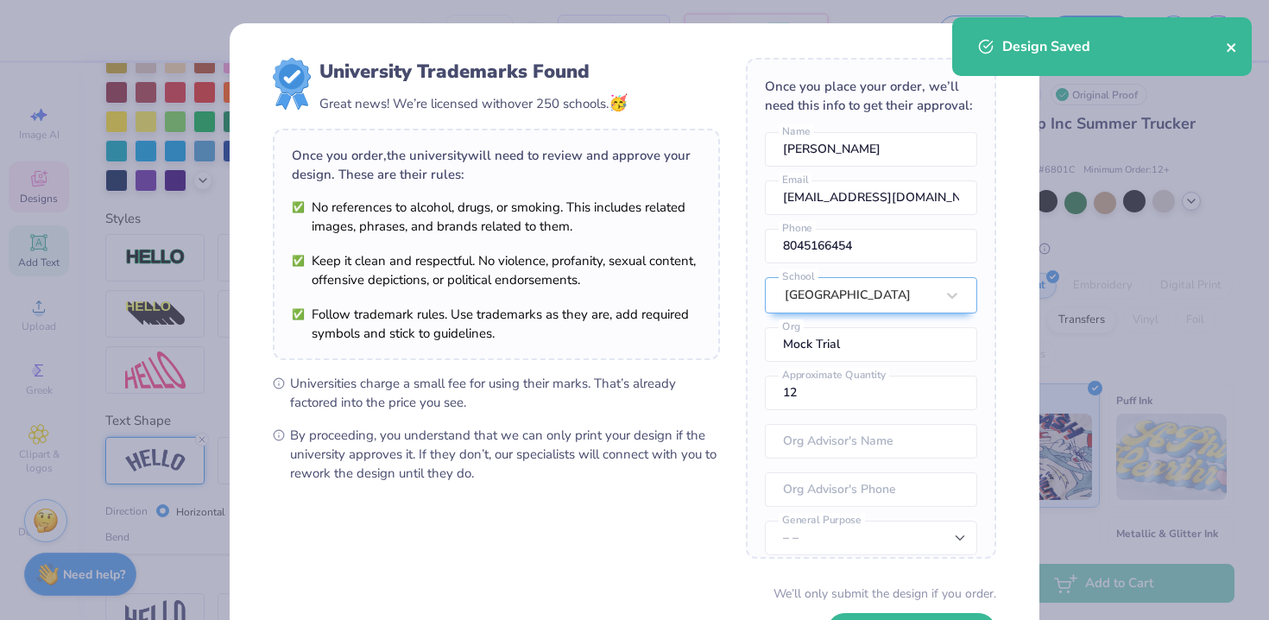
click at [1232, 47] on icon "close" at bounding box center [1230, 47] width 9 height 9
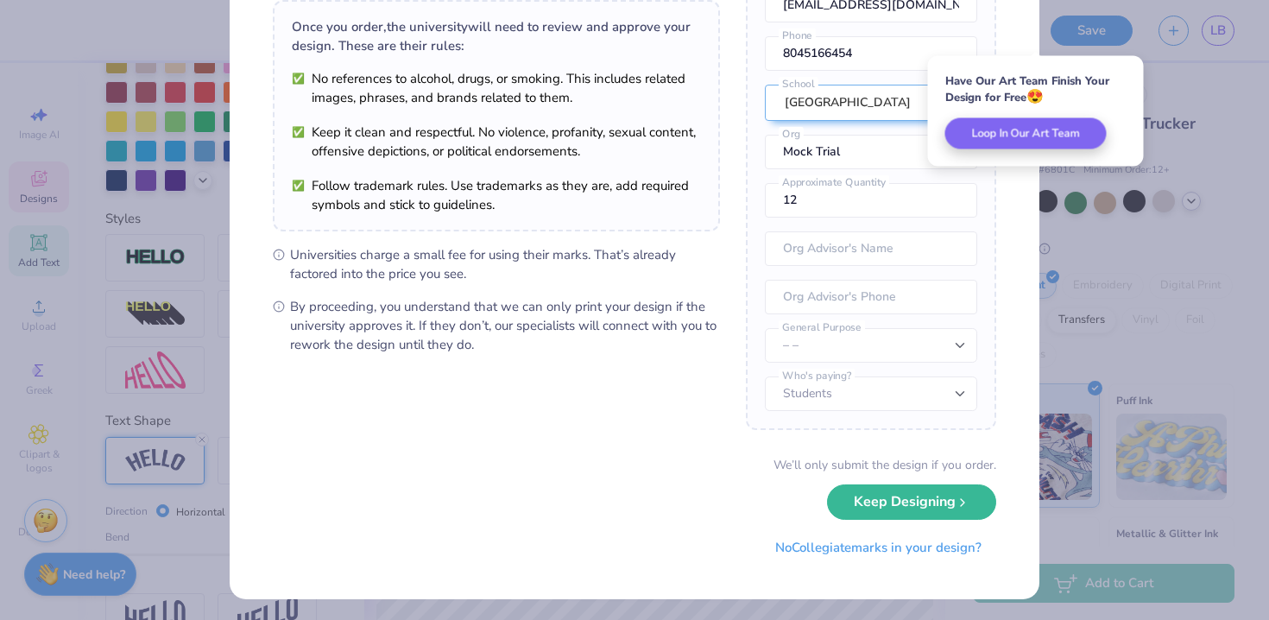
scroll to position [131, 0]
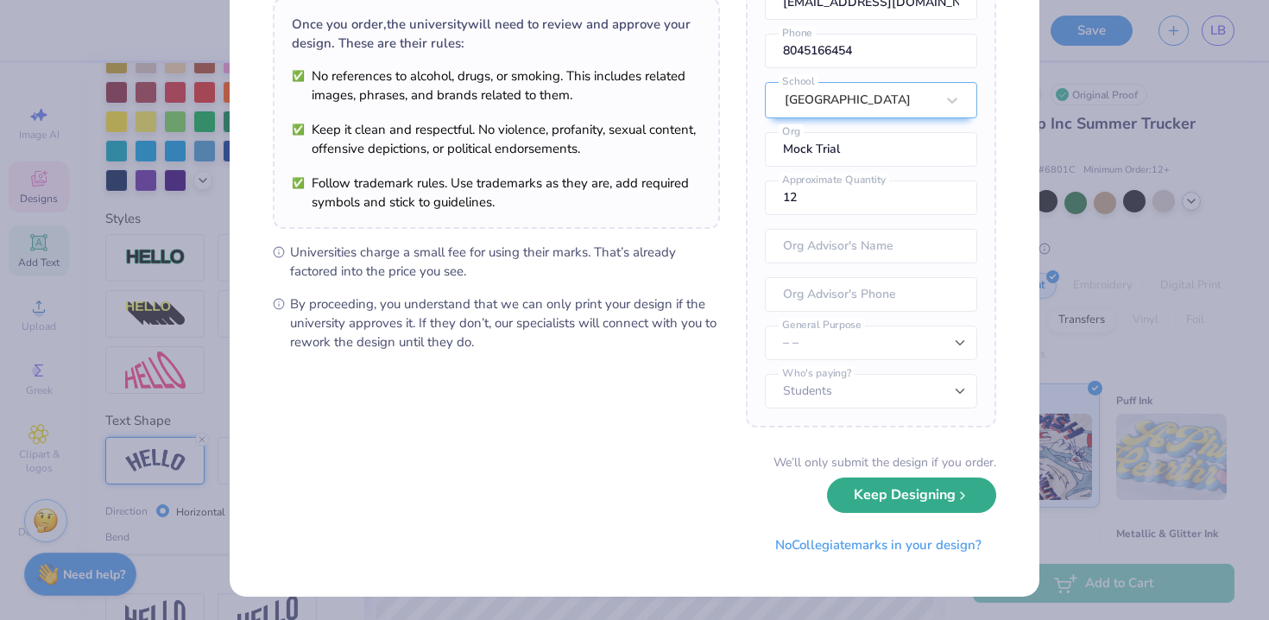
click at [925, 511] on button "Keep Designing" at bounding box center [911, 494] width 169 height 35
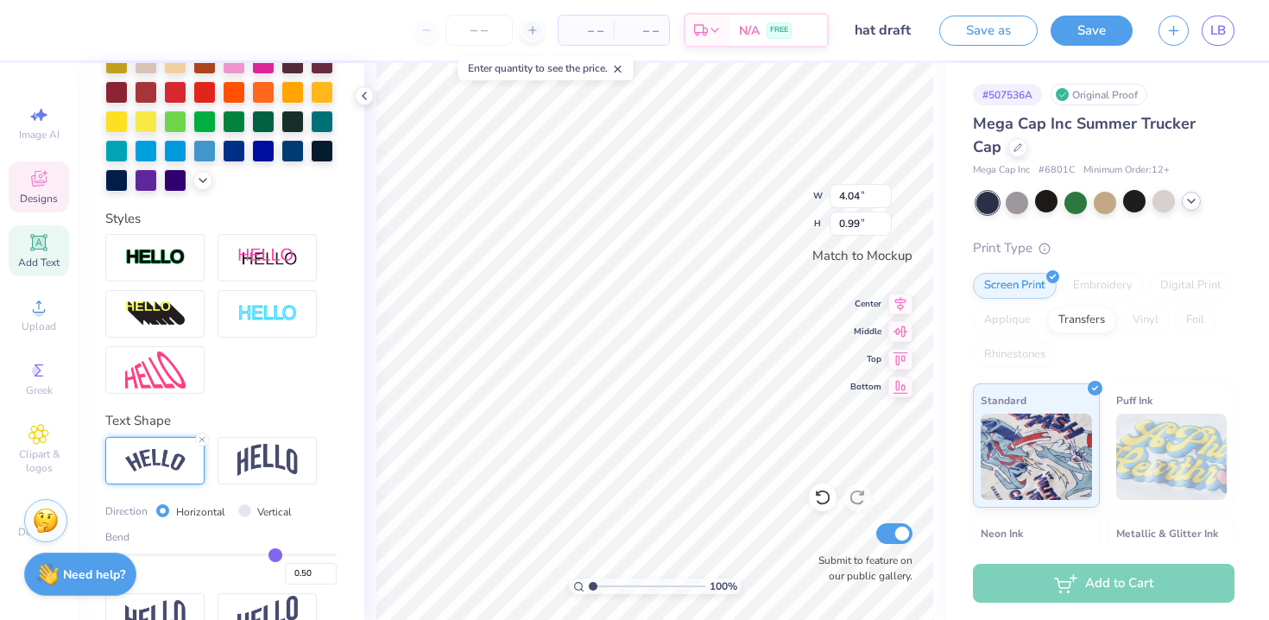
scroll to position [0, 0]
click at [1223, 23] on span "LB" at bounding box center [1218, 31] width 16 height 20
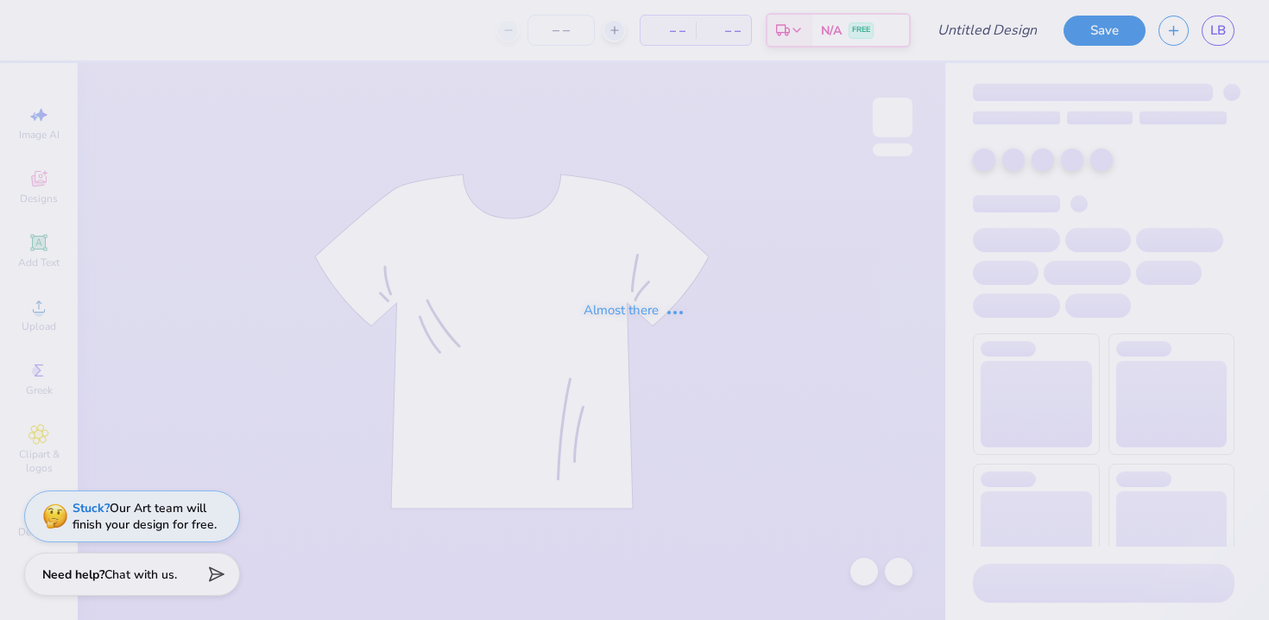
type input "Cursive crewneck"
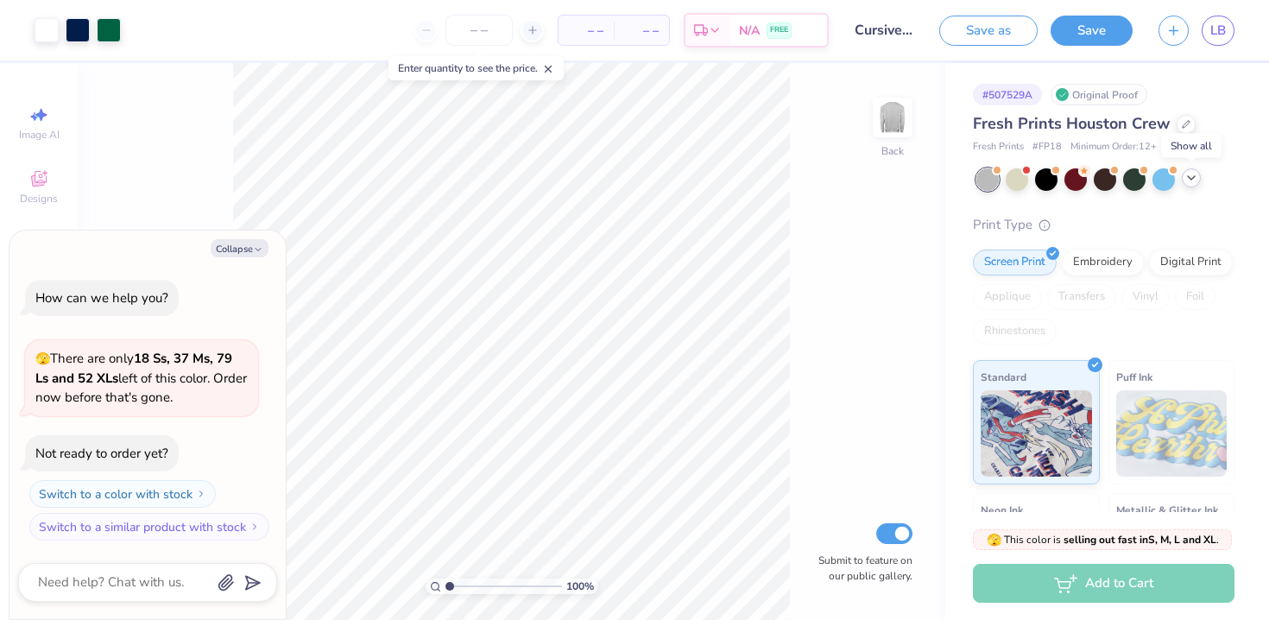
click at [1190, 180] on icon at bounding box center [1191, 178] width 14 height 14
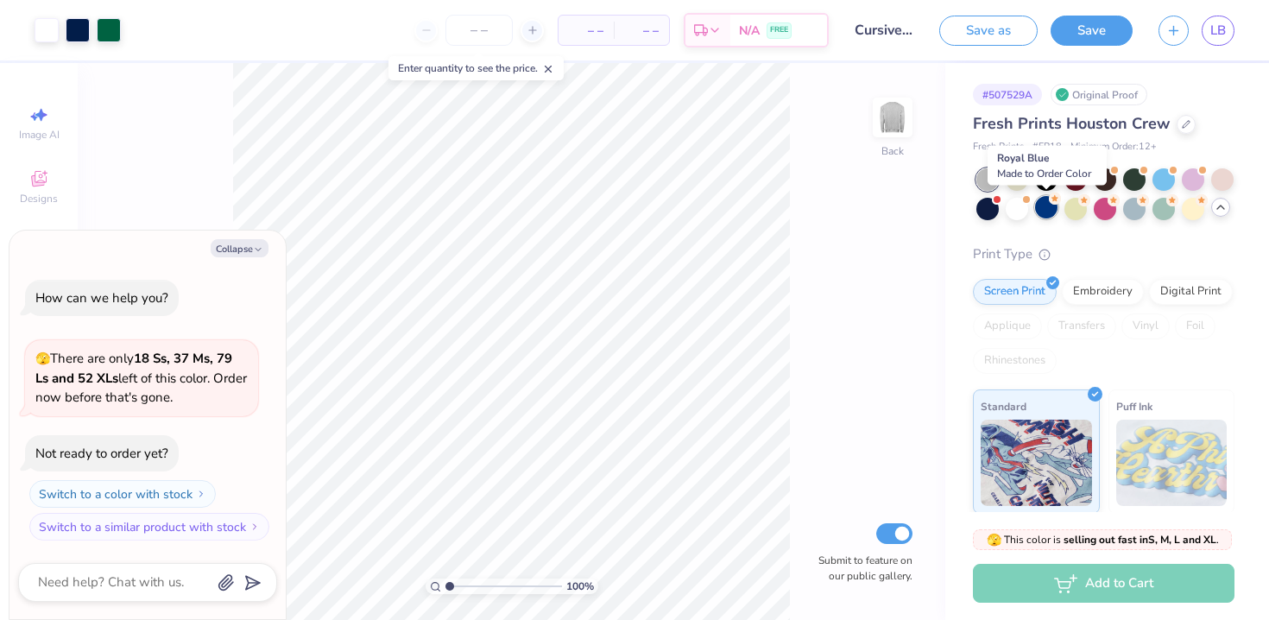
click at [1041, 208] on div at bounding box center [1046, 207] width 22 height 22
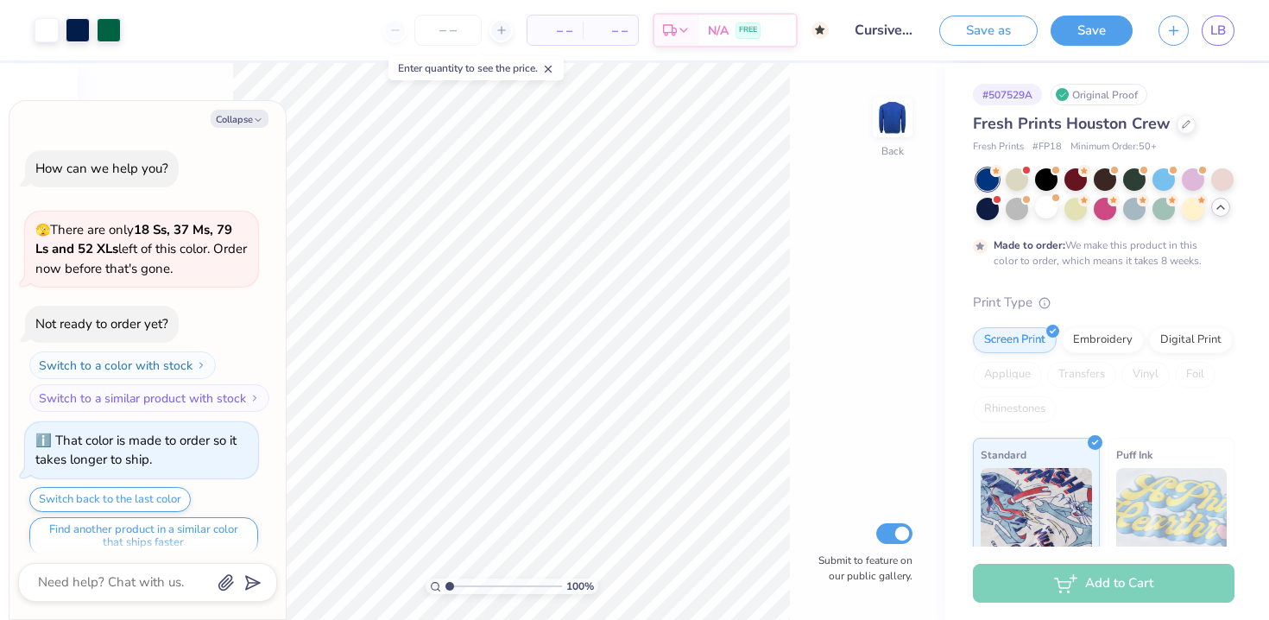
scroll to position [14, 0]
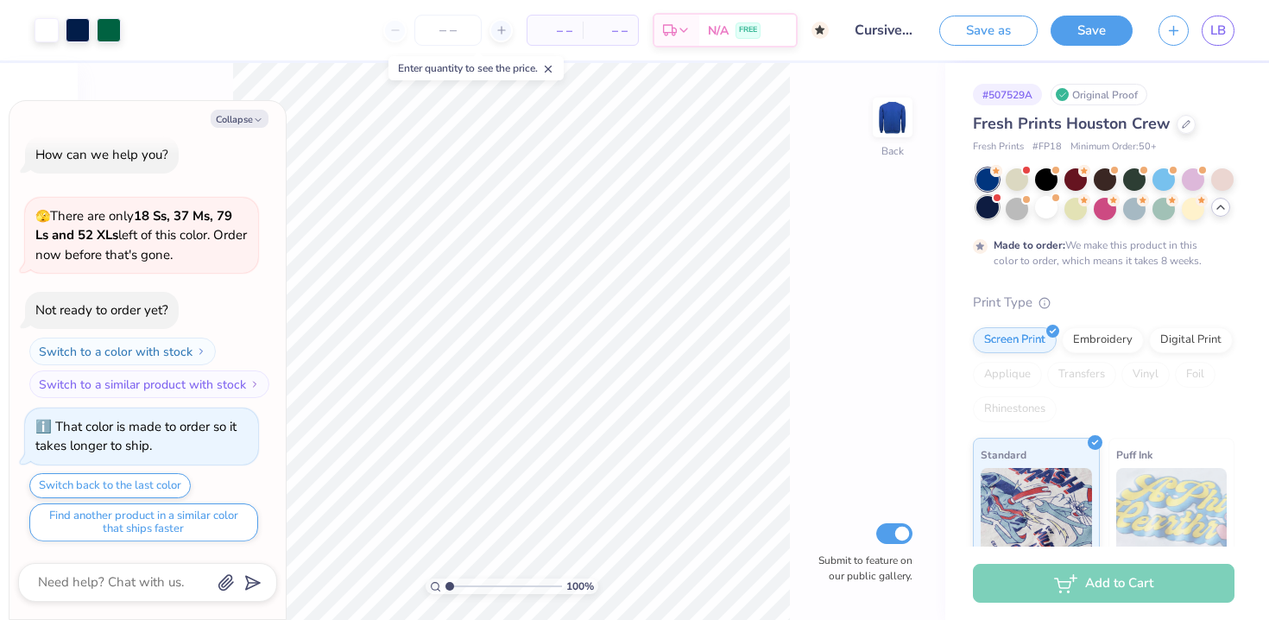
click at [981, 207] on div at bounding box center [987, 207] width 22 height 22
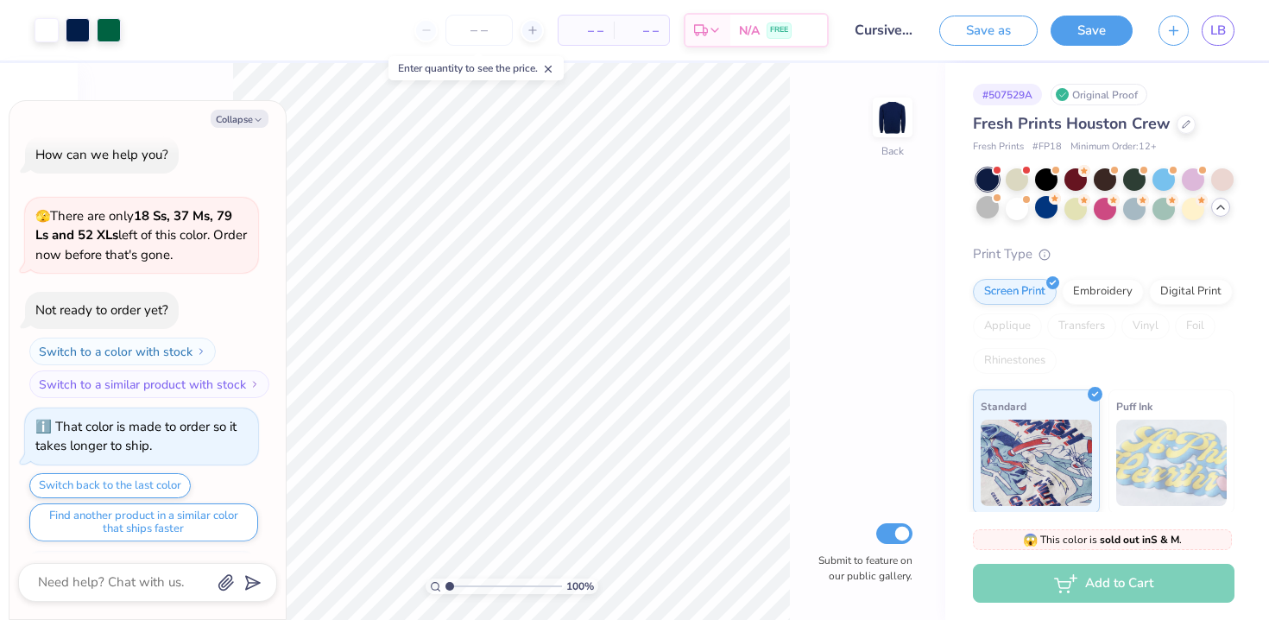
scroll to position [343, 0]
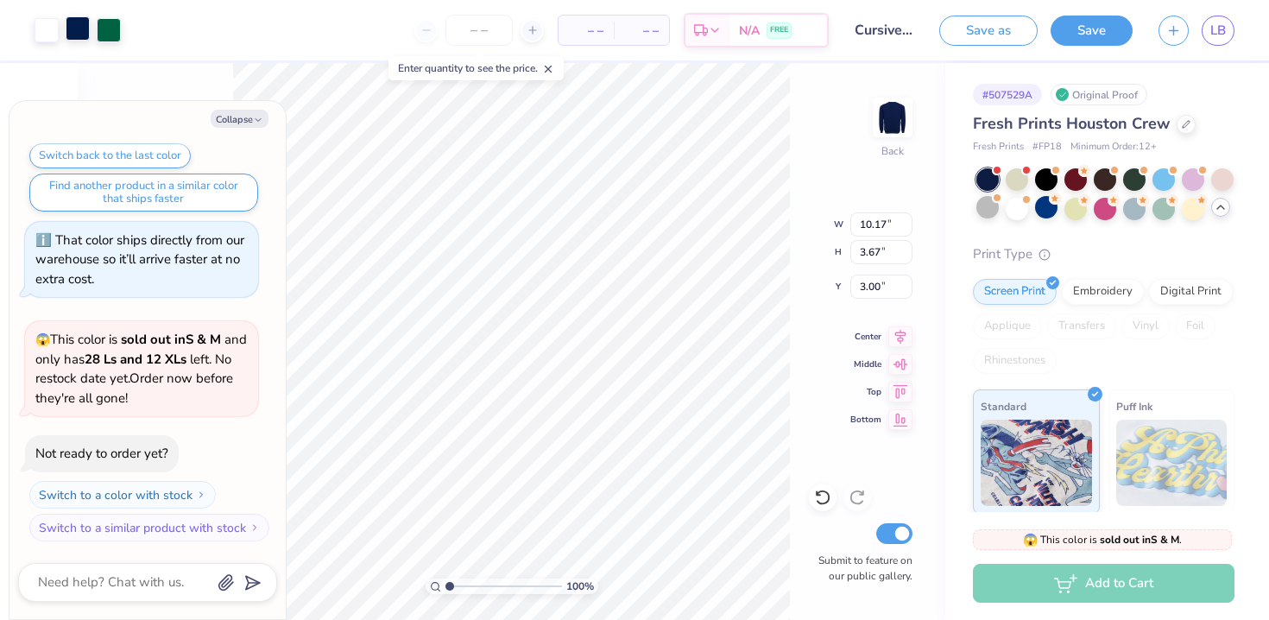
click at [77, 28] on div at bounding box center [78, 28] width 24 height 24
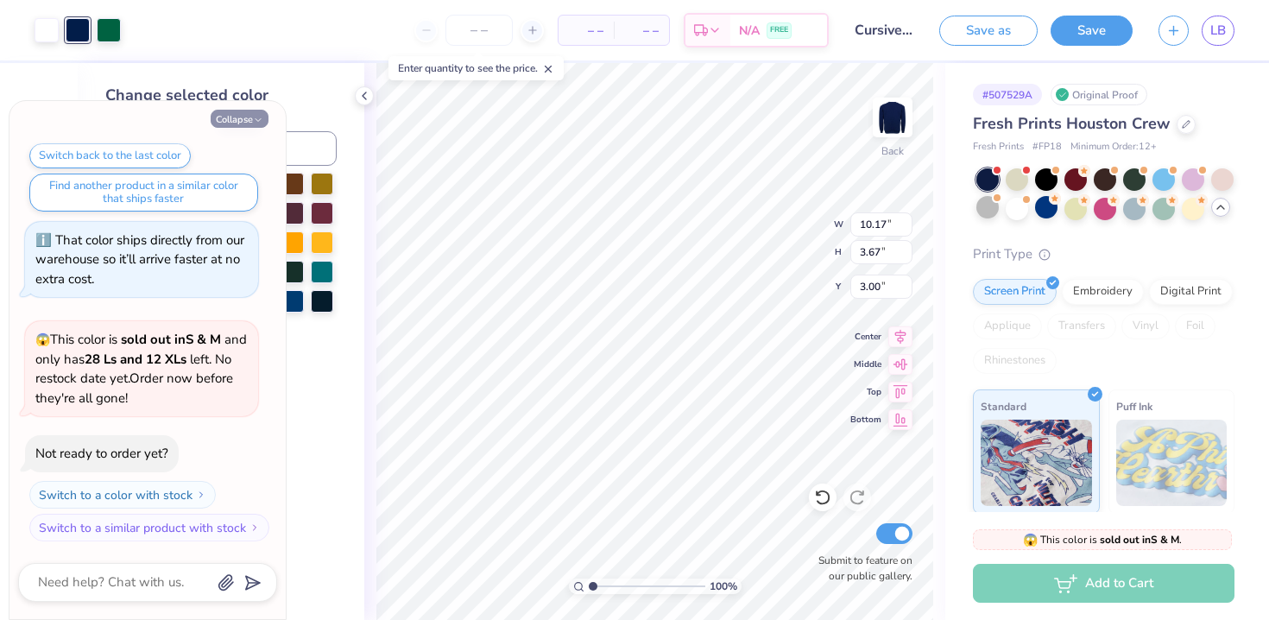
click at [239, 117] on button "Collapse" at bounding box center [240, 119] width 58 height 18
type textarea "x"
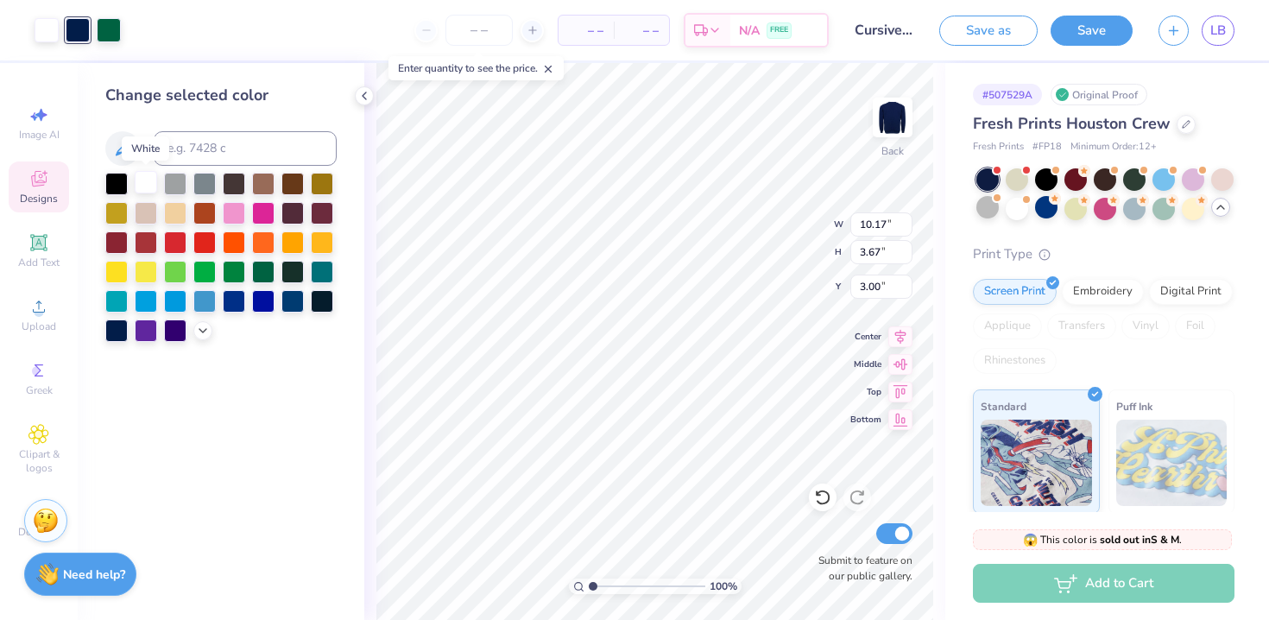
click at [153, 185] on div at bounding box center [146, 182] width 22 height 22
click at [80, 38] on div at bounding box center [78, 28] width 24 height 24
click at [72, 30] on div at bounding box center [78, 30] width 24 height 24
click at [139, 190] on div at bounding box center [146, 182] width 22 height 22
click at [75, 29] on div "– – Per Item – – Total Est. Delivery N/A FREE" at bounding box center [450, 30] width 757 height 60
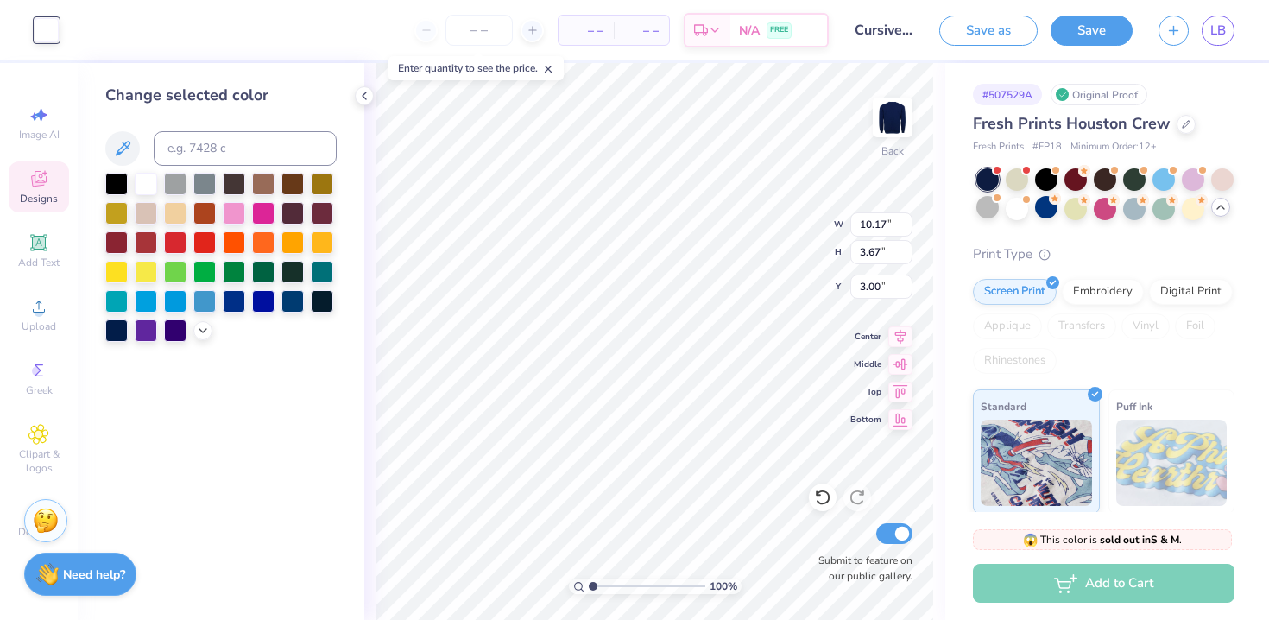
click at [87, 29] on div "– – Per Item – – Total Est. Delivery N/A FREE" at bounding box center [450, 30] width 757 height 60
click at [857, 501] on icon at bounding box center [856, 496] width 17 height 17
click at [176, 185] on div at bounding box center [175, 182] width 22 height 22
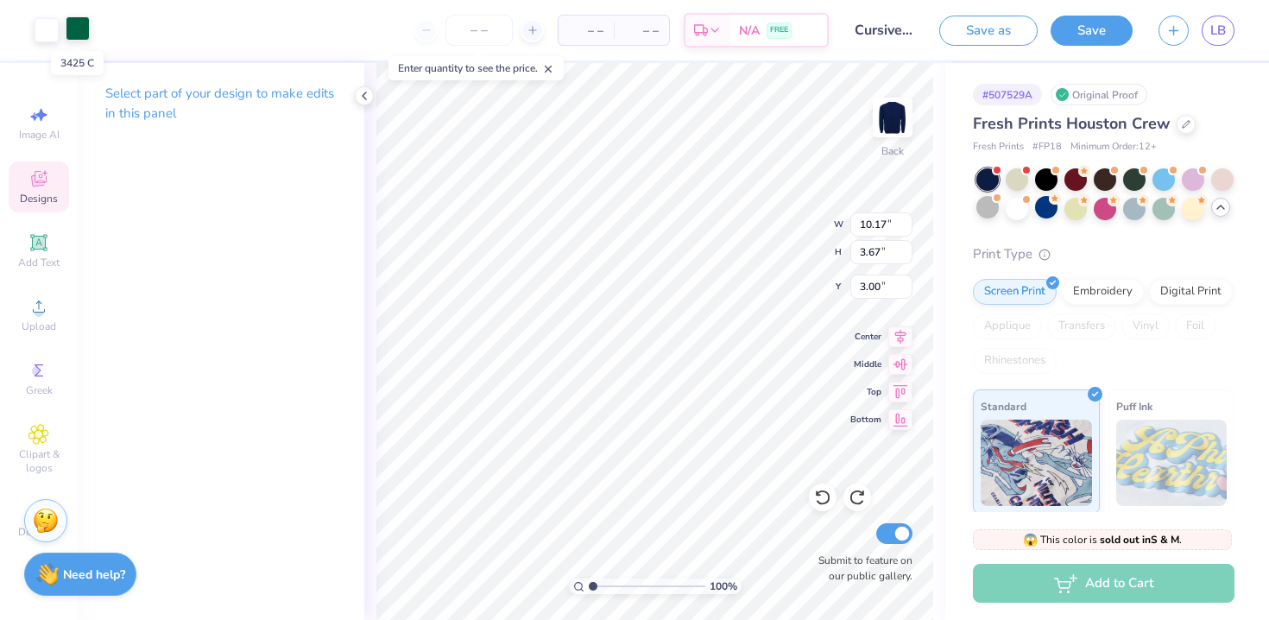
click at [73, 32] on div at bounding box center [78, 28] width 24 height 24
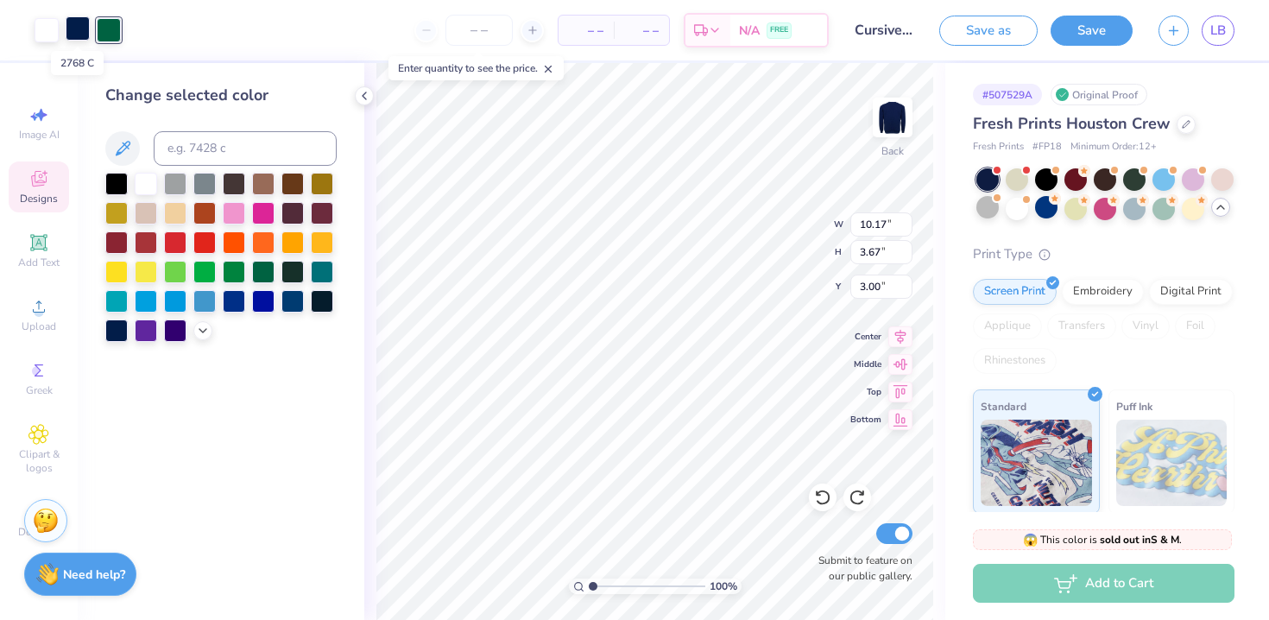
click at [82, 35] on div at bounding box center [78, 28] width 24 height 24
click at [167, 181] on div at bounding box center [175, 182] width 22 height 22
click at [45, 30] on div at bounding box center [47, 28] width 24 height 24
click at [110, 38] on div at bounding box center [109, 28] width 24 height 24
click at [173, 177] on div at bounding box center [175, 182] width 22 height 22
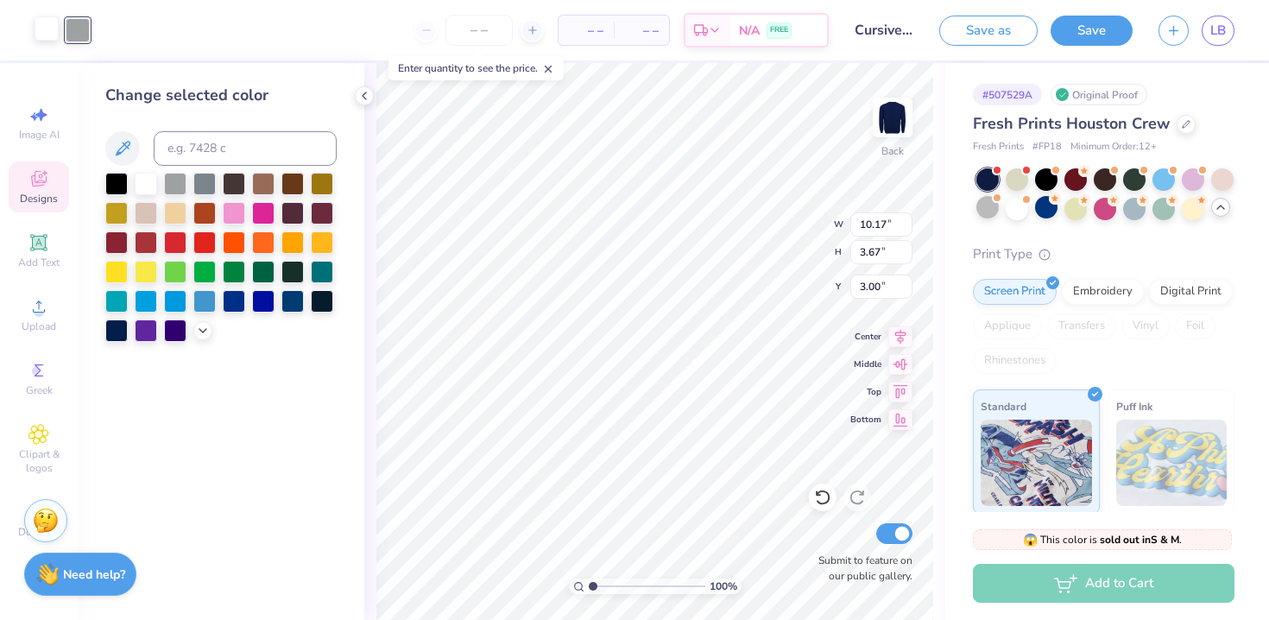
click at [53, 35] on div at bounding box center [47, 28] width 24 height 24
click at [174, 190] on div at bounding box center [175, 182] width 22 height 22
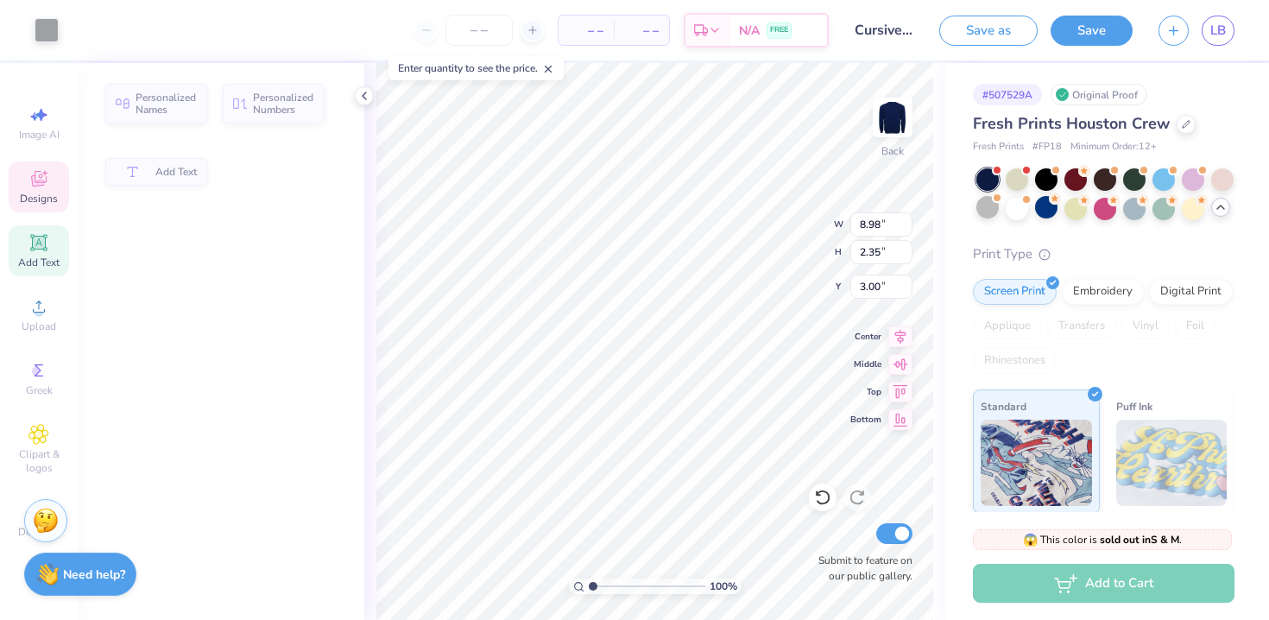
type input "8.98"
type input "2.35"
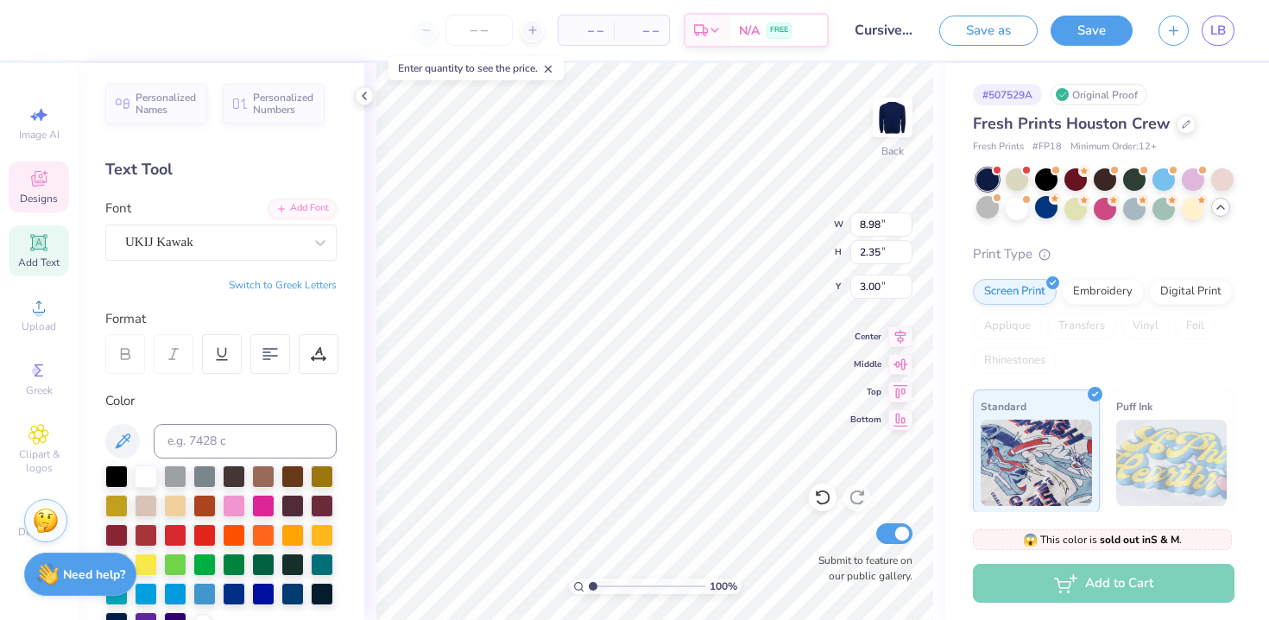
type input "10.17"
type input "2.25"
type input "4.43"
click at [151, 476] on div at bounding box center [146, 474] width 22 height 22
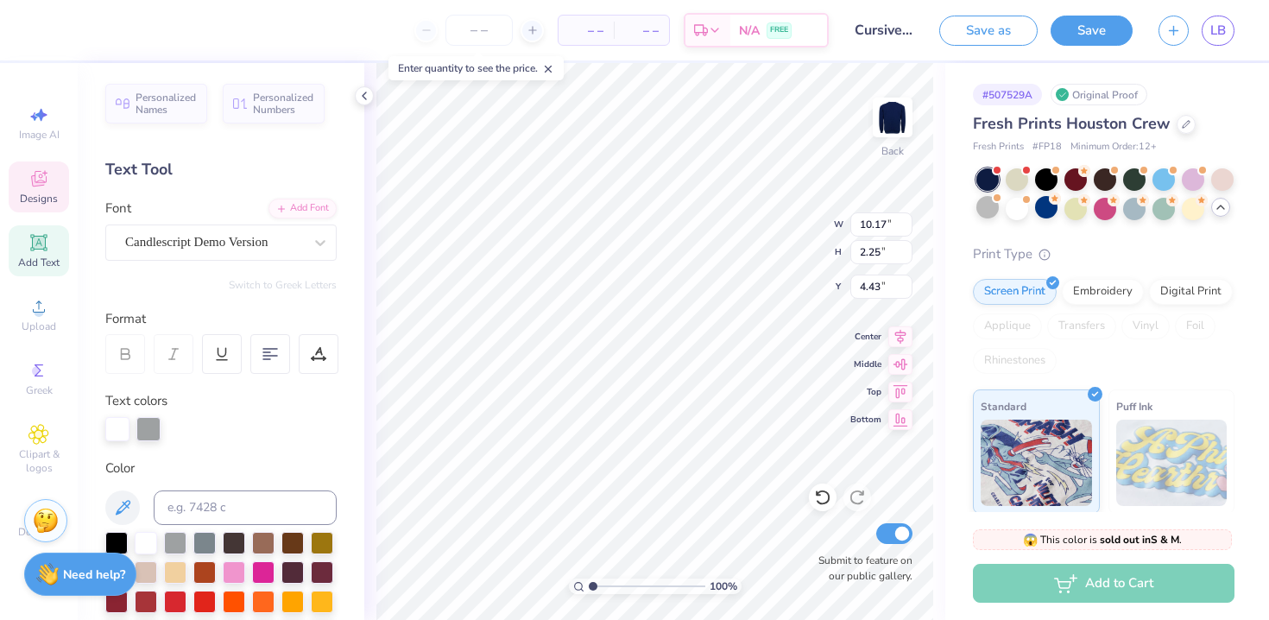
type input "2.43"
type input "0.40"
type input "3.78"
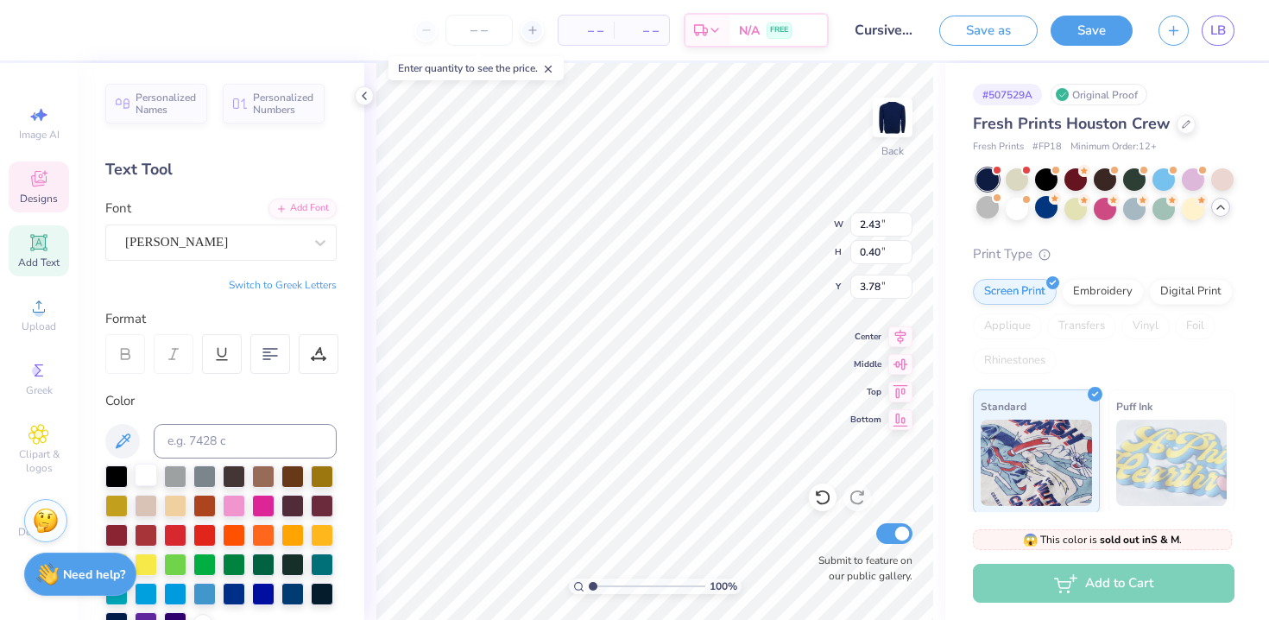
click at [149, 473] on div at bounding box center [146, 474] width 22 height 22
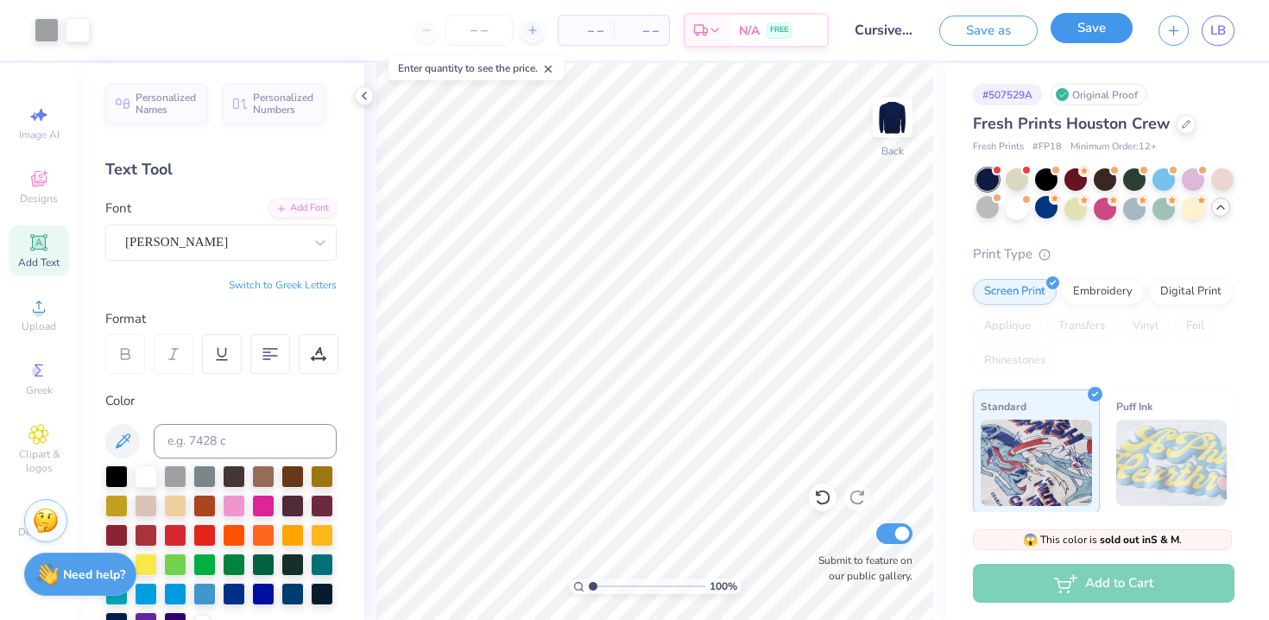
click at [1093, 36] on button "Save" at bounding box center [1091, 28] width 82 height 30
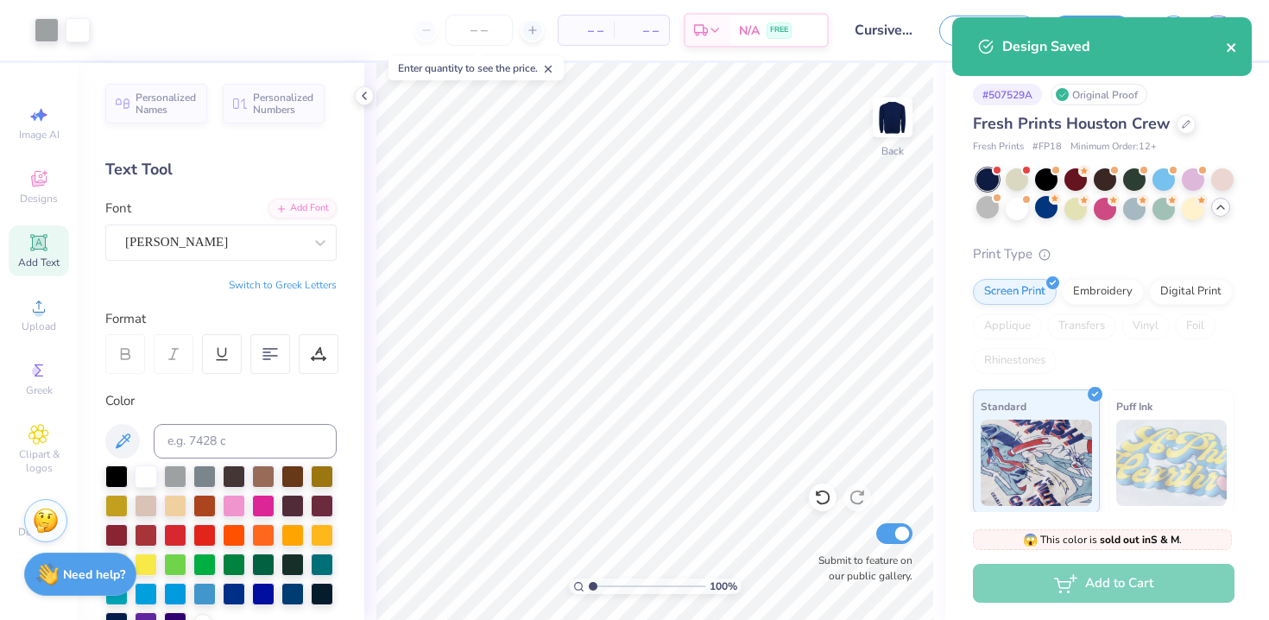
click at [1230, 49] on icon "close" at bounding box center [1230, 47] width 9 height 9
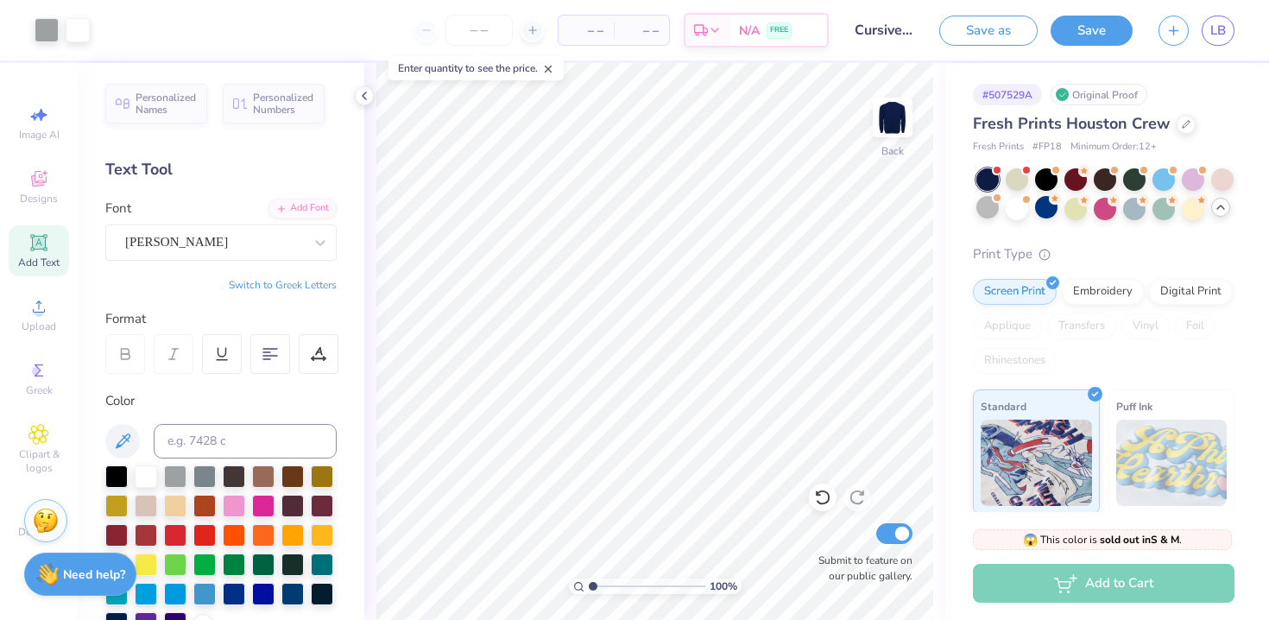
click at [1213, 31] on div "Art colors – – Per Item – – Total Est. Delivery N/A FREE Design Title Cursive c…" at bounding box center [634, 310] width 1269 height 620
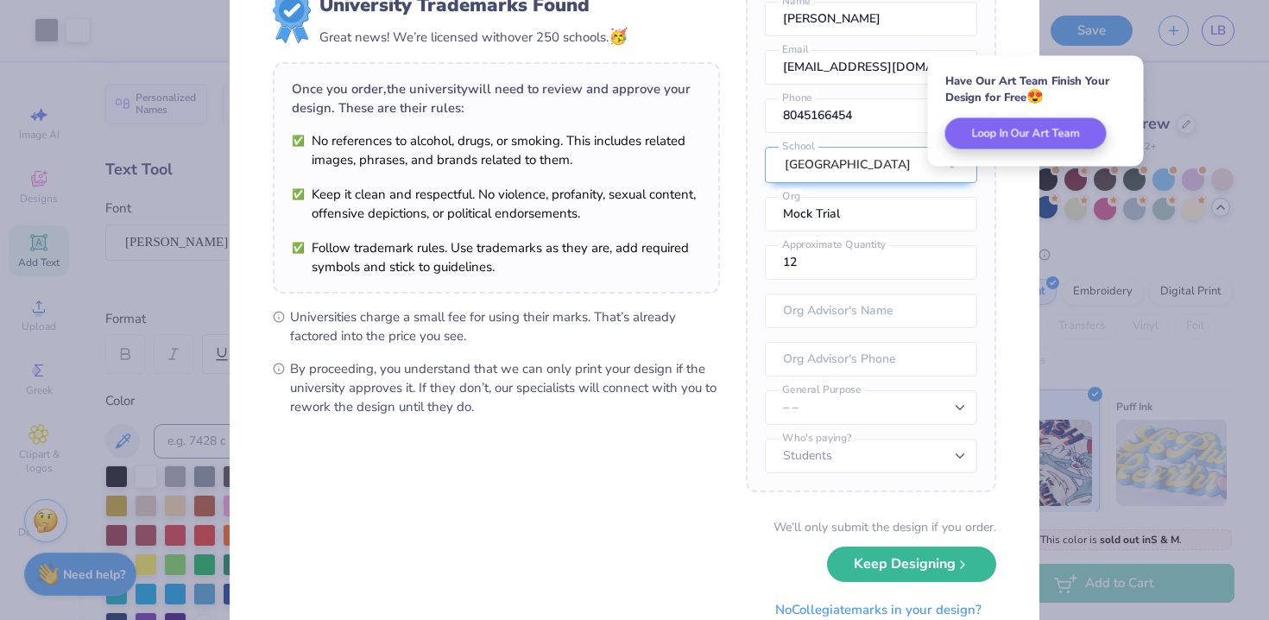
scroll to position [131, 0]
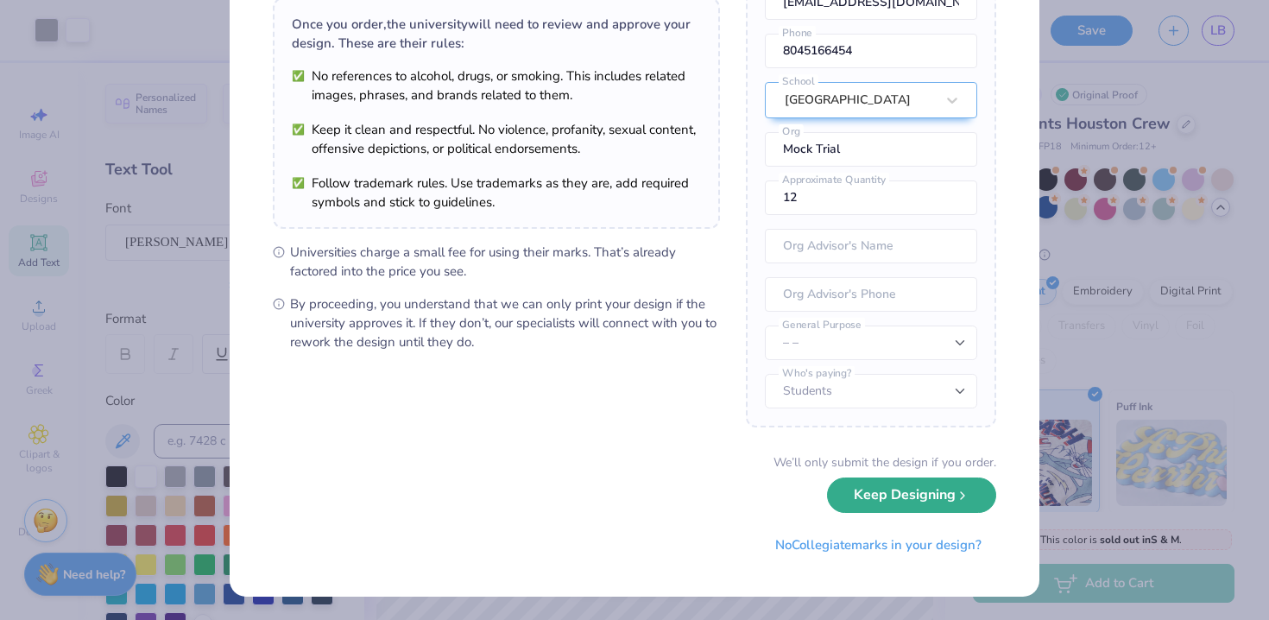
click at [916, 501] on button "Keep Designing" at bounding box center [911, 494] width 169 height 35
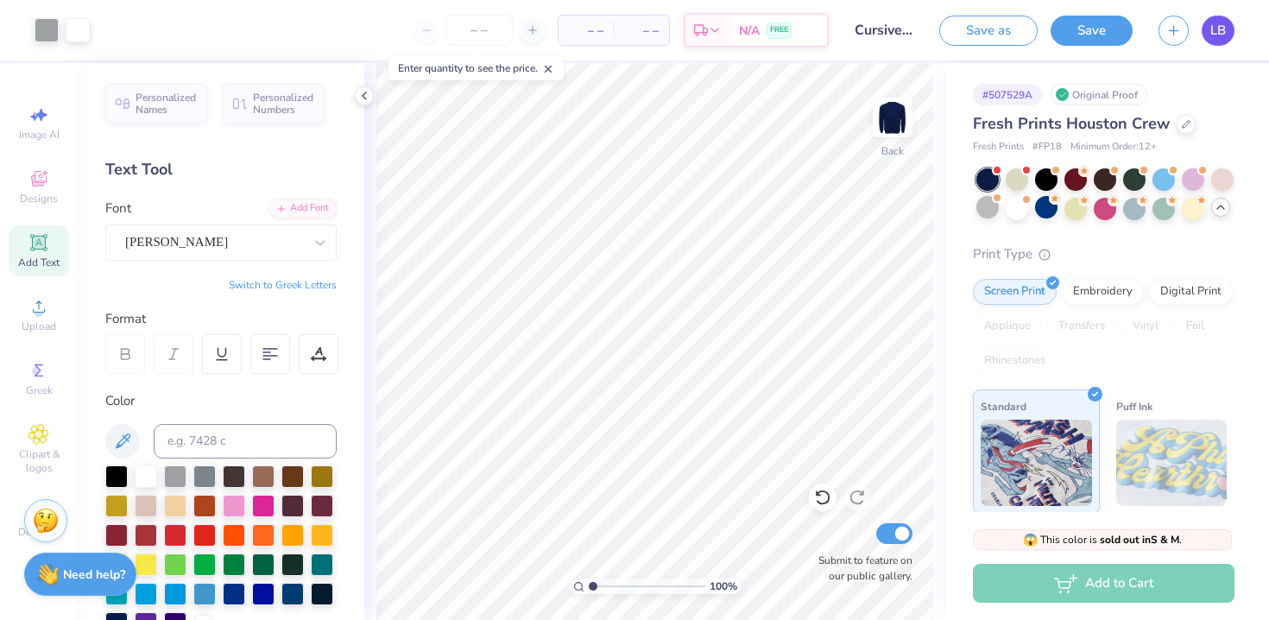
click at [1222, 37] on span "LB" at bounding box center [1218, 31] width 16 height 20
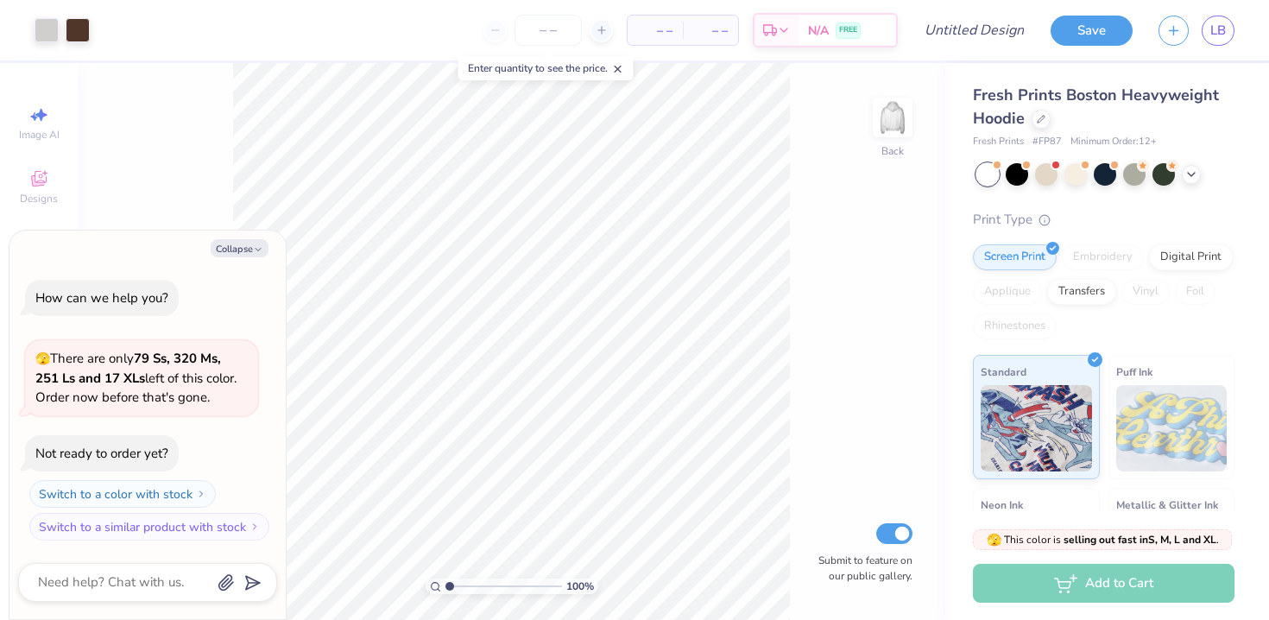
click at [1061, 141] on div "Fresh Prints # FP87 Minimum Order: 12 +" at bounding box center [1104, 142] width 262 height 15
click at [1034, 117] on div at bounding box center [1040, 117] width 19 height 19
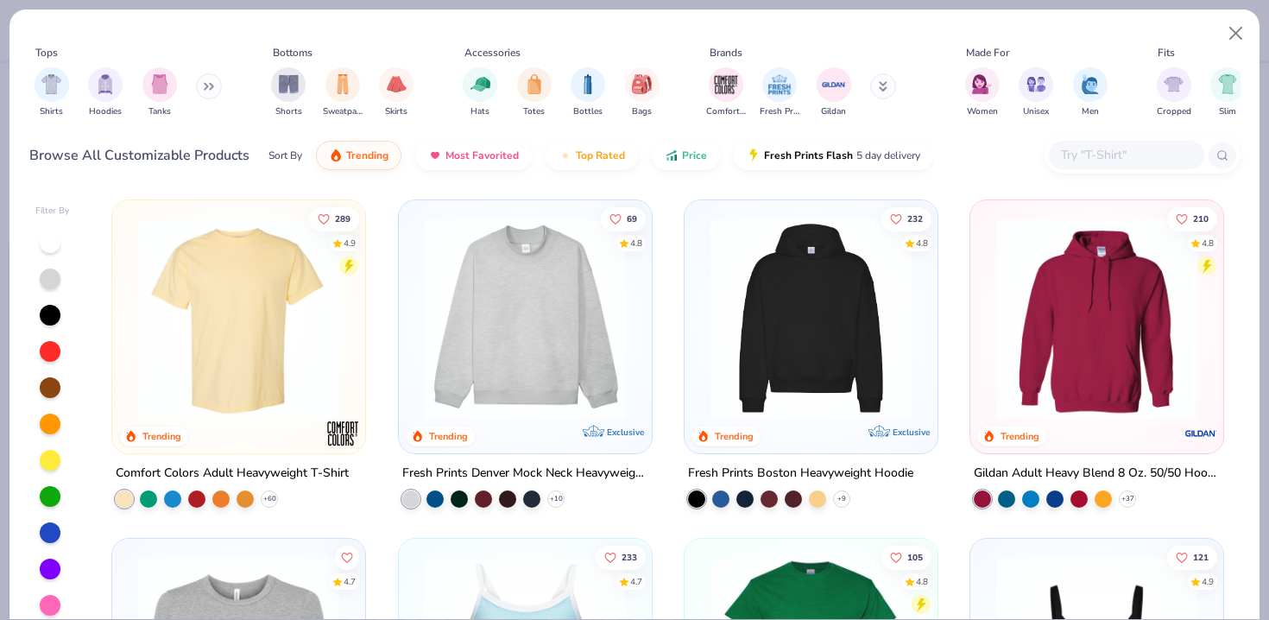
click at [287, 362] on img at bounding box center [238, 317] width 218 height 201
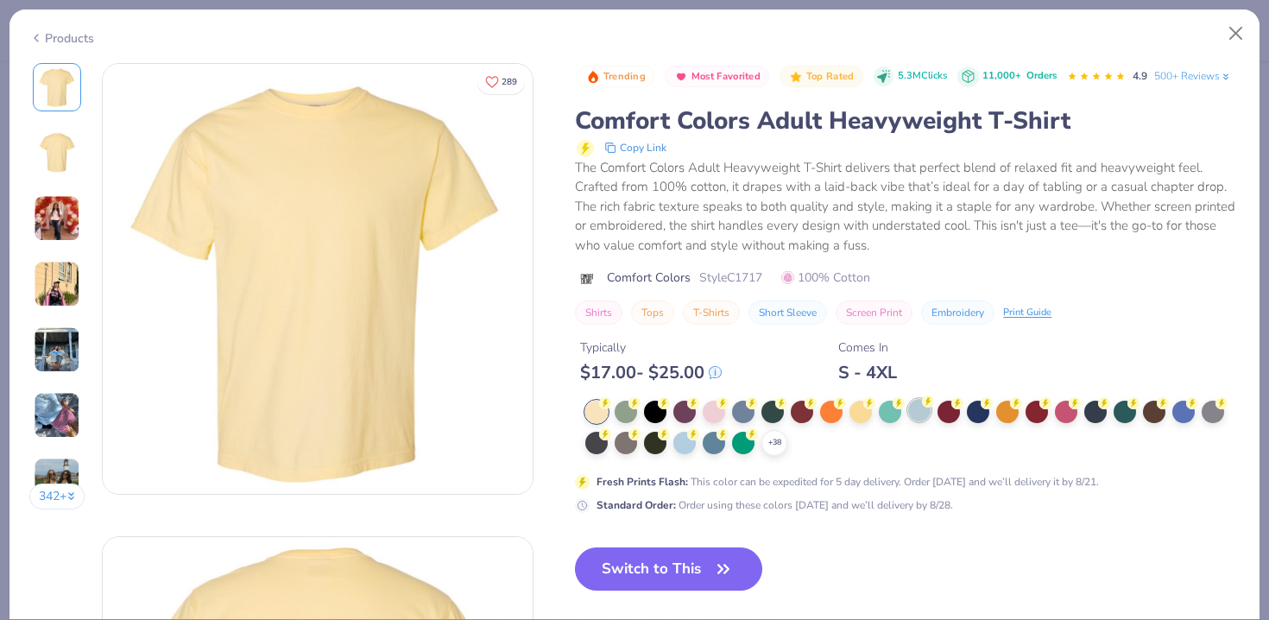
click at [912, 413] on div at bounding box center [919, 410] width 22 height 22
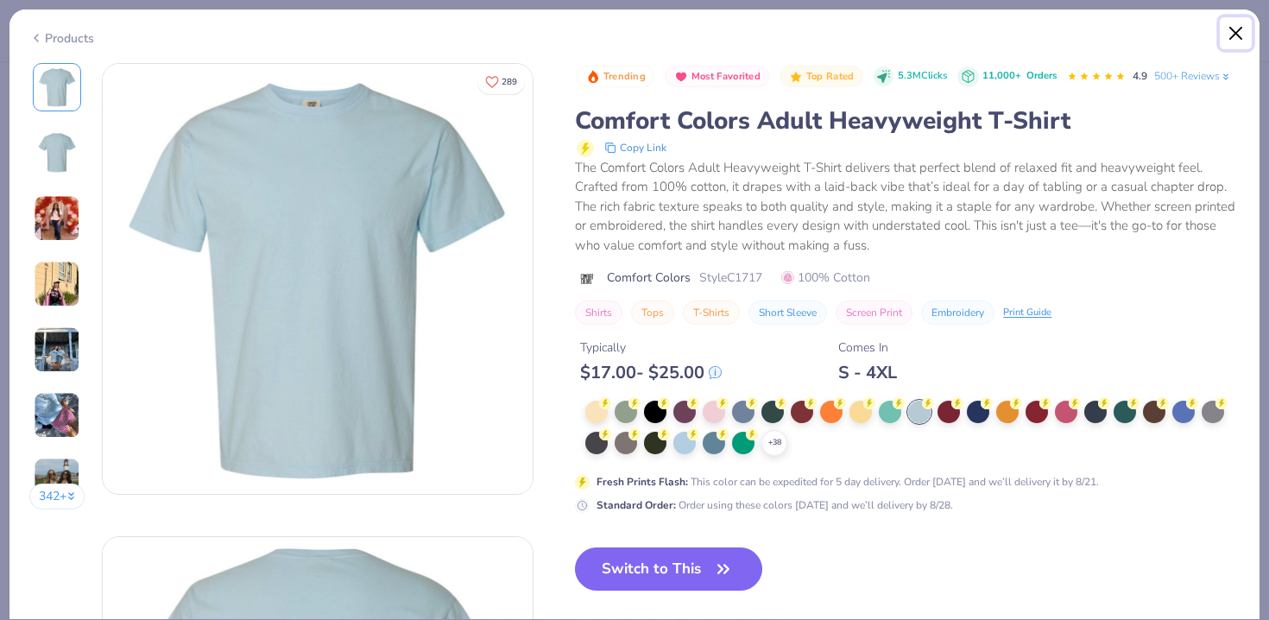
click at [1233, 22] on button "Close" at bounding box center [1235, 33] width 33 height 33
type textarea "x"
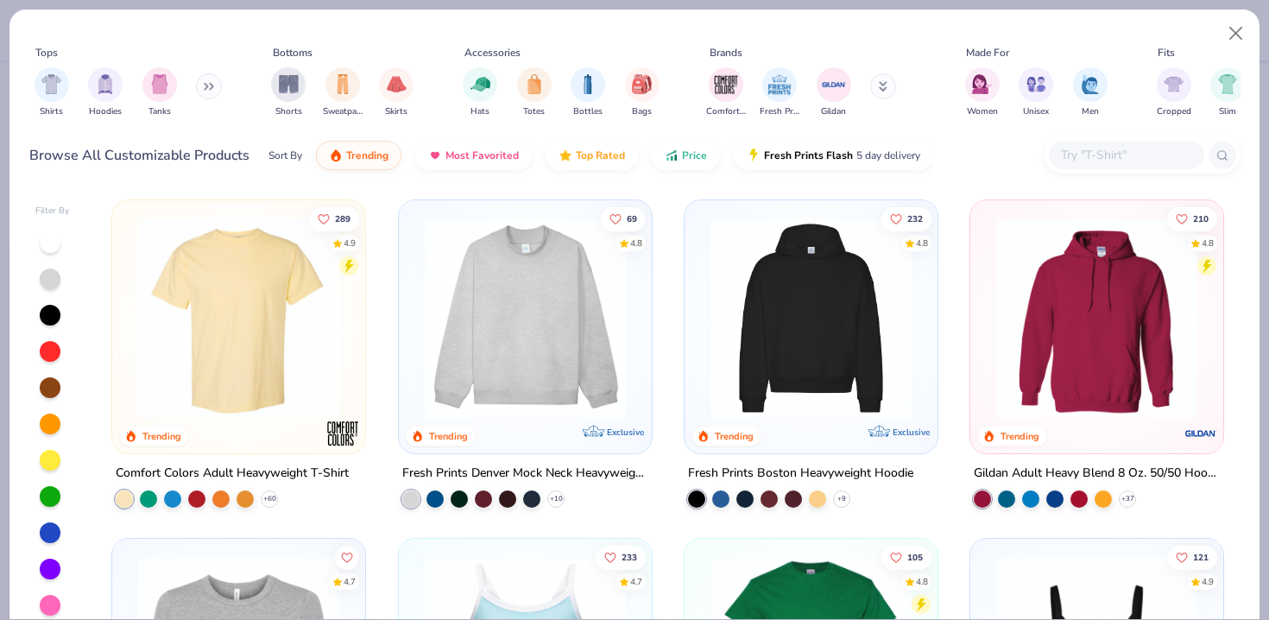
click at [1076, 148] on input "text" at bounding box center [1125, 155] width 133 height 20
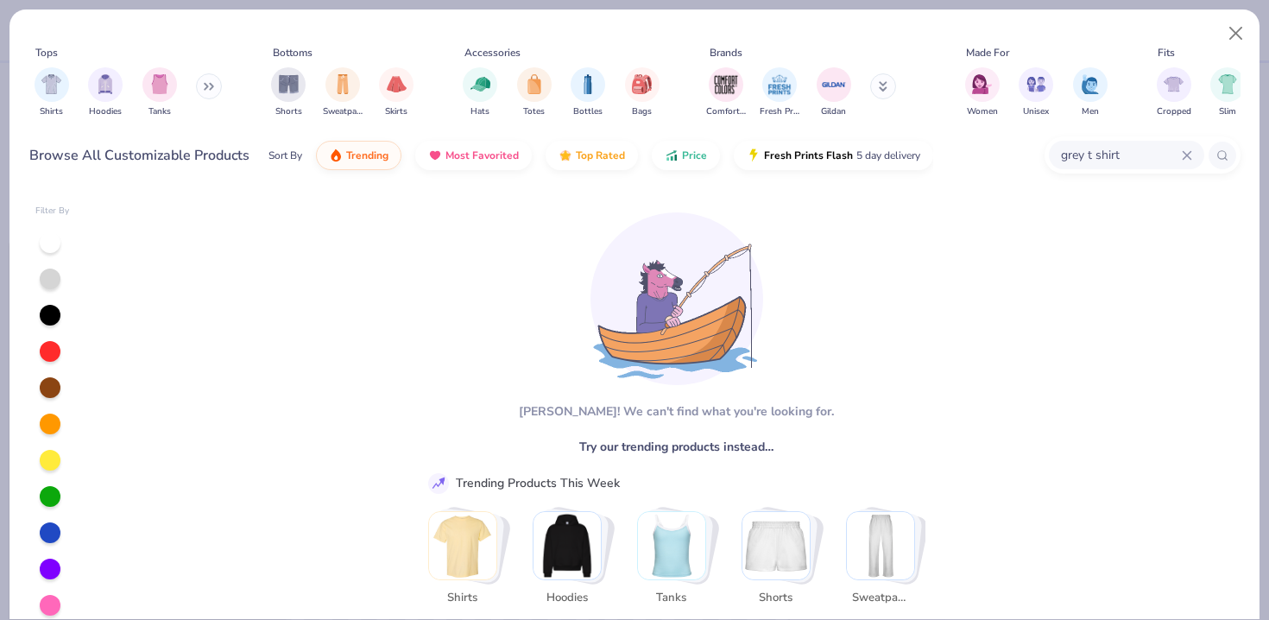
click at [1071, 159] on input "grey t shirt" at bounding box center [1120, 155] width 123 height 20
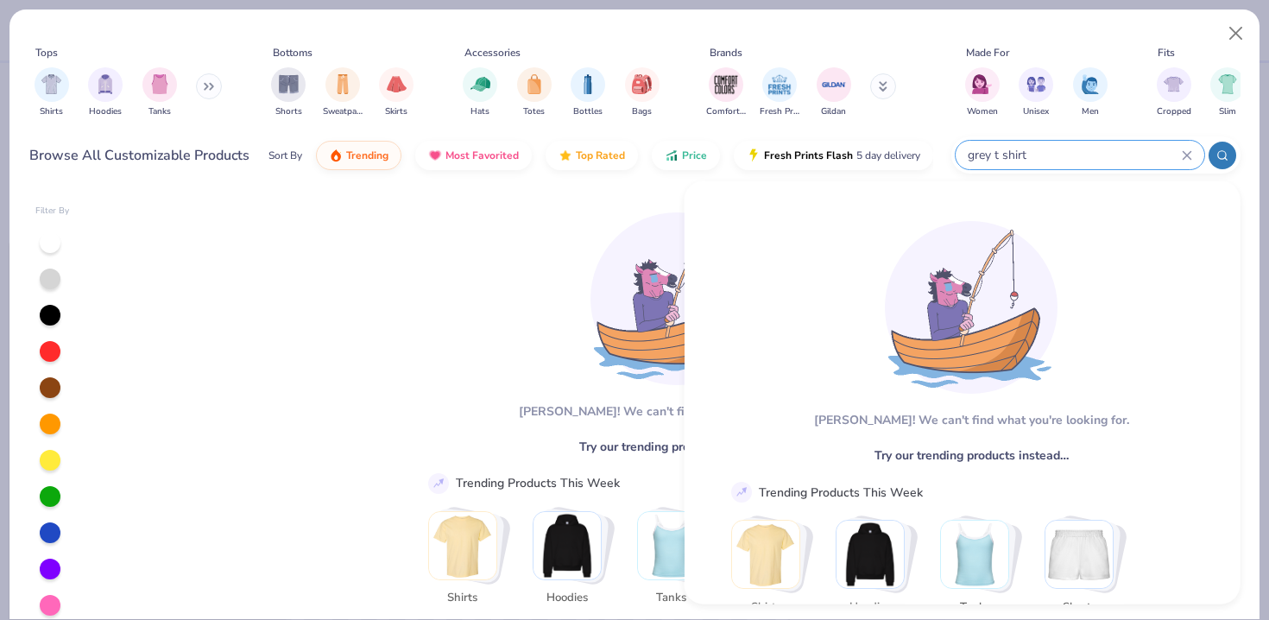
click at [986, 158] on input "grey t shirt" at bounding box center [1074, 155] width 216 height 20
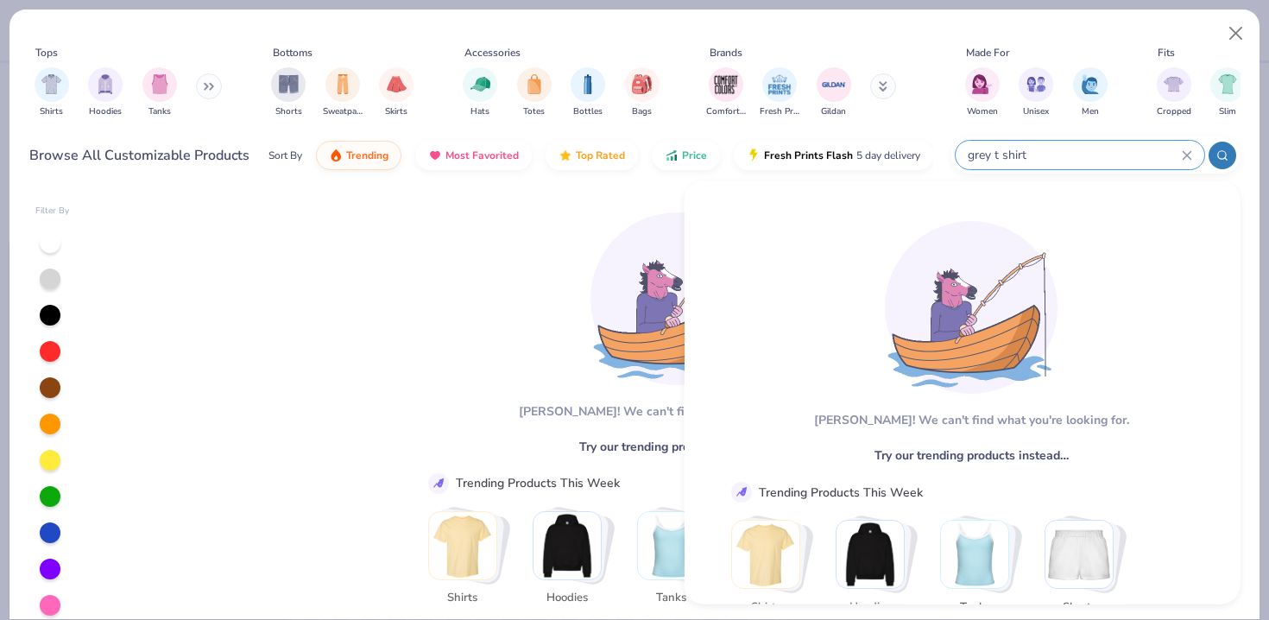
click at [986, 158] on input "grey t shirt" at bounding box center [1074, 155] width 216 height 20
type input "t shirt"
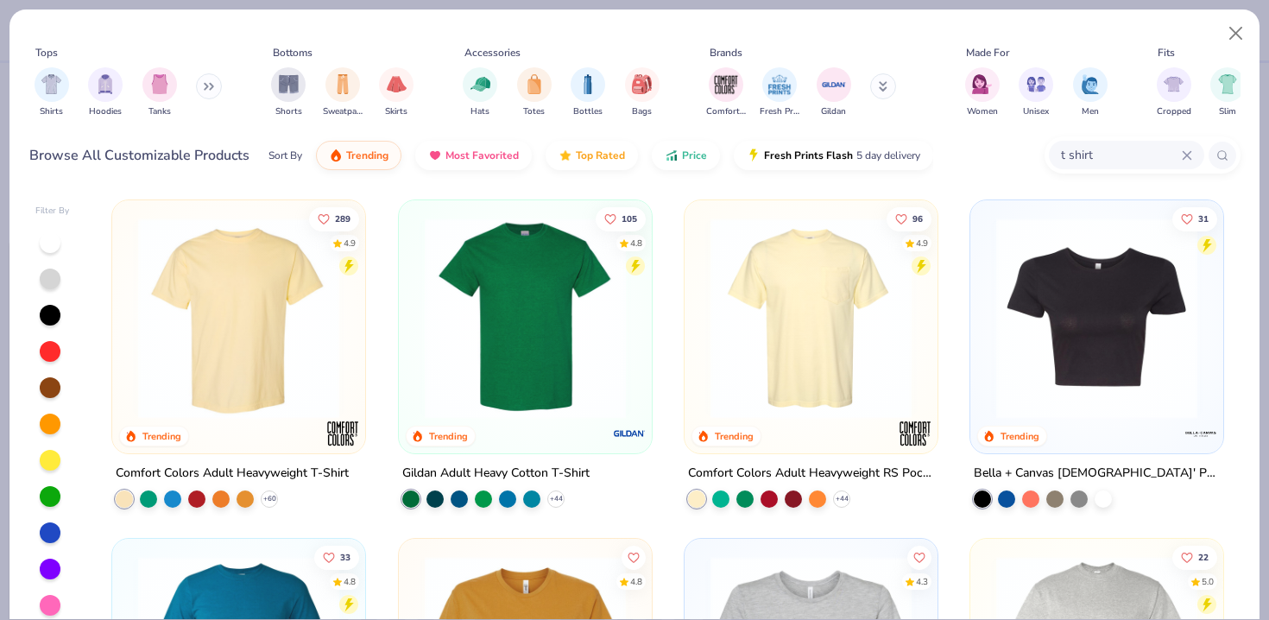
click at [555, 318] on img at bounding box center [525, 317] width 218 height 201
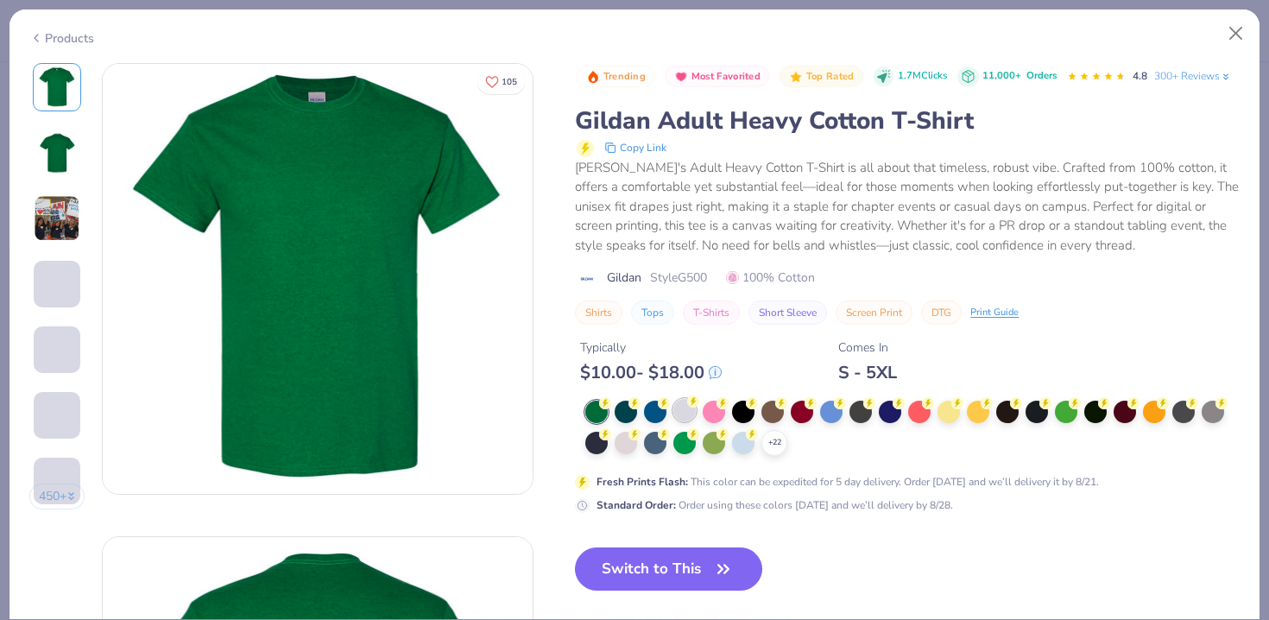
click at [677, 413] on div at bounding box center [684, 410] width 22 height 22
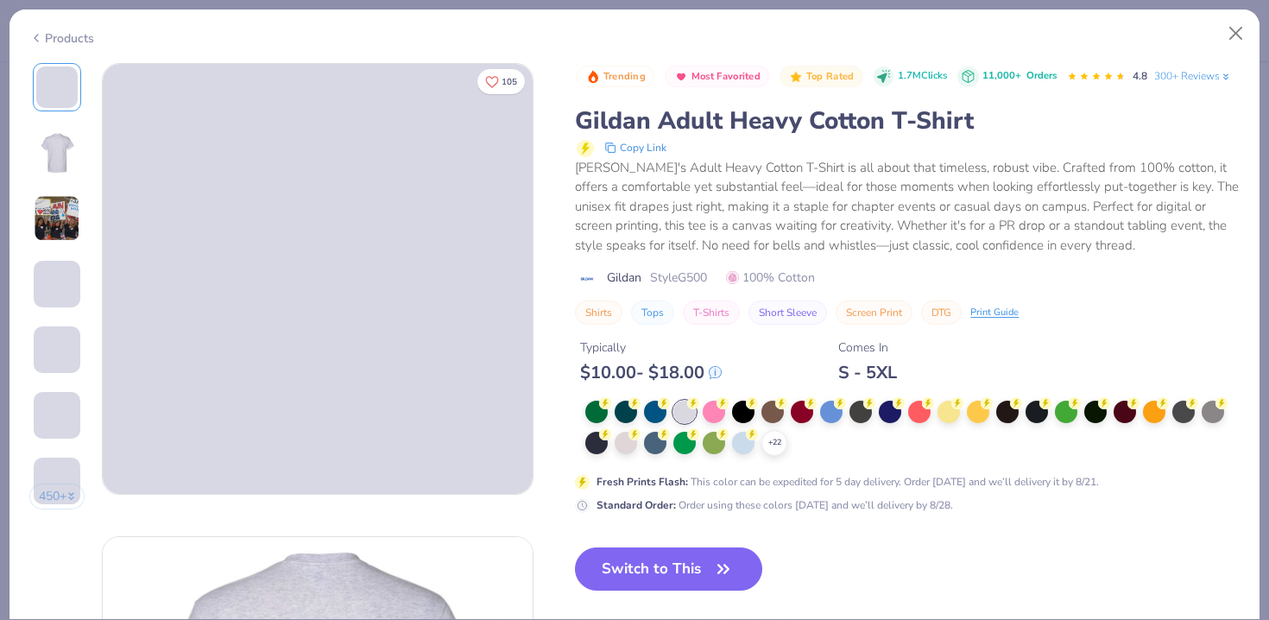
scroll to position [129, 0]
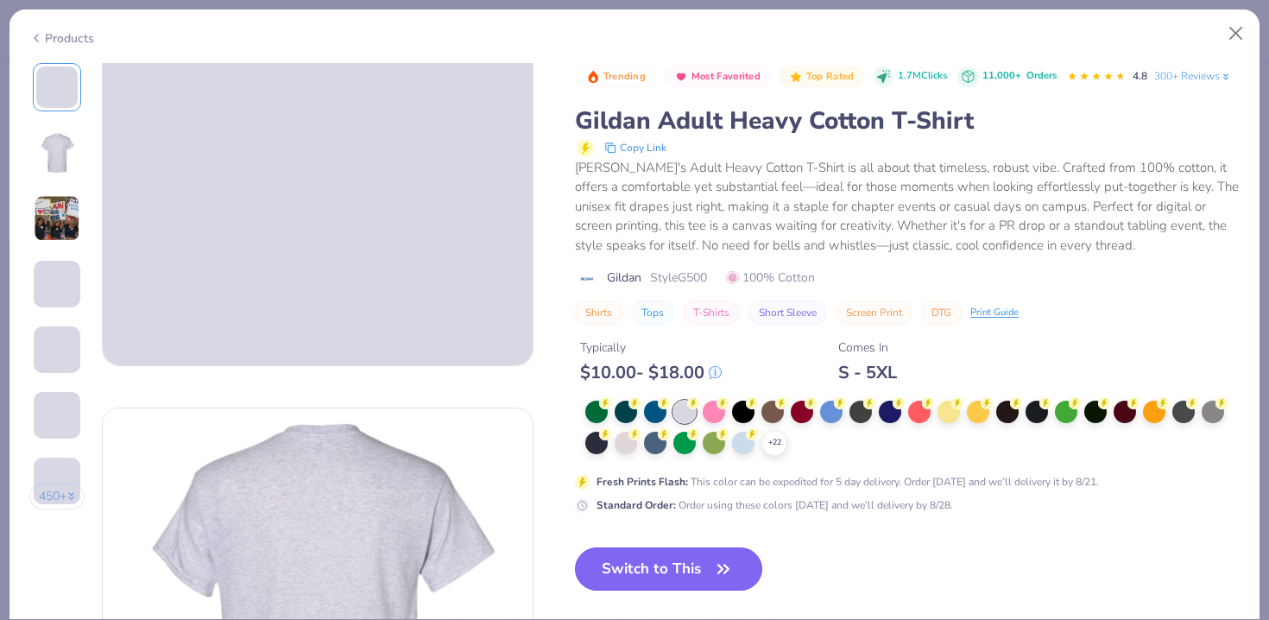
click at [647, 560] on button "Switch to This" at bounding box center [668, 568] width 187 height 43
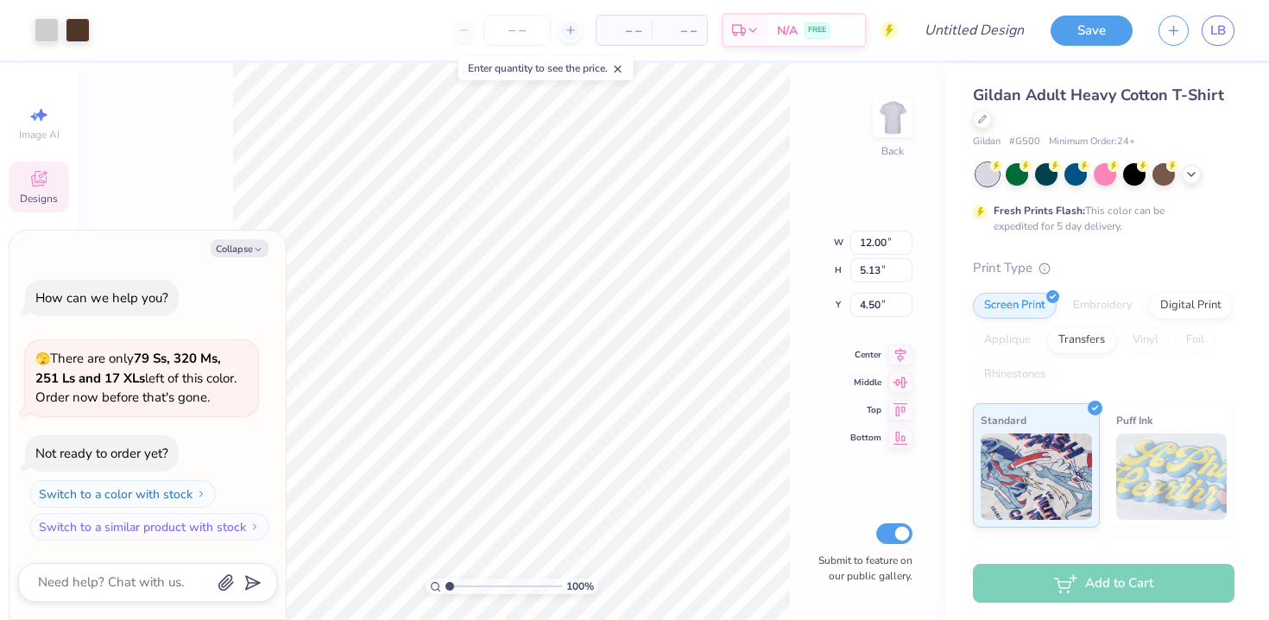
type textarea "x"
type input "4.51"
type textarea "x"
type input "1.98"
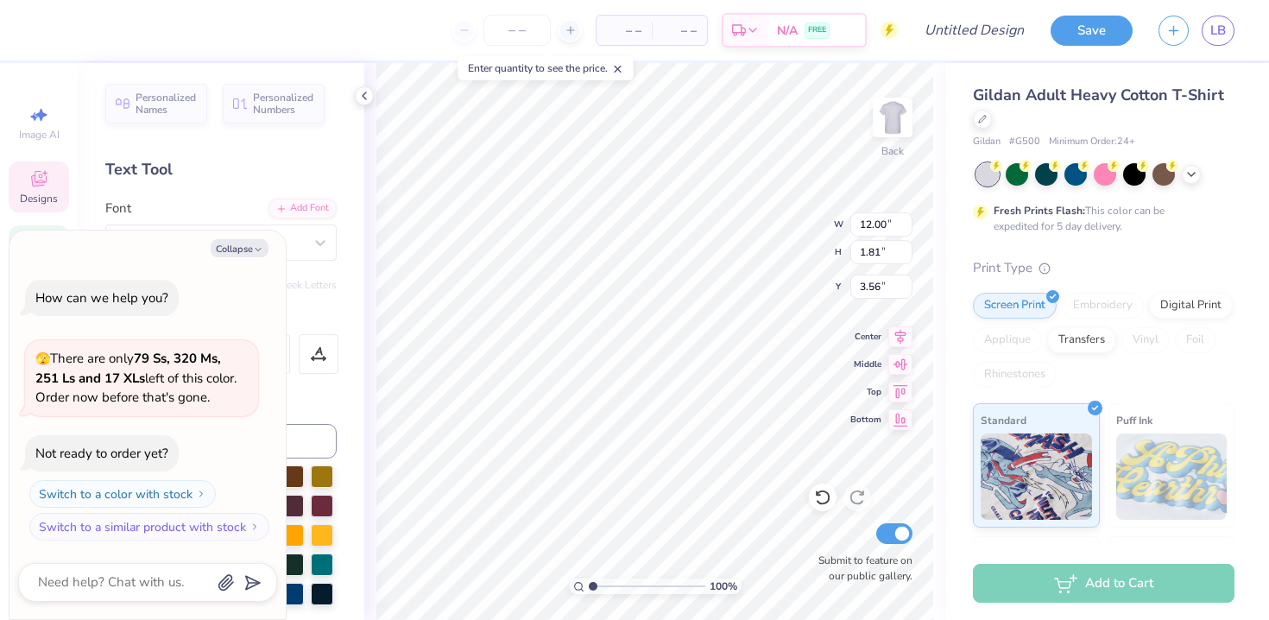
type textarea "x"
type input "10.41"
click at [1197, 176] on icon at bounding box center [1191, 173] width 14 height 14
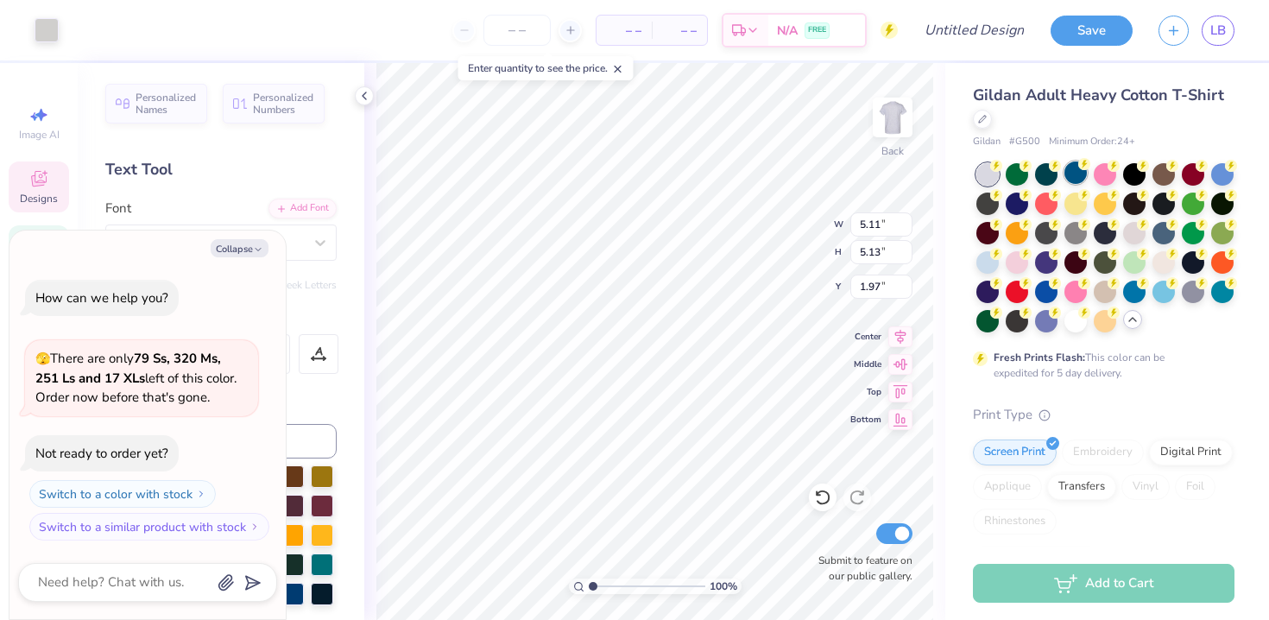
click at [1069, 173] on div at bounding box center [1075, 172] width 22 height 22
click at [1069, 178] on div at bounding box center [1075, 172] width 22 height 22
click at [50, 33] on div at bounding box center [47, 28] width 24 height 24
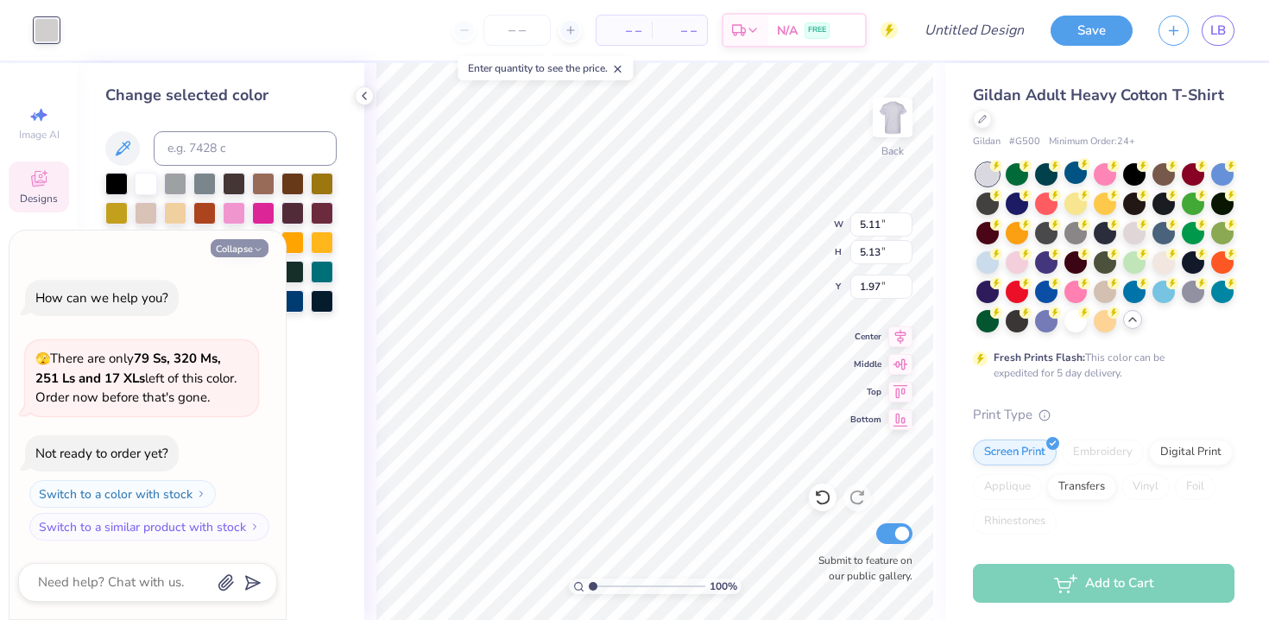
click at [242, 245] on button "Collapse" at bounding box center [240, 248] width 58 height 18
type textarea "x"
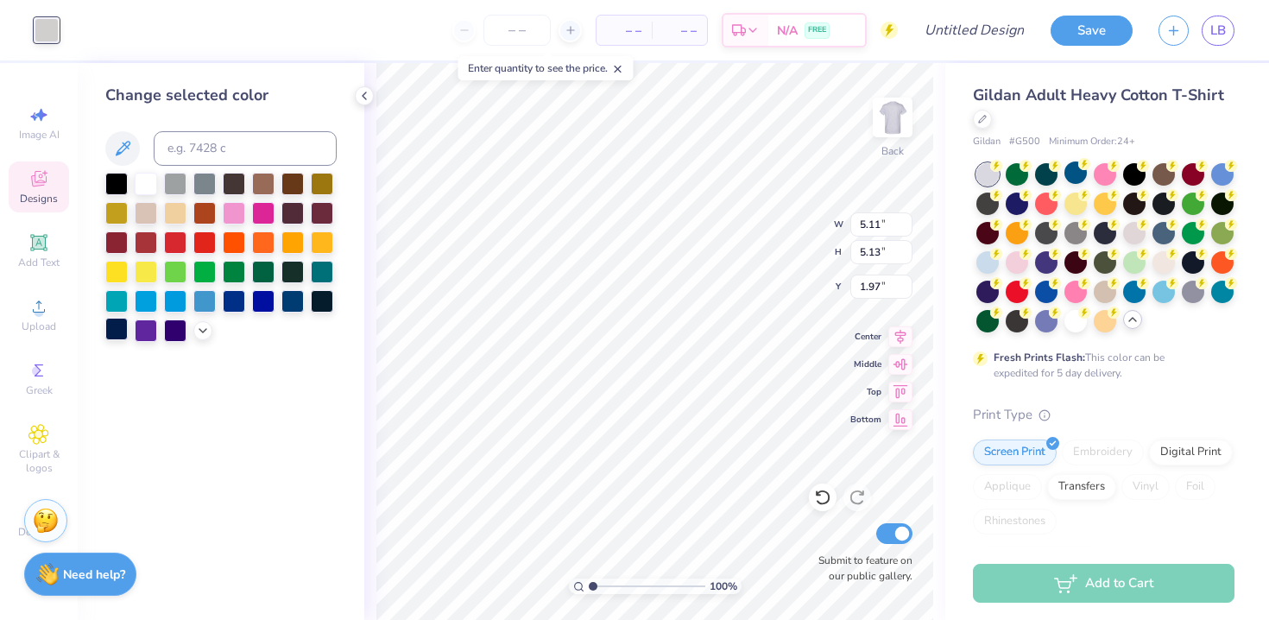
click at [114, 321] on div at bounding box center [116, 329] width 22 height 22
type input "2.71"
type input "2.72"
type input "4.39"
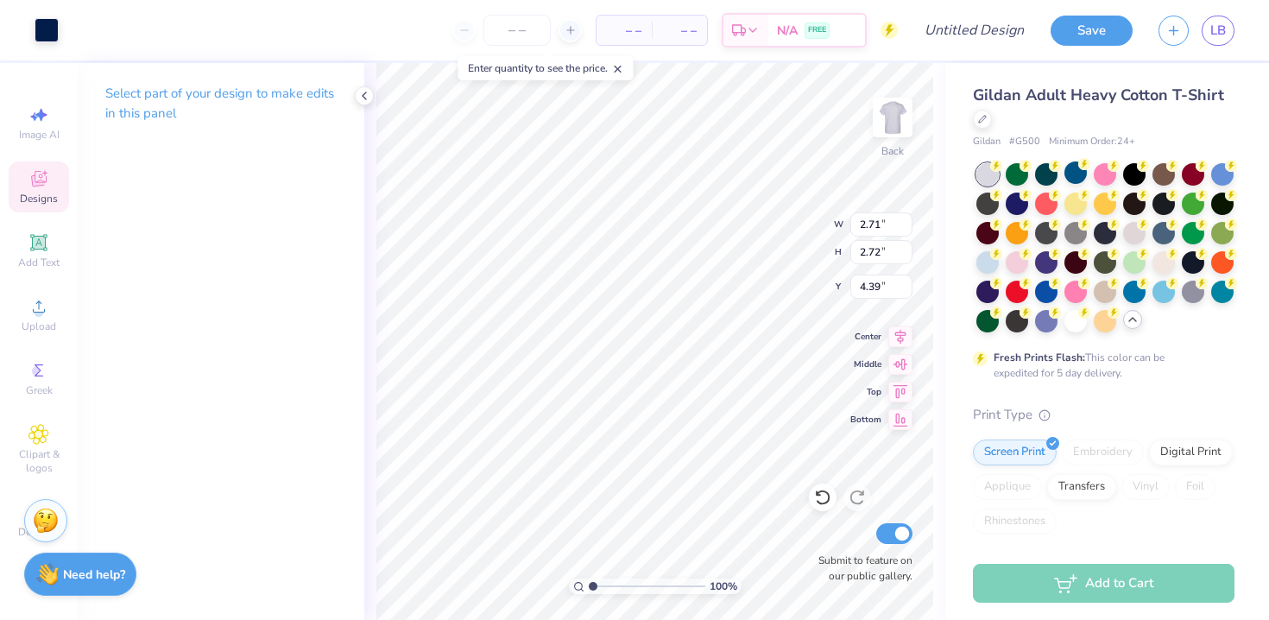
type input "2.66"
type input "12.00"
type input "1.81"
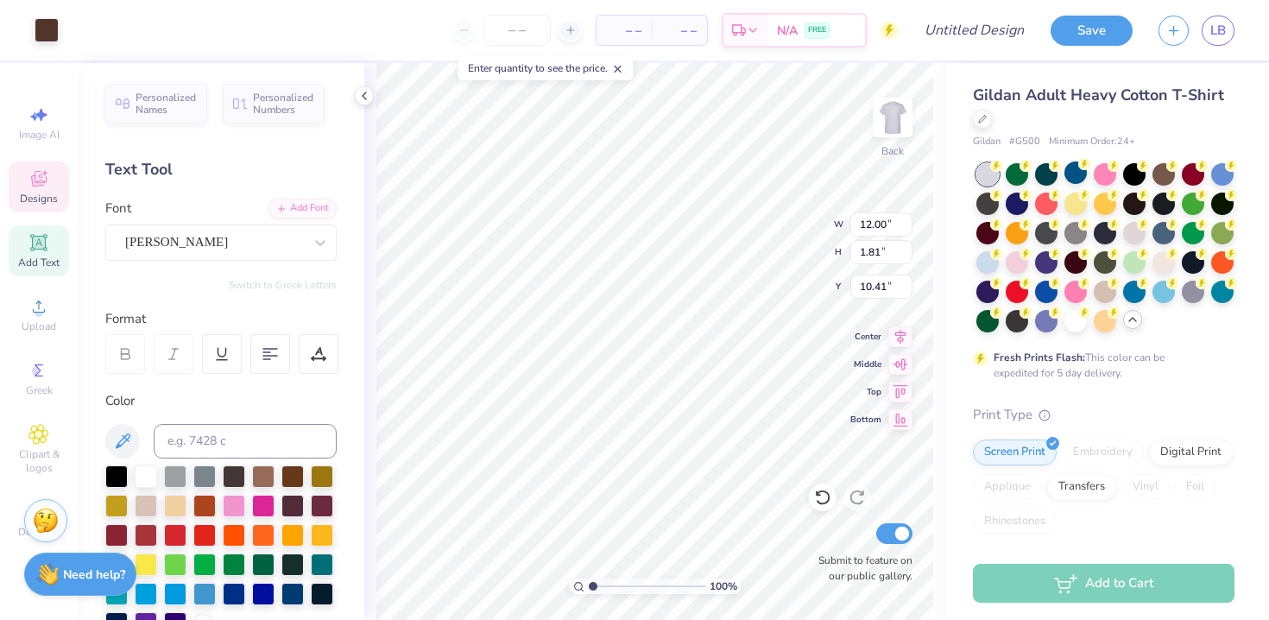
type input "10.42"
click at [206, 228] on div "[PERSON_NAME]" at bounding box center [220, 242] width 231 height 36
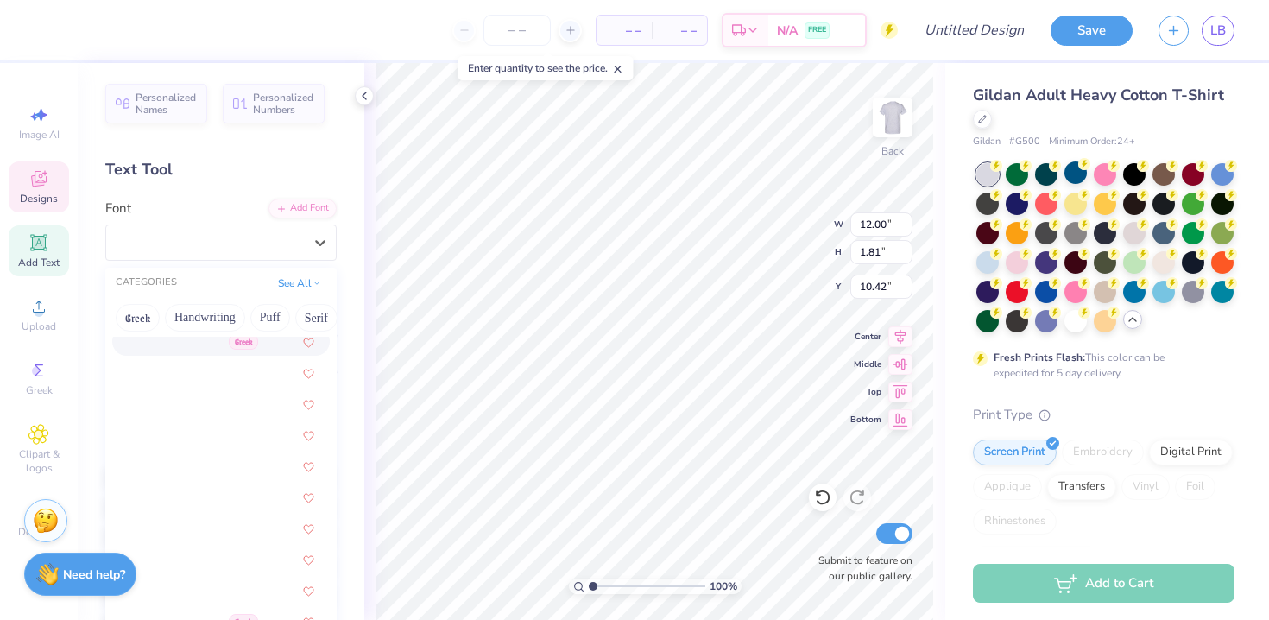
scroll to position [7407, 0]
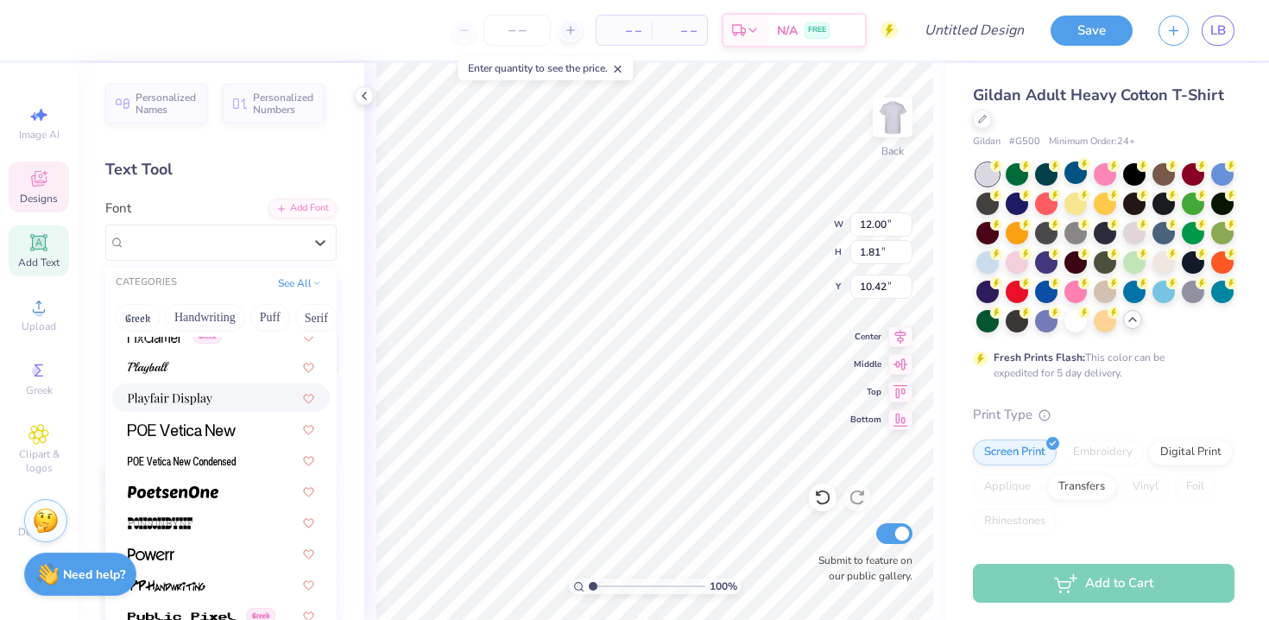
click at [191, 399] on img at bounding box center [170, 399] width 85 height 12
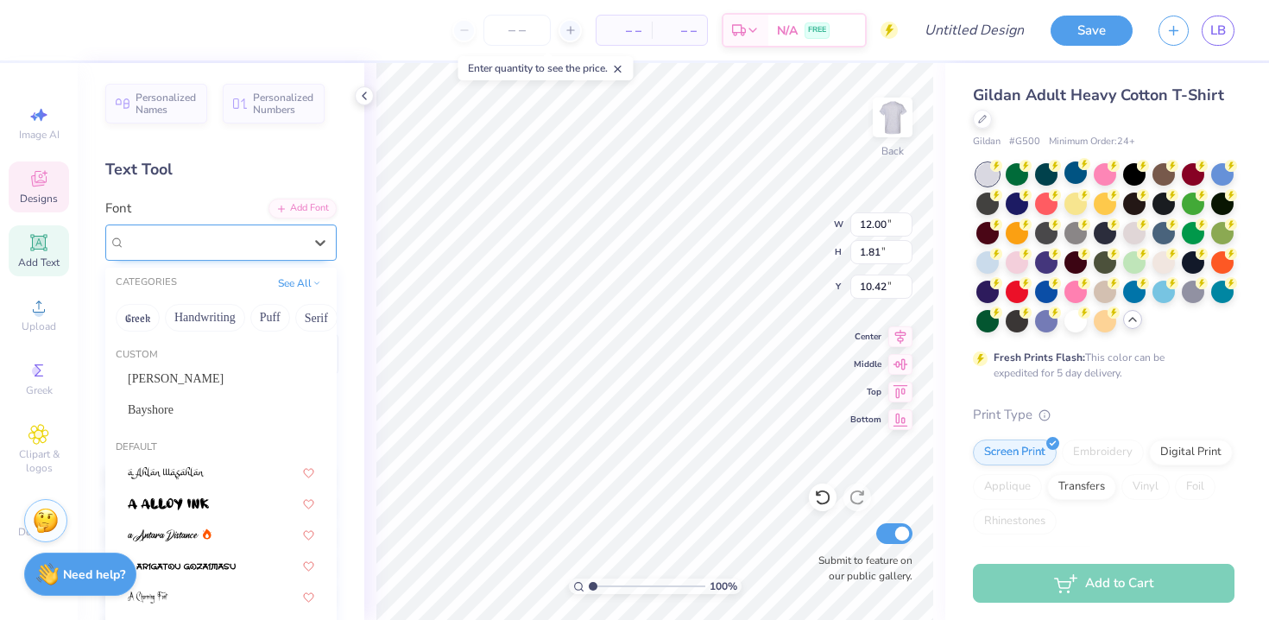
click at [201, 249] on div "Playfair Display" at bounding box center [213, 242] width 181 height 27
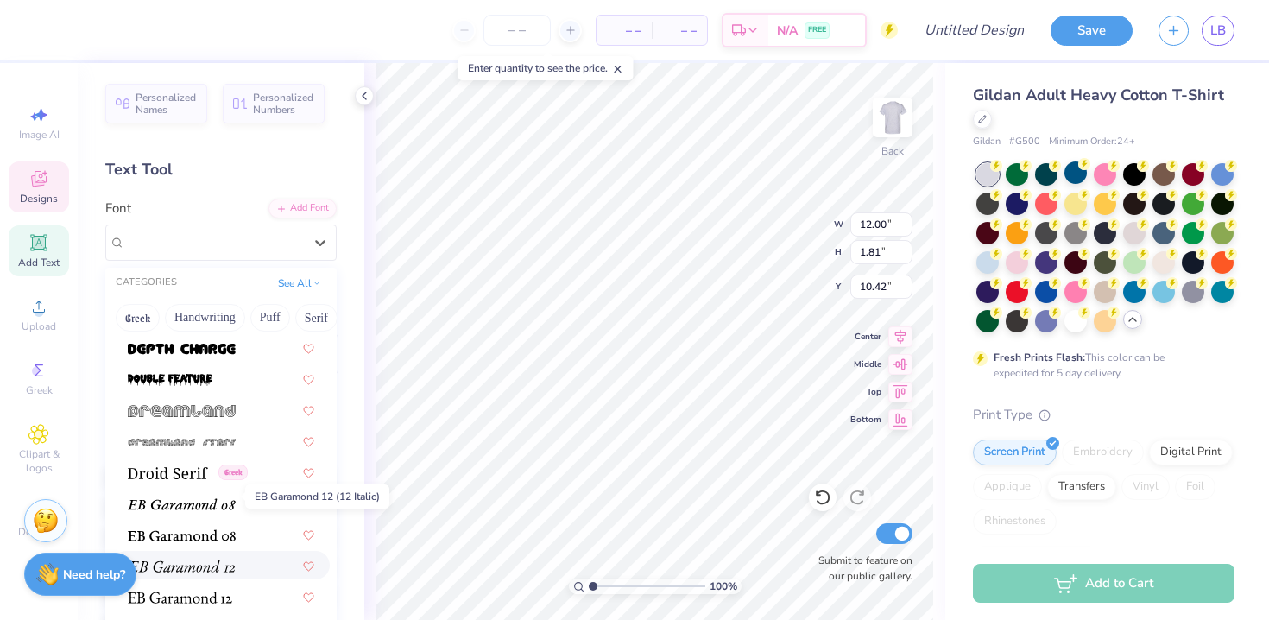
scroll to position [3066, 0]
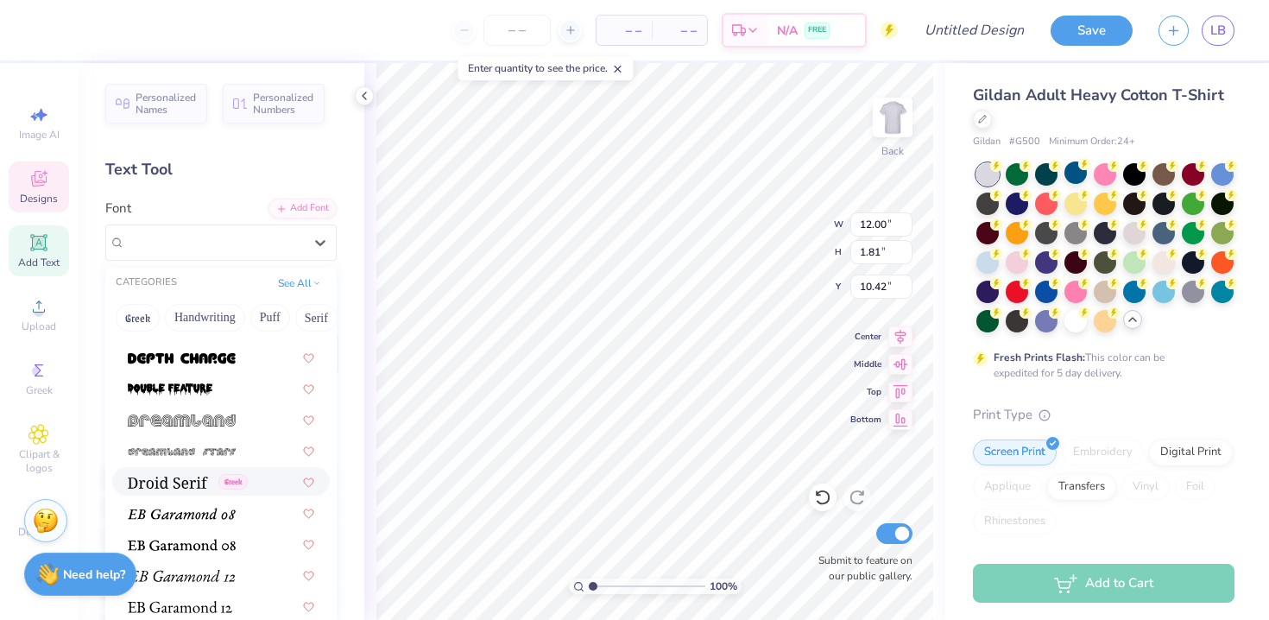
click at [184, 485] on img at bounding box center [168, 482] width 80 height 12
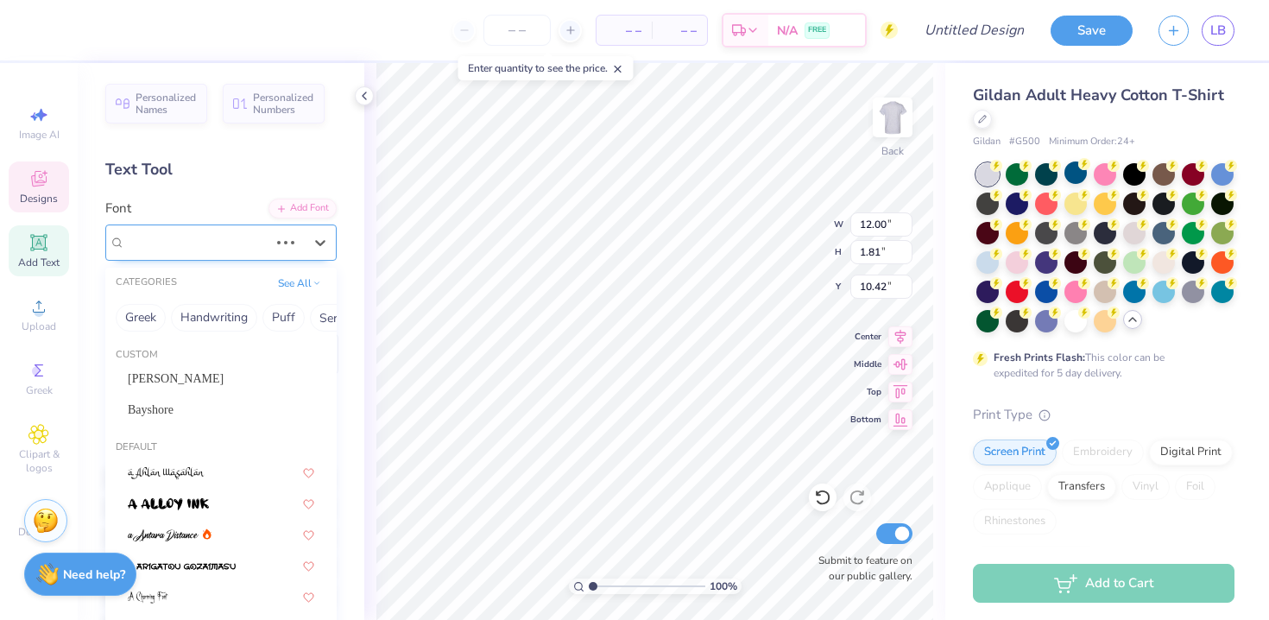
click at [195, 247] on div "Playfair Display" at bounding box center [196, 242] width 147 height 27
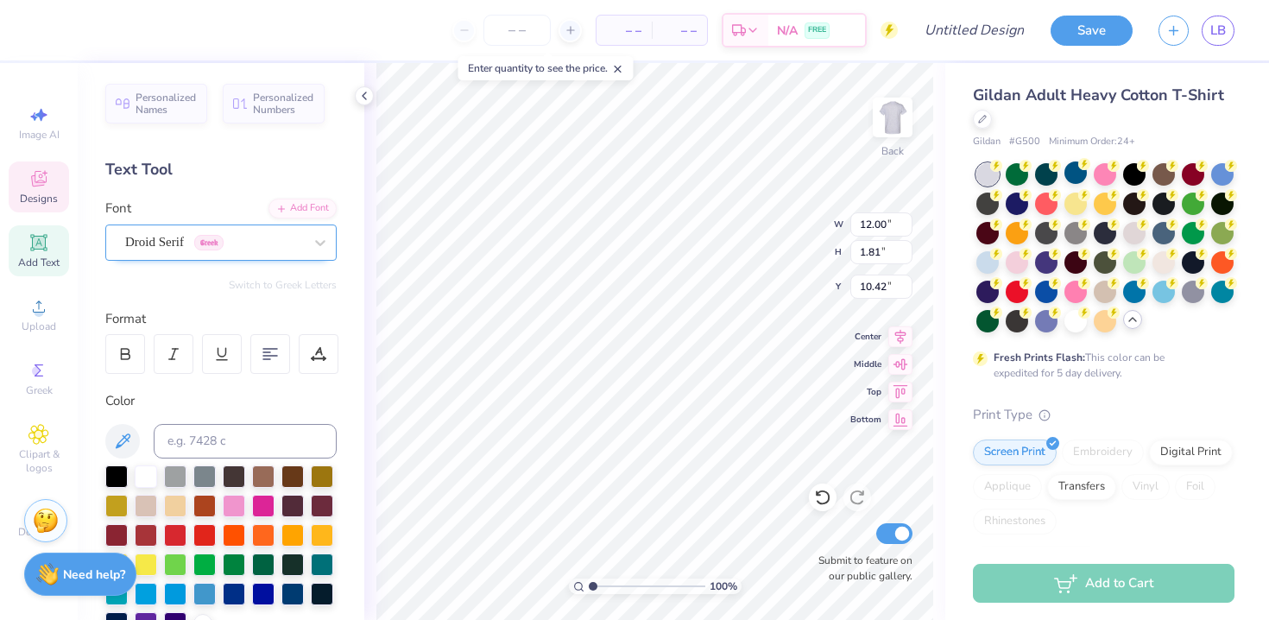
click at [214, 242] on div "Droid Serif Greek" at bounding box center [213, 242] width 181 height 27
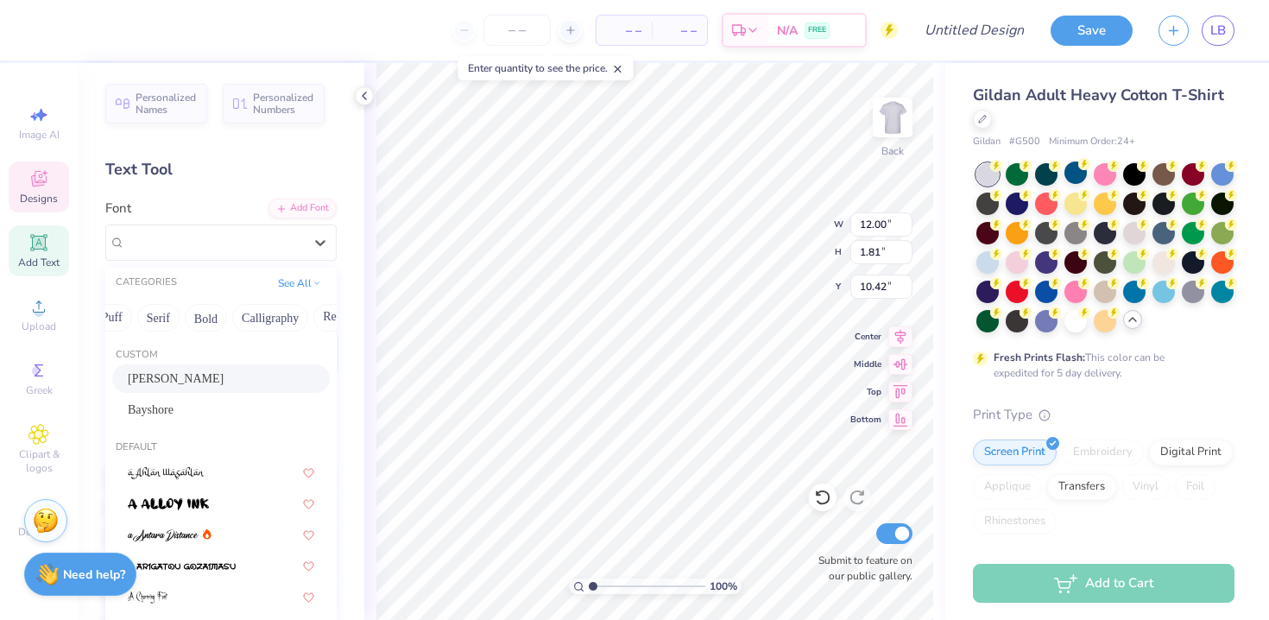
scroll to position [0, 174]
click at [151, 318] on button "Serif" at bounding box center [142, 318] width 42 height 28
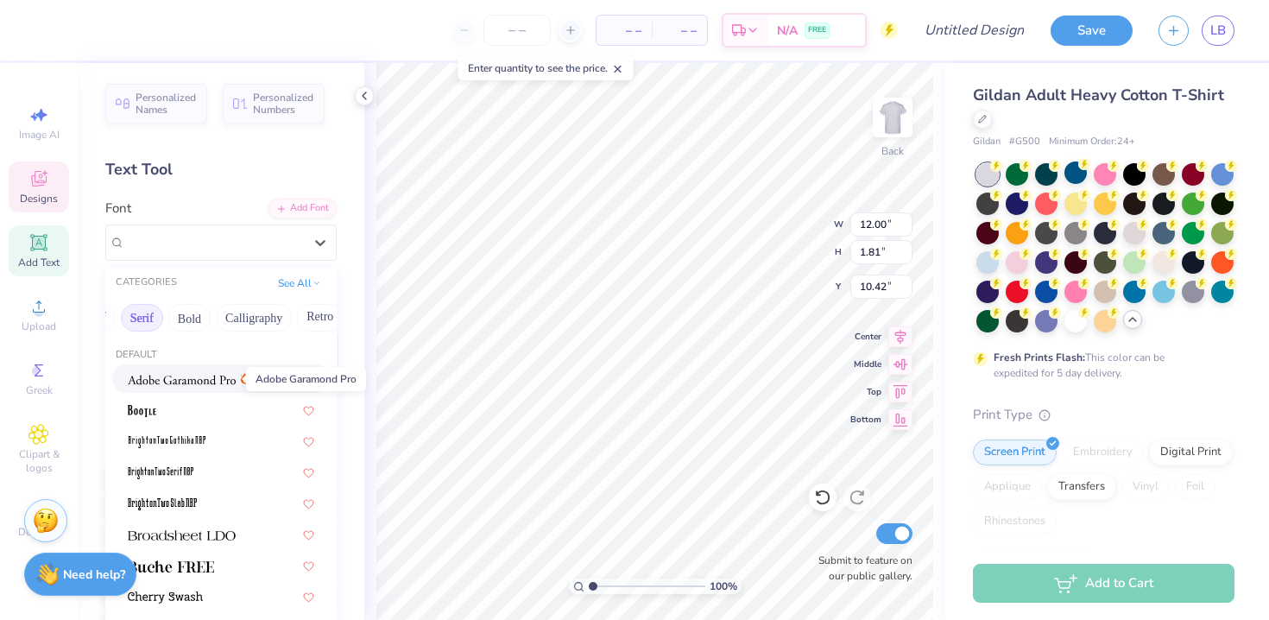
click at [168, 378] on img at bounding box center [182, 380] width 108 height 12
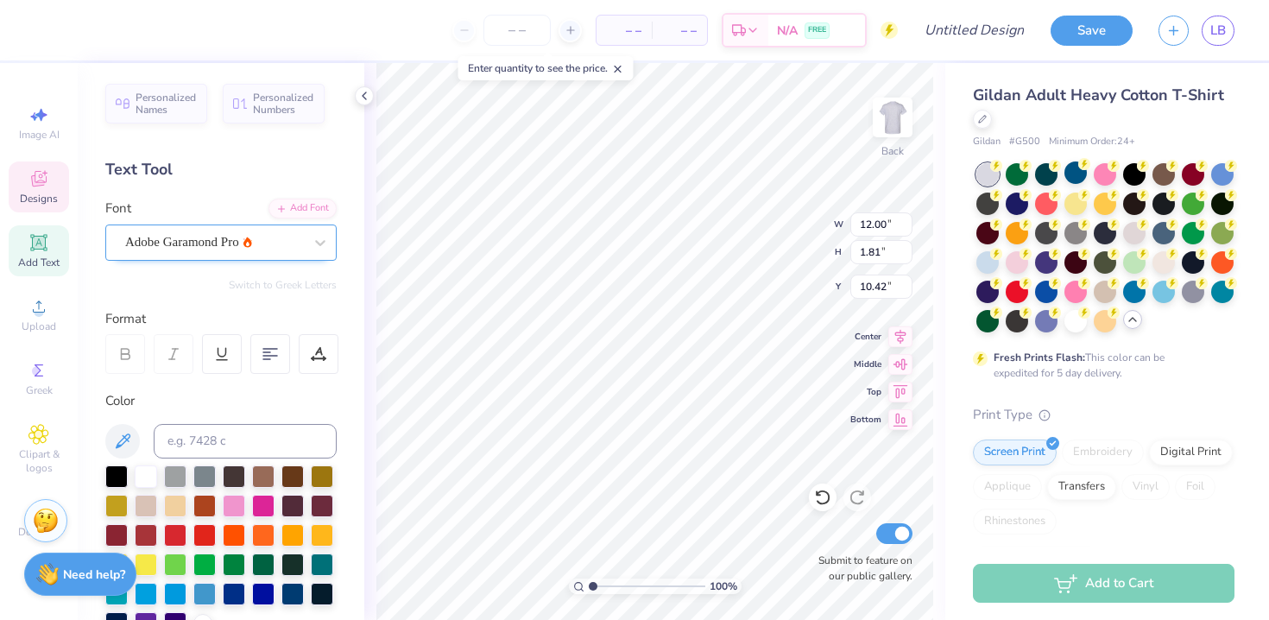
click at [253, 236] on div "Adobe Garamond Pro" at bounding box center [213, 242] width 181 height 27
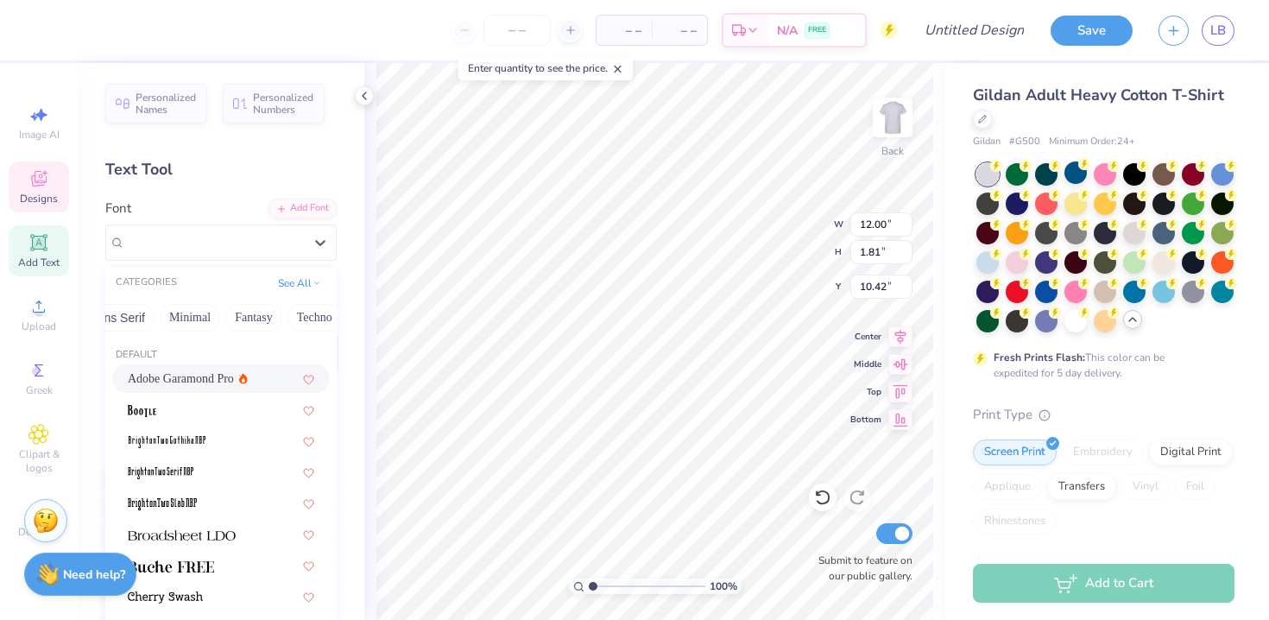
scroll to position [0, 507]
click at [303, 320] on button "Others" at bounding box center [307, 318] width 51 height 28
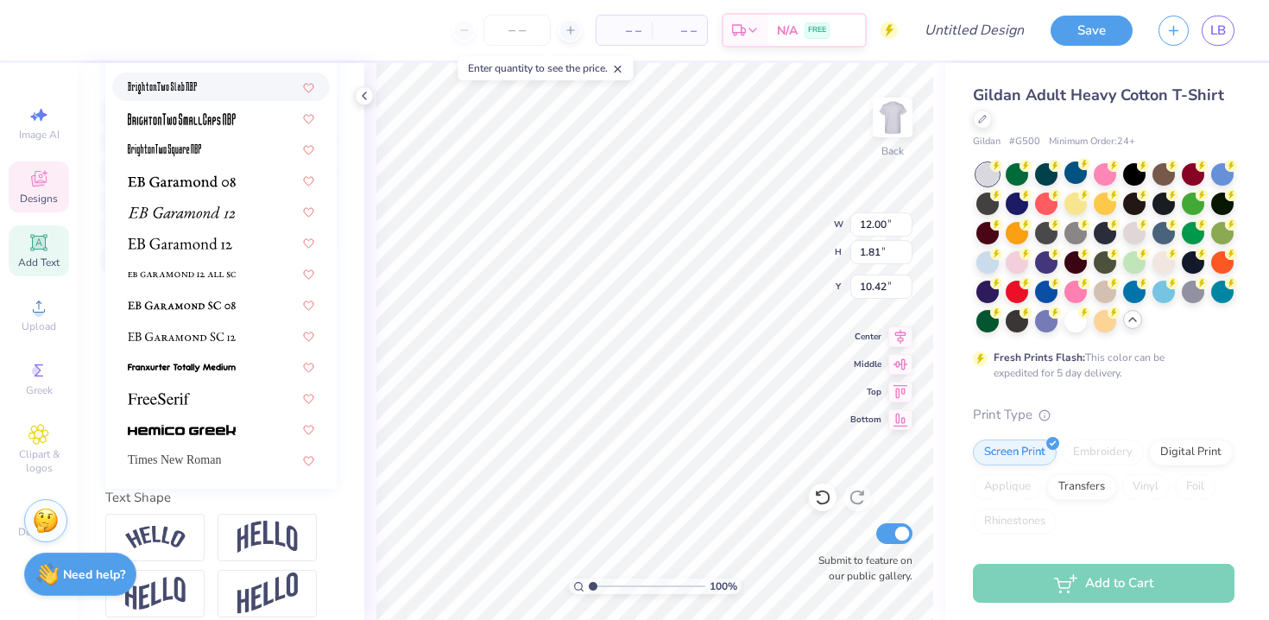
scroll to position [383, 0]
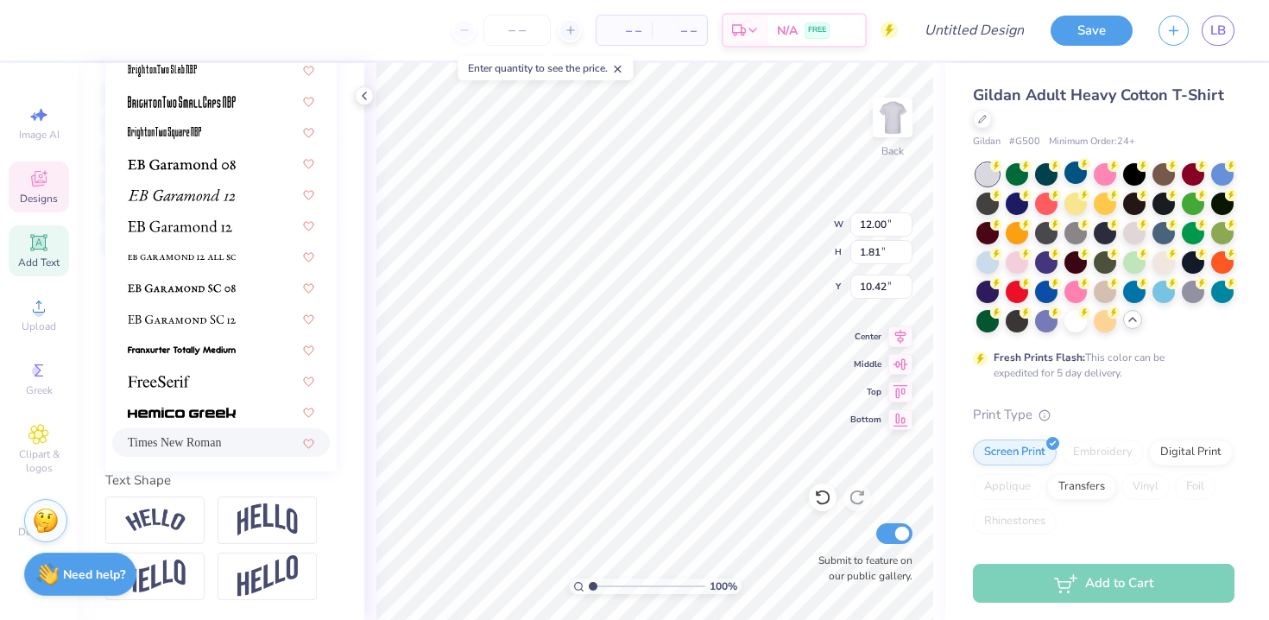
click at [217, 435] on span "Times New Roman" at bounding box center [174, 442] width 93 height 18
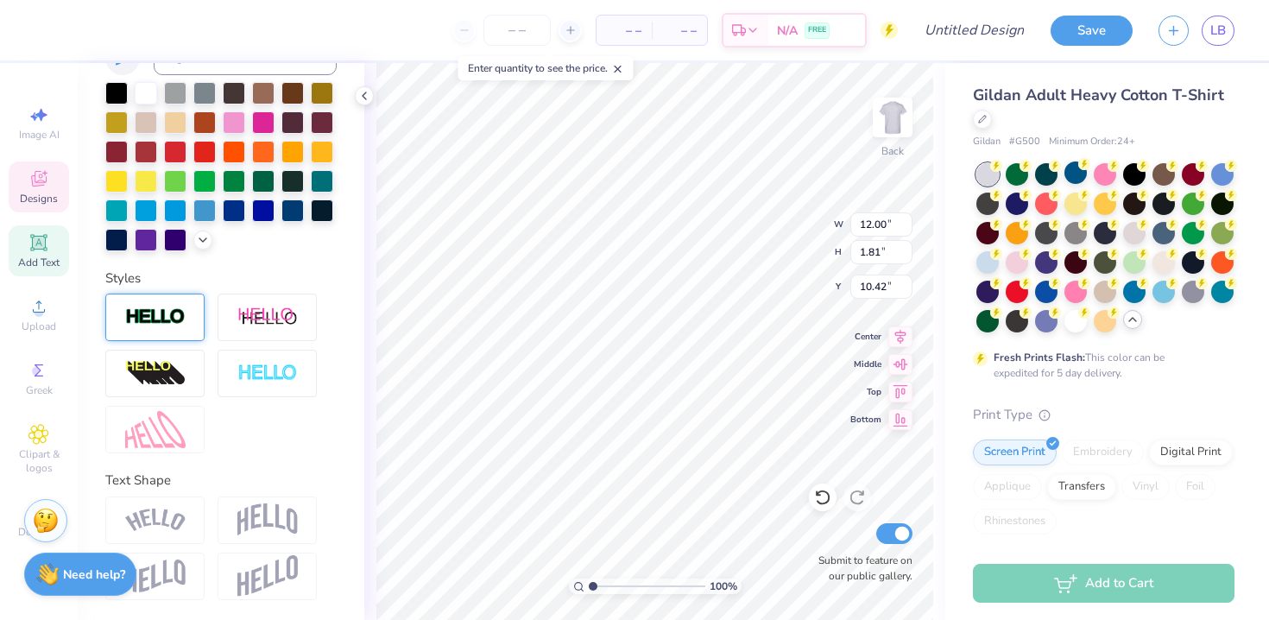
click at [162, 317] on img at bounding box center [155, 317] width 60 height 20
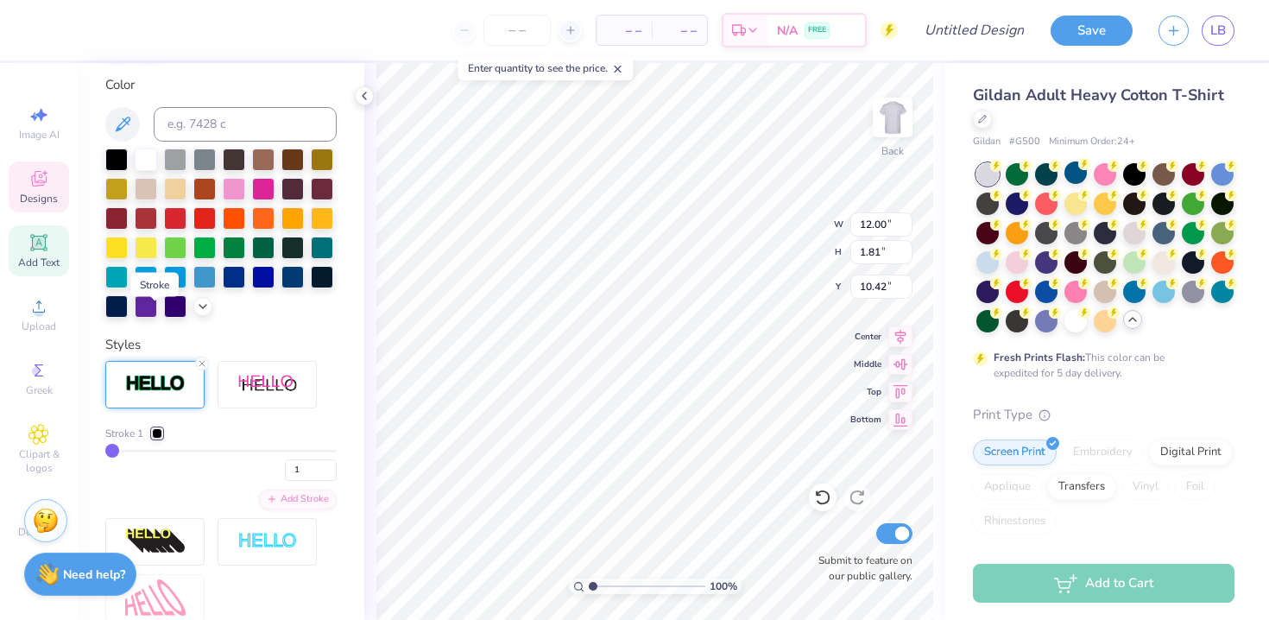
scroll to position [451, 0]
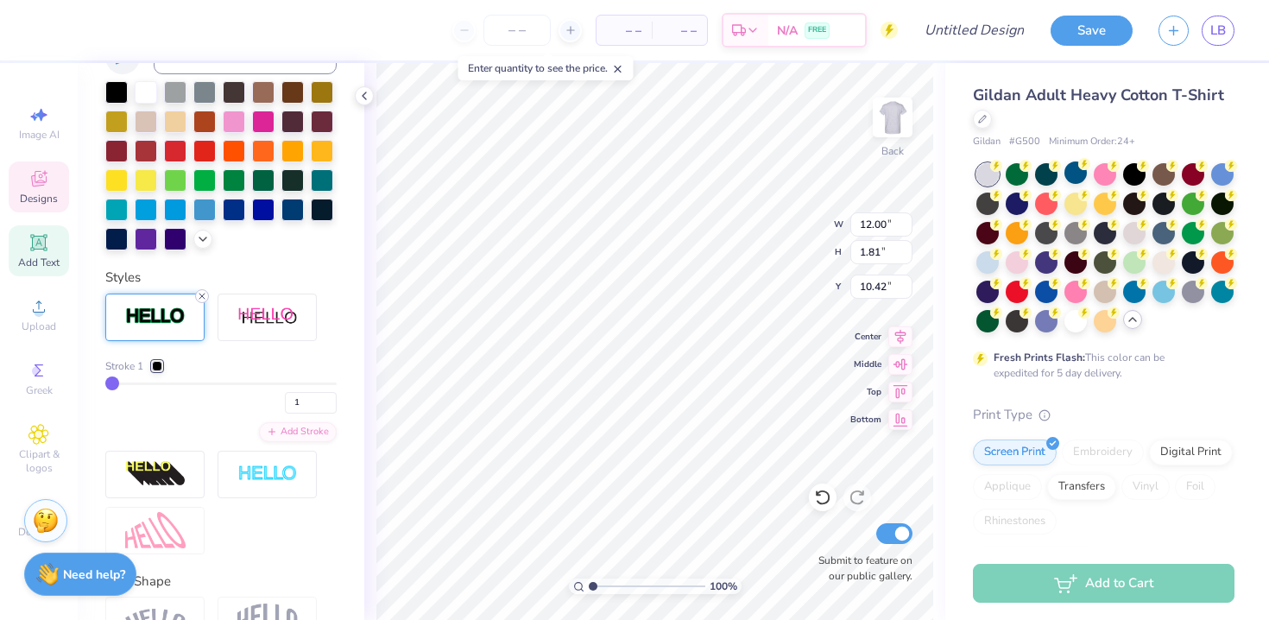
click at [199, 296] on icon at bounding box center [202, 296] width 10 height 10
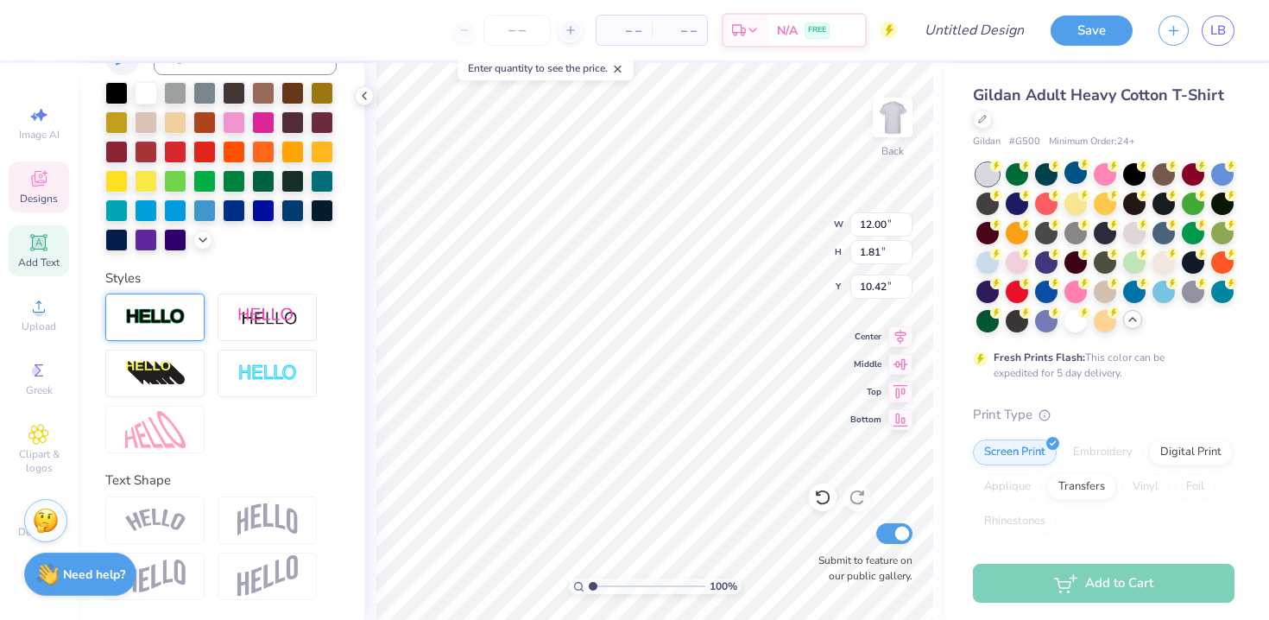
scroll to position [0, 0]
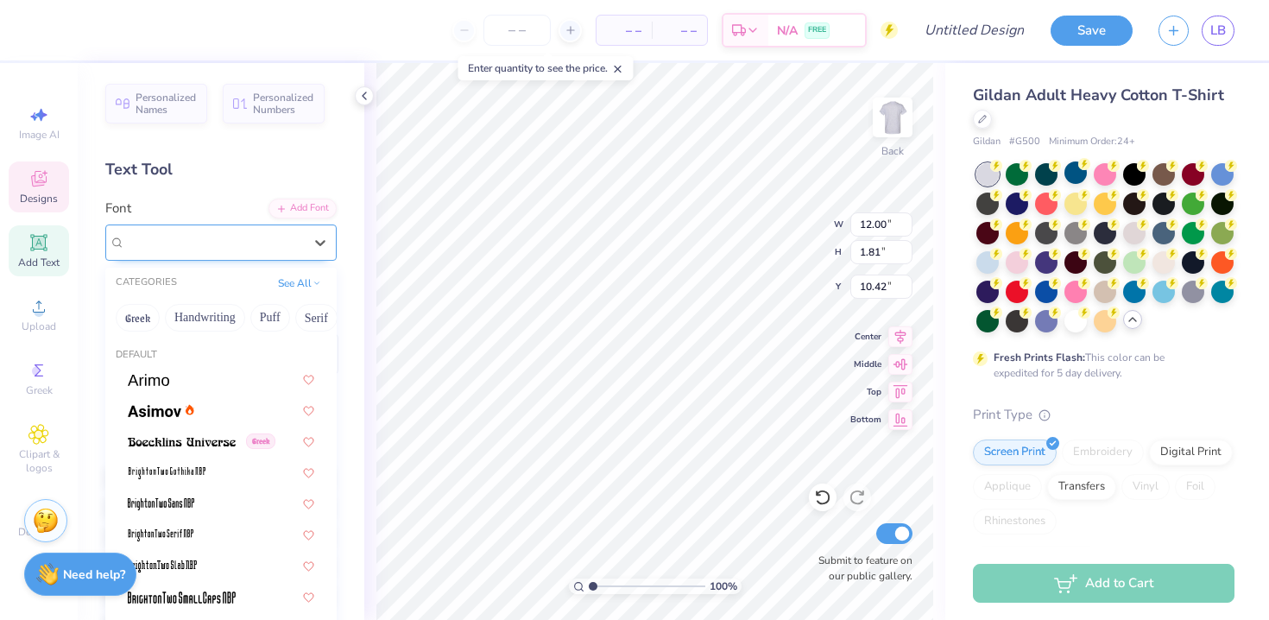
click at [222, 247] on div "Times New Roman" at bounding box center [213, 242] width 181 height 27
click at [142, 316] on button "Greek" at bounding box center [138, 318] width 44 height 28
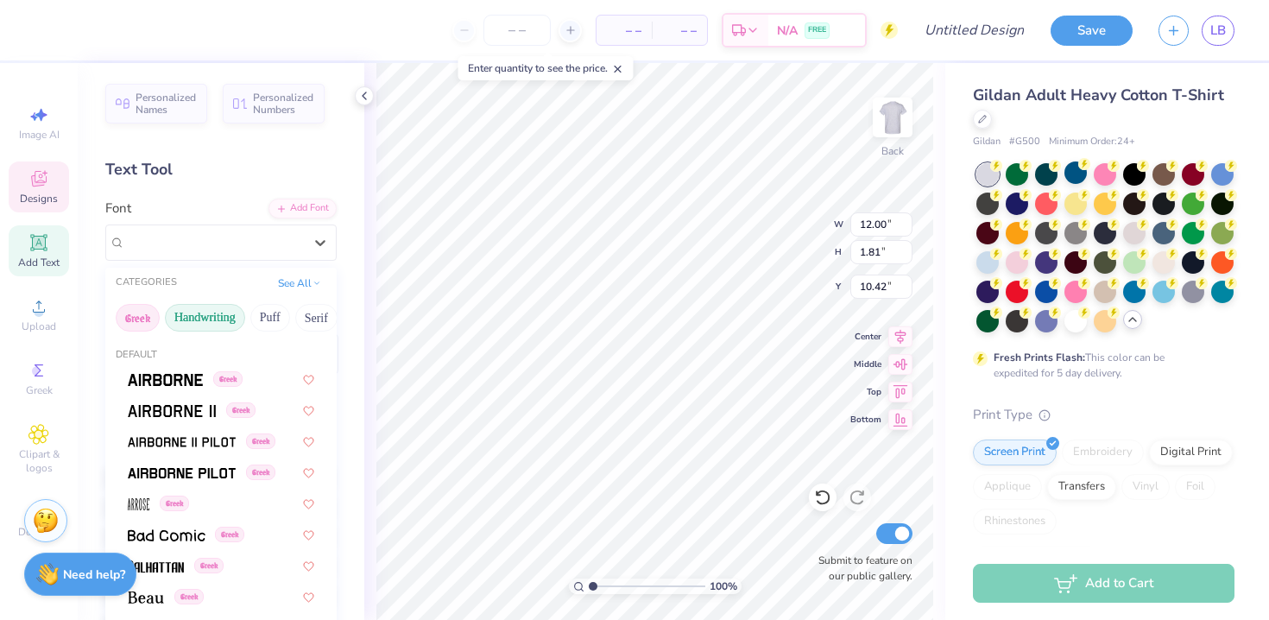
click at [196, 324] on button "Handwriting" at bounding box center [205, 318] width 80 height 28
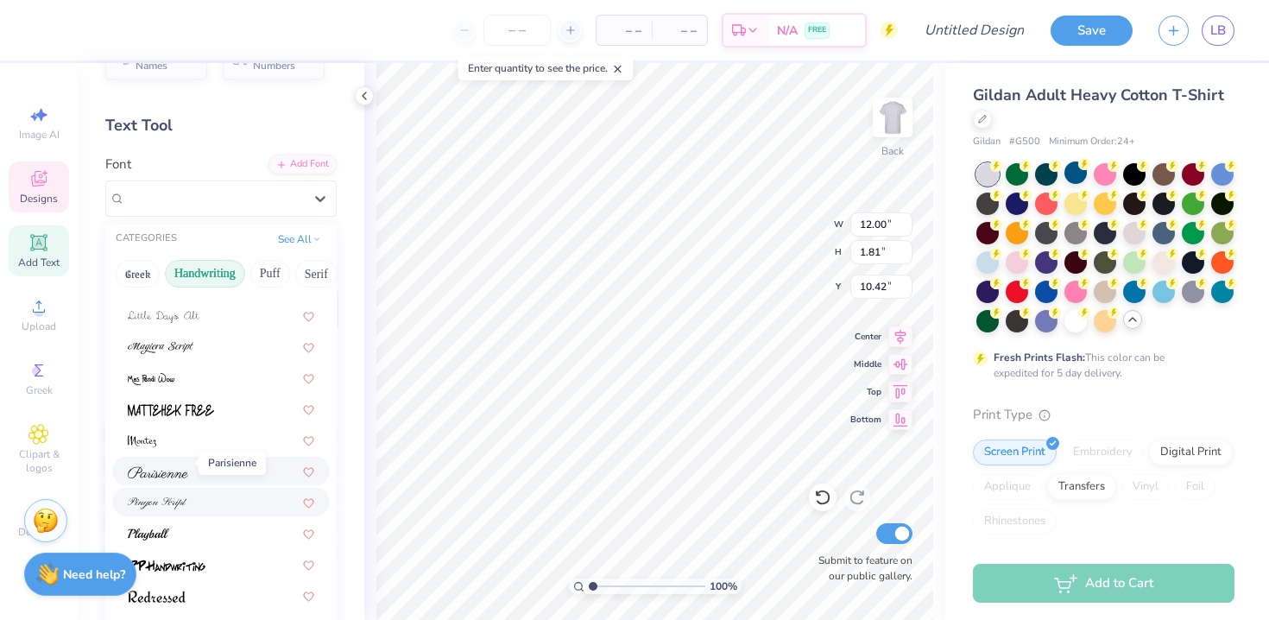
scroll to position [78, 0]
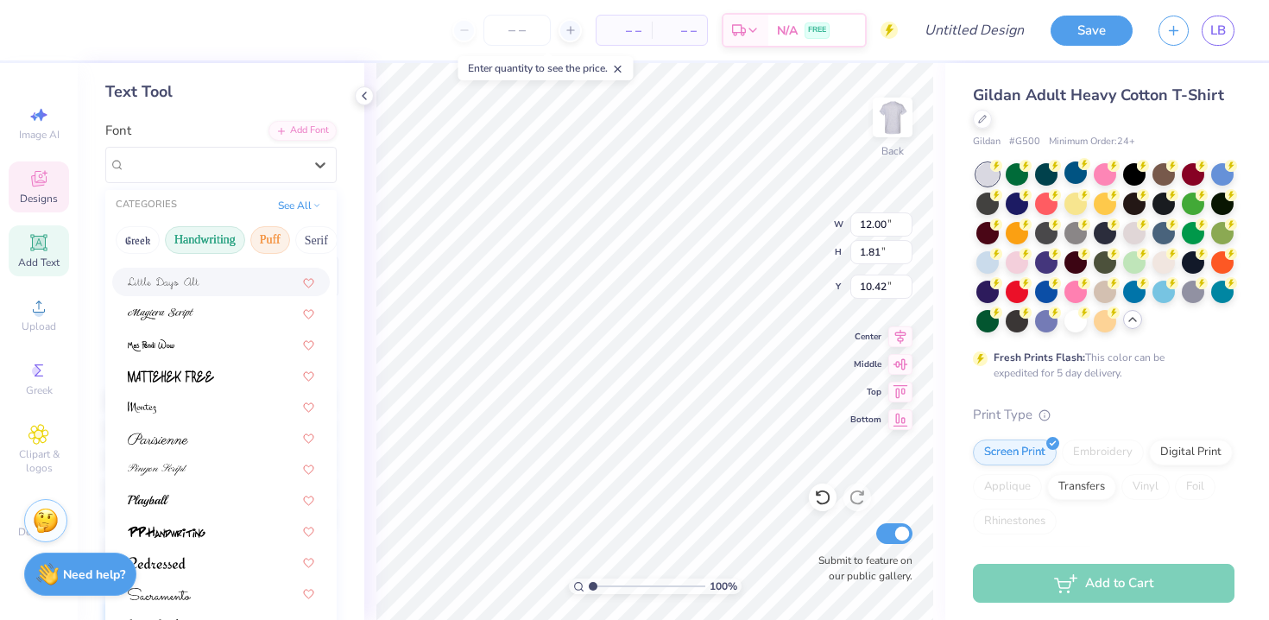
click at [274, 231] on button "Puff" at bounding box center [270, 240] width 40 height 28
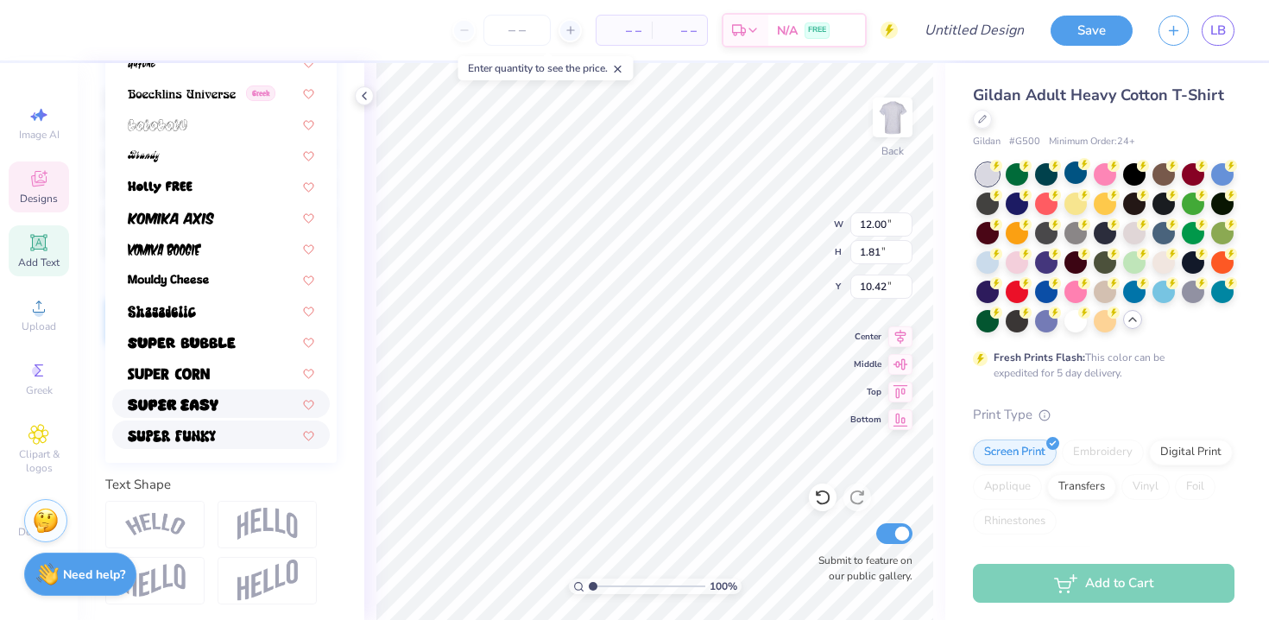
scroll to position [343, 0]
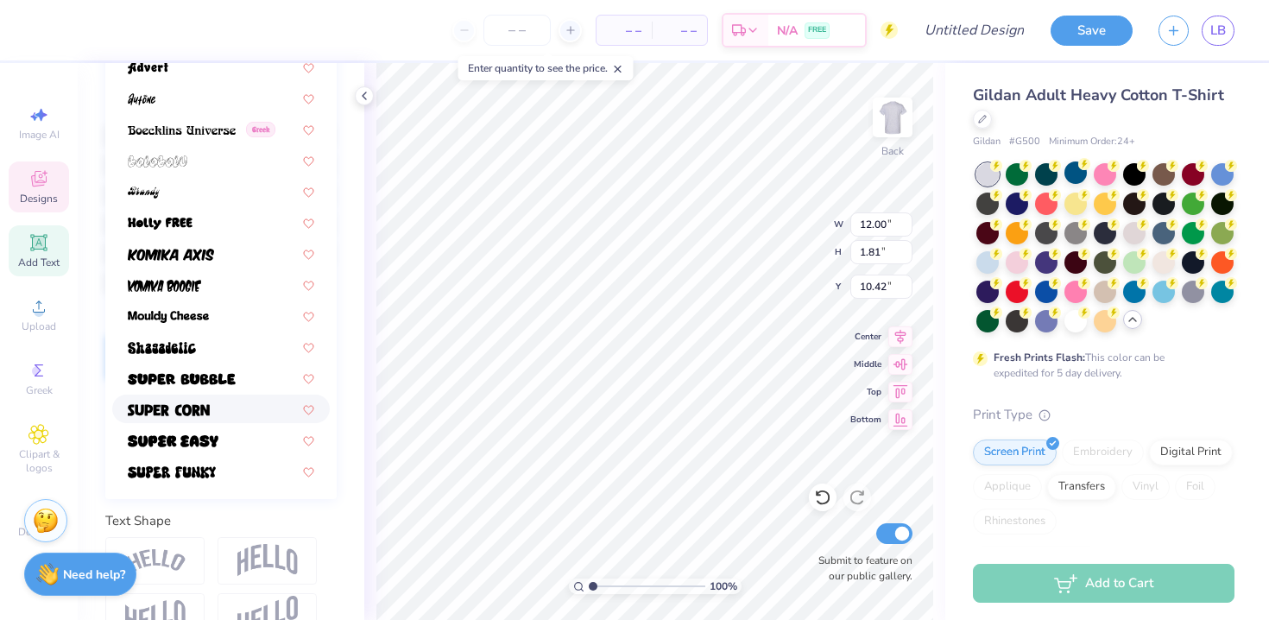
click at [196, 411] on img at bounding box center [169, 410] width 82 height 12
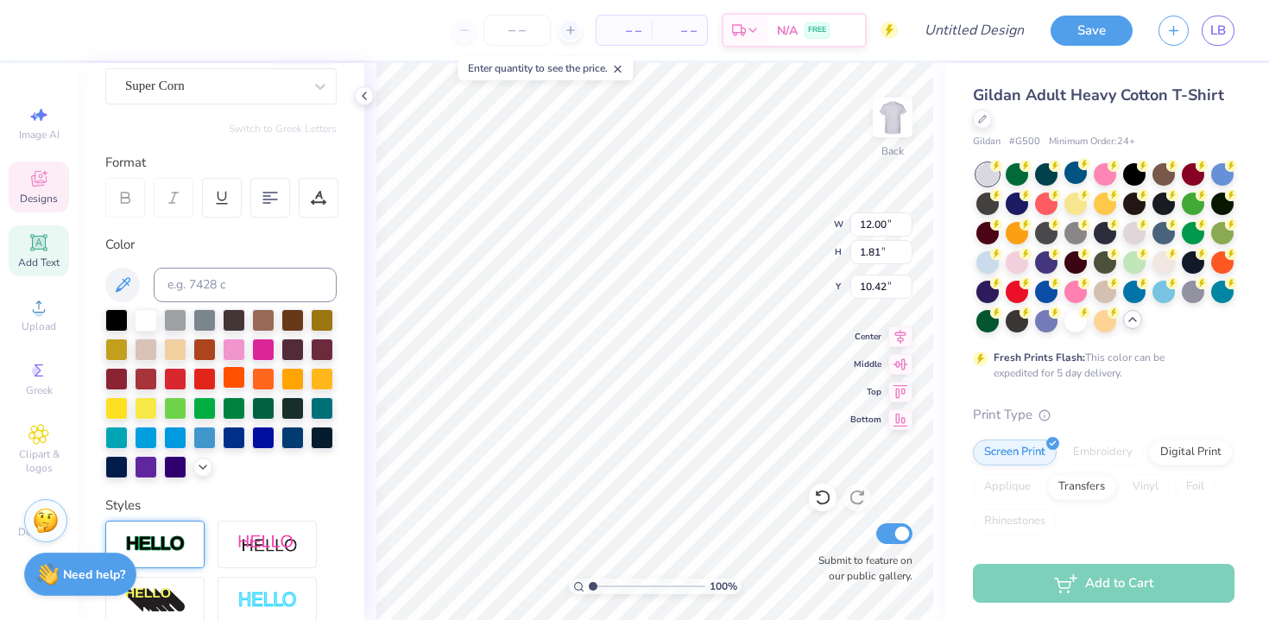
scroll to position [0, 0]
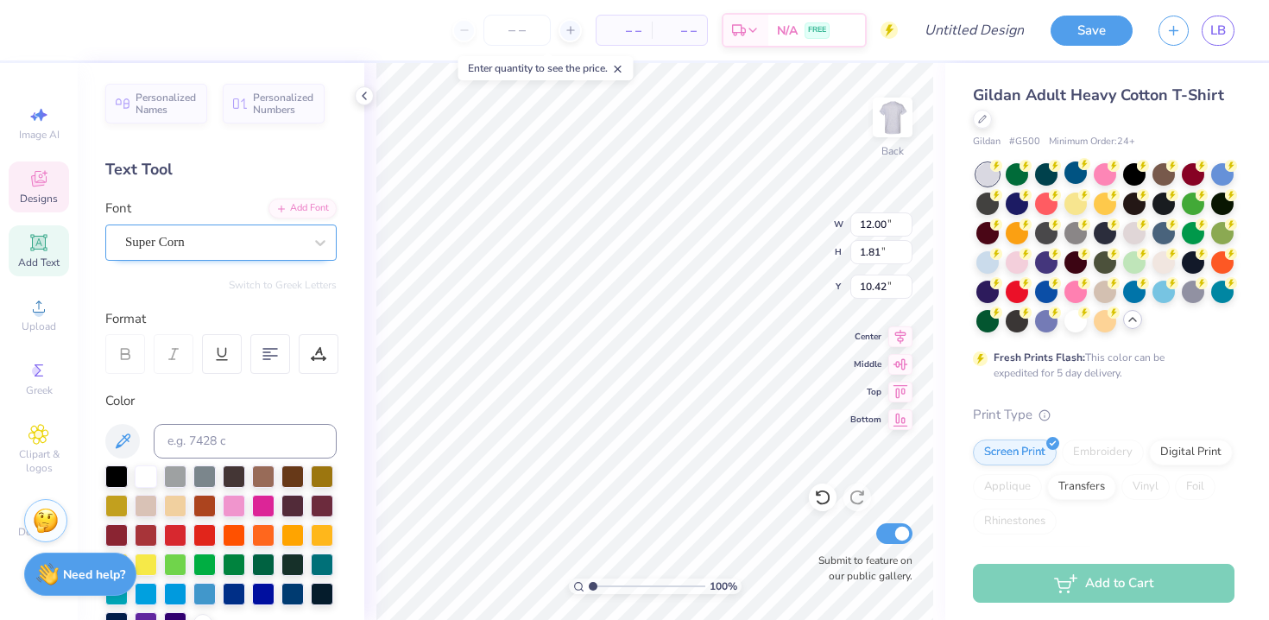
click at [228, 242] on div "Super Corn" at bounding box center [213, 242] width 181 height 27
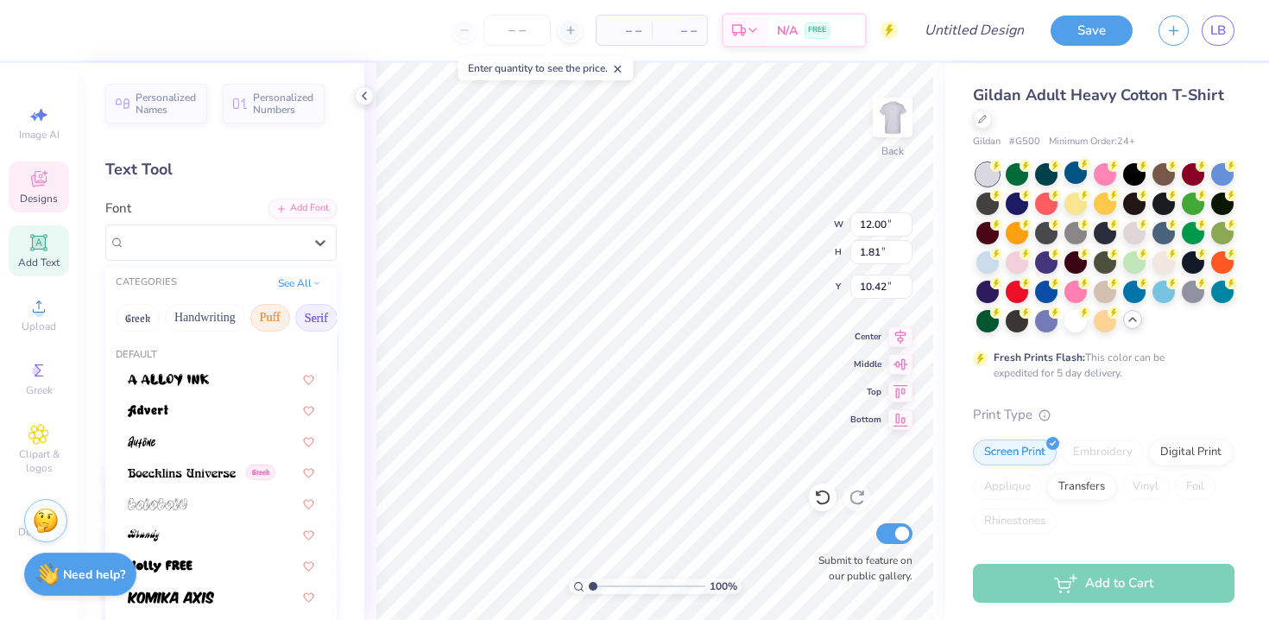
click at [308, 314] on button "Serif" at bounding box center [316, 318] width 42 height 28
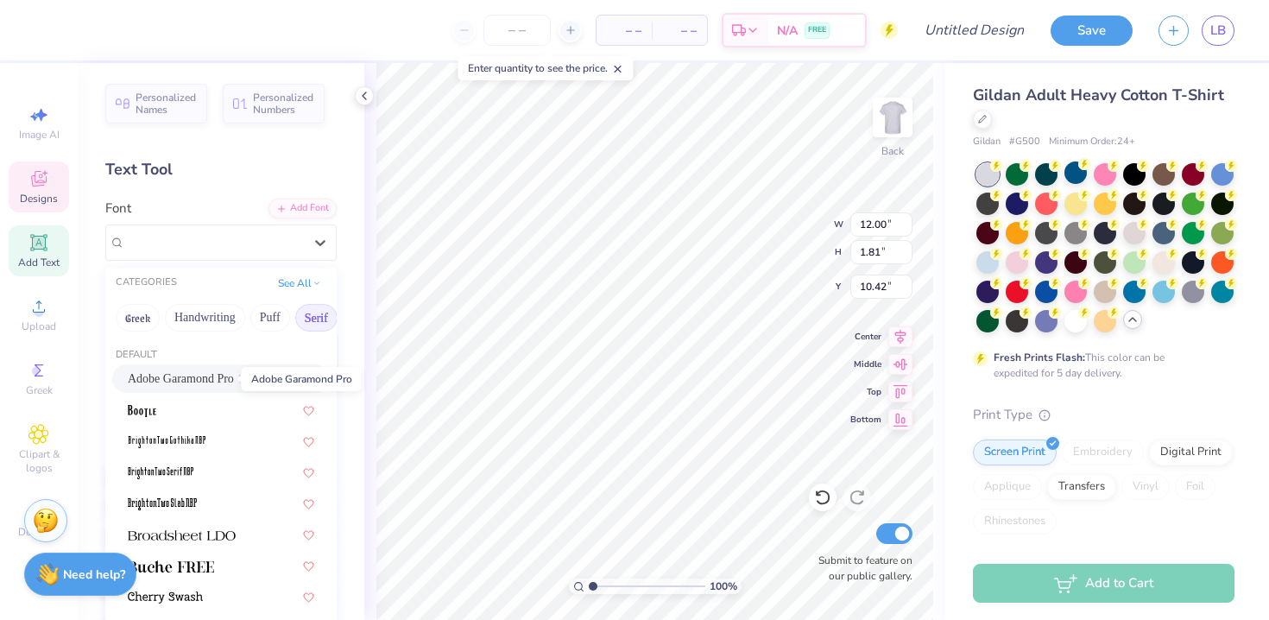
click at [208, 379] on span "Adobe Garamond Pro" at bounding box center [181, 378] width 106 height 18
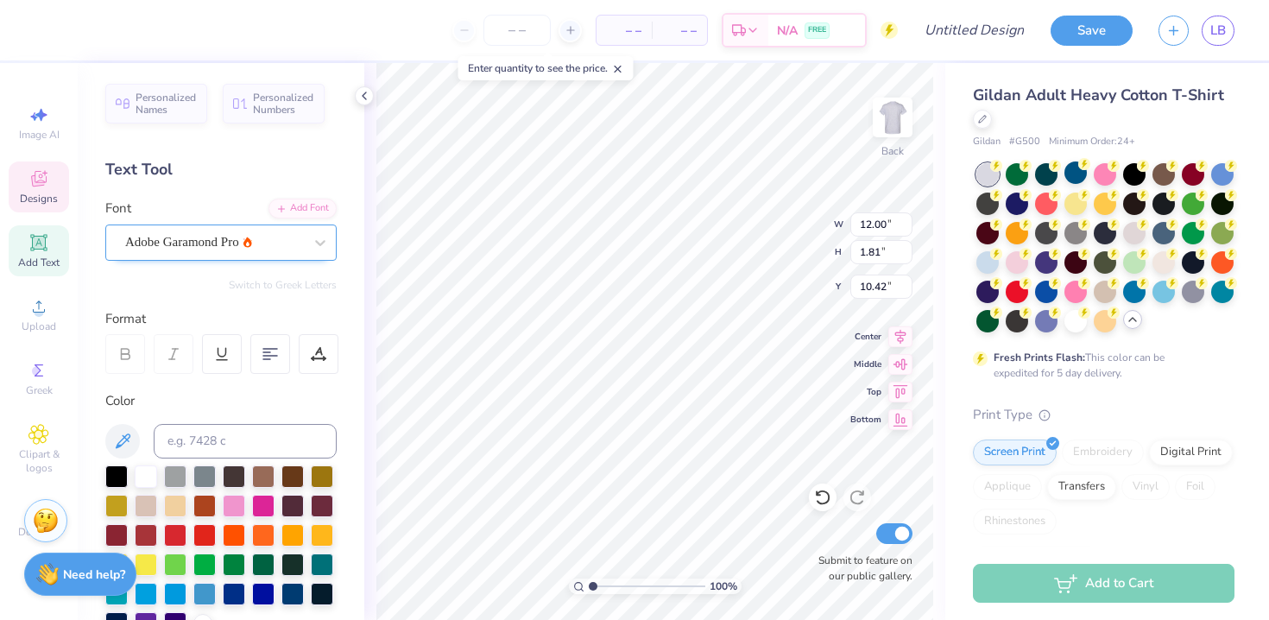
click at [282, 252] on div at bounding box center [214, 241] width 178 height 23
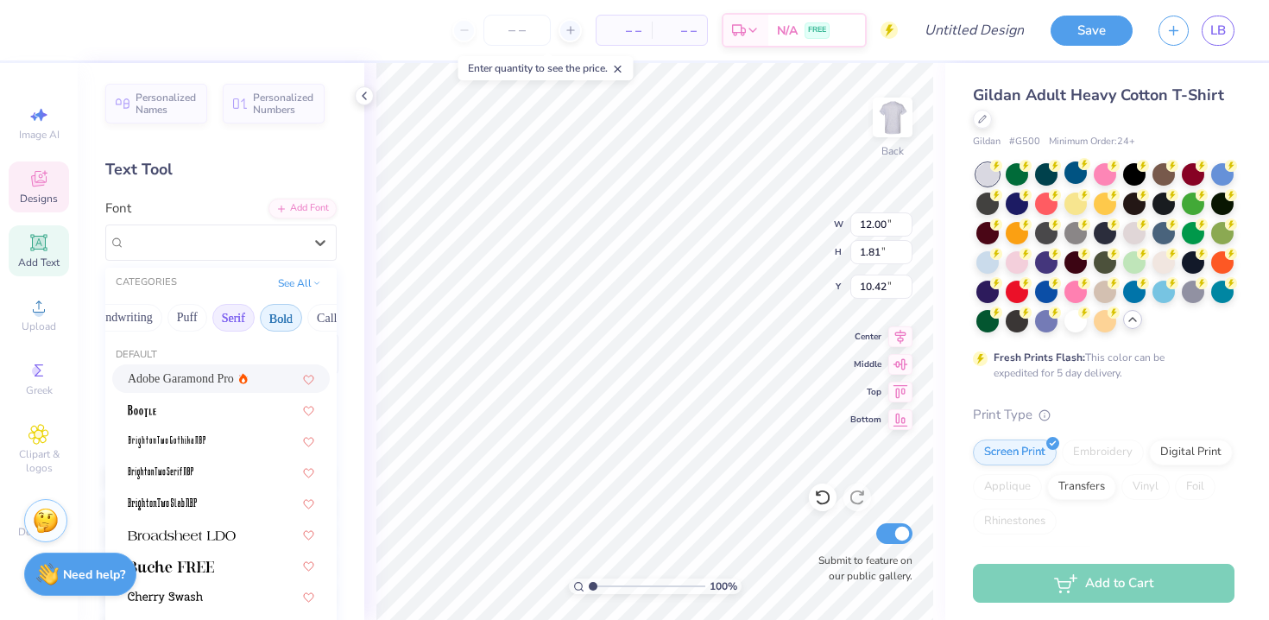
click at [286, 323] on button "Bold" at bounding box center [281, 318] width 42 height 28
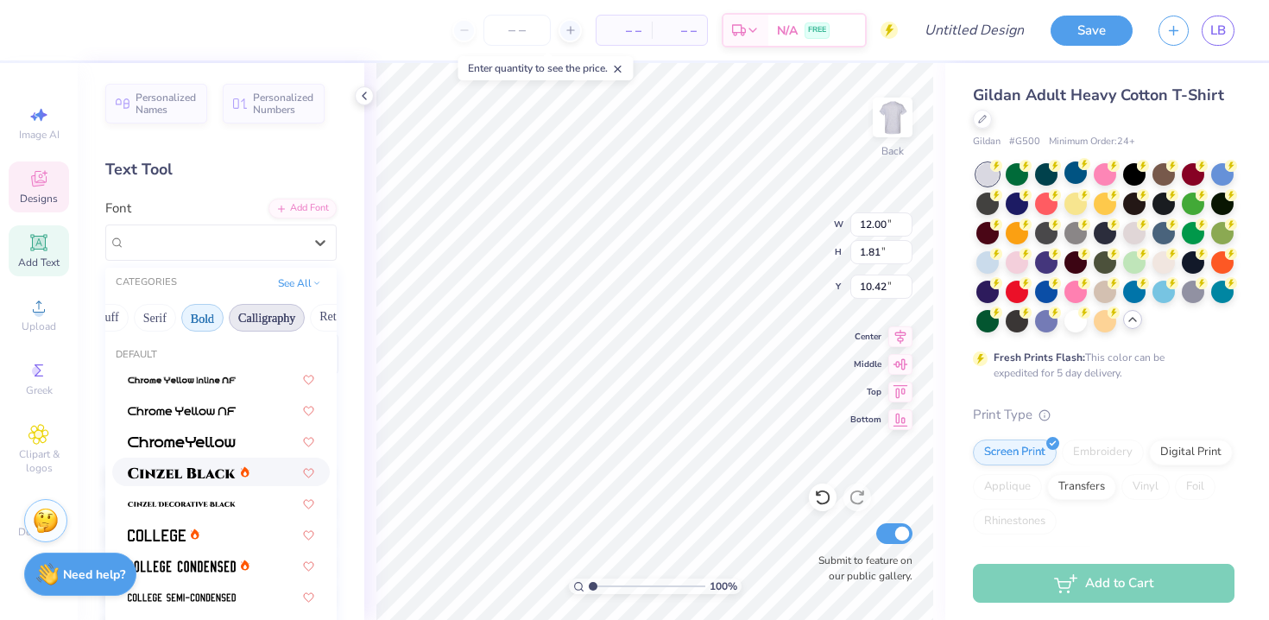
click at [264, 315] on button "Calligraphy" at bounding box center [267, 318] width 76 height 28
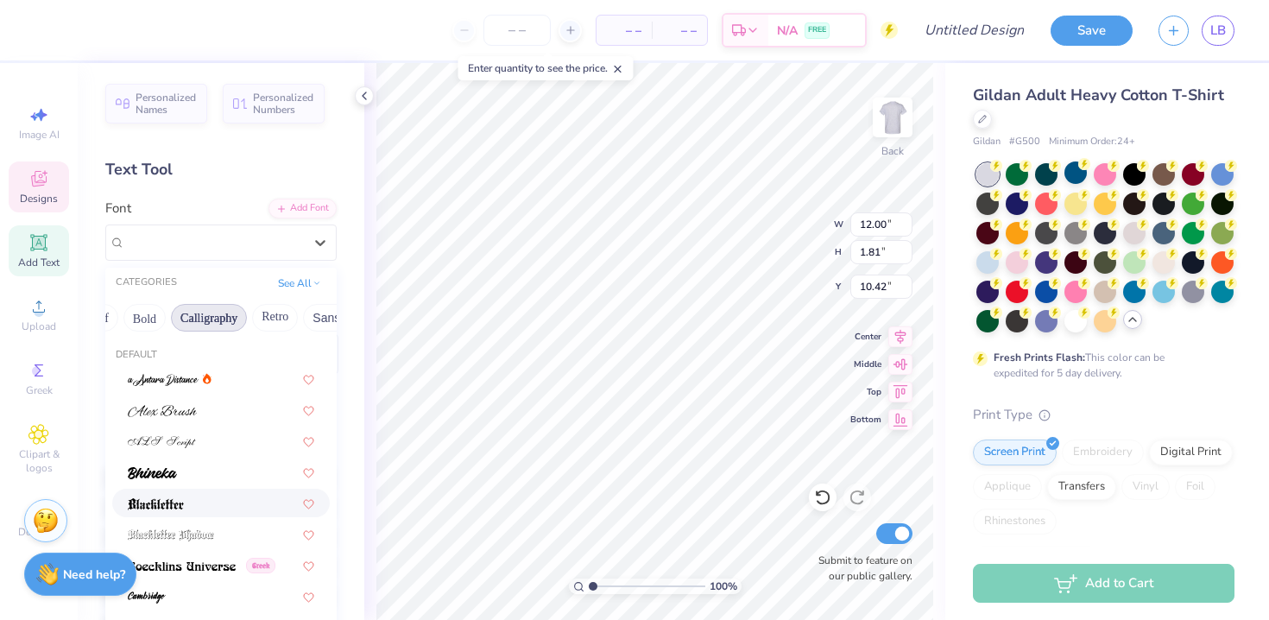
click at [183, 492] on div at bounding box center [220, 502] width 217 height 28
click at [221, 236] on div "Blackletter" at bounding box center [213, 242] width 181 height 27
click at [287, 318] on button "Bold" at bounding box center [295, 318] width 42 height 28
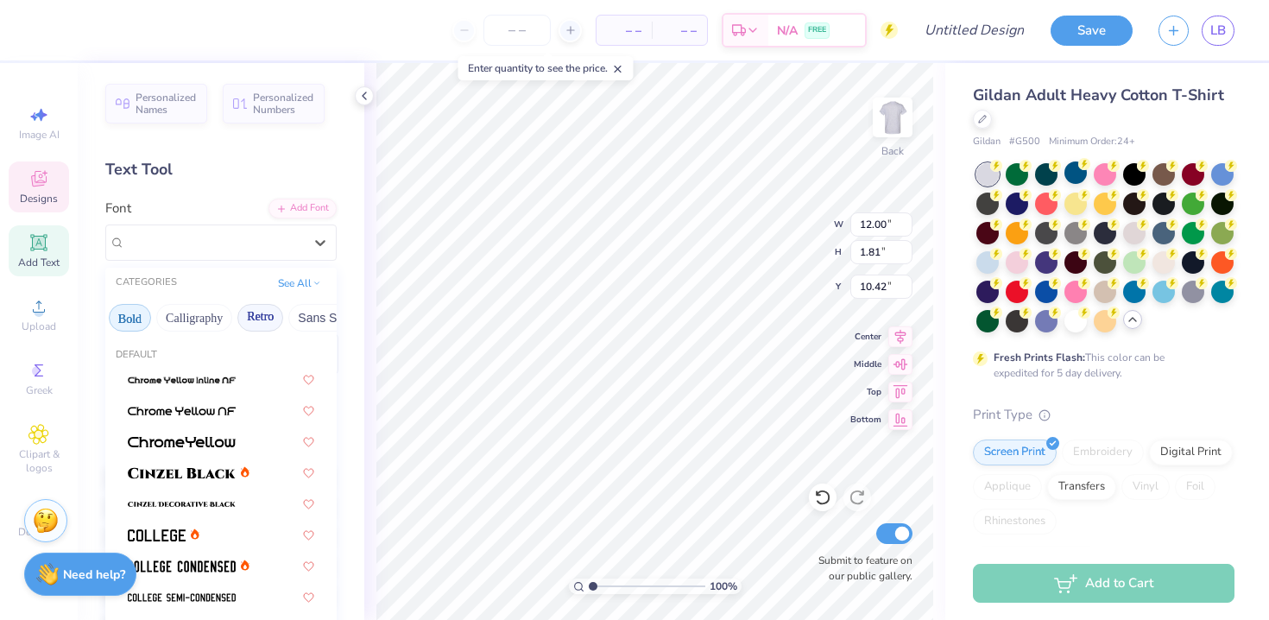
click at [264, 319] on button "Retro" at bounding box center [260, 318] width 46 height 28
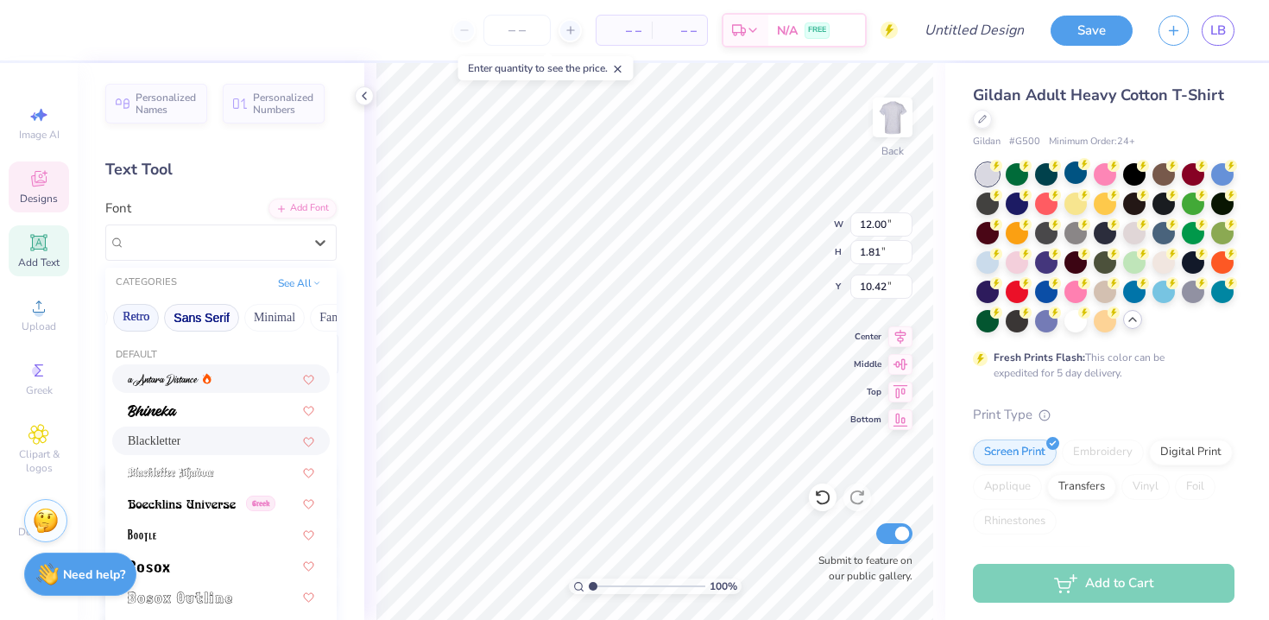
click at [217, 309] on button "Sans Serif" at bounding box center [201, 318] width 75 height 28
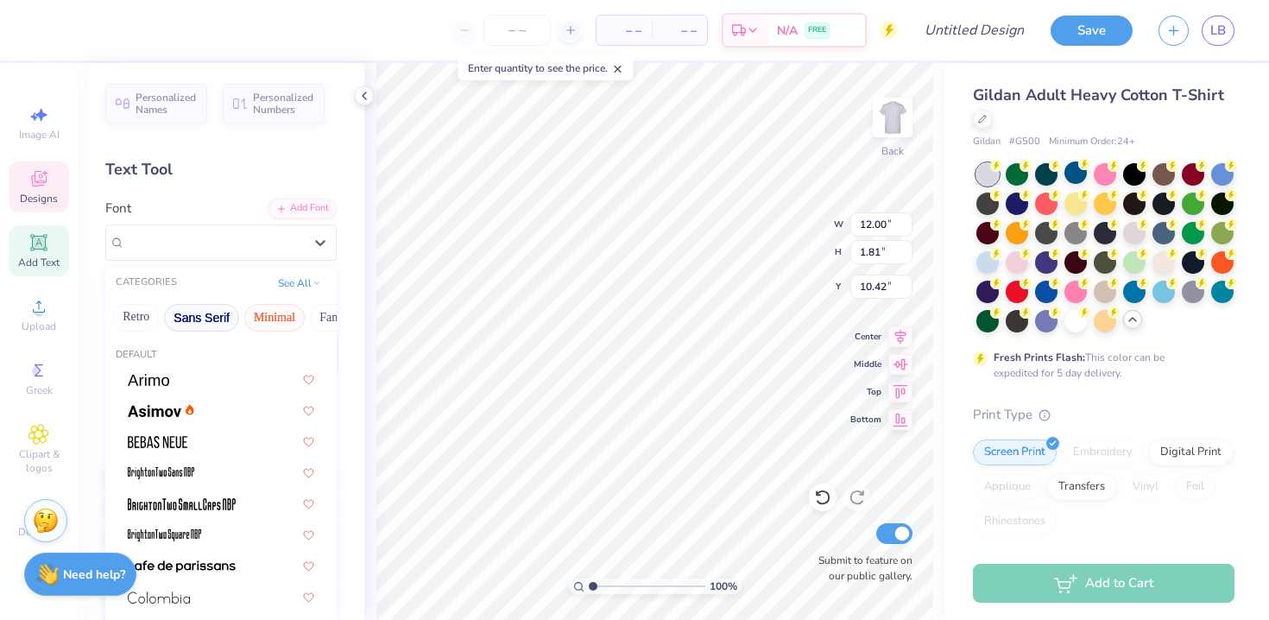
click at [261, 312] on button "Minimal" at bounding box center [274, 318] width 60 height 28
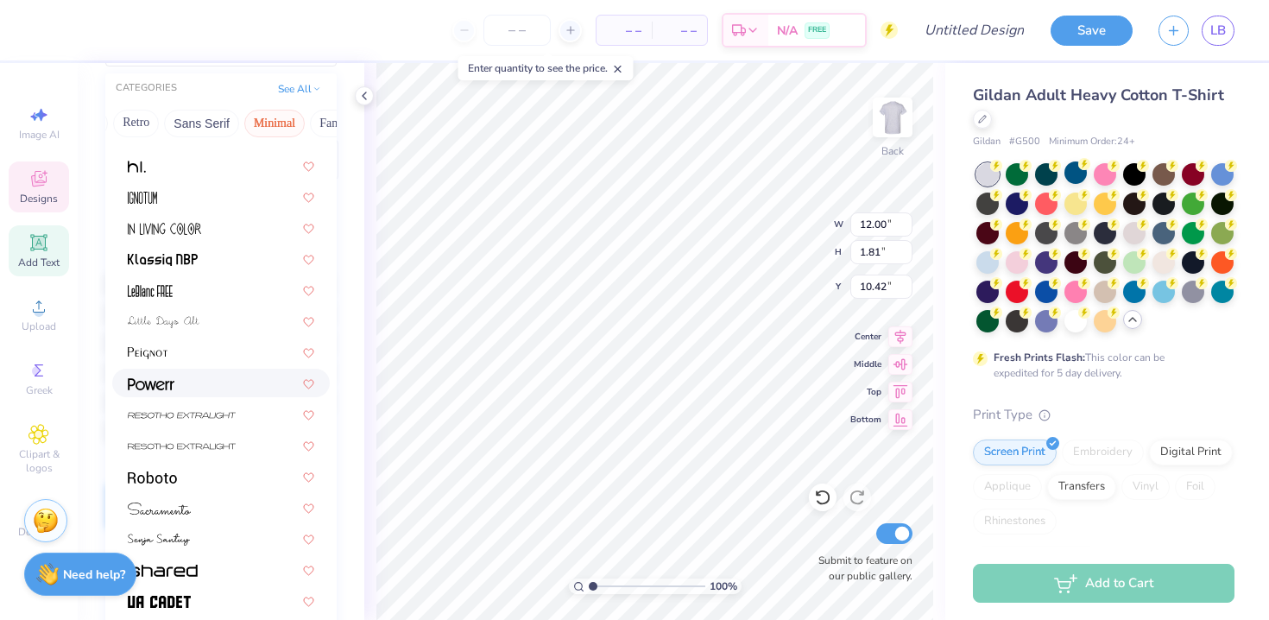
scroll to position [292, 0]
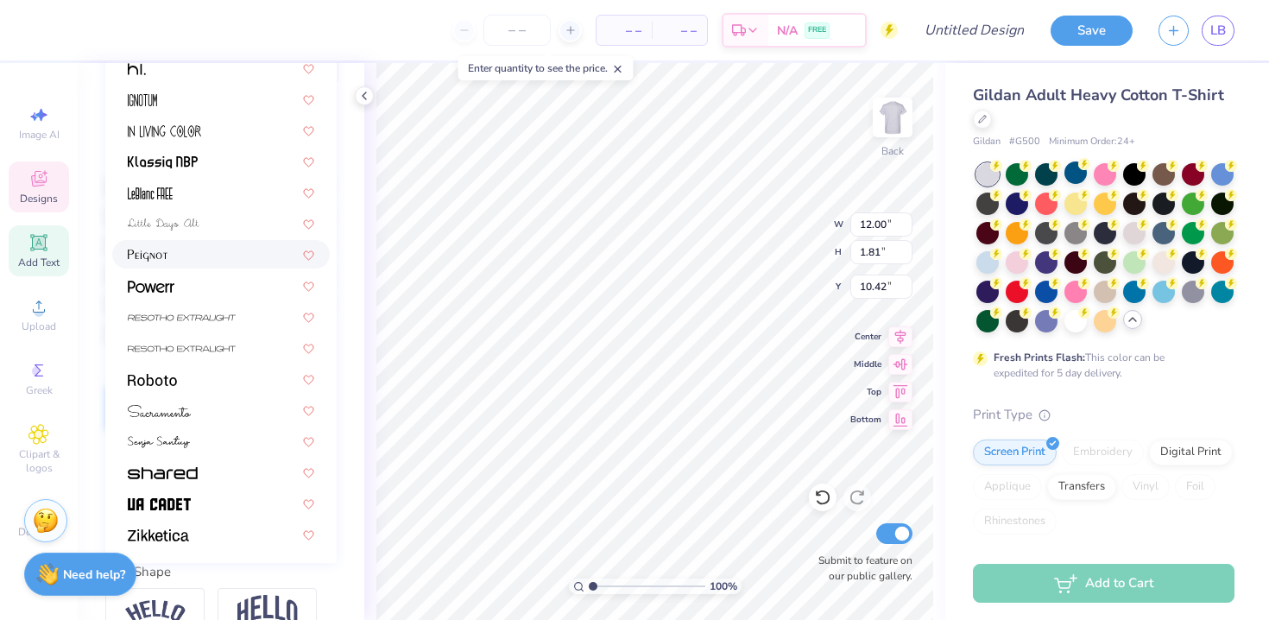
click at [173, 256] on div at bounding box center [221, 254] width 186 height 18
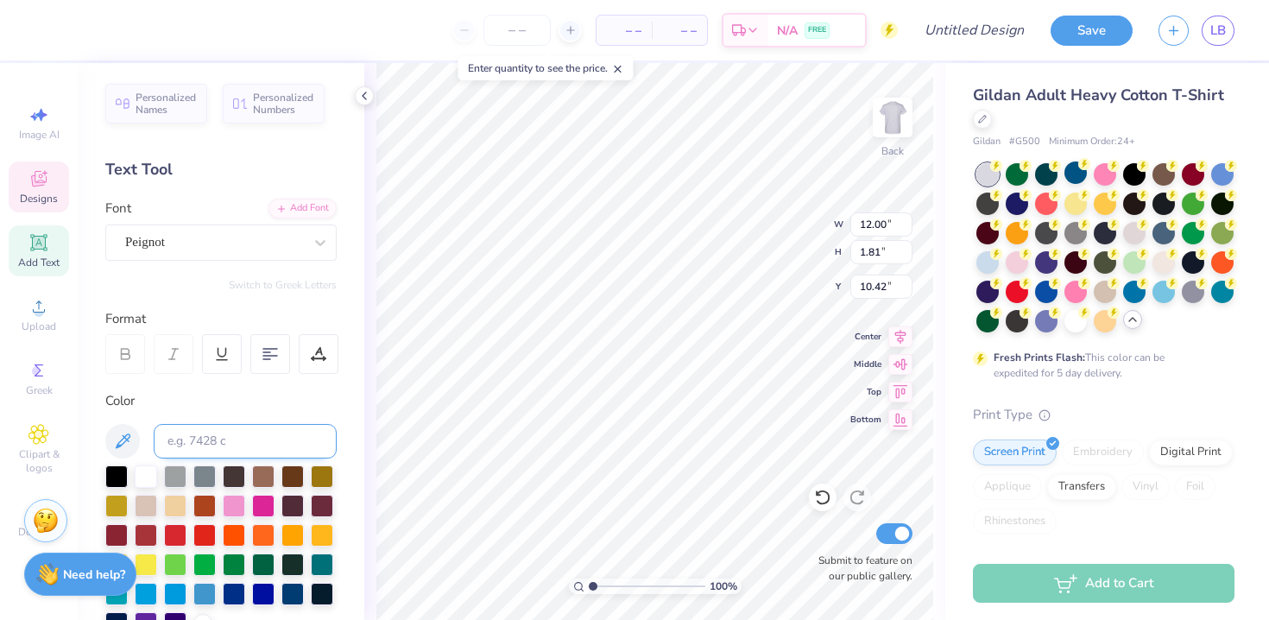
scroll to position [2, 0]
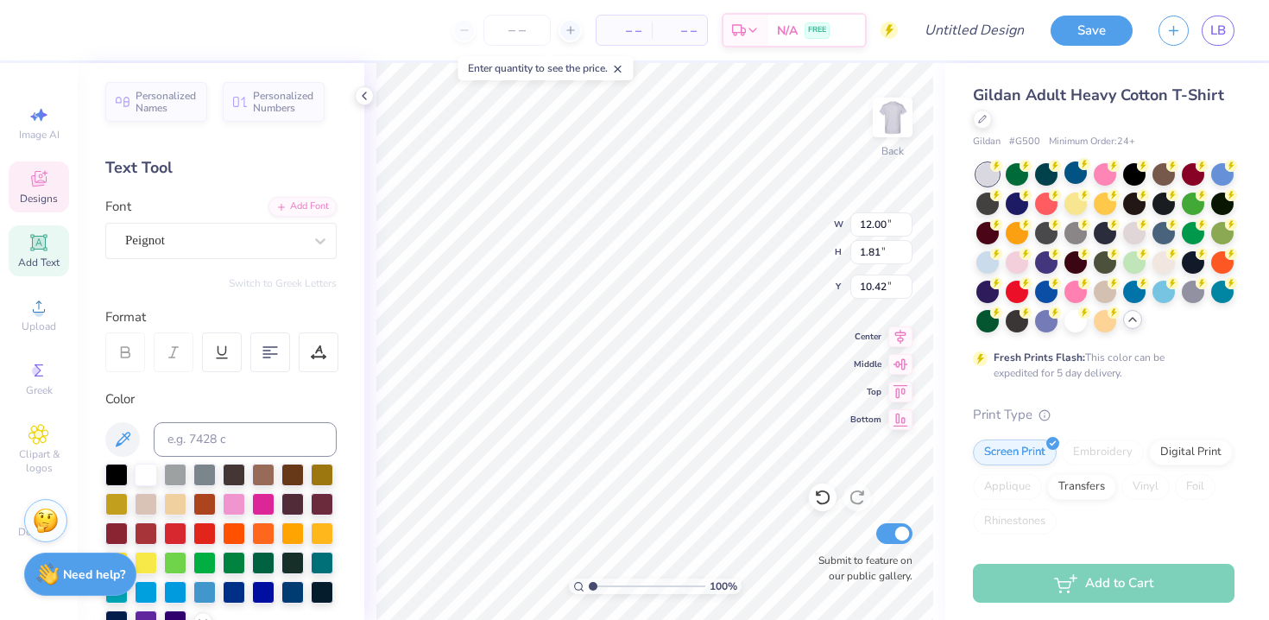
type textarea "[PERSON_NAME] TRIAL"
click at [257, 364] on div at bounding box center [270, 352] width 40 height 40
click at [262, 361] on div at bounding box center [270, 352] width 40 height 40
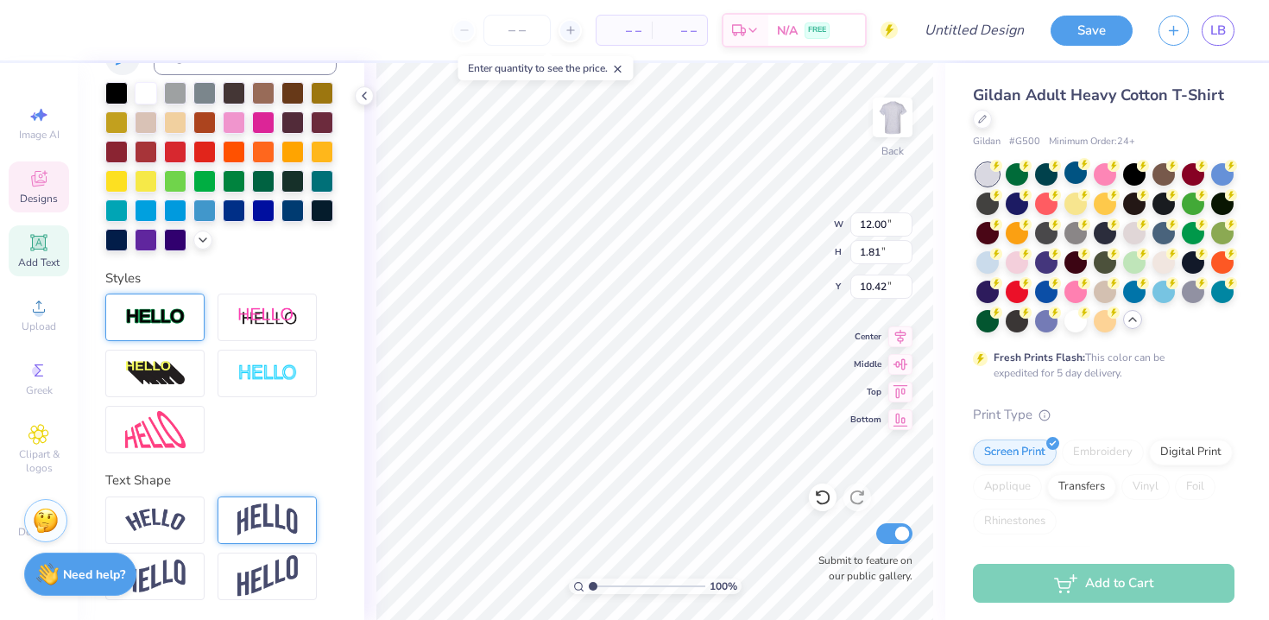
scroll to position [0, 0]
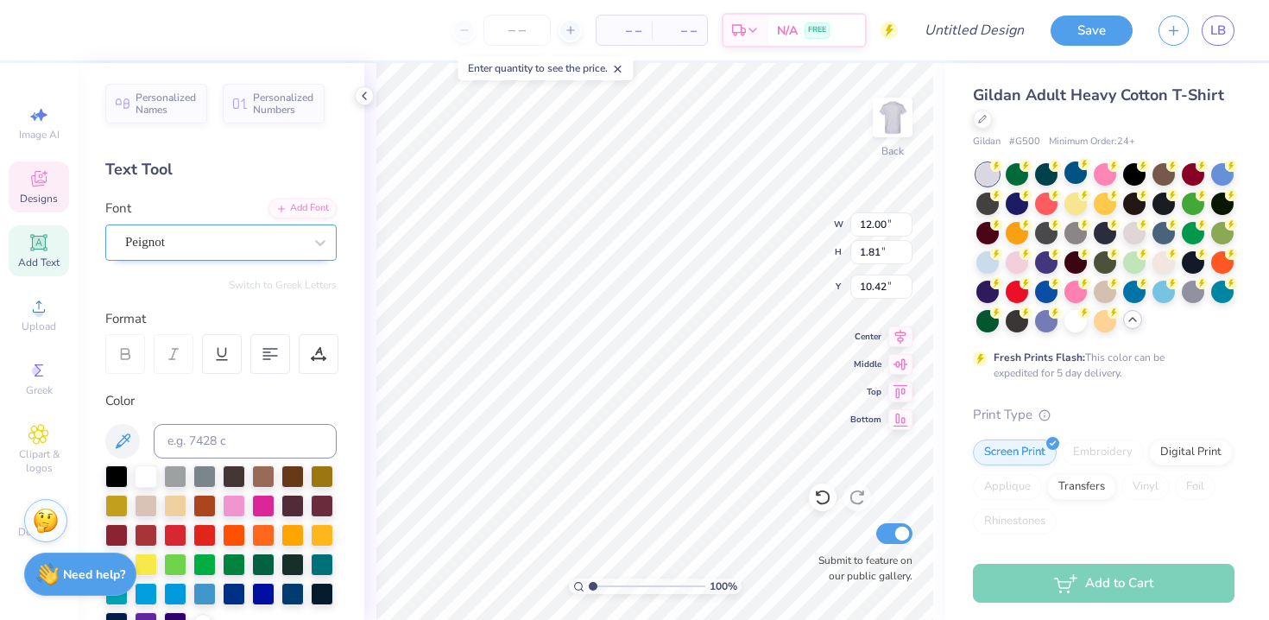
click at [258, 237] on div "Peignot" at bounding box center [213, 242] width 181 height 27
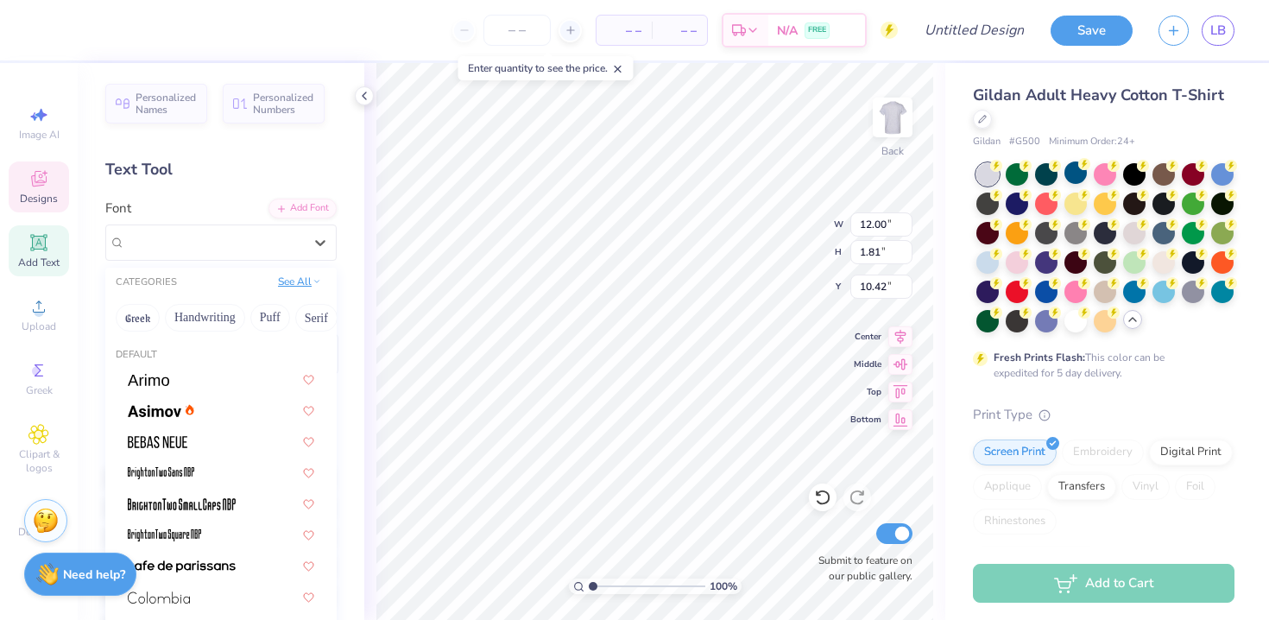
click at [306, 284] on button "See All" at bounding box center [300, 281] width 54 height 17
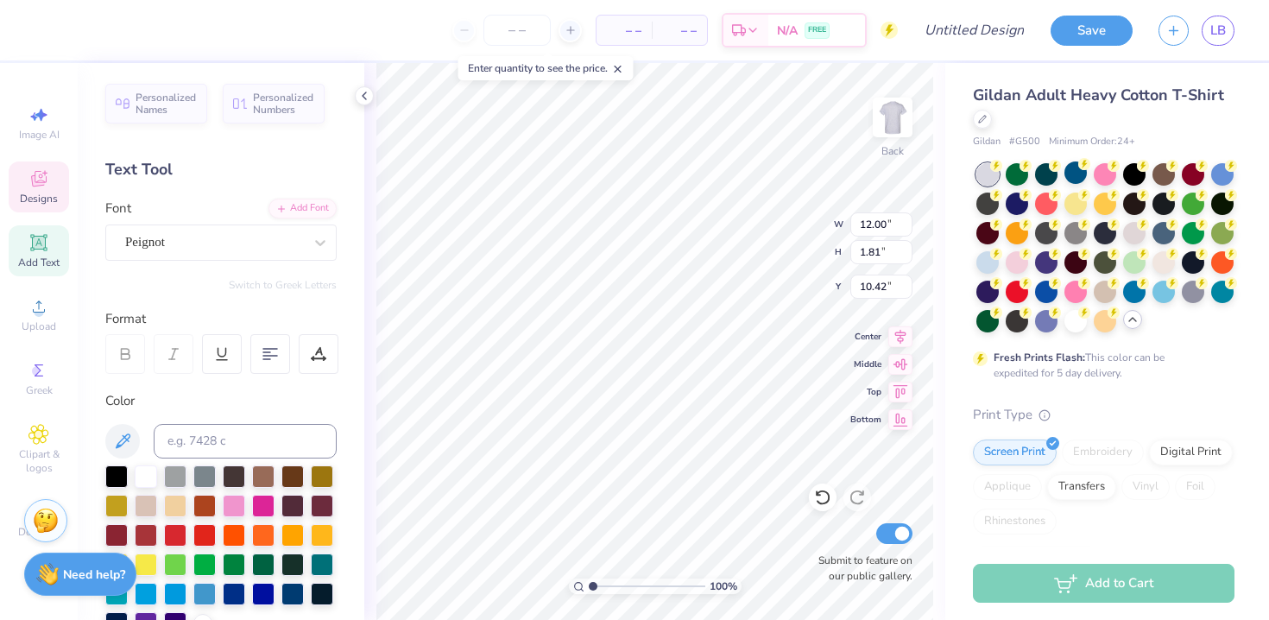
type input "6.45"
type input "7.55"
click at [822, 488] on icon at bounding box center [822, 496] width 17 height 17
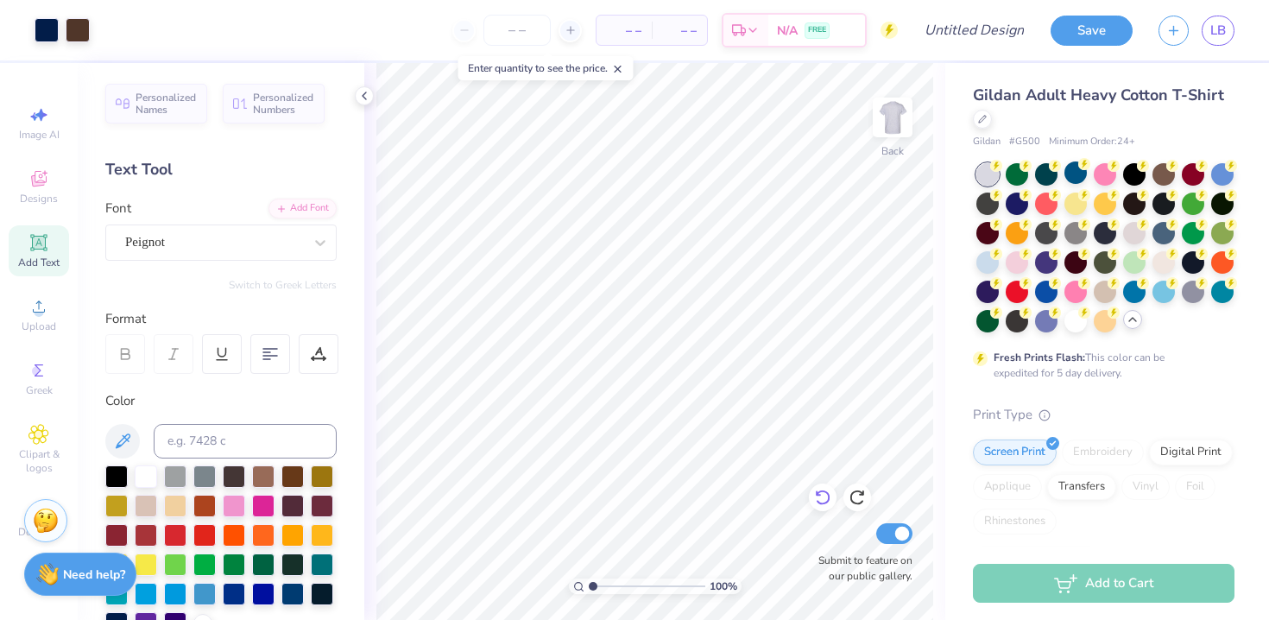
click at [822, 488] on icon at bounding box center [822, 496] width 17 height 17
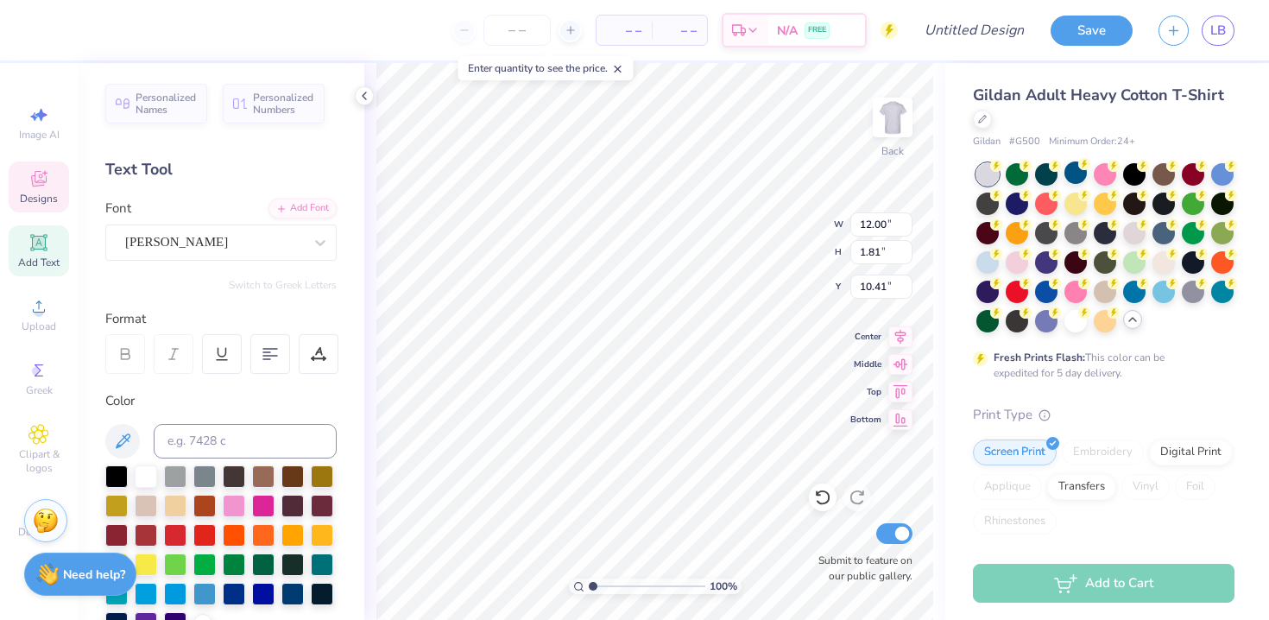
type textarea "P"
type textarea "[PERSON_NAME] TRIAL"
type input "11.77"
type input "1.72"
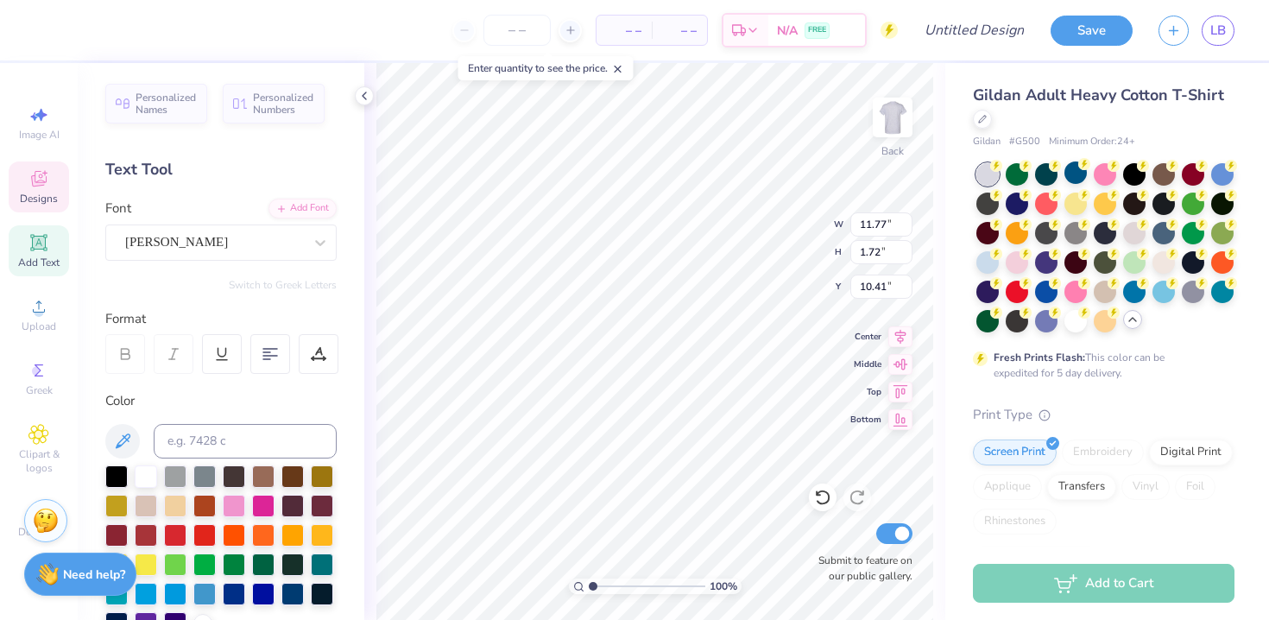
scroll to position [1, 2]
type textarea "[PERSON_NAME] TRIAL"
click at [266, 350] on icon at bounding box center [270, 354] width 16 height 16
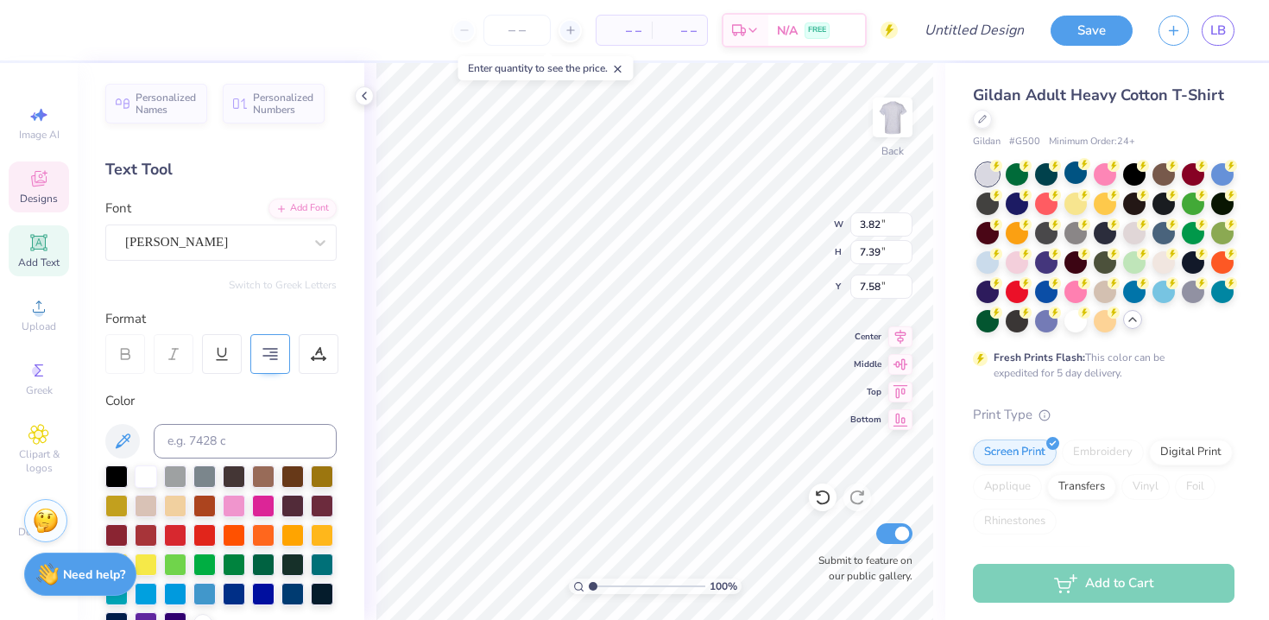
click at [266, 350] on icon at bounding box center [270, 354] width 16 height 16
type input "1.69"
type input "1.71"
type input "3.32"
type input "2.37"
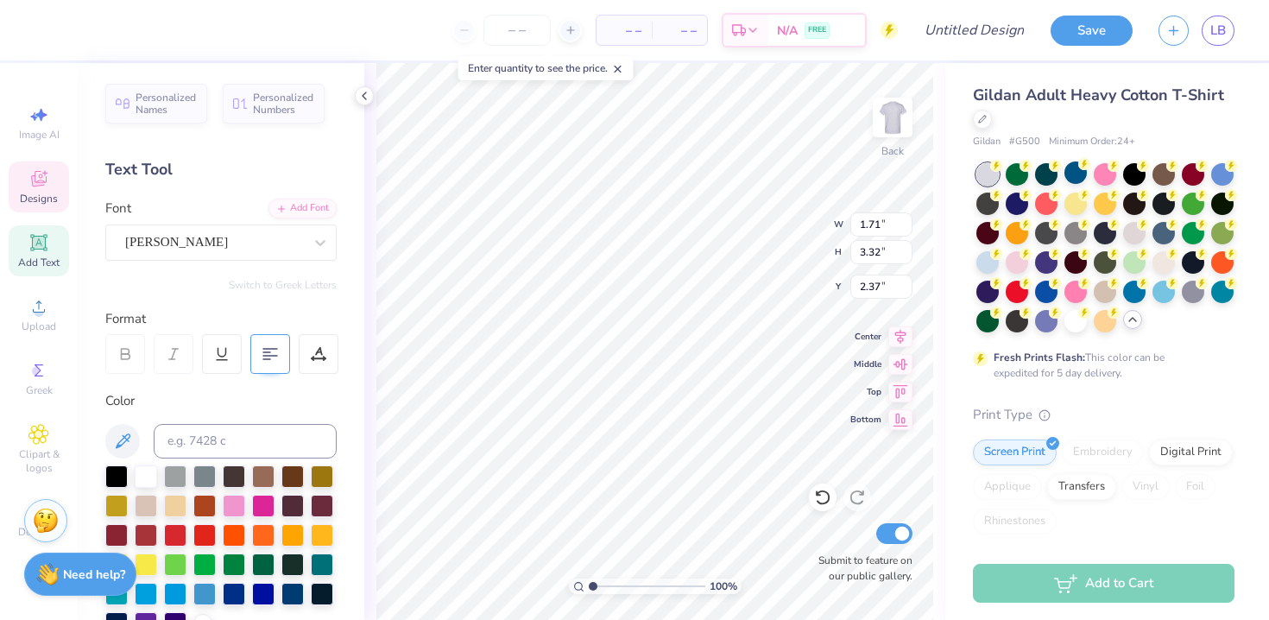
scroll to position [1, 0]
type input "2.66"
type input "1.46"
type input "2.83"
type input "3.00"
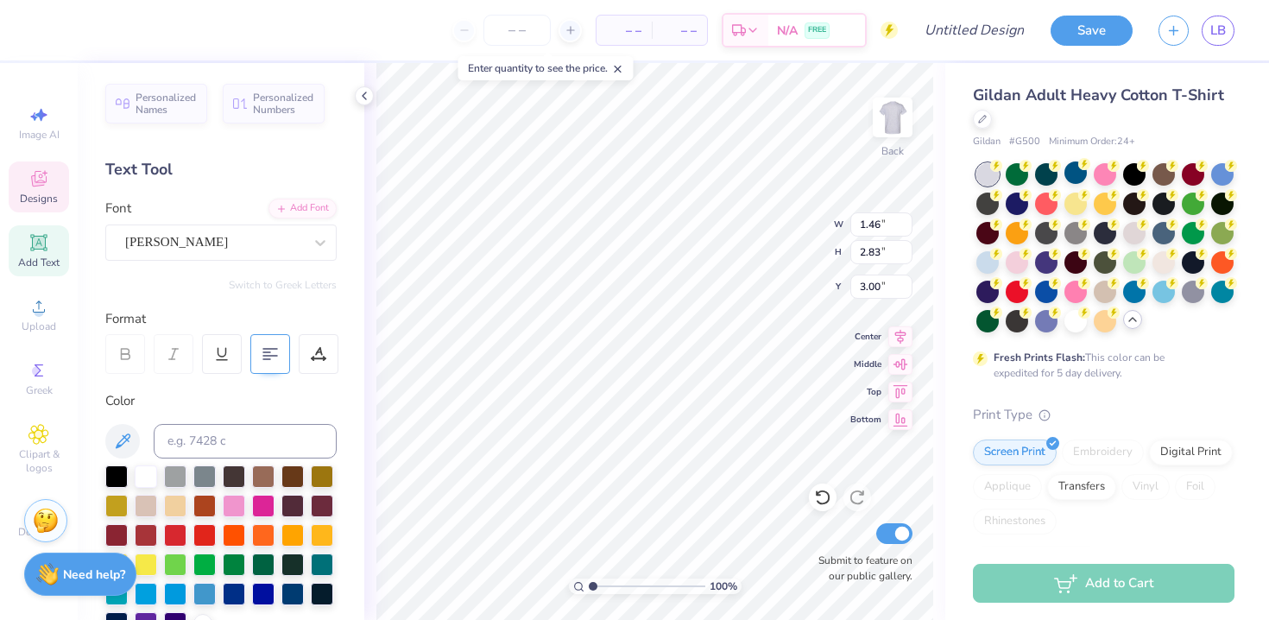
type input "2.66"
type input "2.29"
type input "2.30"
type input "1.46"
type input "2.83"
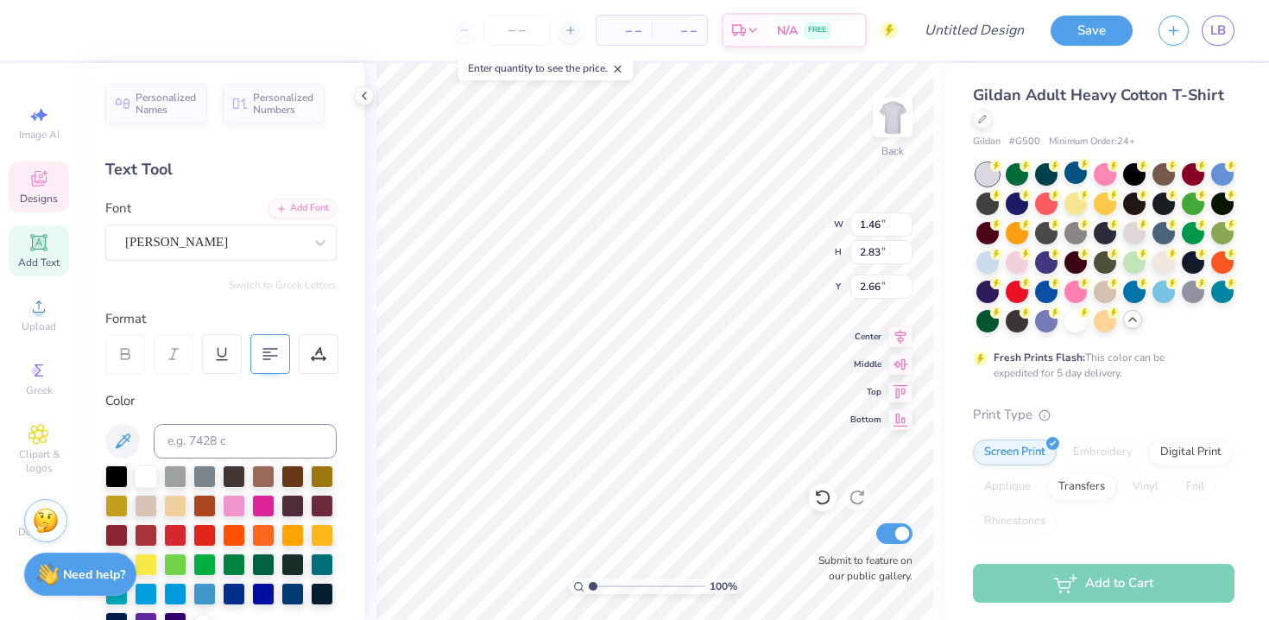
type input "3.81"
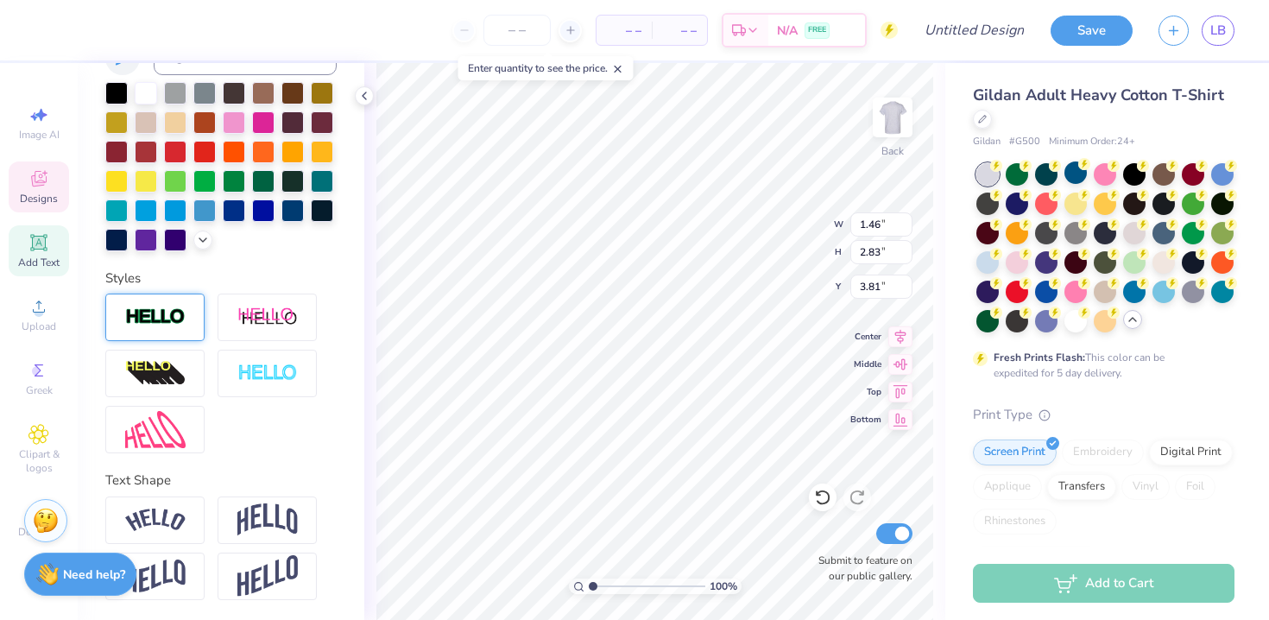
type input "1.21"
type input "2.34"
type input "2.66"
type input "3.00"
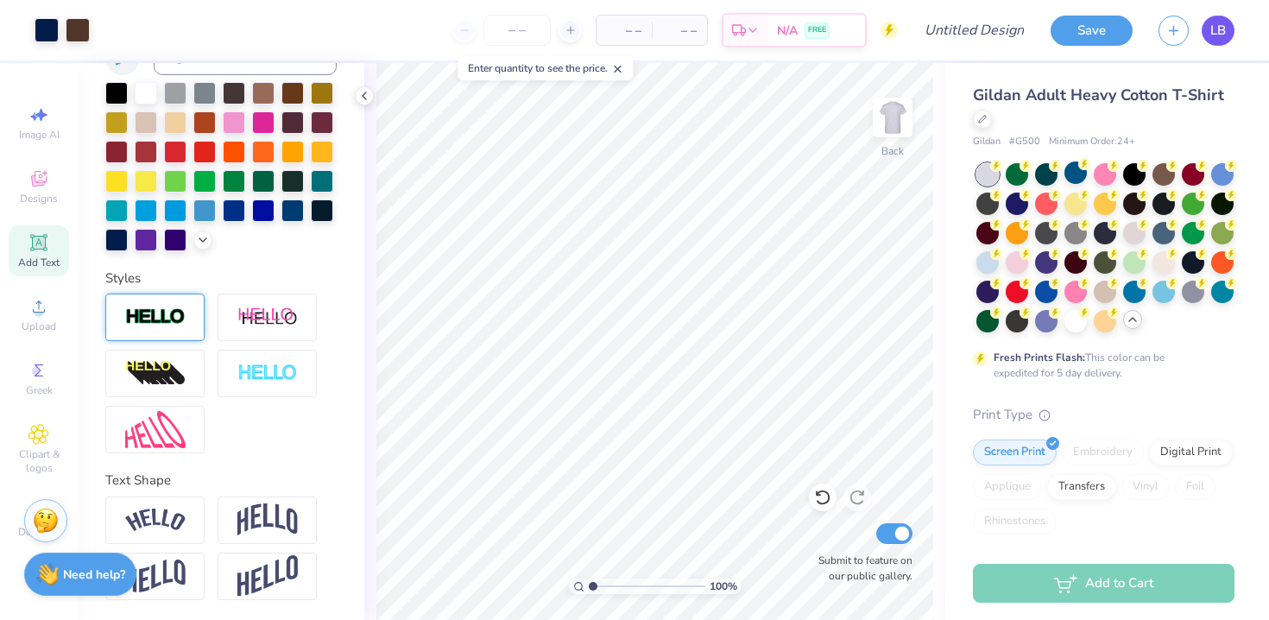
click at [1219, 21] on span "LB" at bounding box center [1218, 31] width 16 height 20
